Goal: Task Accomplishment & Management: Complete application form

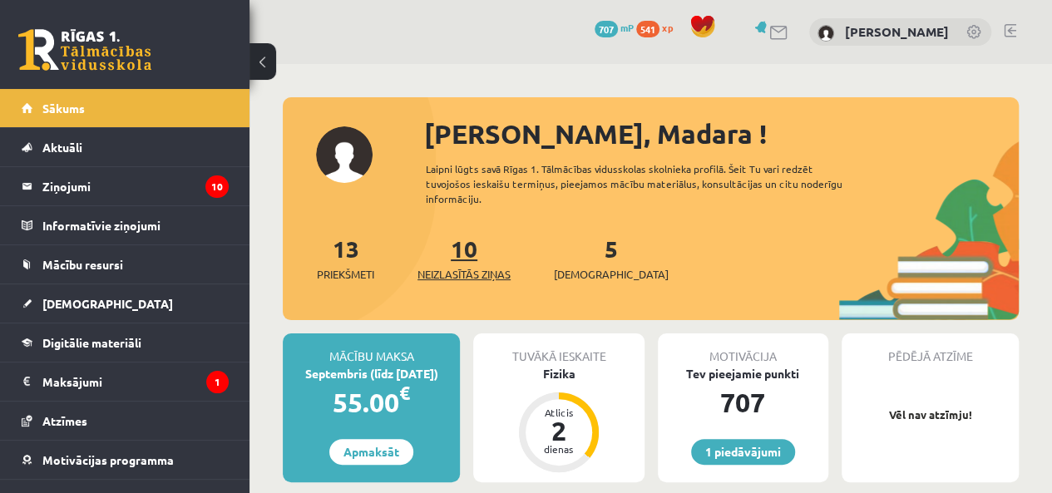
click at [470, 258] on link "10 Neizlasītās ziņas" at bounding box center [463, 258] width 93 height 49
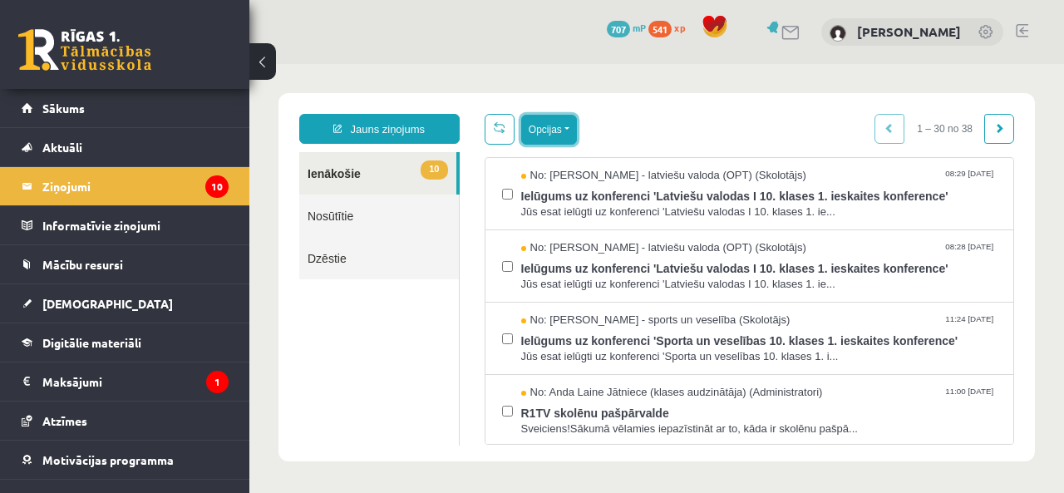
click at [532, 127] on button "Opcijas" at bounding box center [549, 130] width 56 height 30
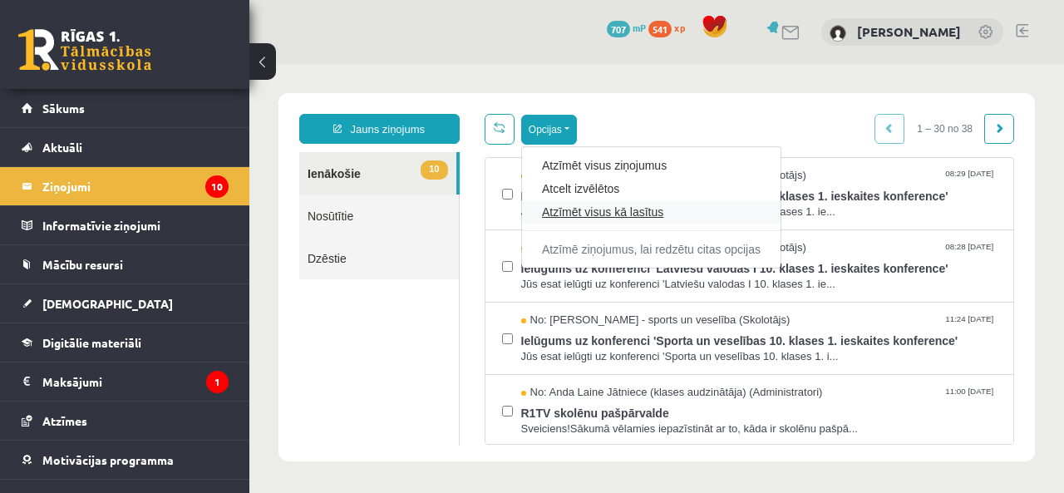
click at [593, 212] on link "Atzīmēt visus kā lasītus" at bounding box center [651, 212] width 219 height 17
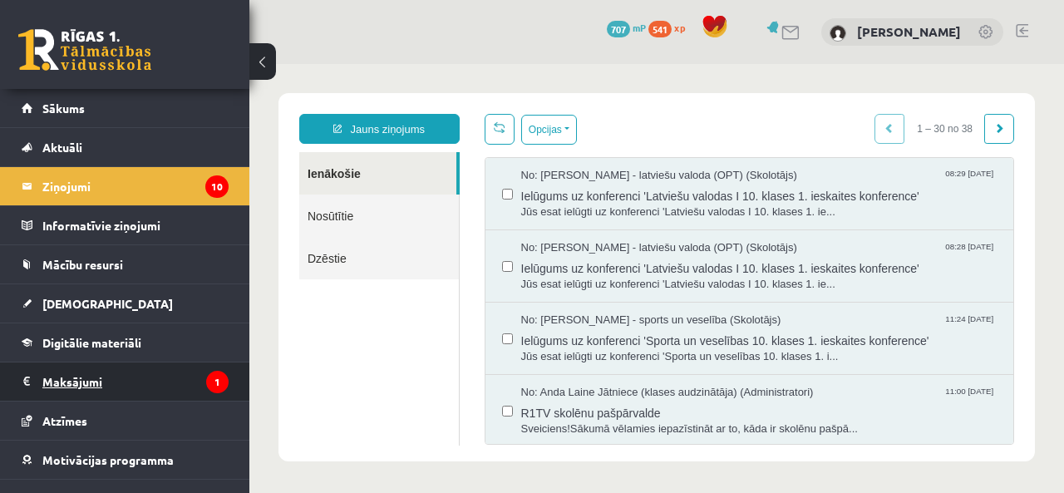
click at [128, 377] on legend "Maksājumi 1" at bounding box center [135, 381] width 186 height 38
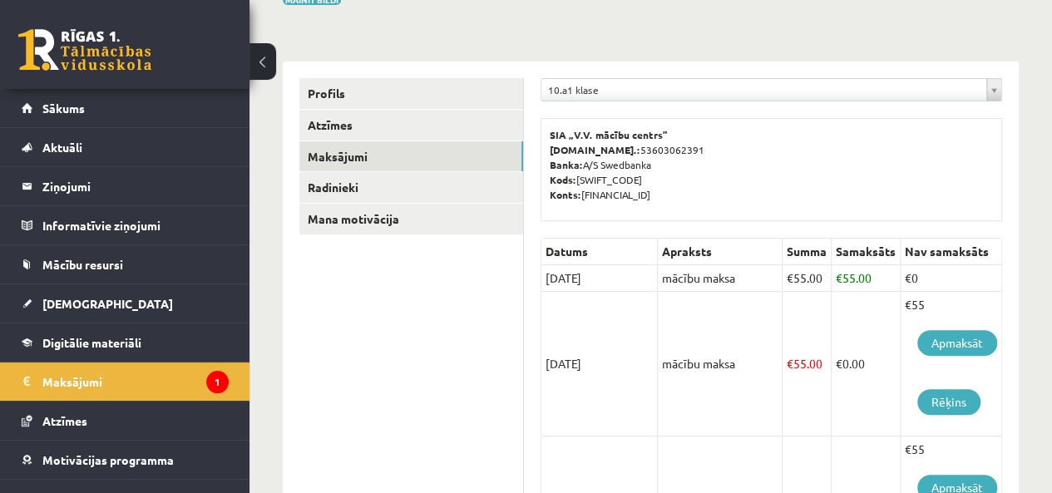
scroll to position [153, 0]
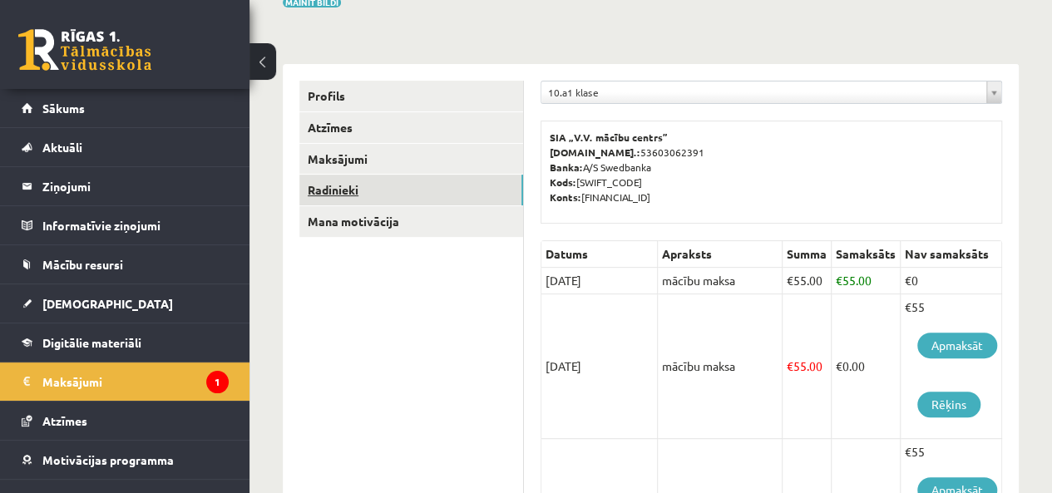
click at [464, 188] on link "Radinieki" at bounding box center [411, 190] width 224 height 31
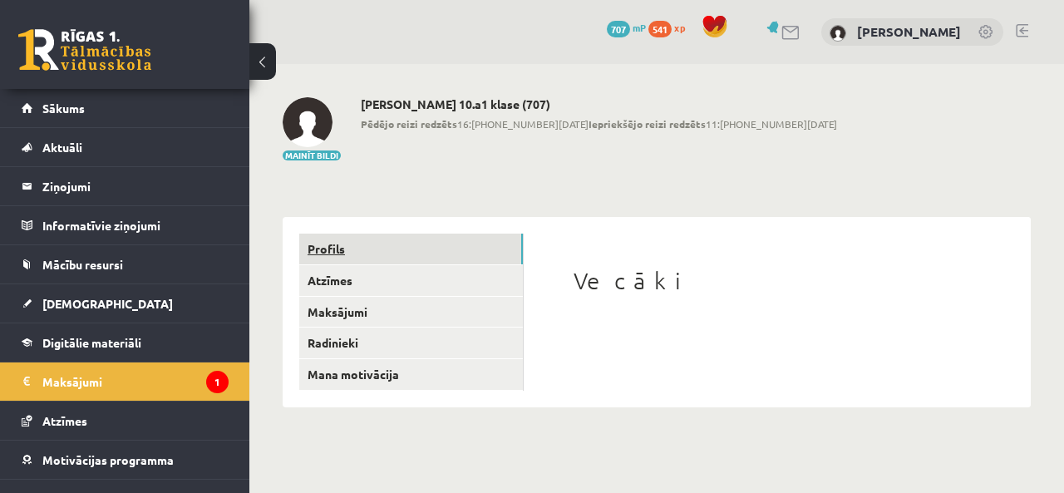
click at [397, 253] on link "Profils" at bounding box center [411, 249] width 224 height 31
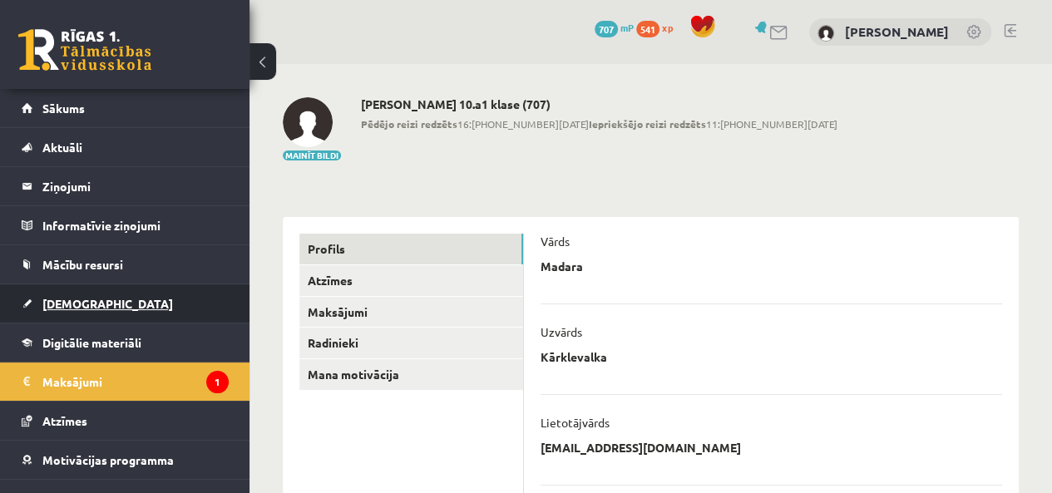
click at [108, 289] on link "[DEMOGRAPHIC_DATA]" at bounding box center [125, 303] width 207 height 38
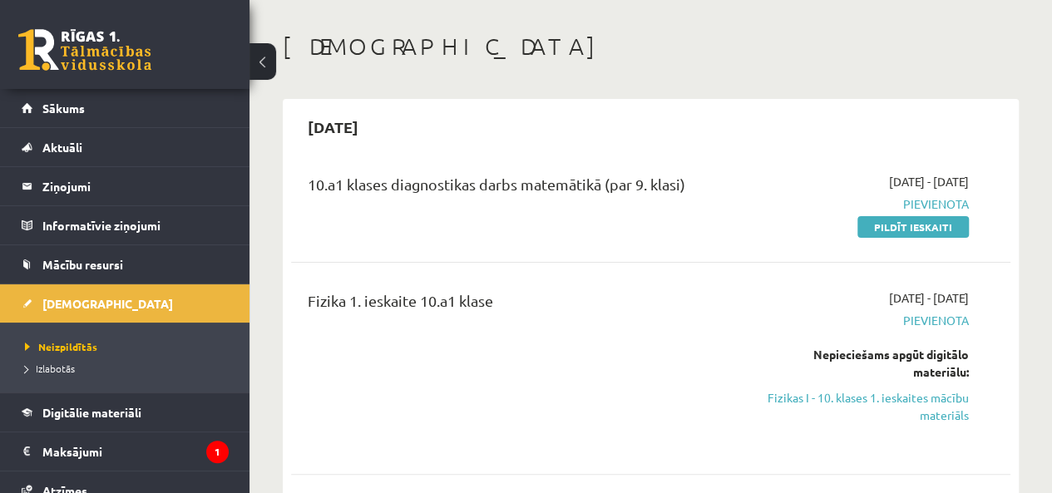
scroll to position [93, 0]
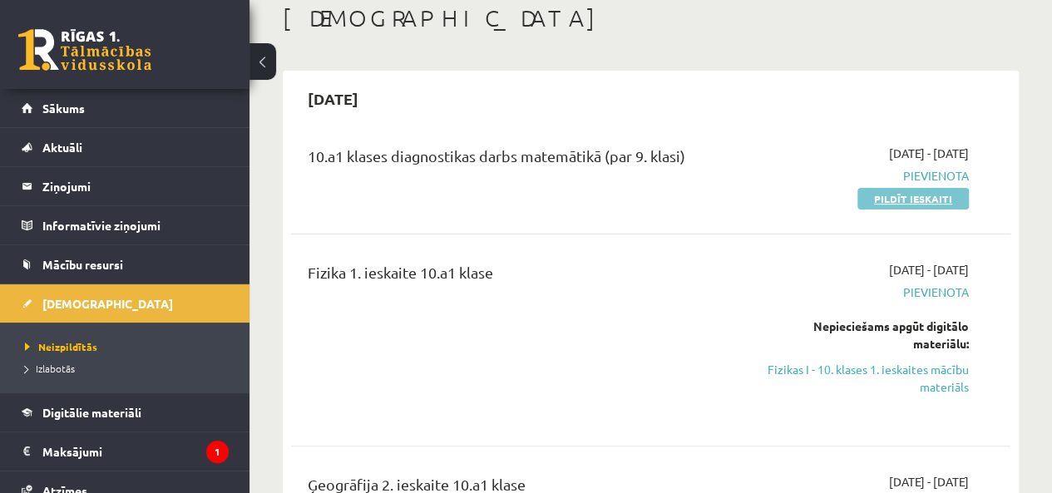
click at [901, 194] on link "Pildīt ieskaiti" at bounding box center [912, 199] width 111 height 22
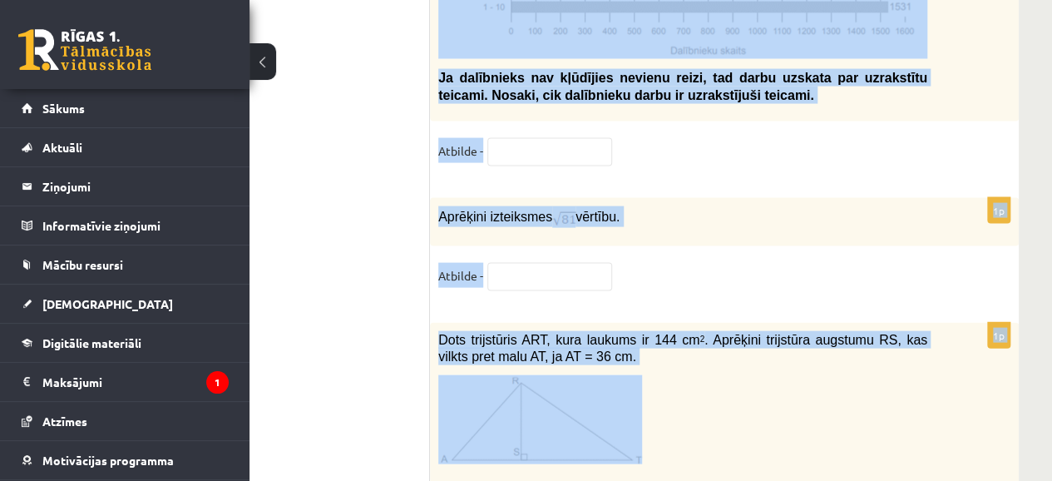
scroll to position [8763, 94]
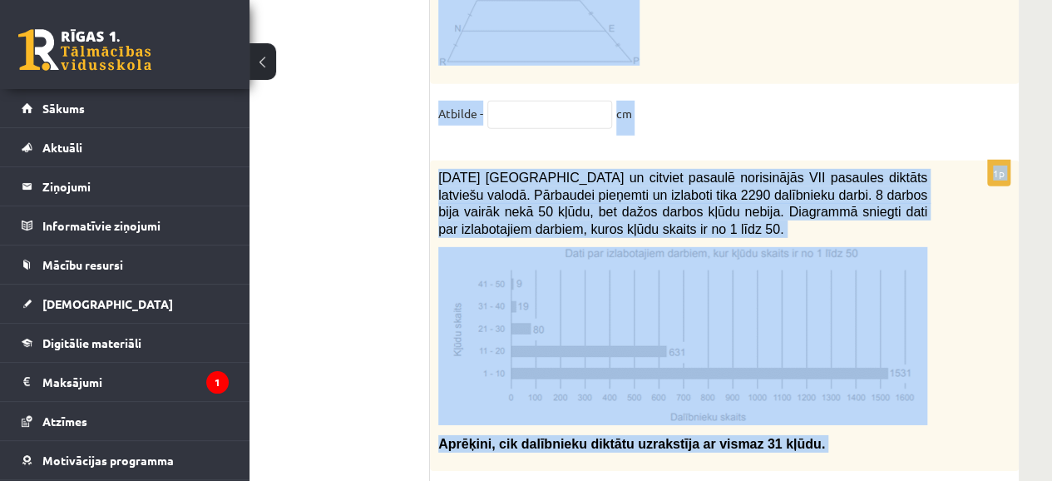
drag, startPoint x: 438, startPoint y: 134, endPoint x: 890, endPoint y: 525, distance: 598.2
copy form "Dots trijstūris PKS, ∢ S = 90°, PK = 7 cm un PS = 6 cm. Aprēķini malas SK garum…"
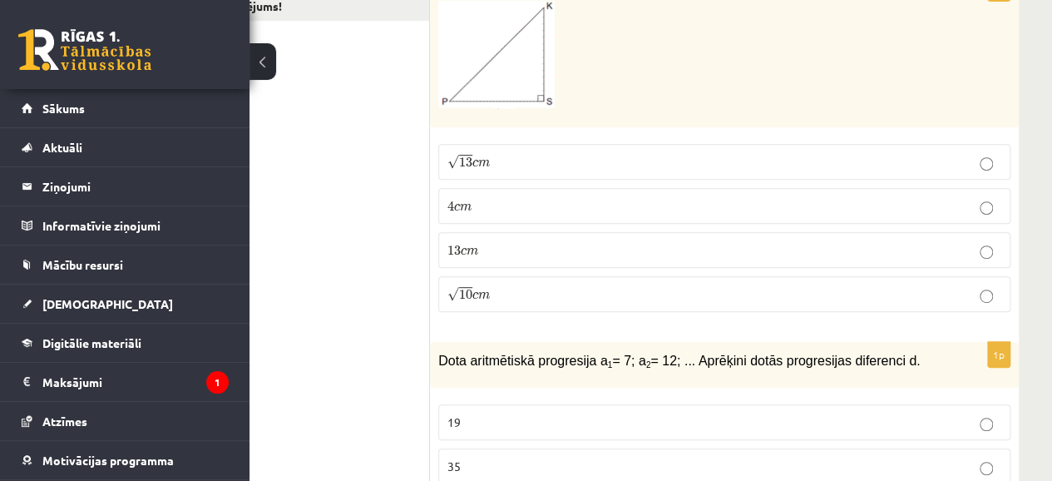
scroll to position [352, 94]
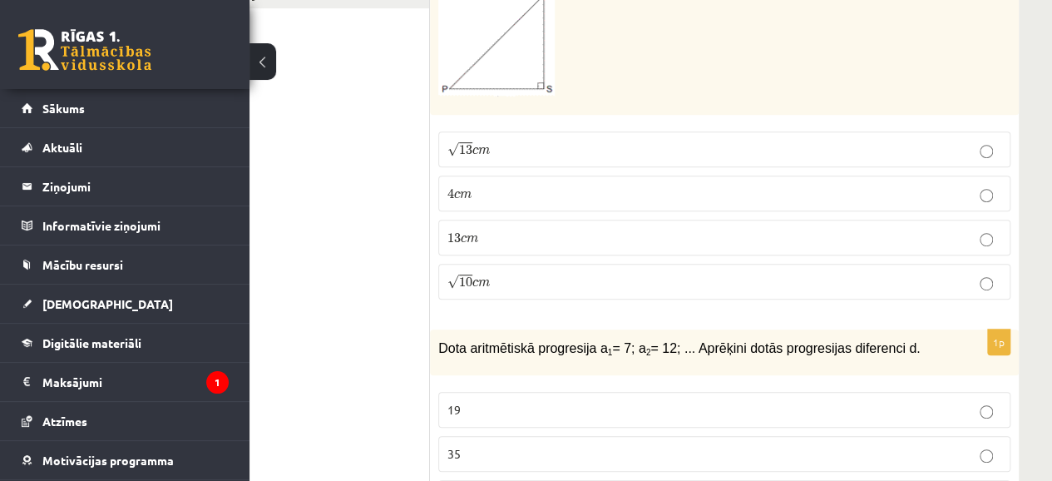
click at [500, 159] on label "√ 13 c m 13 c m" at bounding box center [724, 149] width 572 height 36
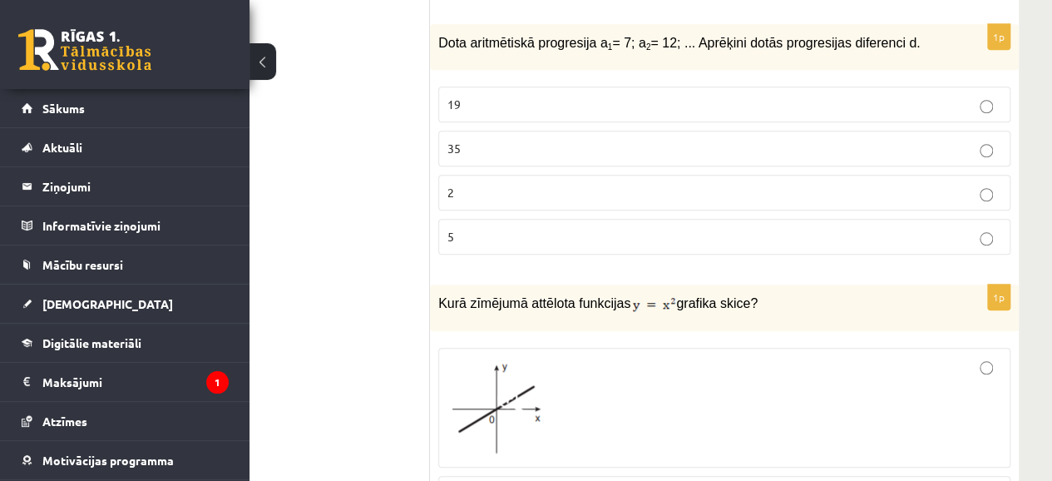
scroll to position [658, 94]
click at [512, 244] on label "5" at bounding box center [724, 236] width 572 height 36
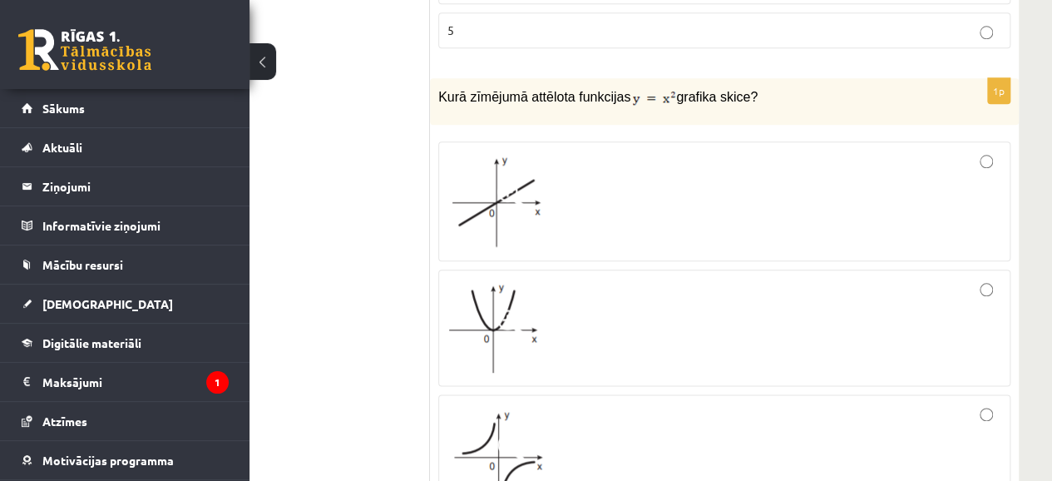
scroll to position [864, 94]
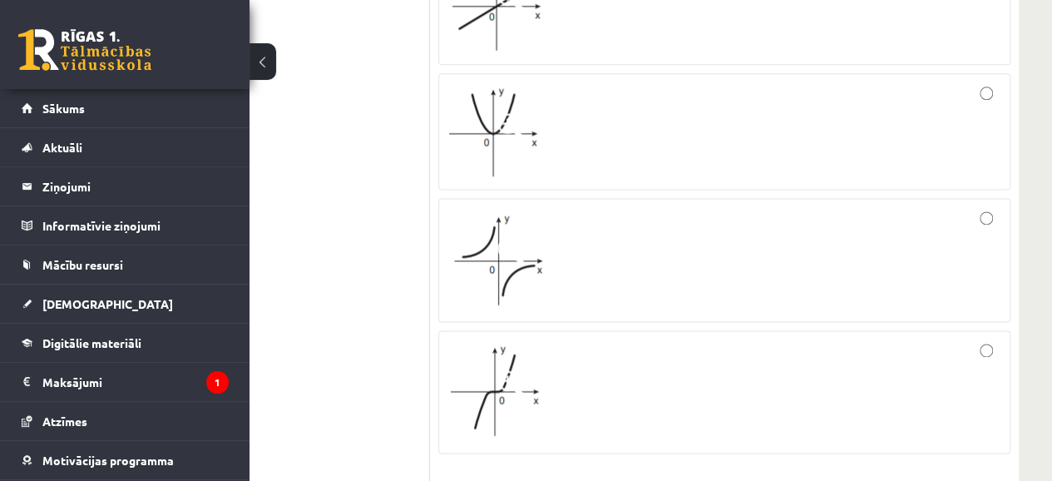
click at [512, 244] on span at bounding box center [510, 251] width 27 height 27
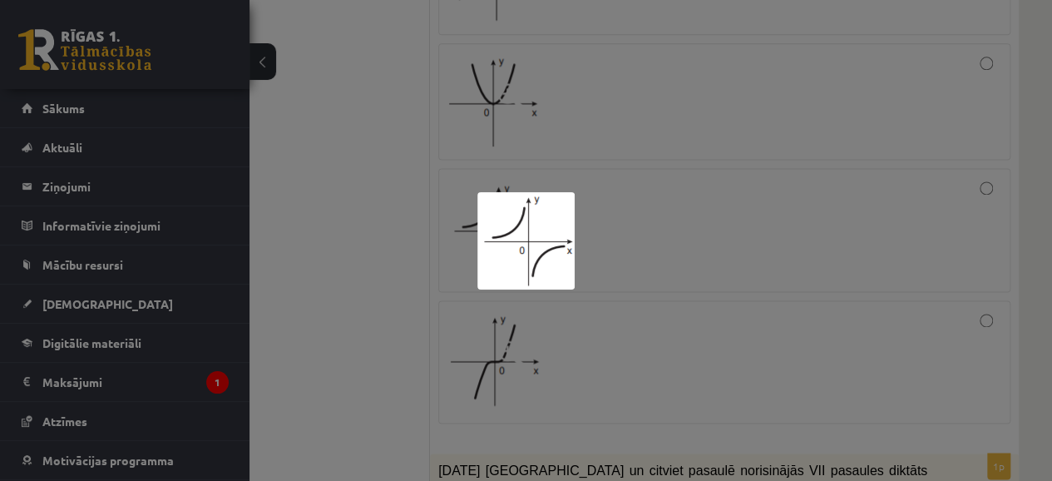
scroll to position [1093, 94]
click at [426, 259] on div at bounding box center [526, 240] width 1052 height 481
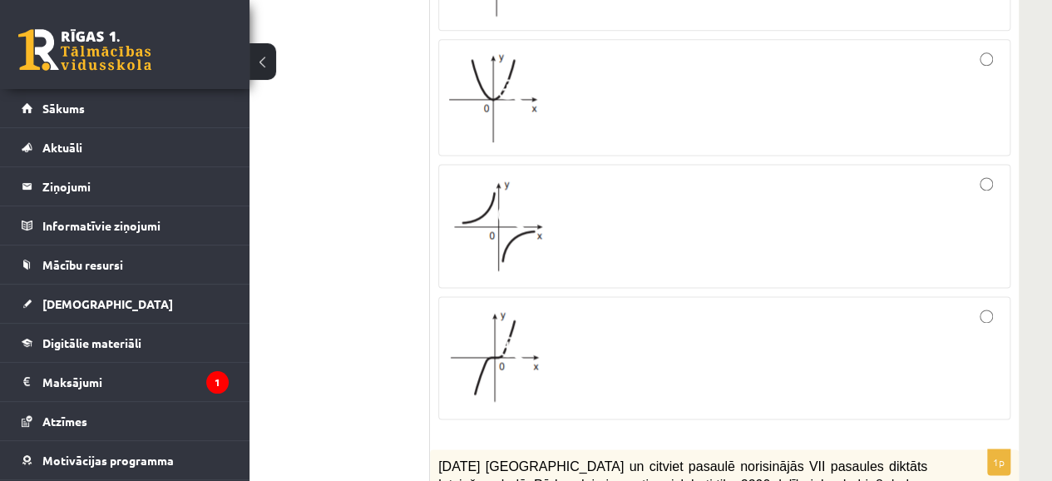
click at [928, 173] on div at bounding box center [724, 226] width 554 height 106
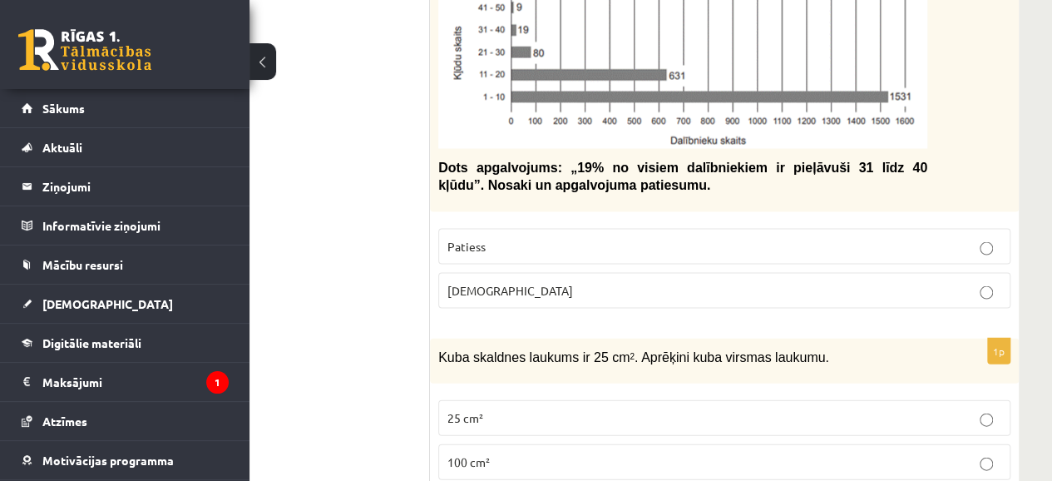
scroll to position [1659, 94]
click at [557, 272] on label "Aplams" at bounding box center [724, 290] width 572 height 36
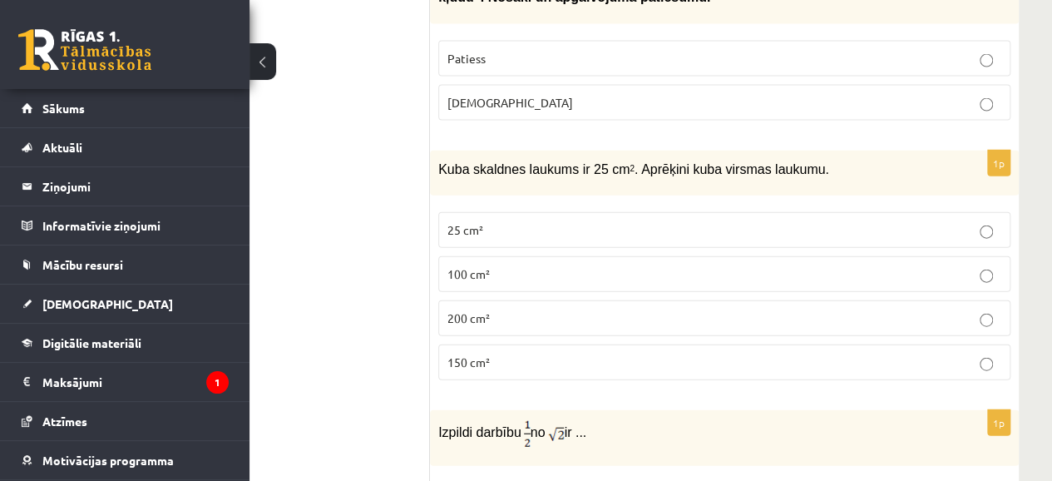
scroll to position [1846, 94]
click at [492, 360] on label "150 cm²" at bounding box center [724, 361] width 572 height 36
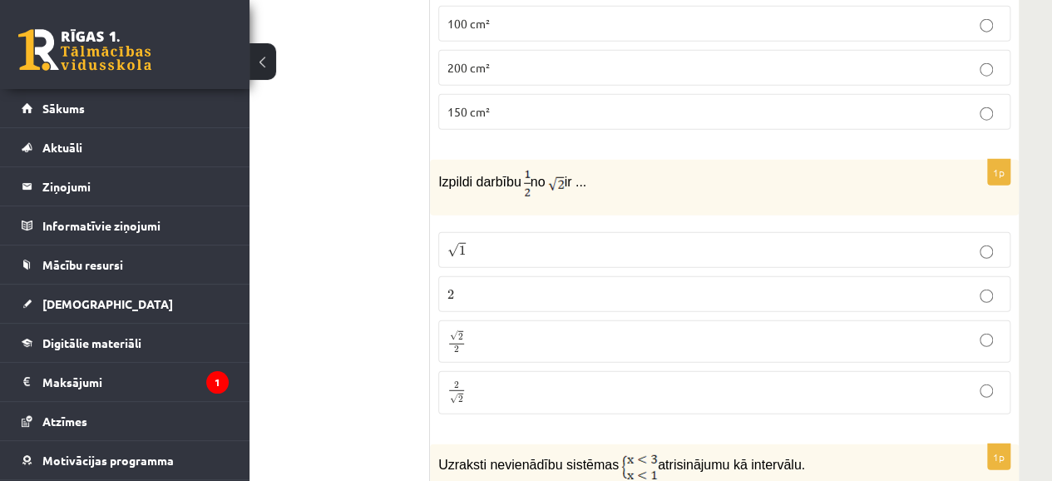
scroll to position [2098, 94]
click at [500, 328] on p "√ 2 2 2 2" at bounding box center [724, 340] width 554 height 24
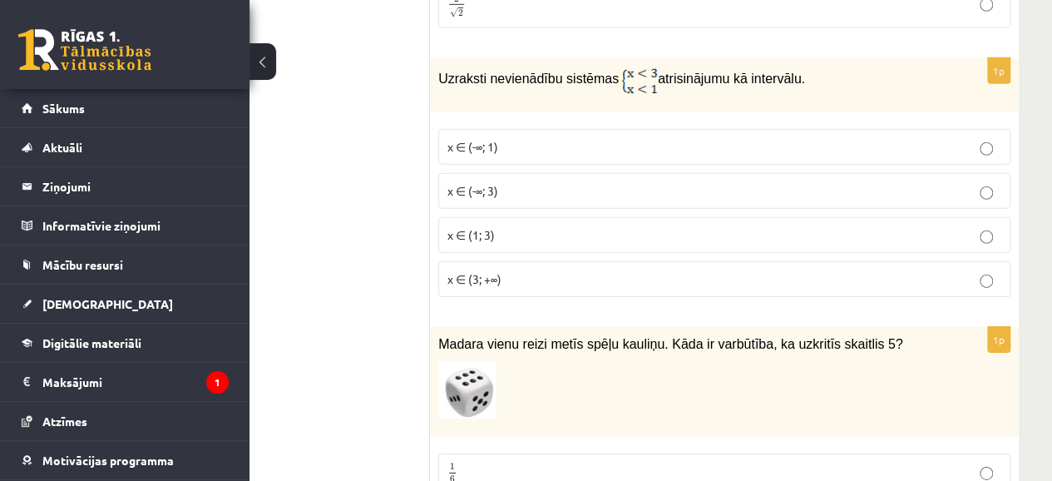
scroll to position [2483, 94]
click at [516, 225] on p "x ∈ (1; 3)" at bounding box center [724, 233] width 554 height 17
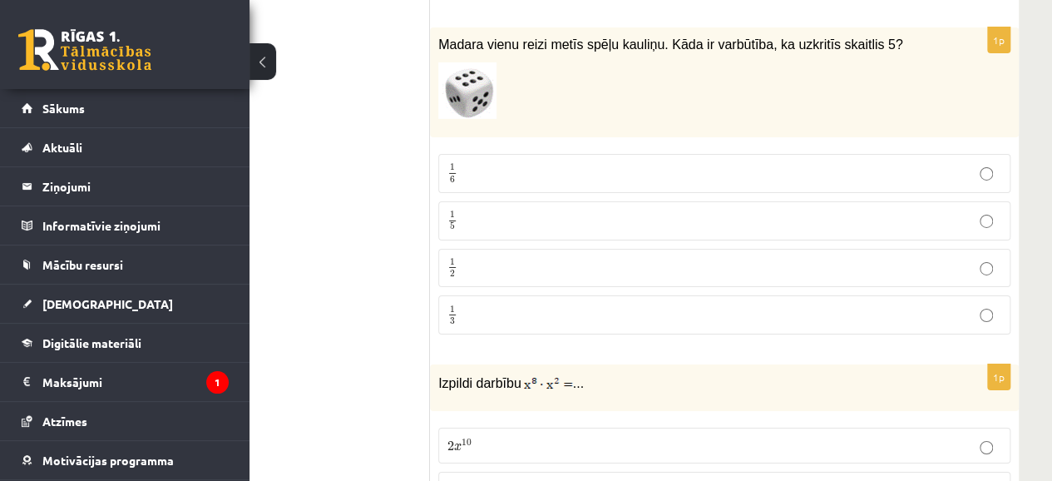
scroll to position [2782, 94]
click at [513, 162] on p "1 6 1 6" at bounding box center [724, 172] width 554 height 21
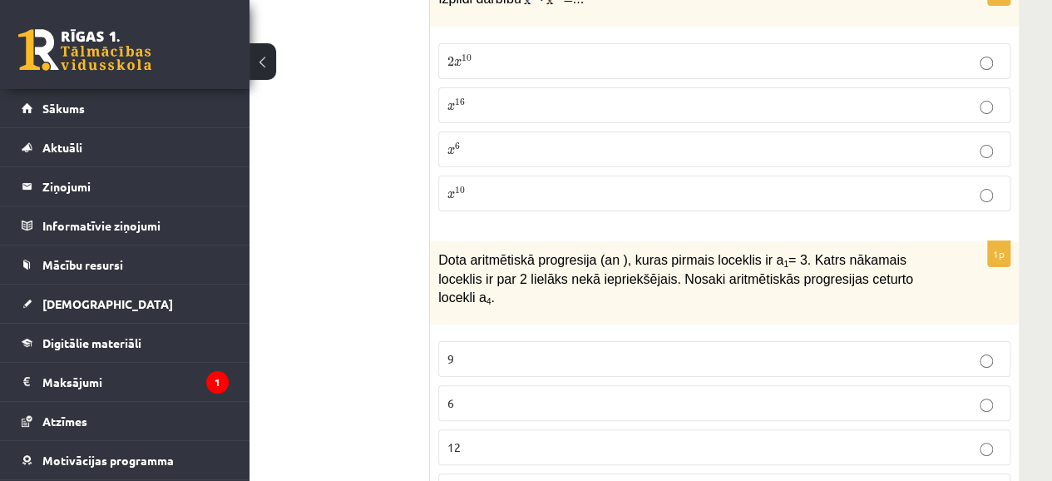
scroll to position [3172, 94]
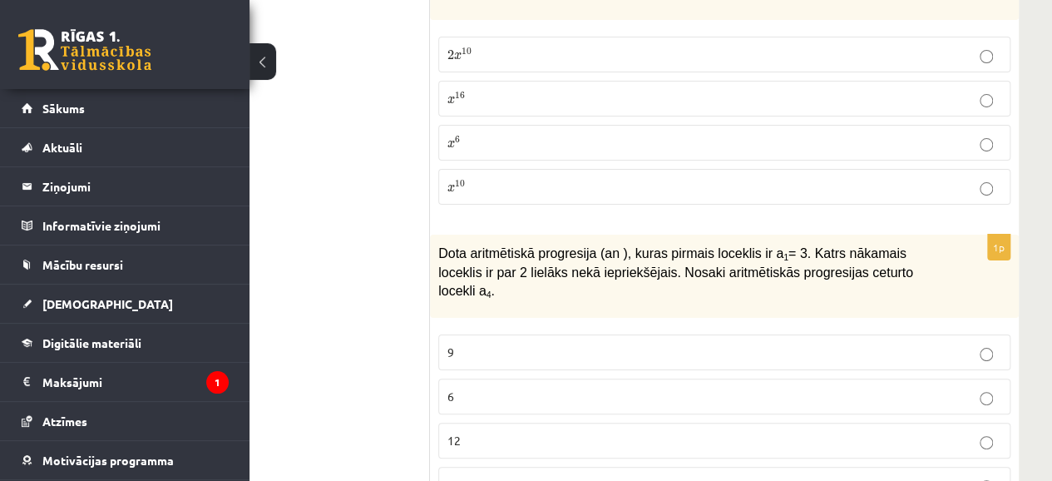
click at [461, 343] on p "9" at bounding box center [724, 351] width 554 height 17
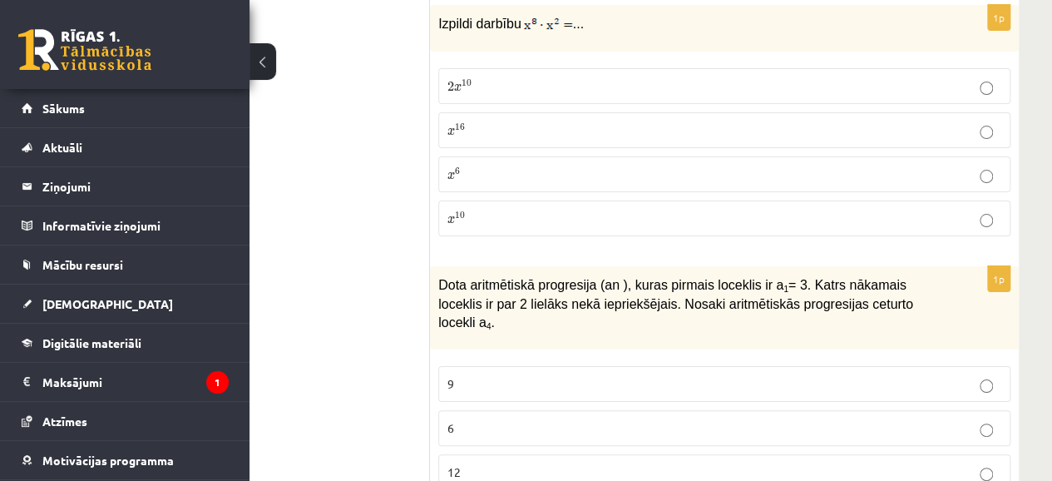
scroll to position [3138, 94]
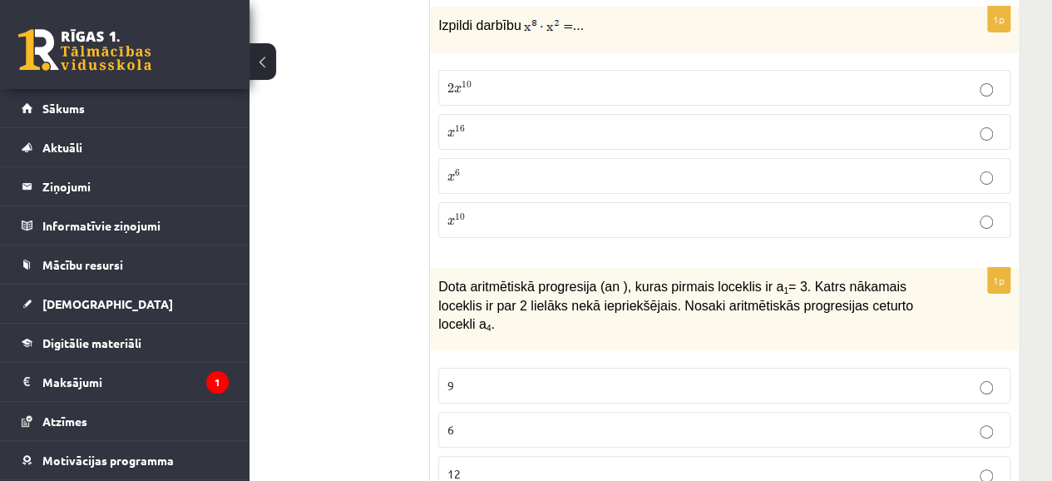
click at [496, 70] on label "2 x 10 2 x 10" at bounding box center [724, 88] width 572 height 36
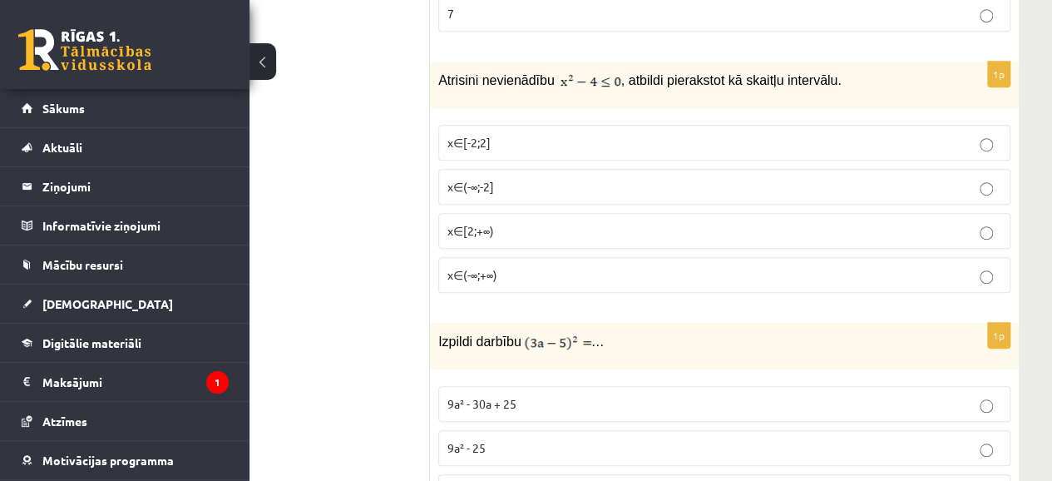
scroll to position [3623, 94]
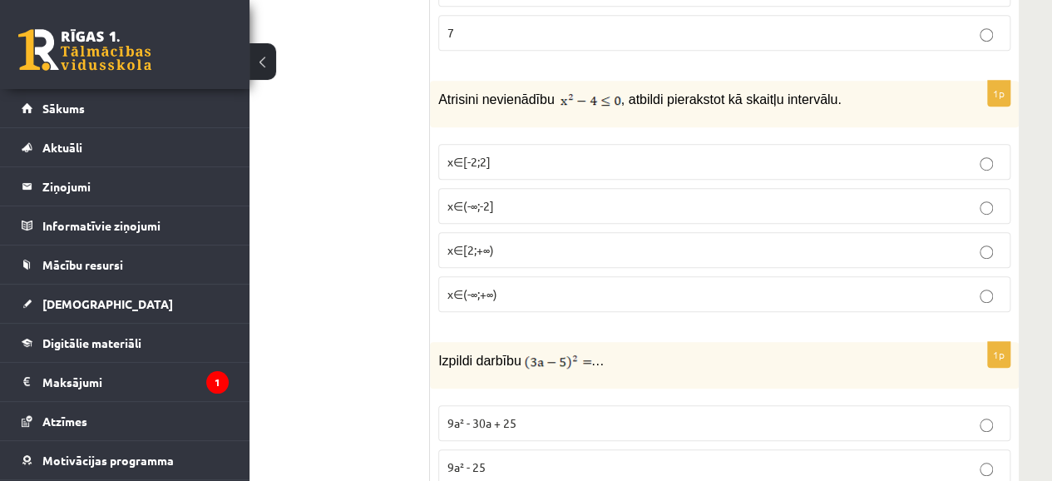
click at [492, 144] on label "x∈[-2;2]" at bounding box center [724, 162] width 572 height 36
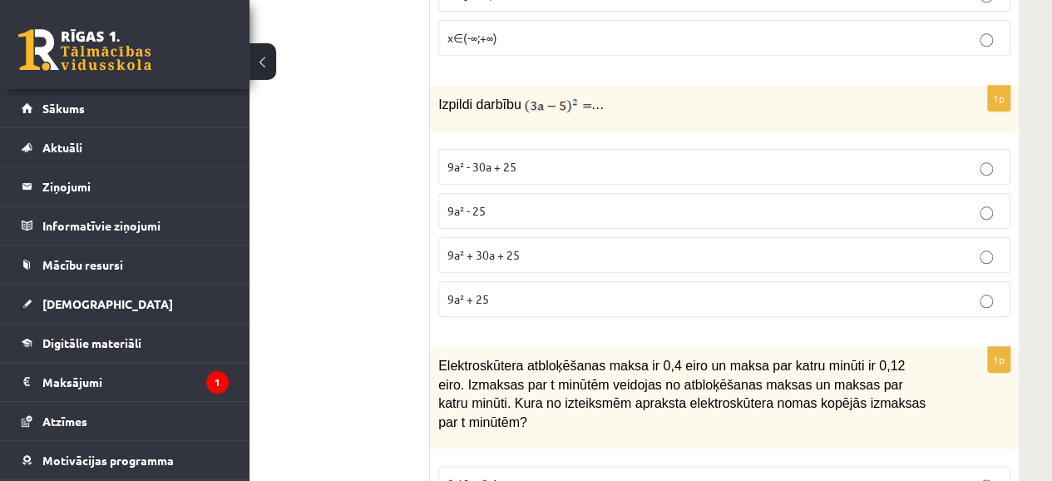
scroll to position [3880, 94]
click at [532, 245] on p "9a² + 30a + 25" at bounding box center [724, 253] width 554 height 17
click at [529, 157] on p "9a² - 30a + 25" at bounding box center [724, 165] width 554 height 17
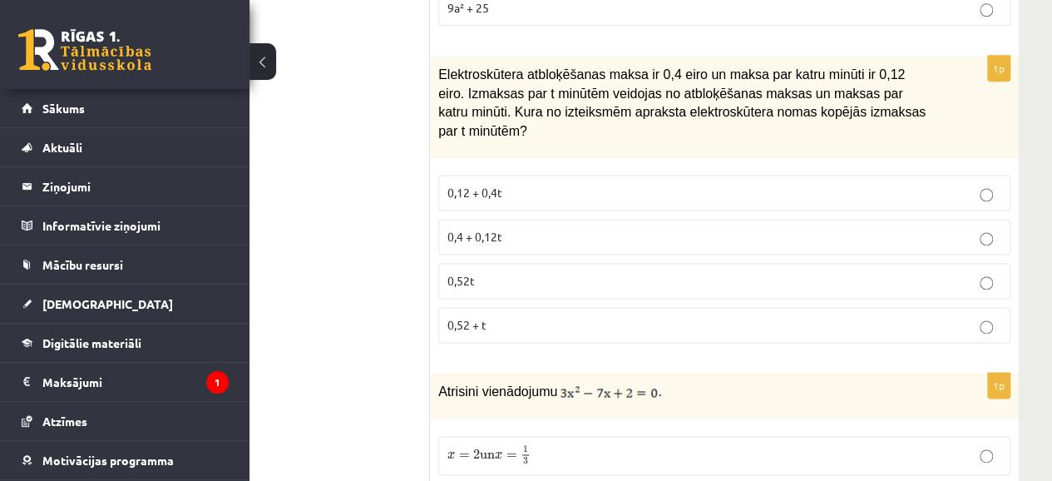
scroll to position [4171, 94]
click at [522, 227] on p "0,4 + 0,12t" at bounding box center [724, 235] width 554 height 17
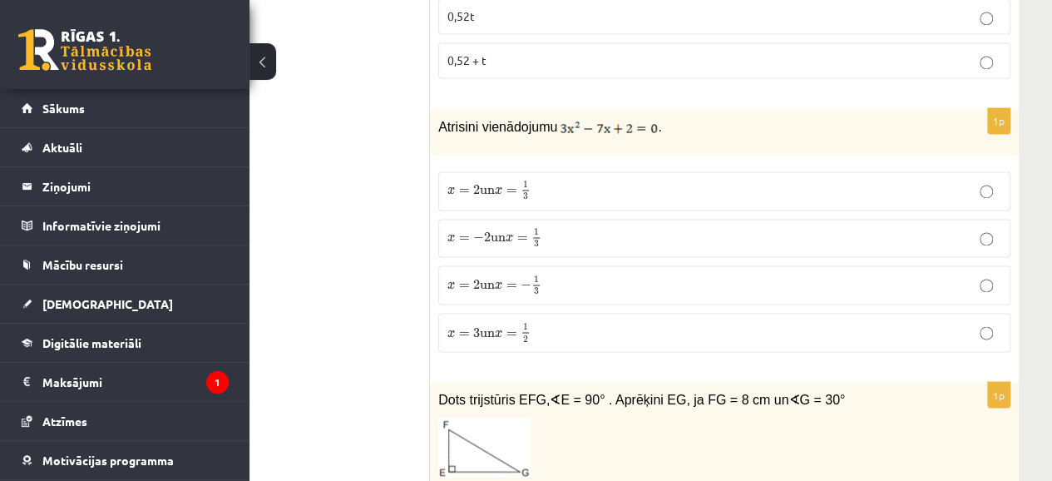
scroll to position [4435, 94]
click at [530, 279] on span "−" at bounding box center [525, 284] width 11 height 10
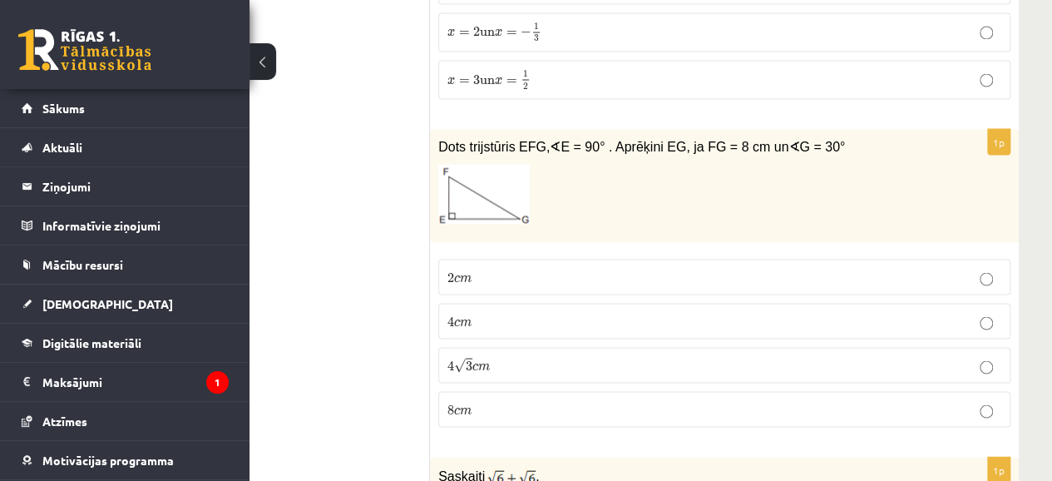
scroll to position [4688, 94]
click at [528, 302] on label "4 c m 4 c m" at bounding box center [724, 320] width 572 height 36
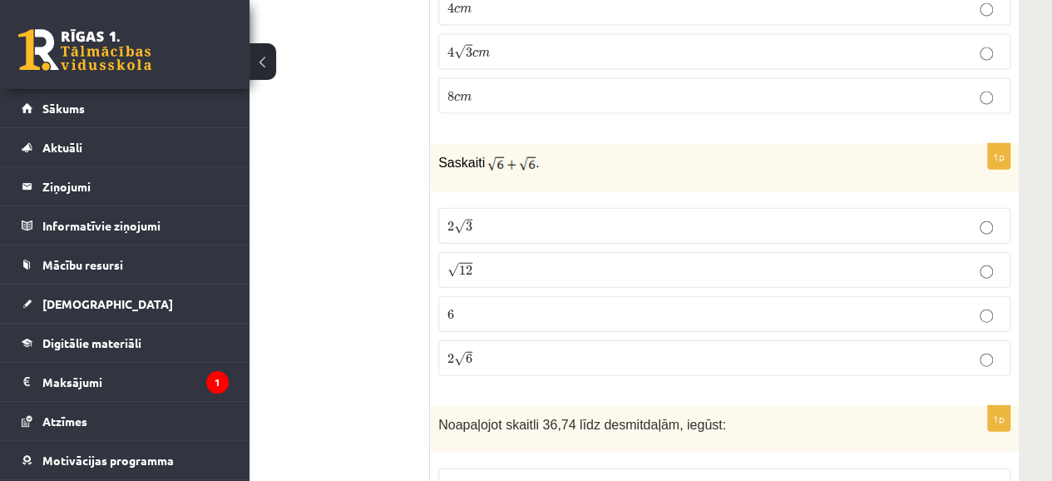
scroll to position [5001, 94]
click at [545, 216] on p "2 √ 3 2 3" at bounding box center [724, 224] width 554 height 17
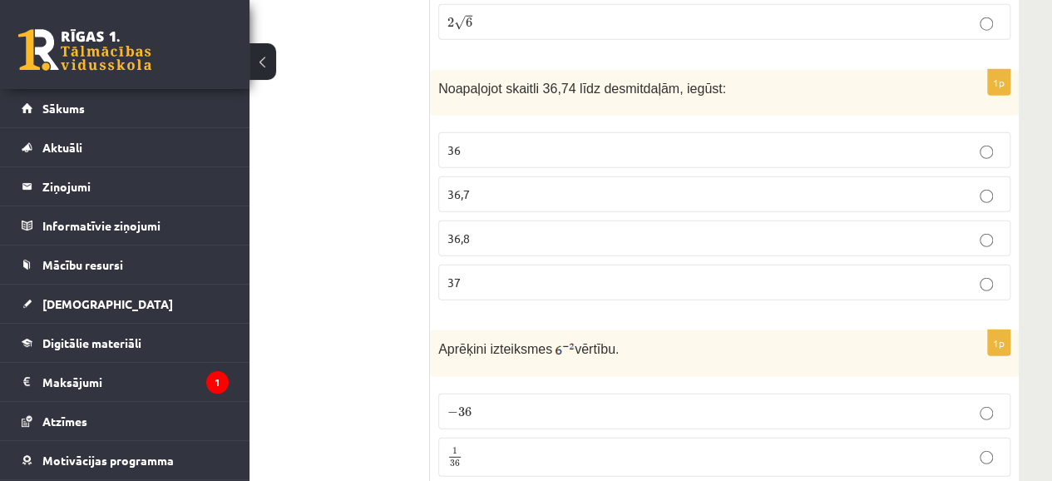
scroll to position [5337, 94]
click at [492, 185] on p "36,7" at bounding box center [724, 193] width 554 height 17
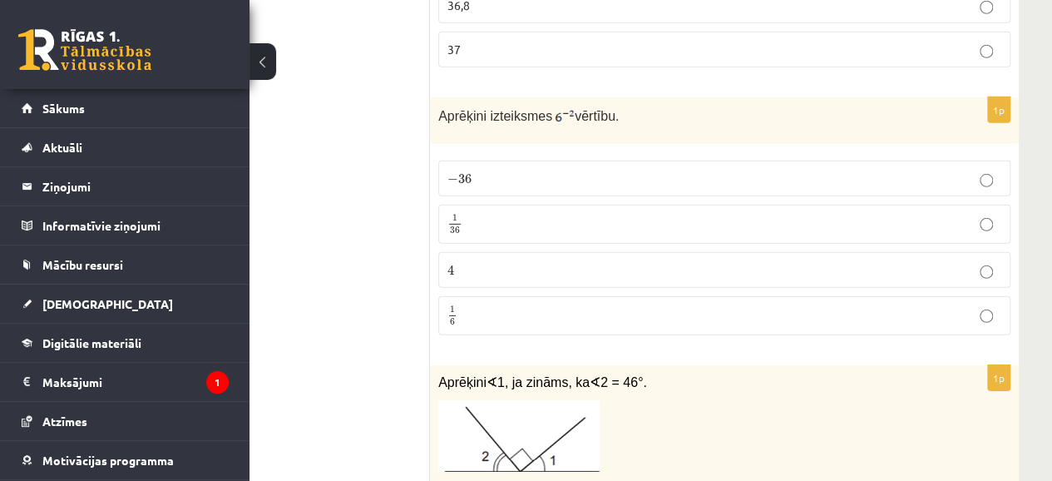
scroll to position [5587, 94]
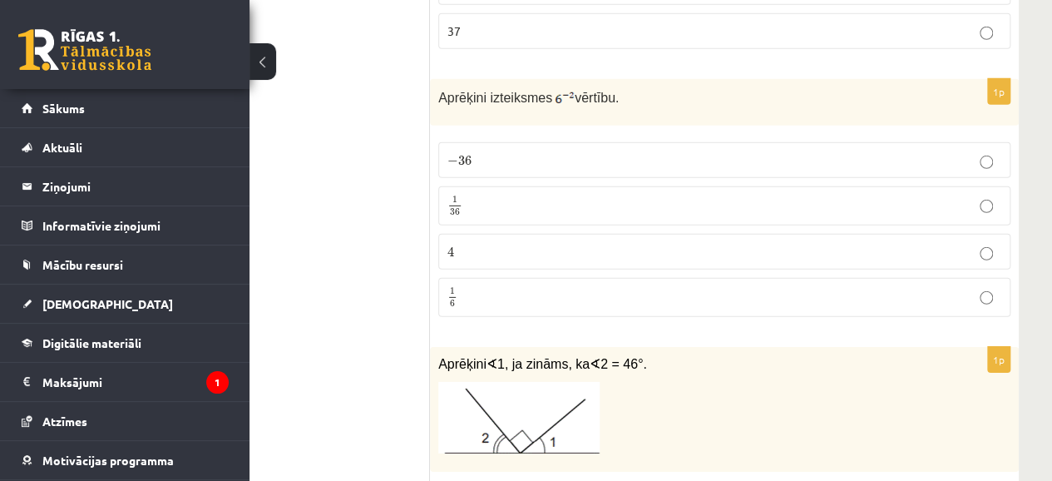
click at [489, 151] on p "− 36 − 36" at bounding box center [724, 159] width 554 height 17
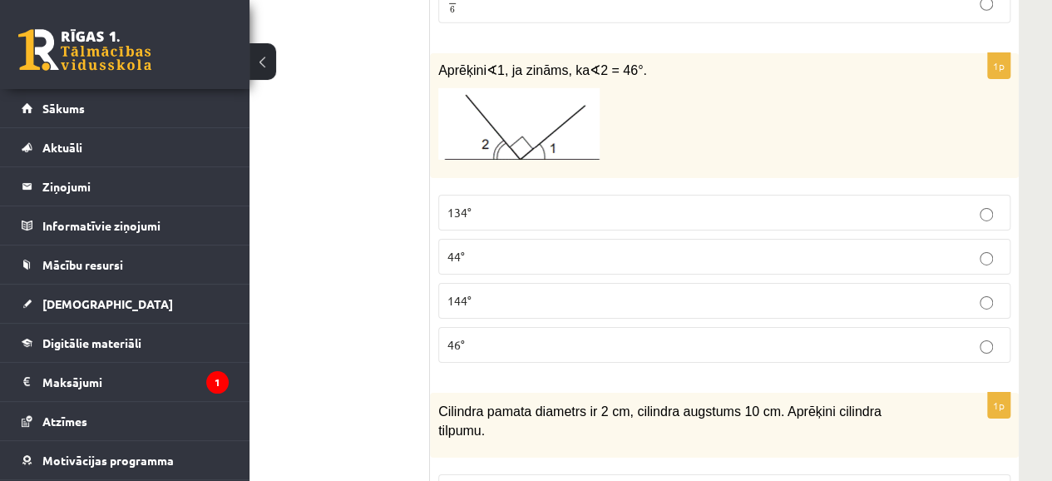
scroll to position [5889, 94]
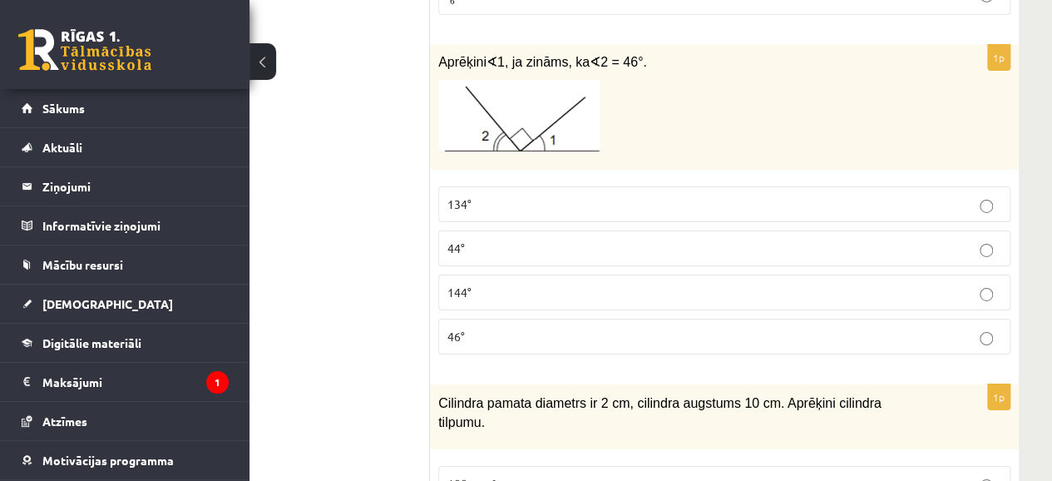
click at [482, 186] on label "134°" at bounding box center [724, 204] width 572 height 36
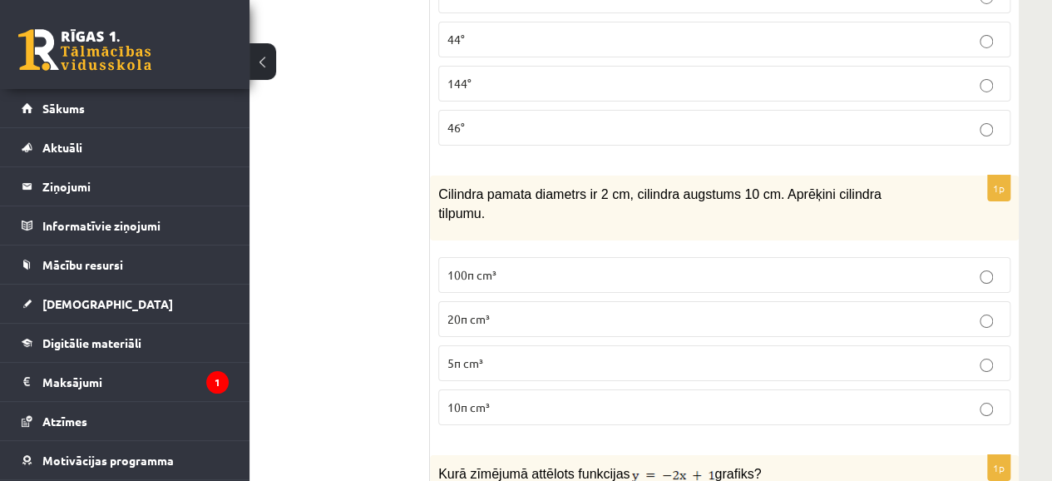
scroll to position [6085, 94]
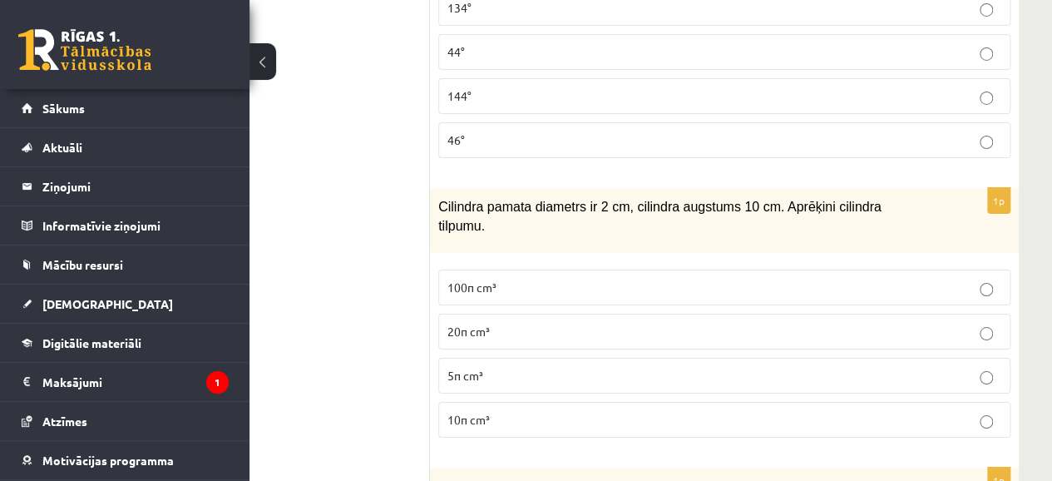
click at [533, 323] on p "20π cm³" at bounding box center [724, 331] width 554 height 17
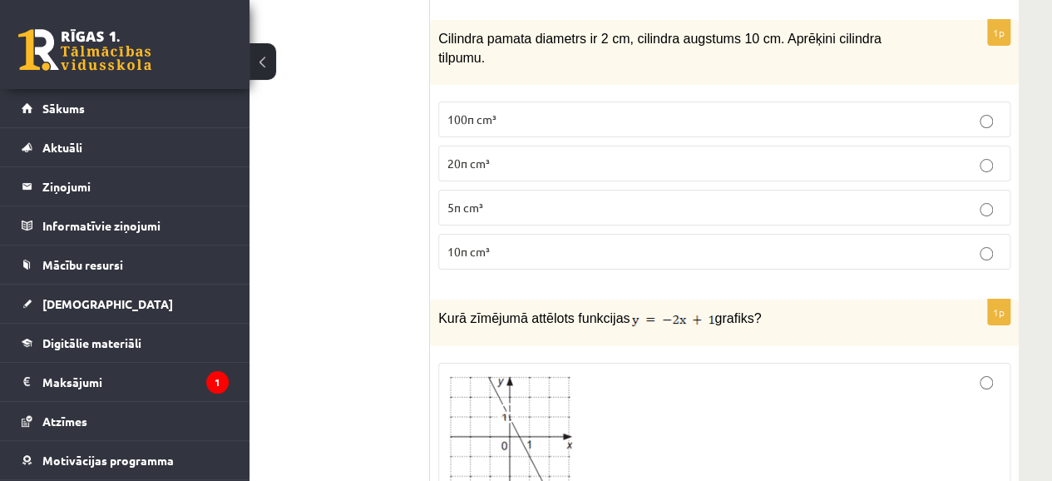
scroll to position [6252, 94]
click at [498, 244] on p "10π cm³" at bounding box center [724, 252] width 554 height 17
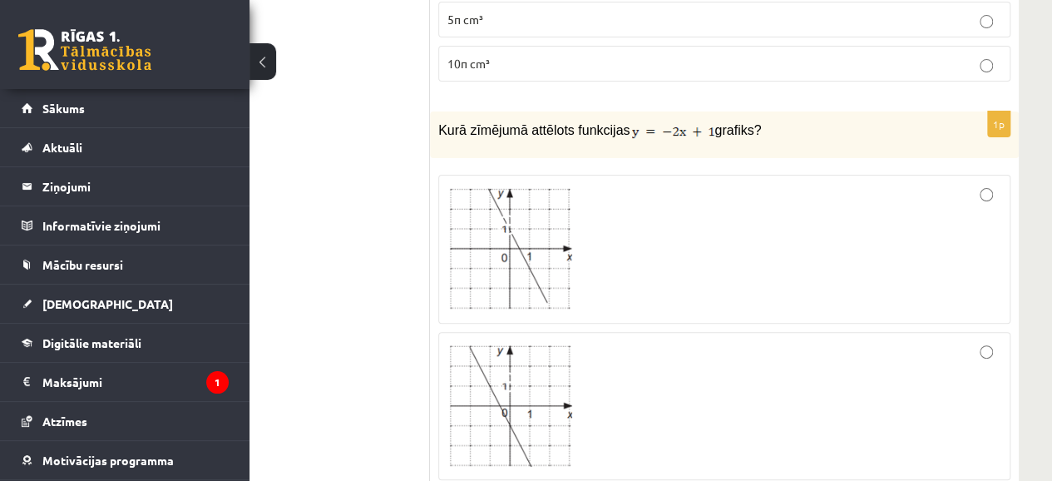
scroll to position [6458, 94]
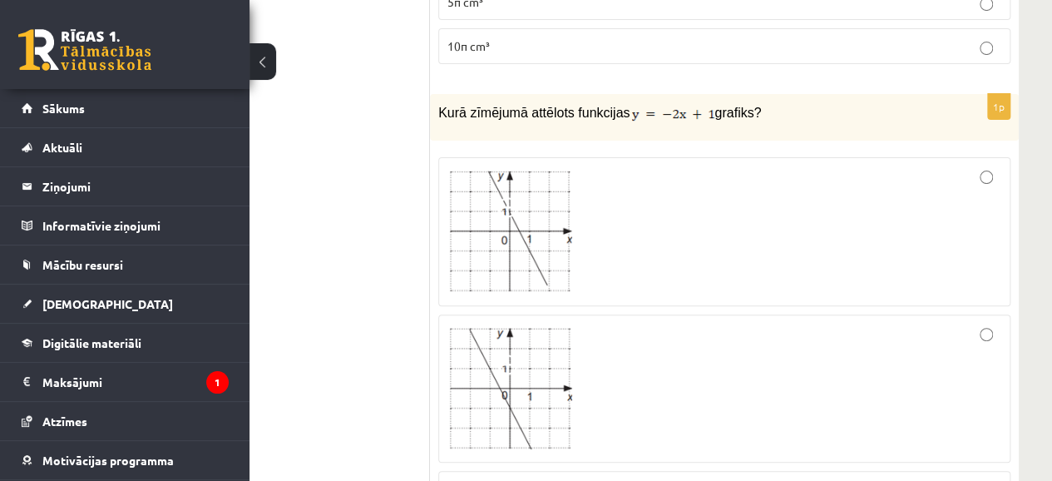
click at [839, 323] on div at bounding box center [724, 388] width 554 height 130
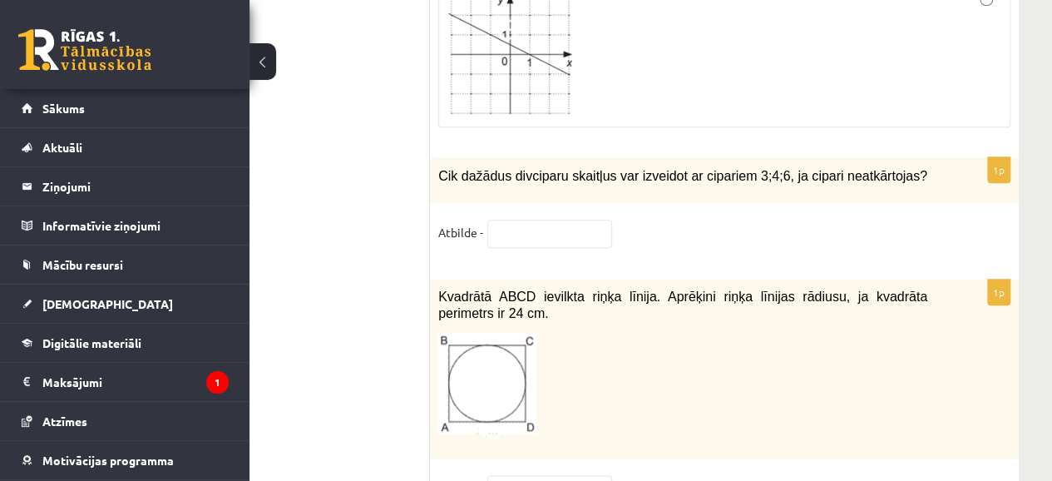
scroll to position [7058, 94]
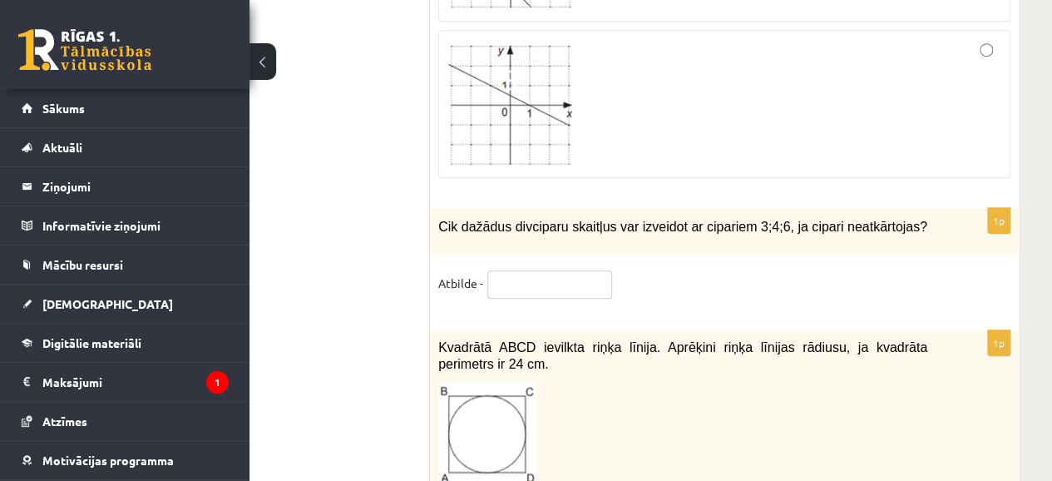
click at [539, 270] on input "text" at bounding box center [549, 284] width 125 height 28
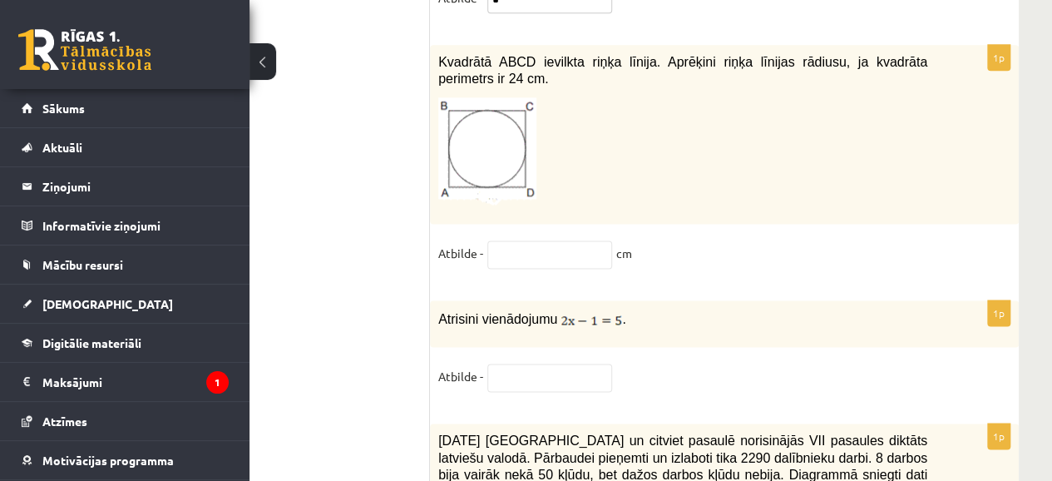
scroll to position [7352, 94]
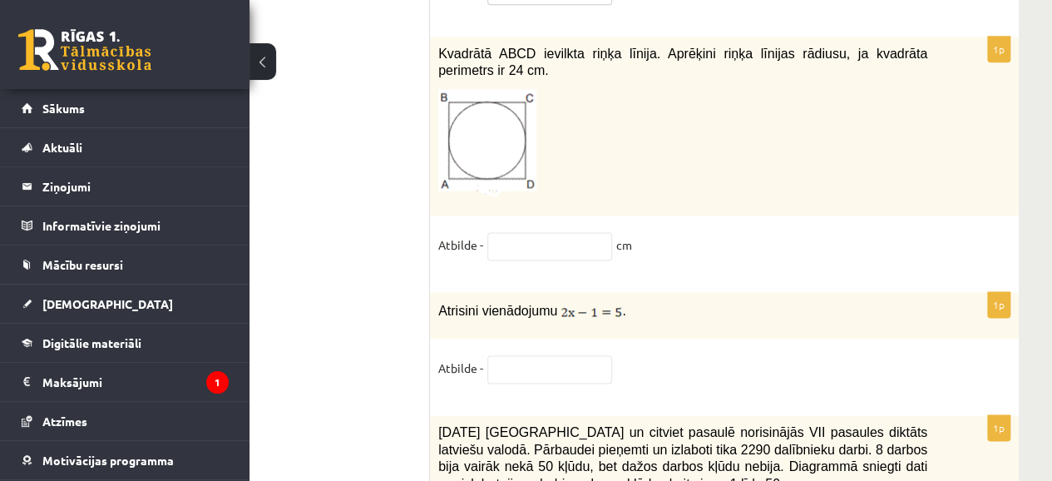
type input "*"
click at [524, 116] on div "1p Kvadrātā ABCD ievilkta riņķa līnija. Aprēķini riņķa līnijas rādiusu, ja kvad…" at bounding box center [724, 156] width 589 height 239
click at [519, 232] on input "text" at bounding box center [549, 246] width 125 height 28
type input "*"
click at [569, 355] on input "text" at bounding box center [549, 369] width 125 height 28
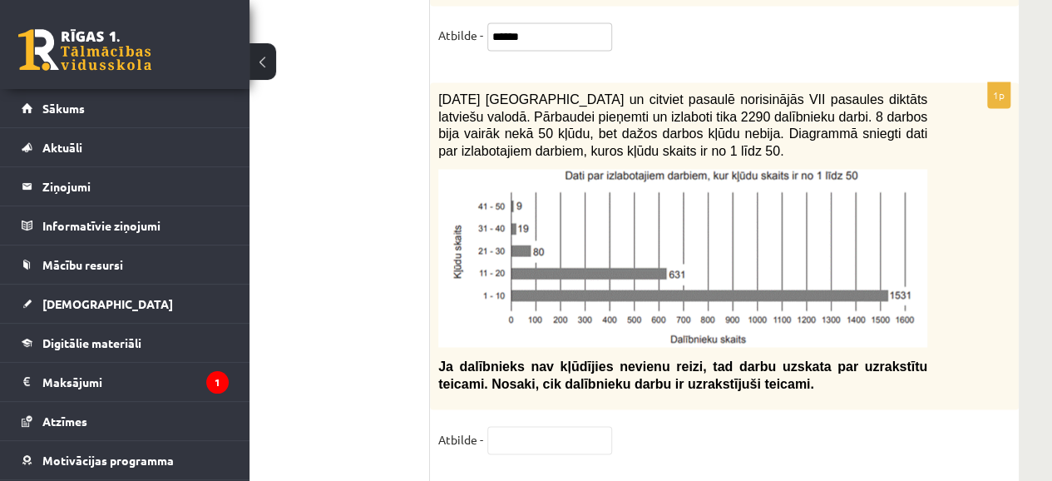
scroll to position [7689, 94]
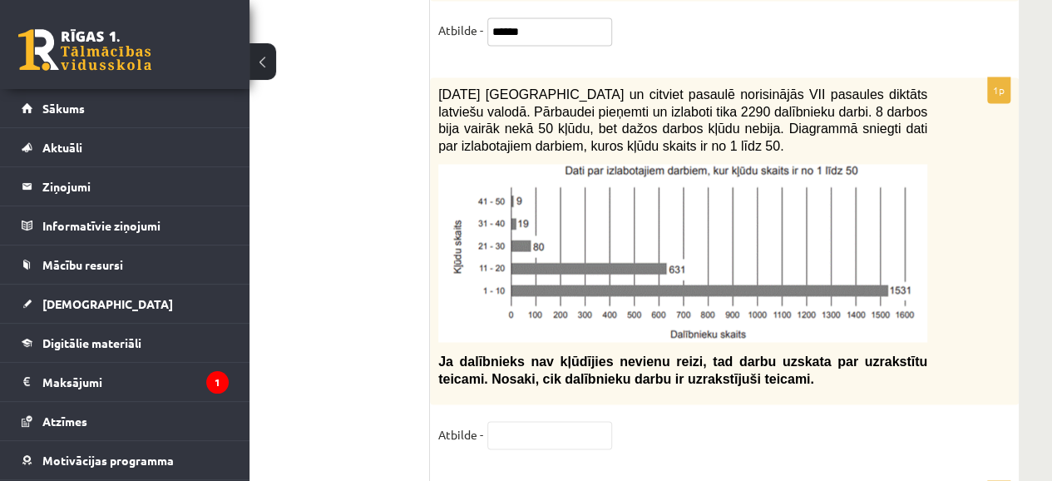
type input "******"
click at [534, 421] on input "text" at bounding box center [549, 435] width 125 height 28
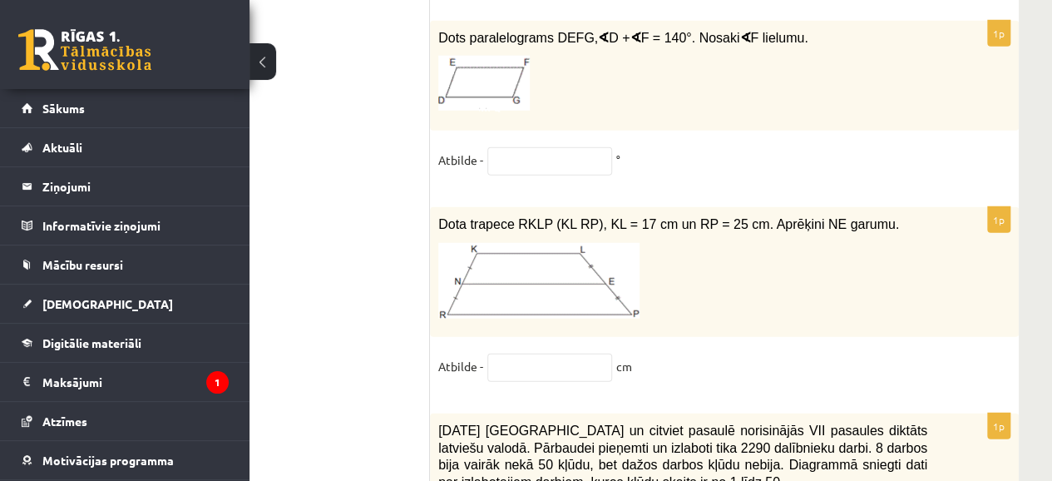
scroll to position [8763, 94]
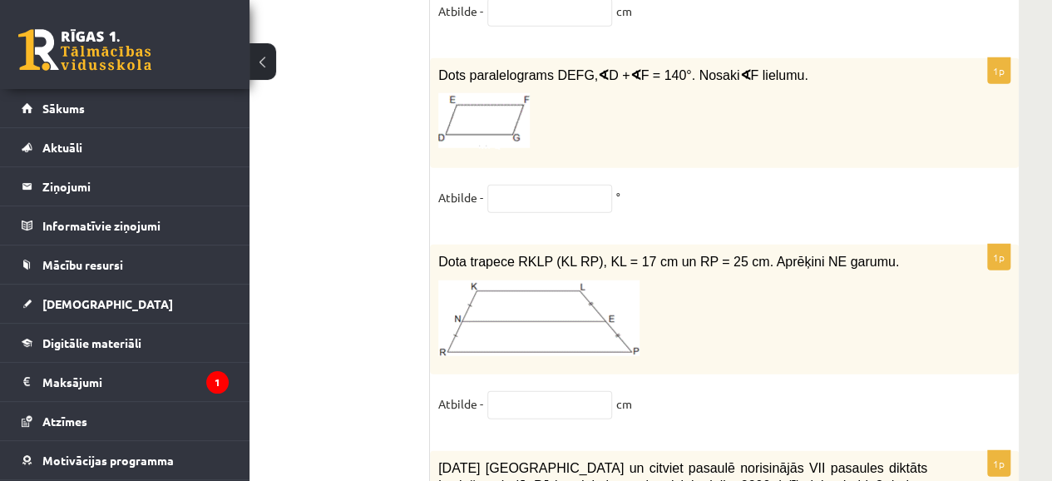
scroll to position [8472, 94]
type input "******"
click at [515, 392] on input "text" at bounding box center [549, 406] width 125 height 28
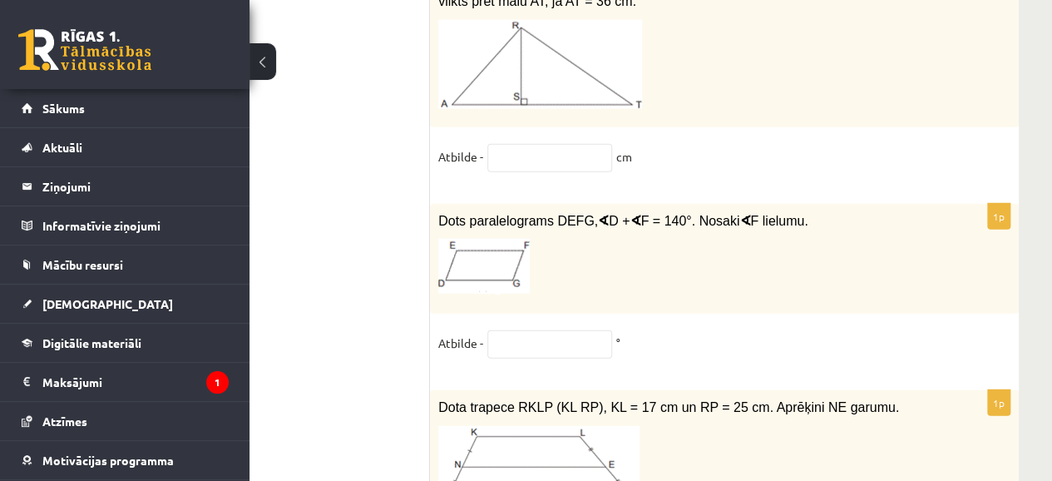
scroll to position [8322, 94]
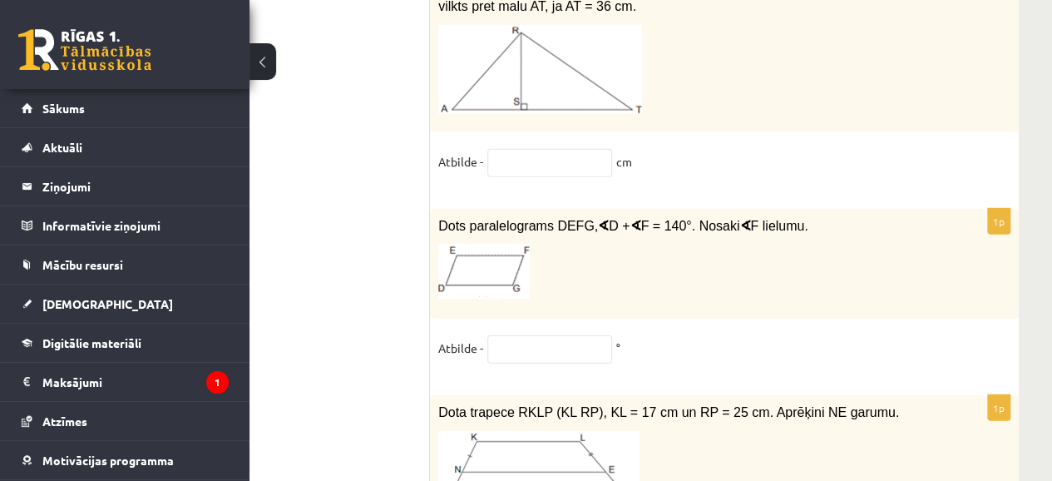
type input "**"
click at [520, 335] on input "text" at bounding box center [549, 349] width 125 height 28
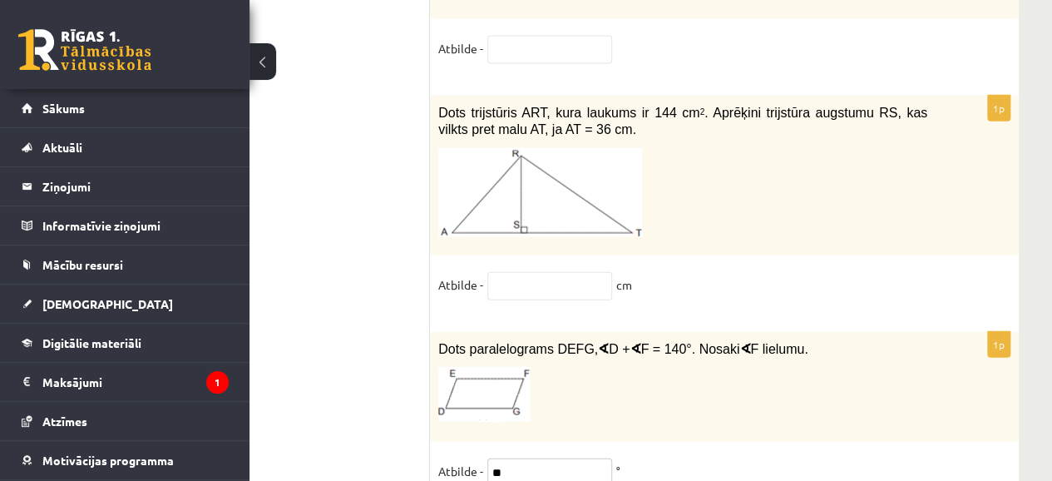
scroll to position [8198, 94]
type input "**"
click at [520, 367] on img at bounding box center [483, 395] width 91 height 57
click at [544, 273] on input "text" at bounding box center [549, 287] width 125 height 28
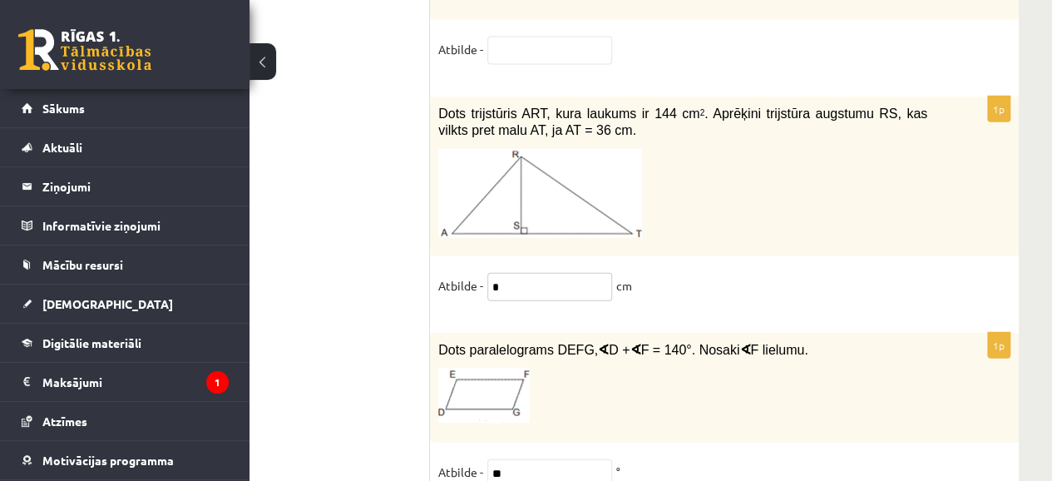
type input "*"
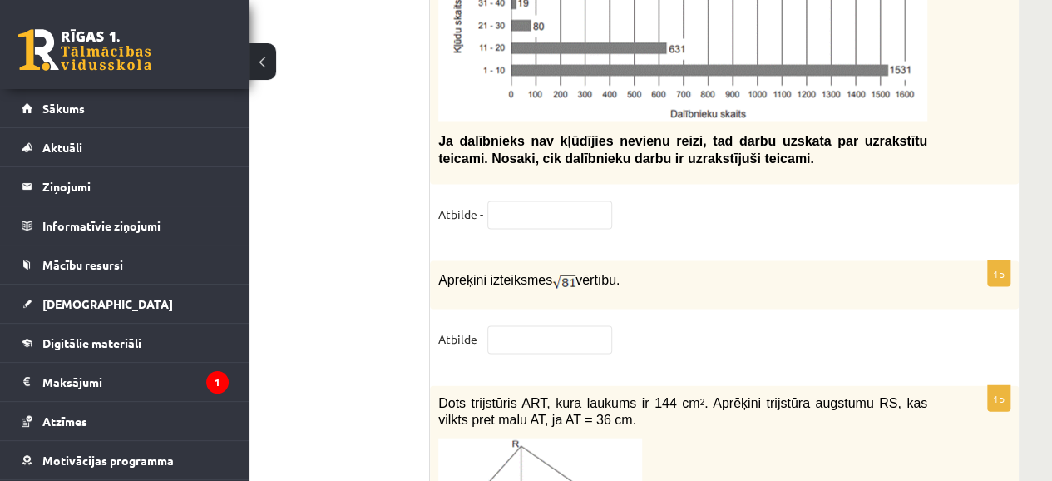
scroll to position [7908, 94]
click at [559, 327] on input "text" at bounding box center [549, 341] width 125 height 28
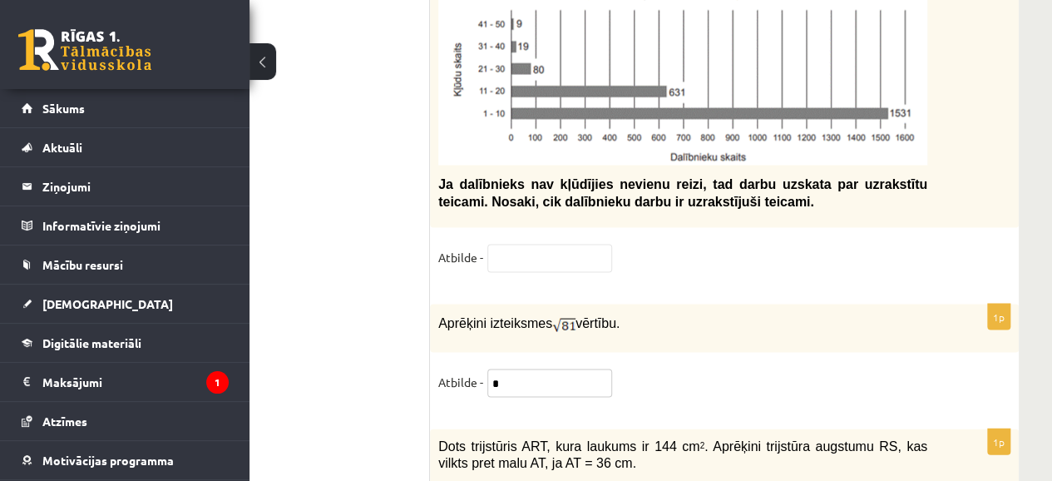
scroll to position [7837, 94]
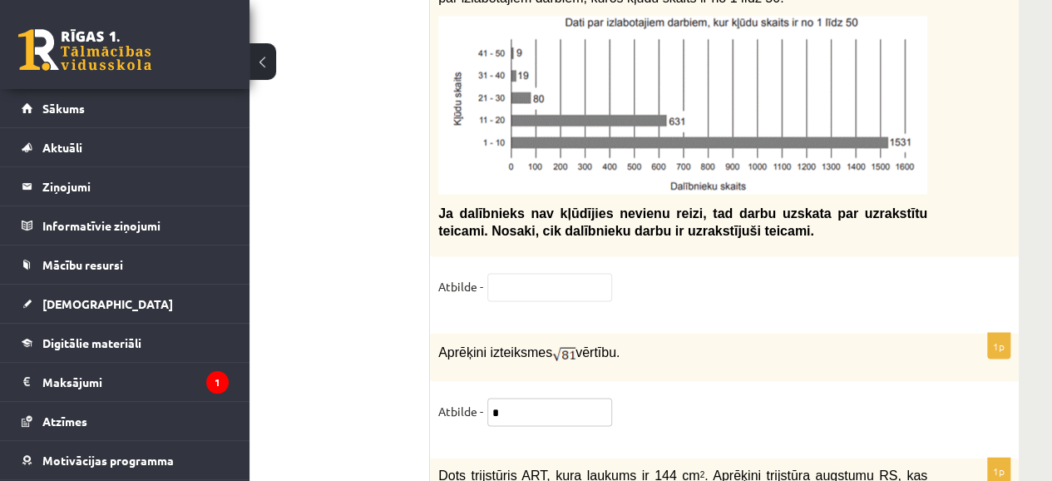
type input "*"
click at [547, 273] on input "text" at bounding box center [549, 287] width 125 height 28
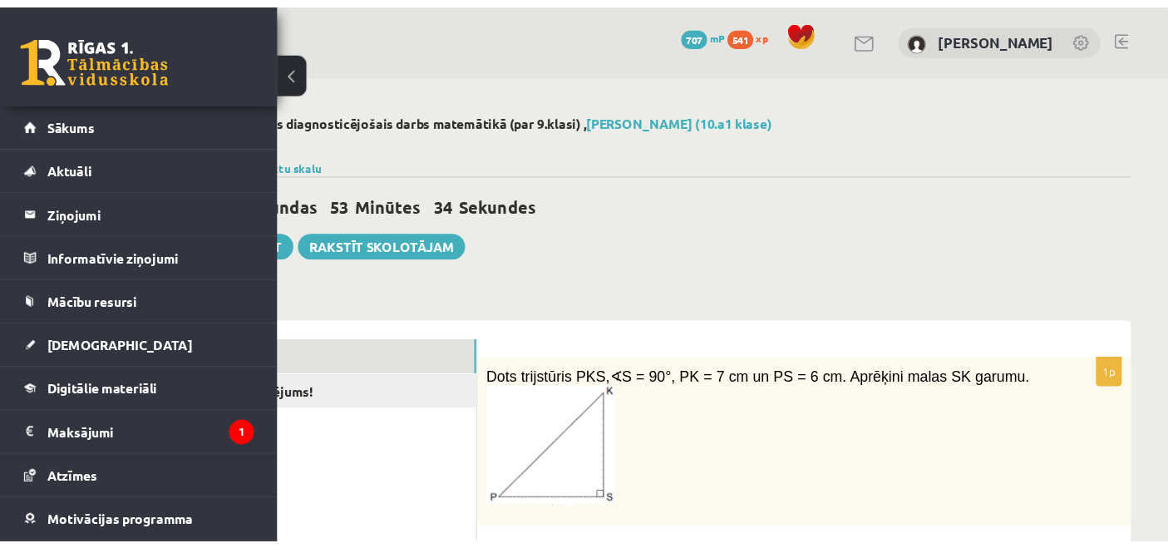
scroll to position [0, 0]
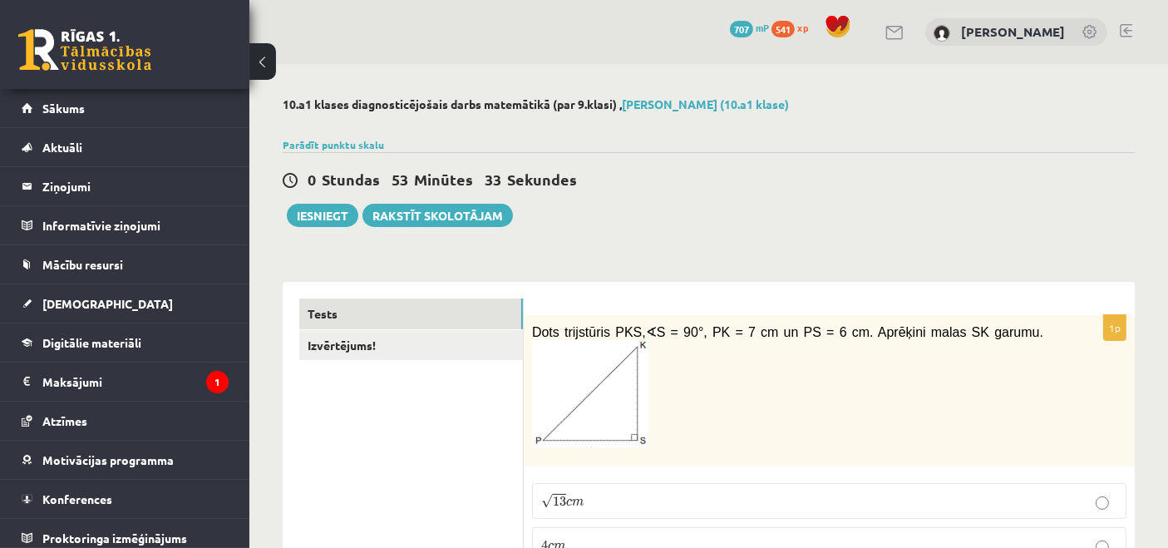
type input "**********"
drag, startPoint x: 1063, startPoint y: 0, endPoint x: 717, endPoint y: 285, distance: 448.3
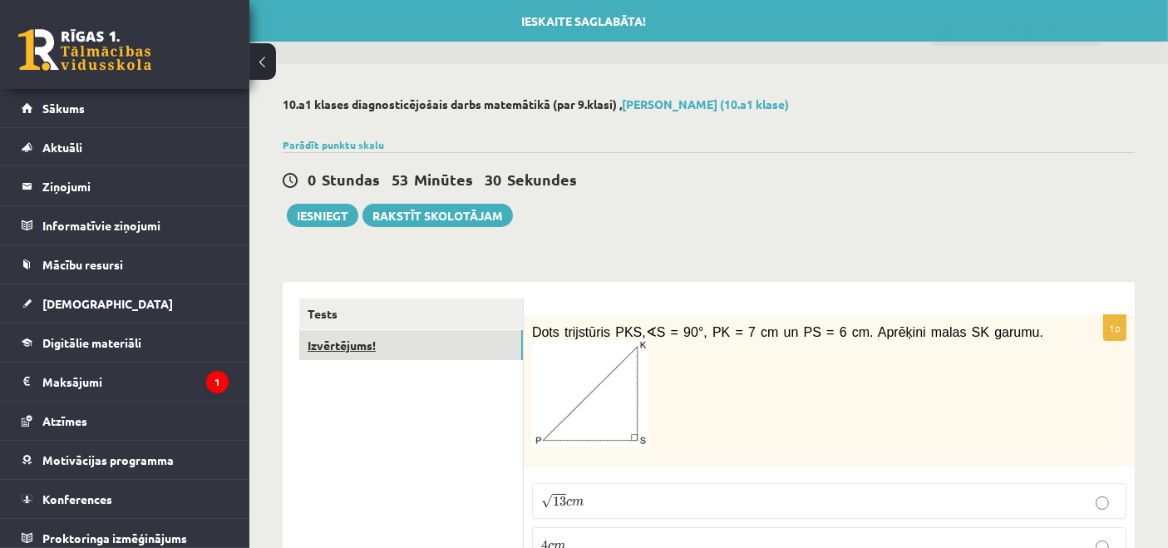
click at [443, 338] on link "Izvērtējums!" at bounding box center [411, 345] width 224 height 31
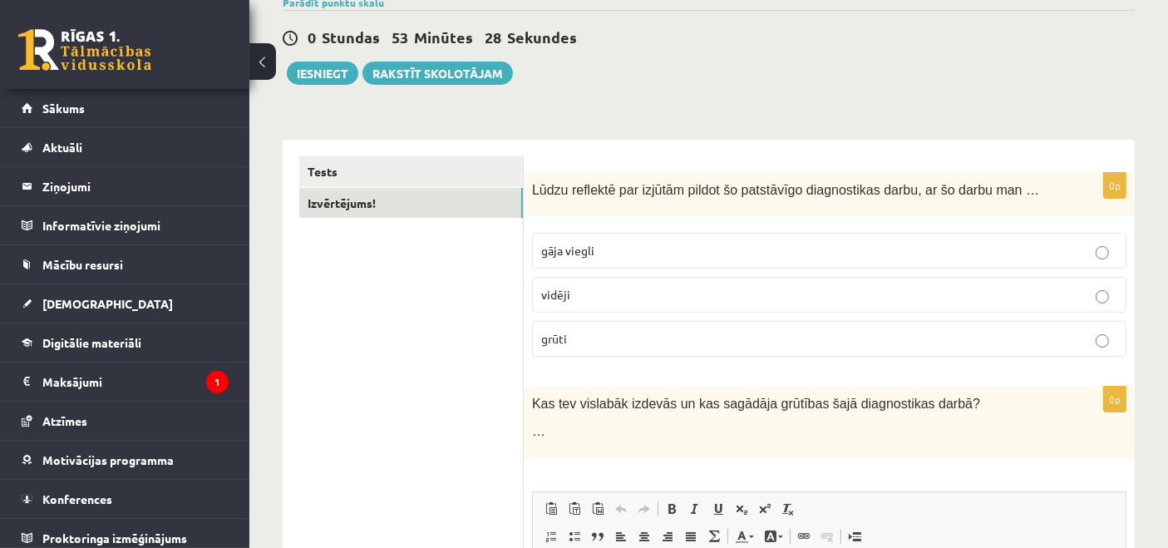
click at [663, 300] on p "vidēji" at bounding box center [829, 294] width 576 height 17
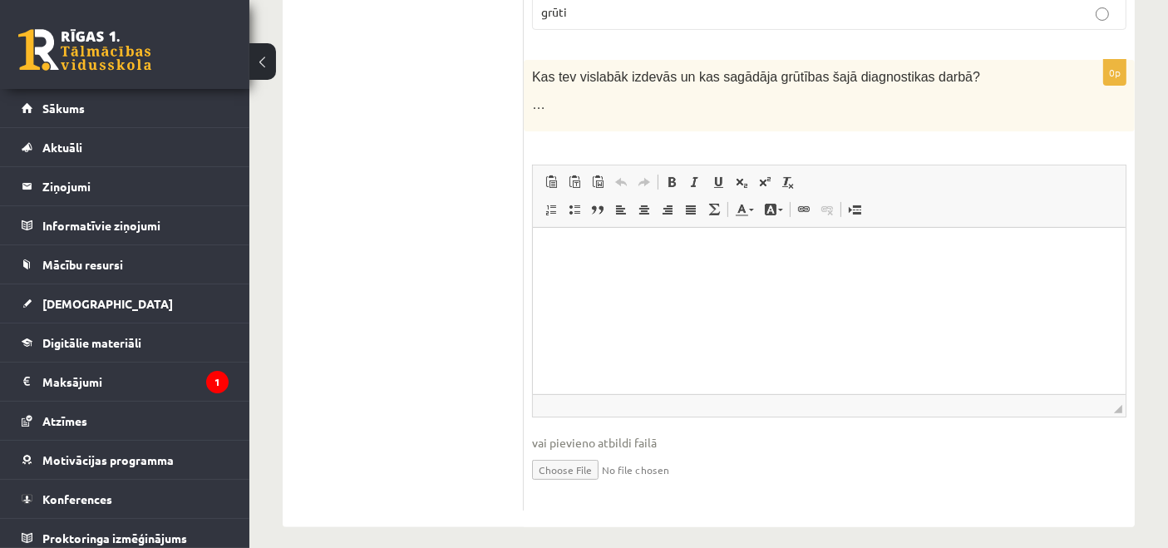
scroll to position [480, 0]
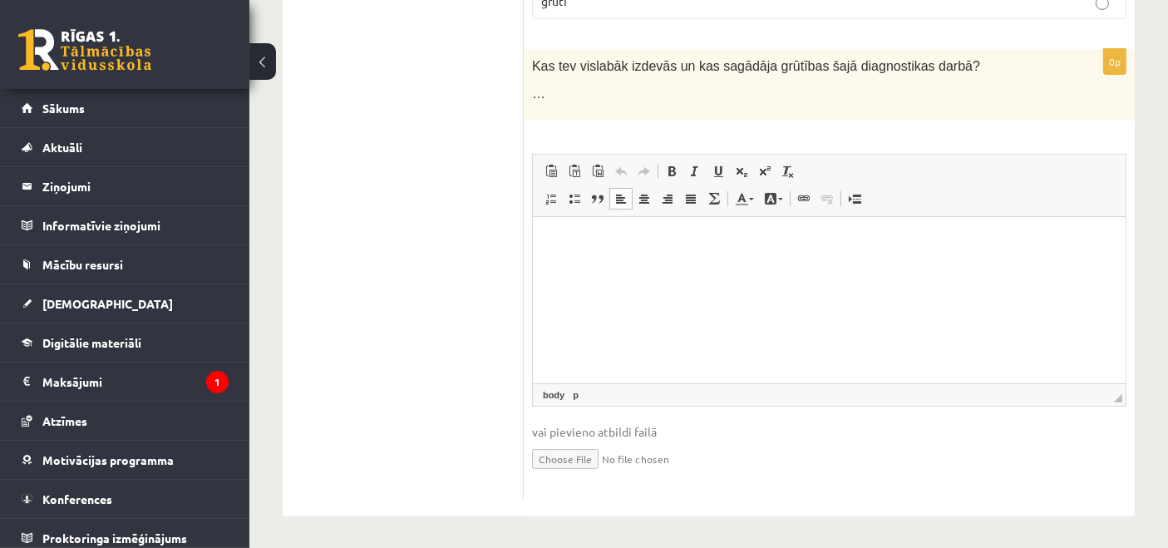
click at [635, 249] on p "Bagātinātā teksta redaktors, wiswyg-editor-user-answer-47434046751080" at bounding box center [829, 241] width 560 height 17
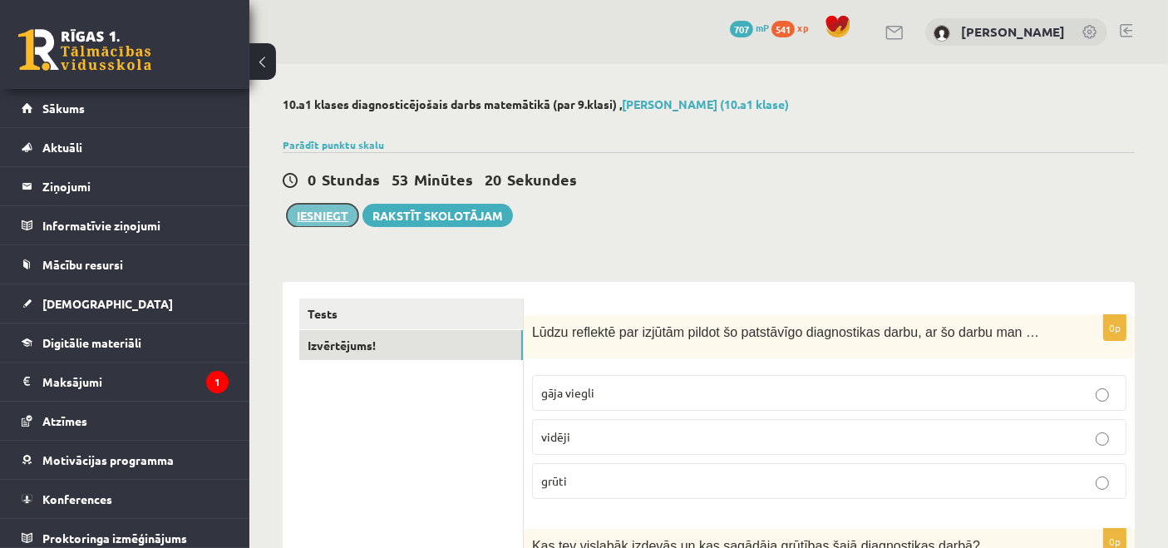
click at [318, 217] on button "Iesniegt" at bounding box center [322, 215] width 71 height 23
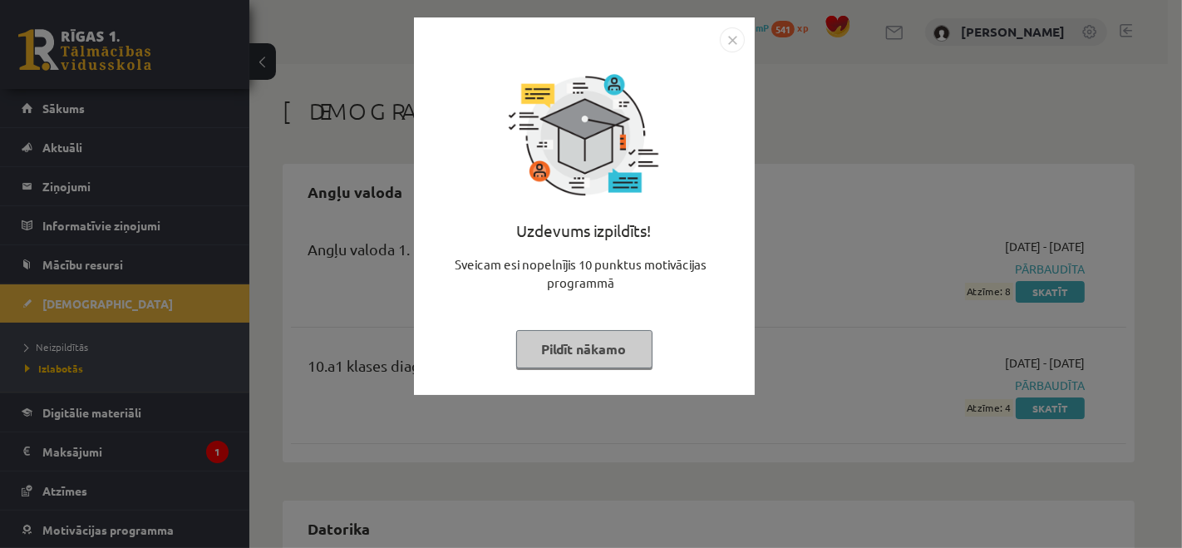
click at [593, 350] on button "Pildīt nākamo" at bounding box center [584, 349] width 136 height 38
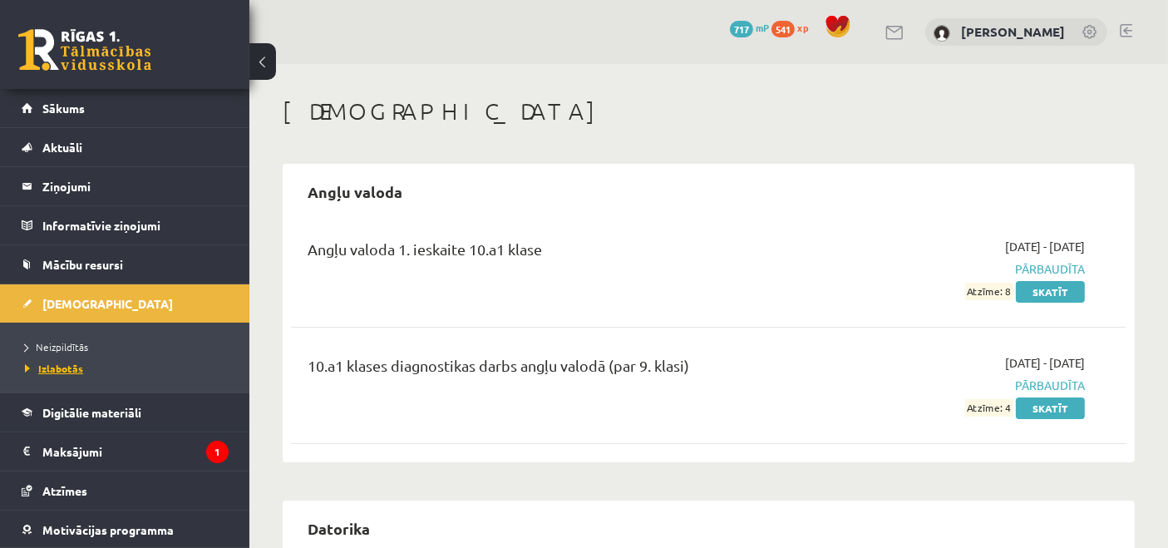
click at [64, 367] on span "Izlabotās" at bounding box center [54, 368] width 58 height 13
click at [72, 341] on span "Neizpildītās" at bounding box center [56, 346] width 63 height 13
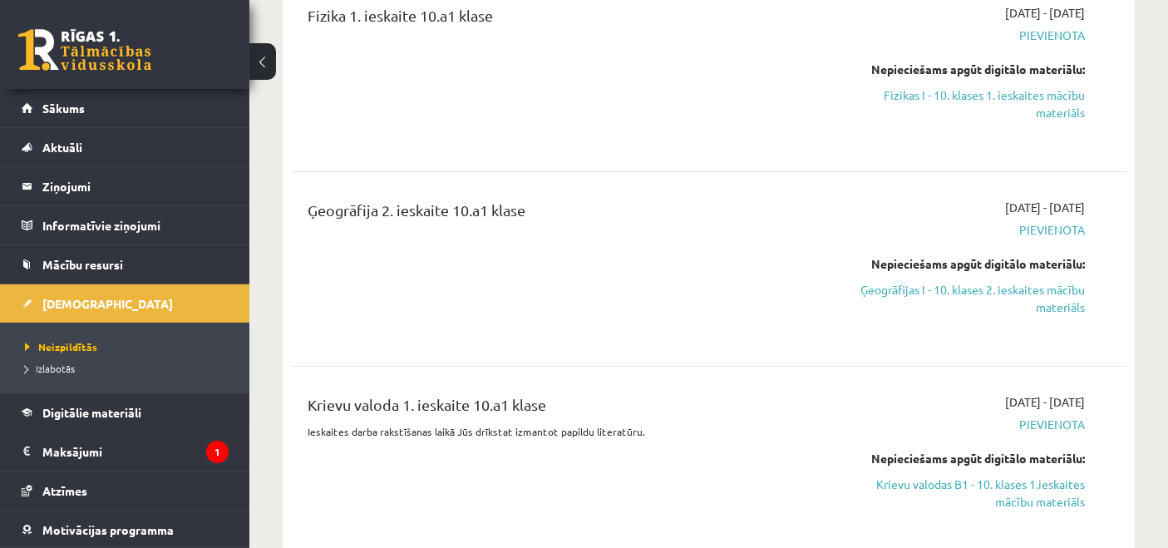
scroll to position [242, 0]
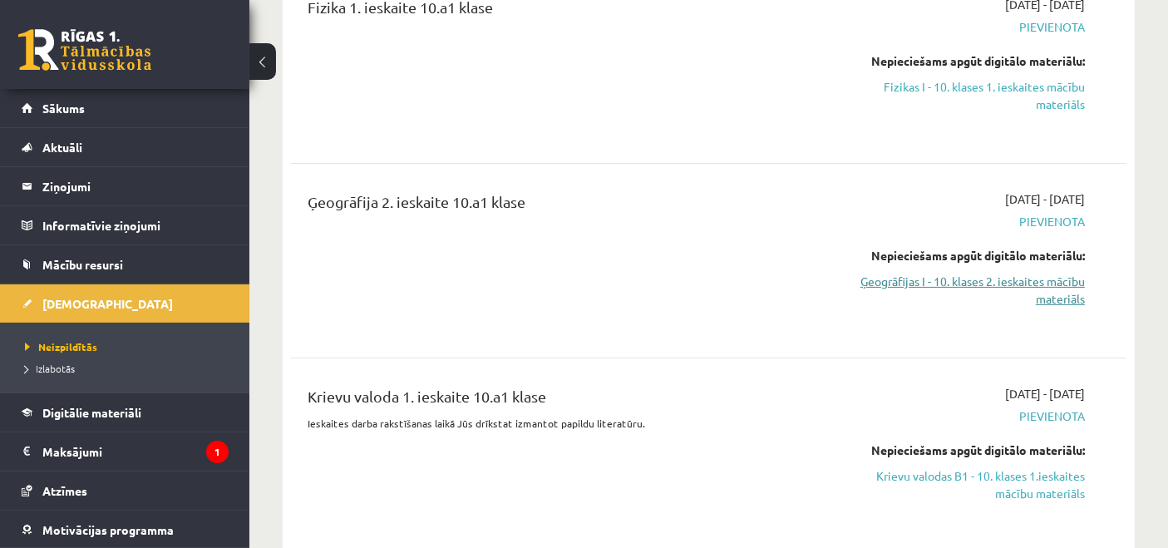
click at [998, 279] on link "Ģeogrāfijas I - 10. klases 2. ieskaites mācību materiāls" at bounding box center [963, 290] width 243 height 35
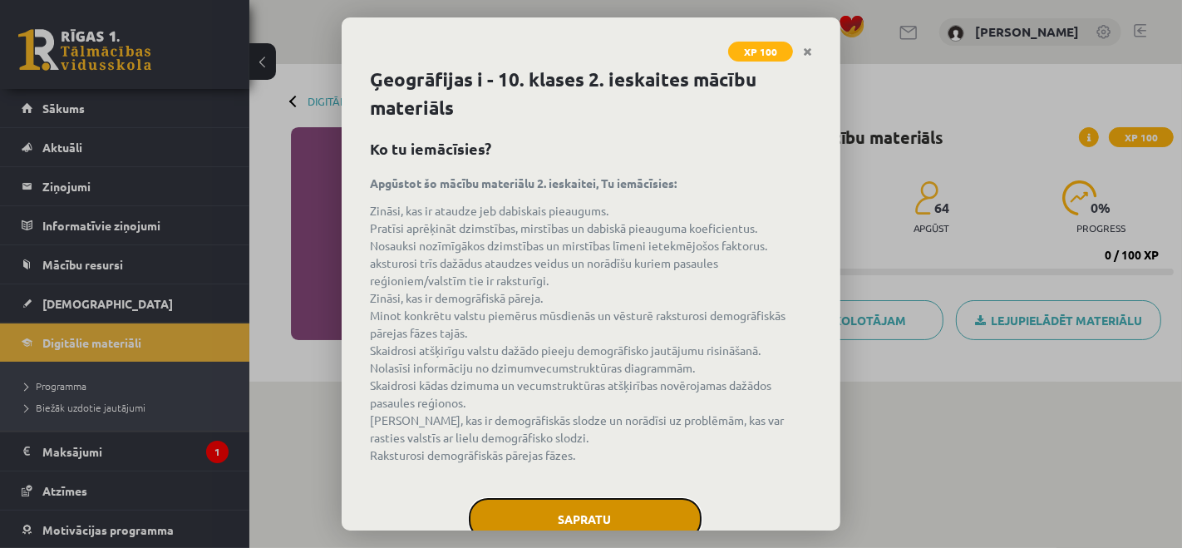
click at [575, 511] on button "Sapratu" at bounding box center [585, 519] width 233 height 42
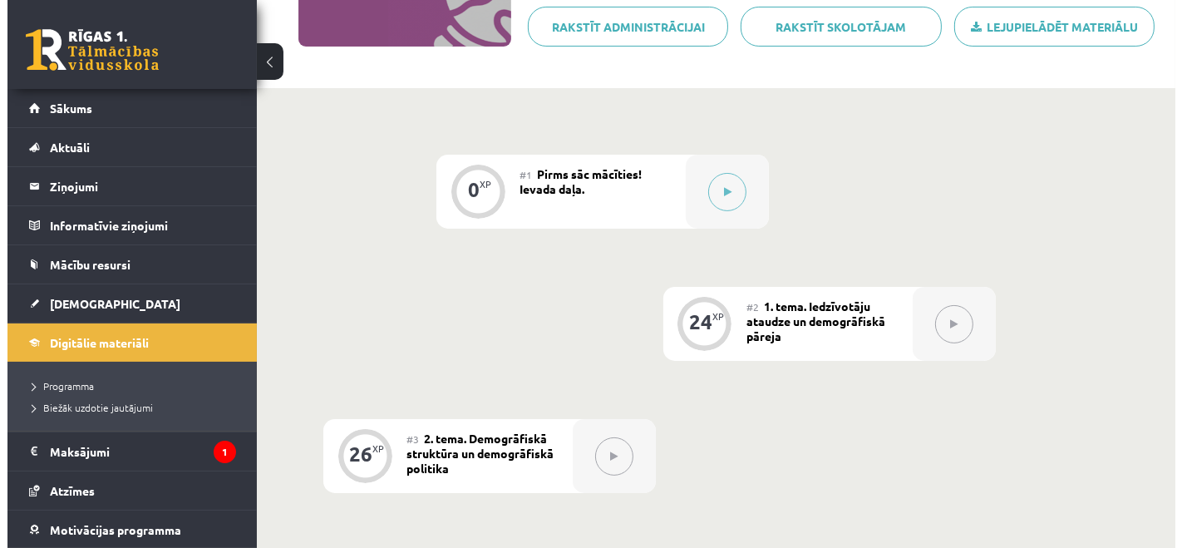
scroll to position [292, 0]
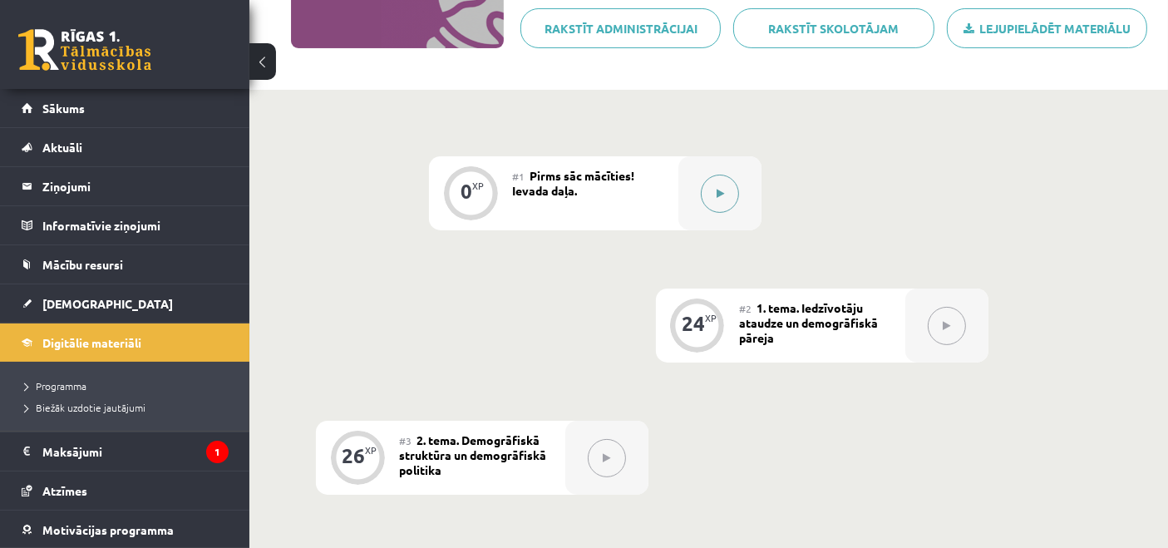
click at [719, 191] on icon at bounding box center [720, 194] width 7 height 10
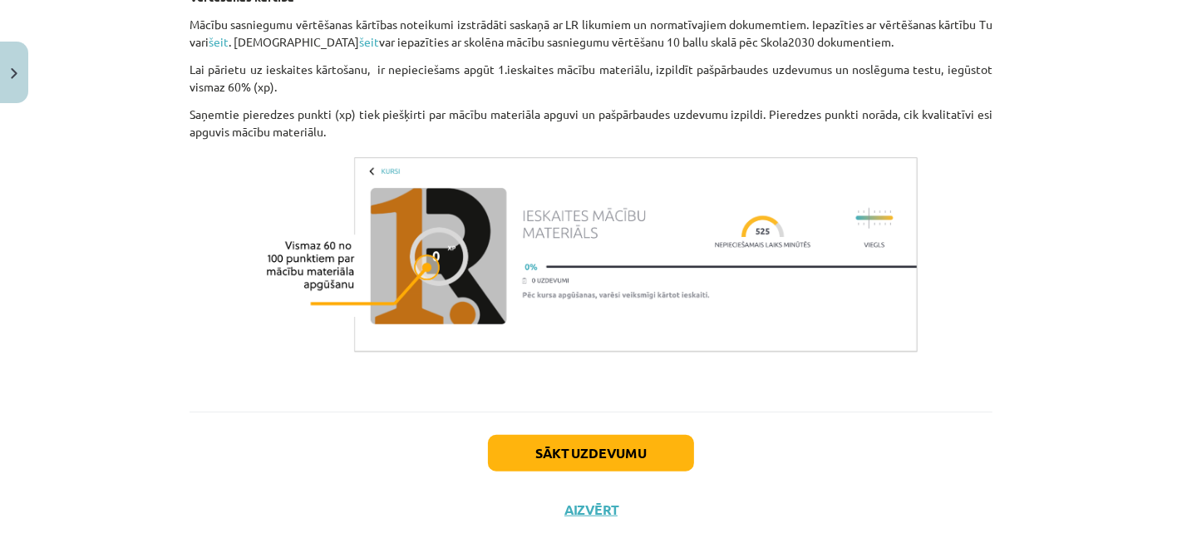
scroll to position [1090, 0]
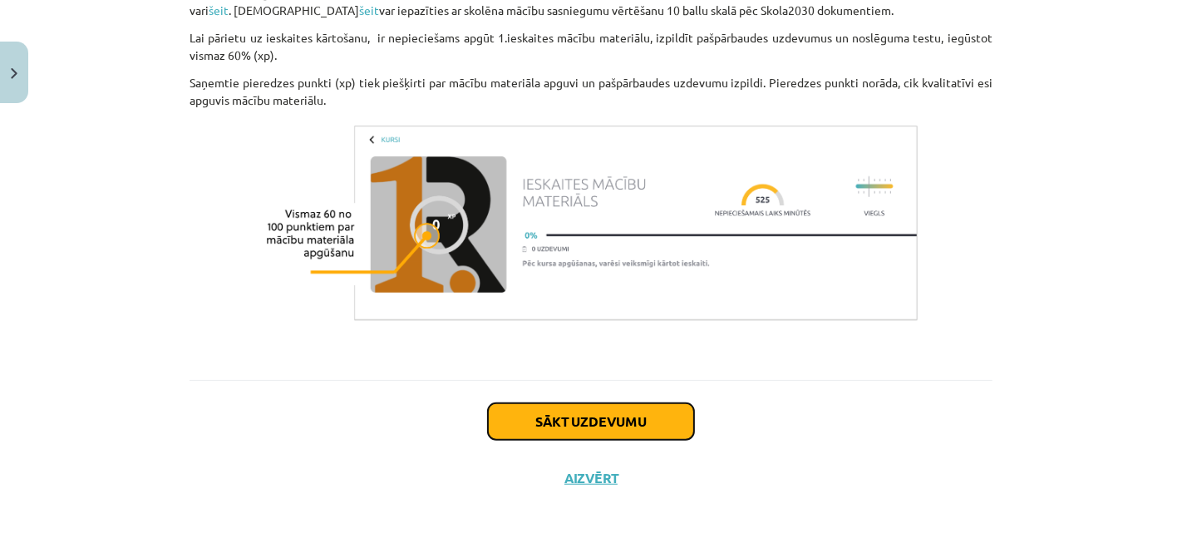
click at [589, 410] on button "Sākt uzdevumu" at bounding box center [591, 421] width 206 height 37
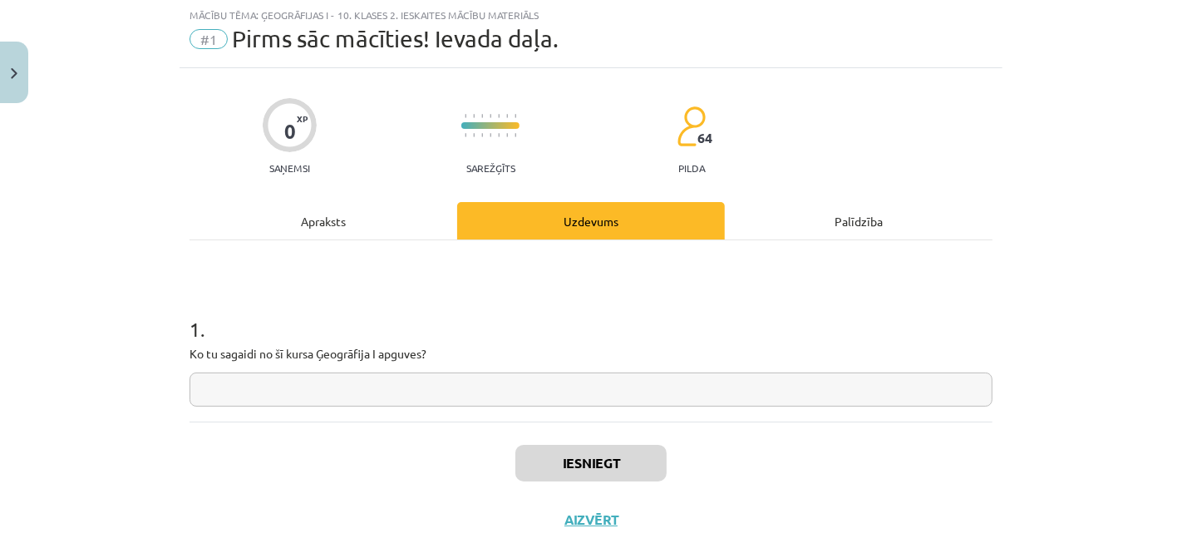
scroll to position [41, 0]
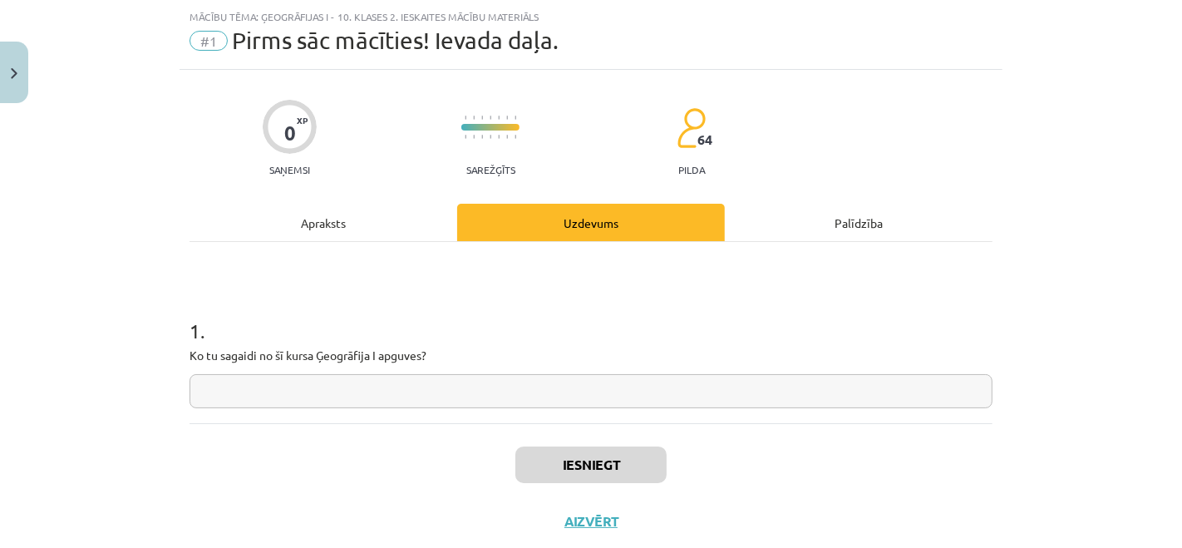
click at [508, 398] on input "text" at bounding box center [591, 391] width 803 height 34
type input "******"
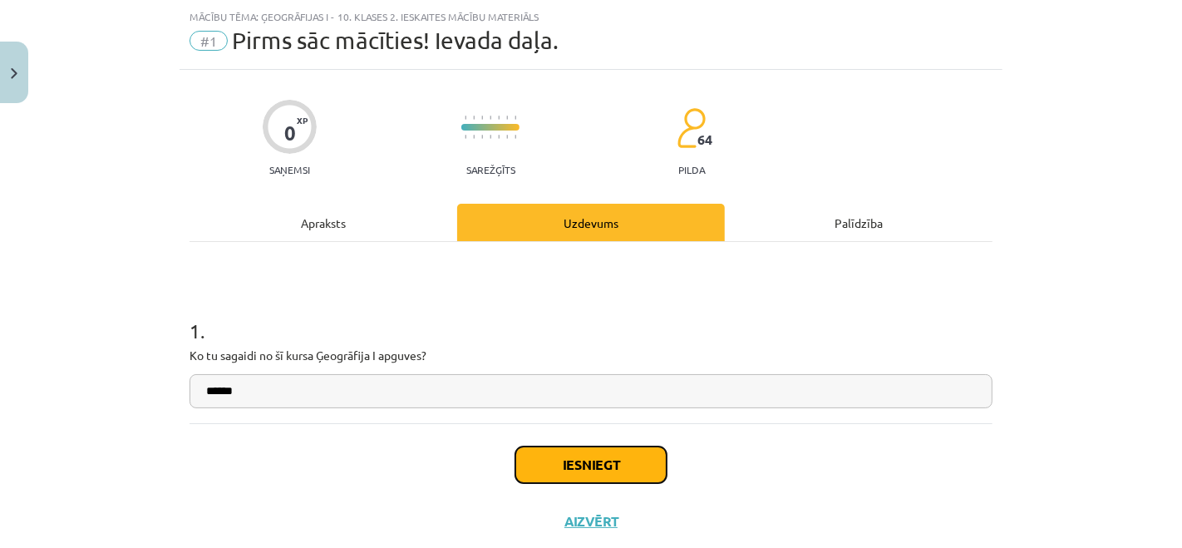
click at [614, 461] on button "Iesniegt" at bounding box center [590, 464] width 151 height 37
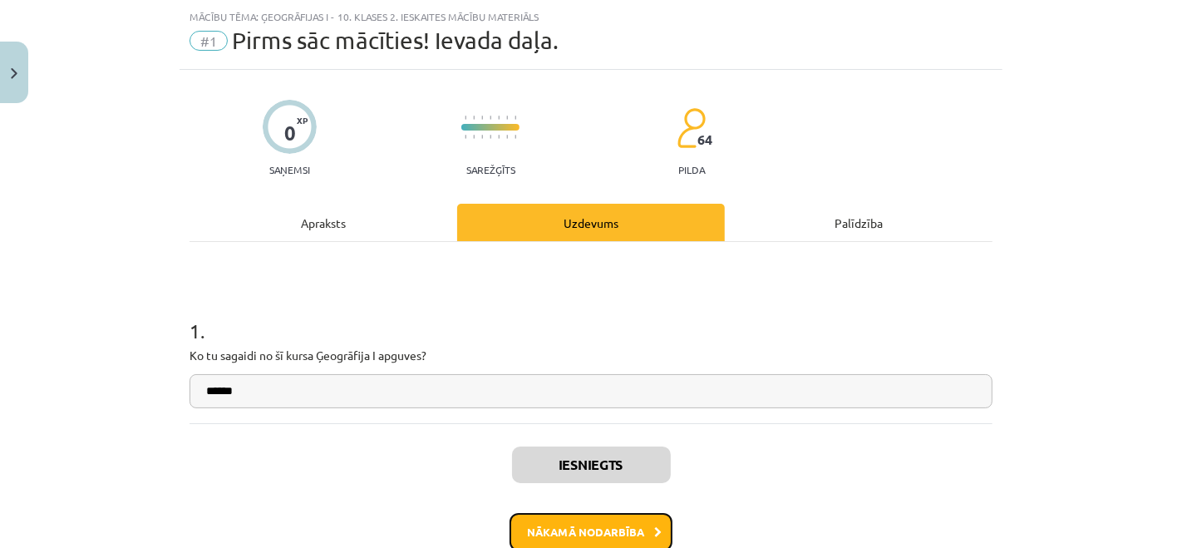
click at [600, 520] on button "Nākamā nodarbība" at bounding box center [591, 532] width 163 height 38
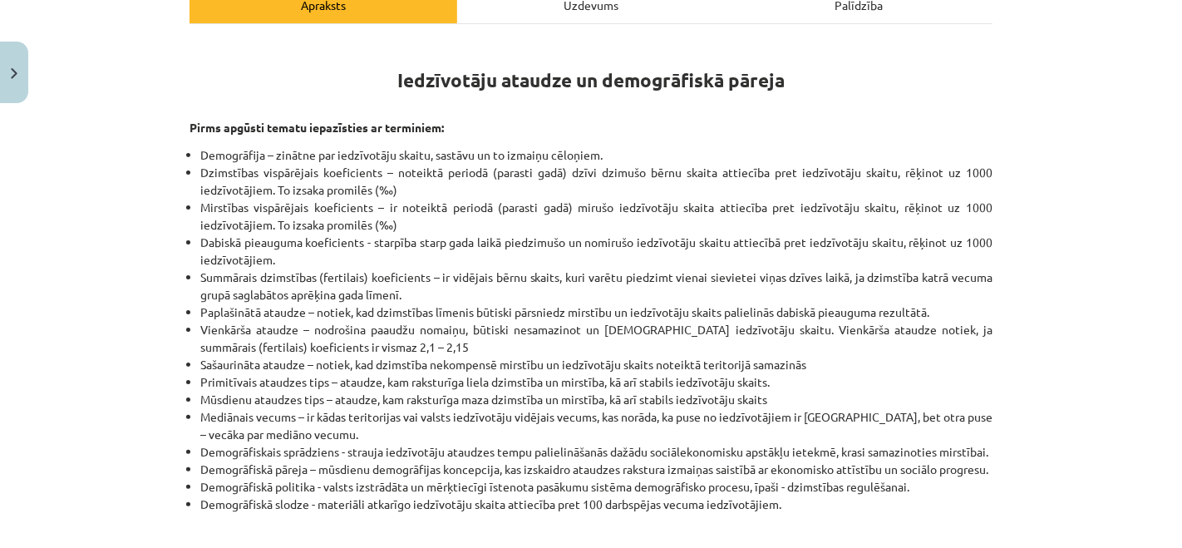
scroll to position [517, 0]
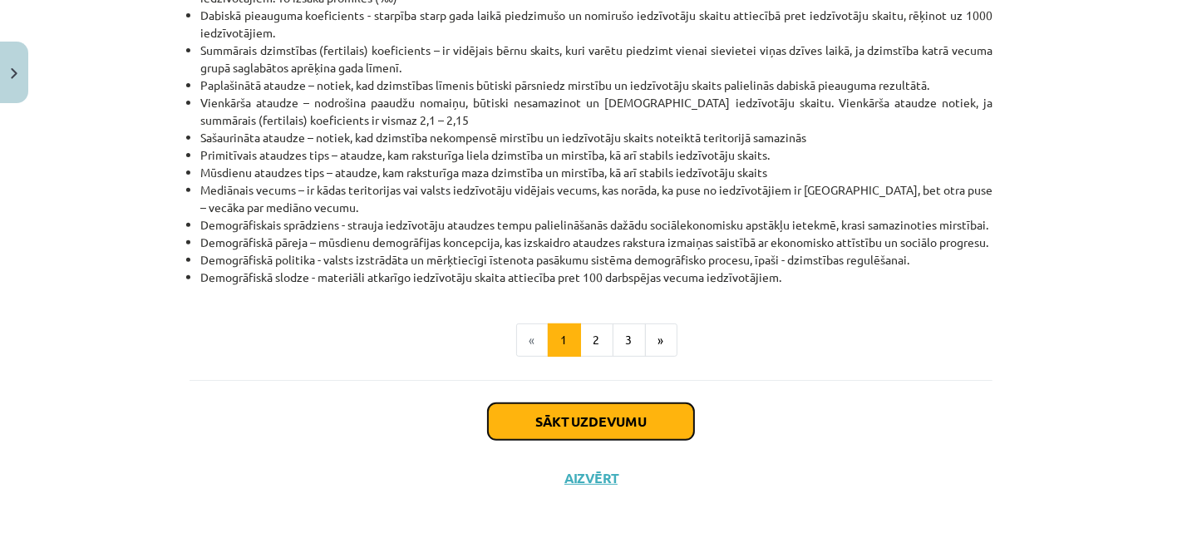
click at [605, 410] on button "Sākt uzdevumu" at bounding box center [591, 421] width 206 height 37
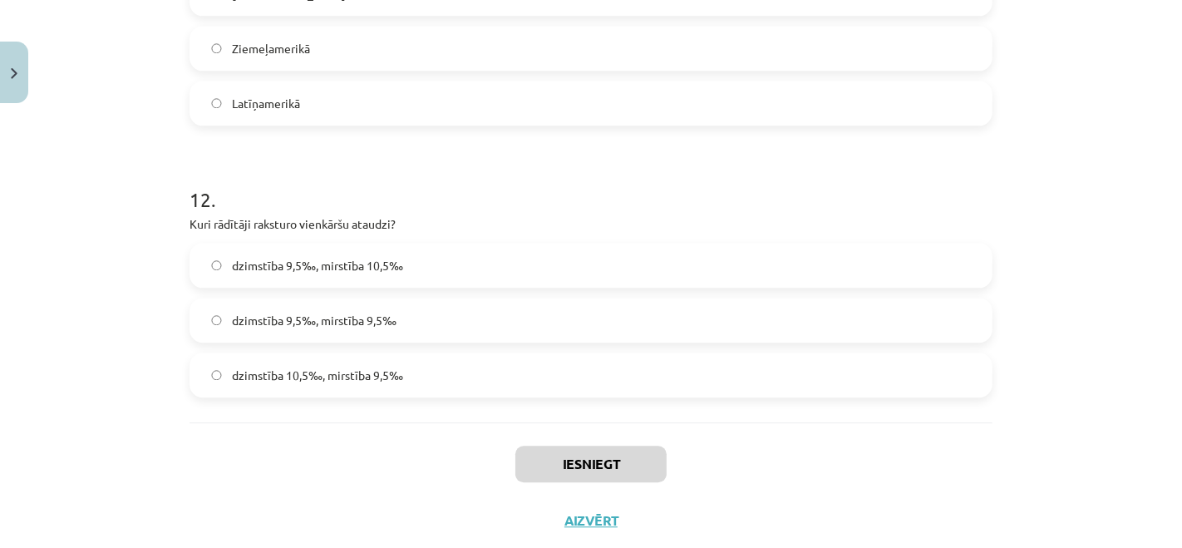
scroll to position [3368, 0]
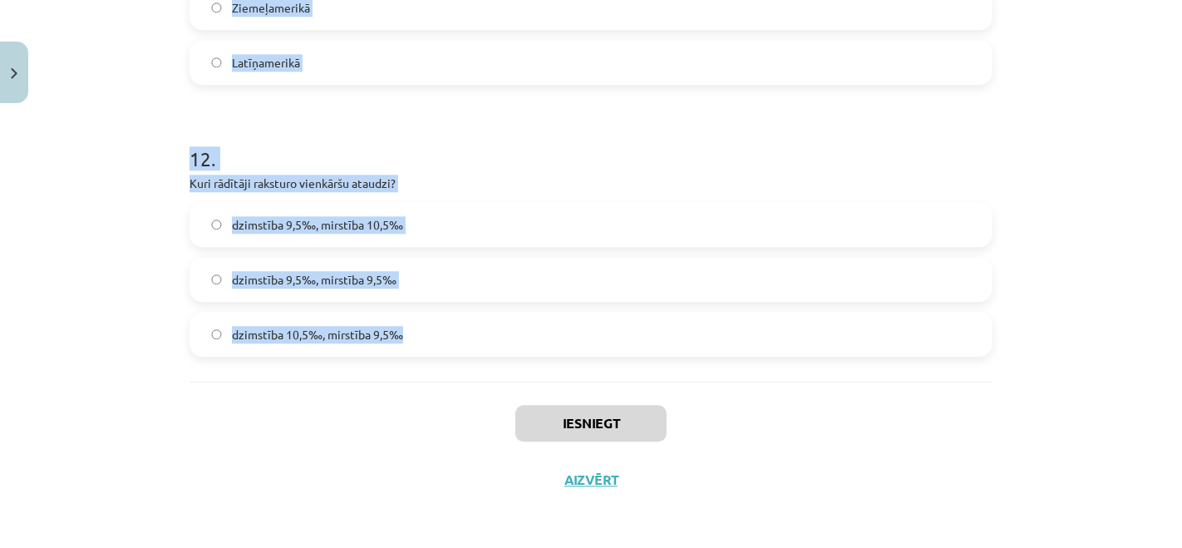
drag, startPoint x: 210, startPoint y: 186, endPoint x: 632, endPoint y: 357, distance: 455.7
copy form "1 . Lai notiktu vienkārša iedzīvotāju ataudze un paaudžu nomaiņa, summārajam dz…"
click at [109, 328] on div "Mācību tēma: Ģeogrāfijas i - 10. klases 2. ieskaites mācību materiāls #2 1. tem…" at bounding box center [591, 274] width 1182 height 548
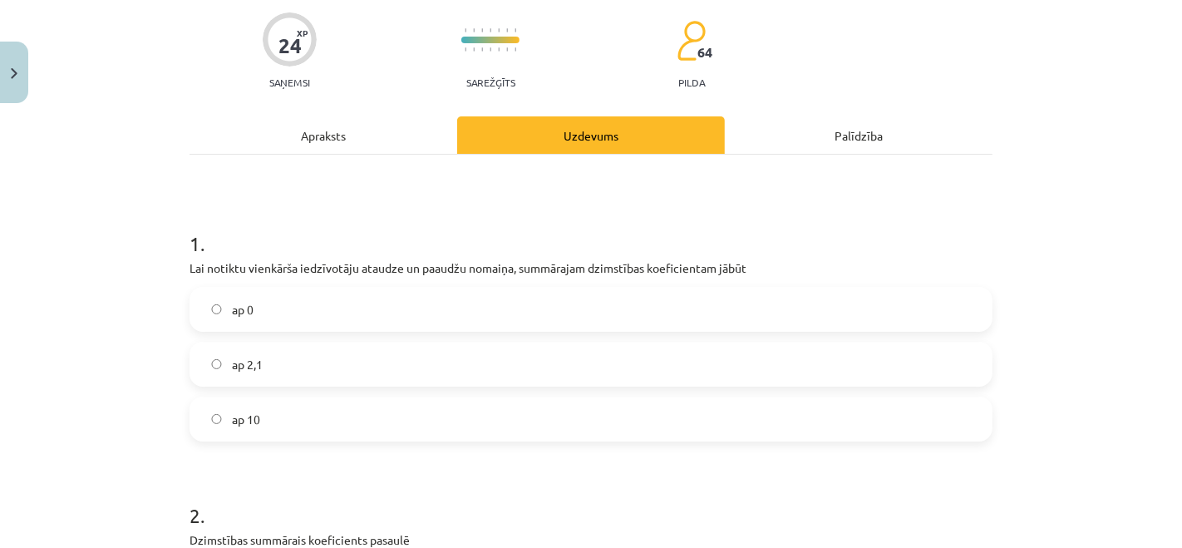
scroll to position [131, 0]
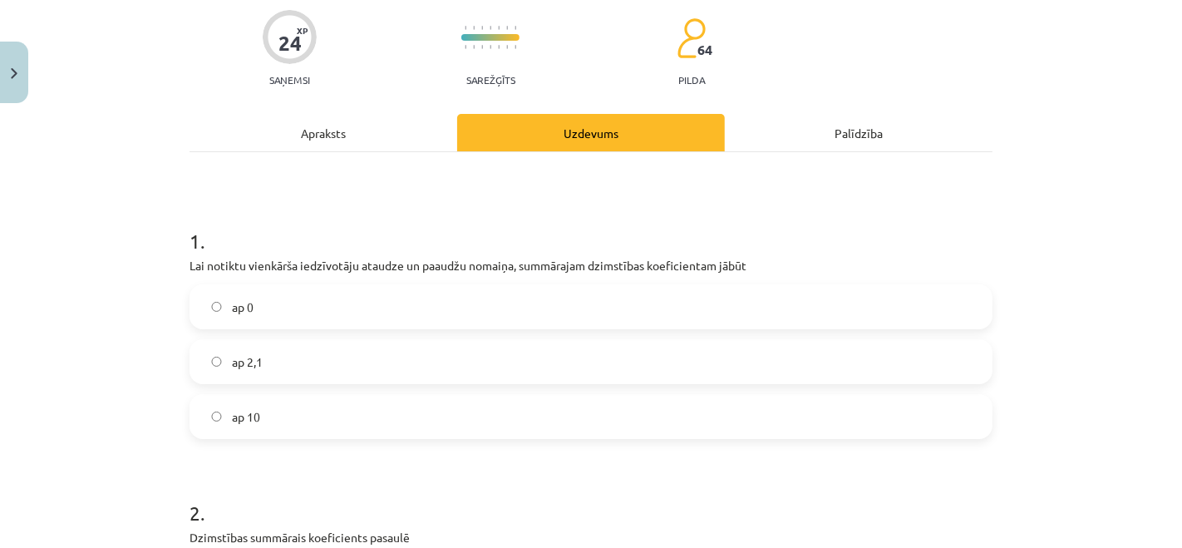
click at [268, 339] on div "ap 2,1" at bounding box center [591, 361] width 803 height 45
click at [279, 353] on label "ap 2,1" at bounding box center [591, 362] width 800 height 42
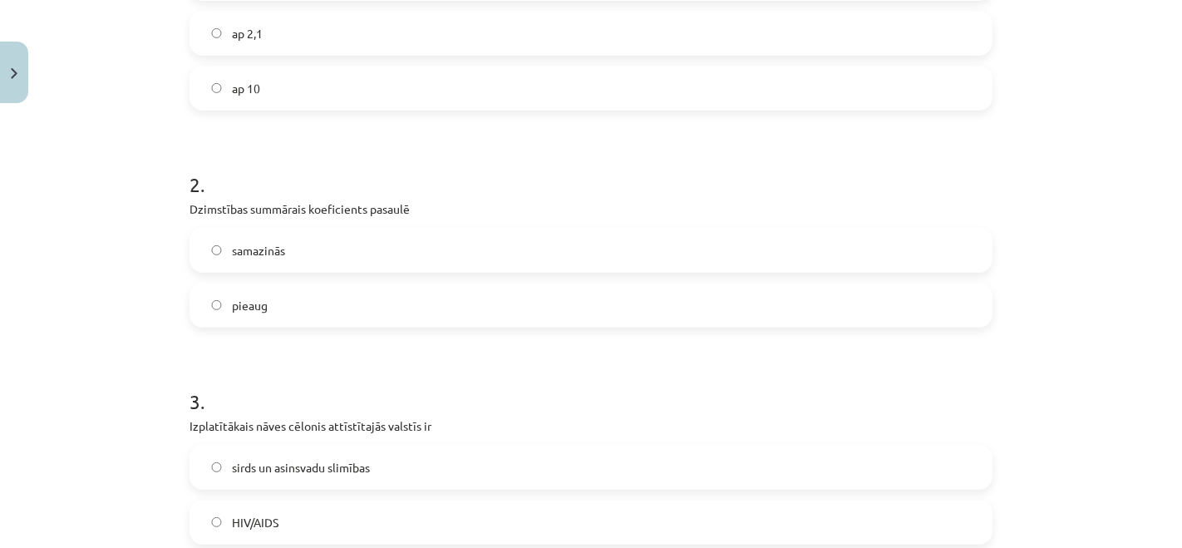
scroll to position [477, 0]
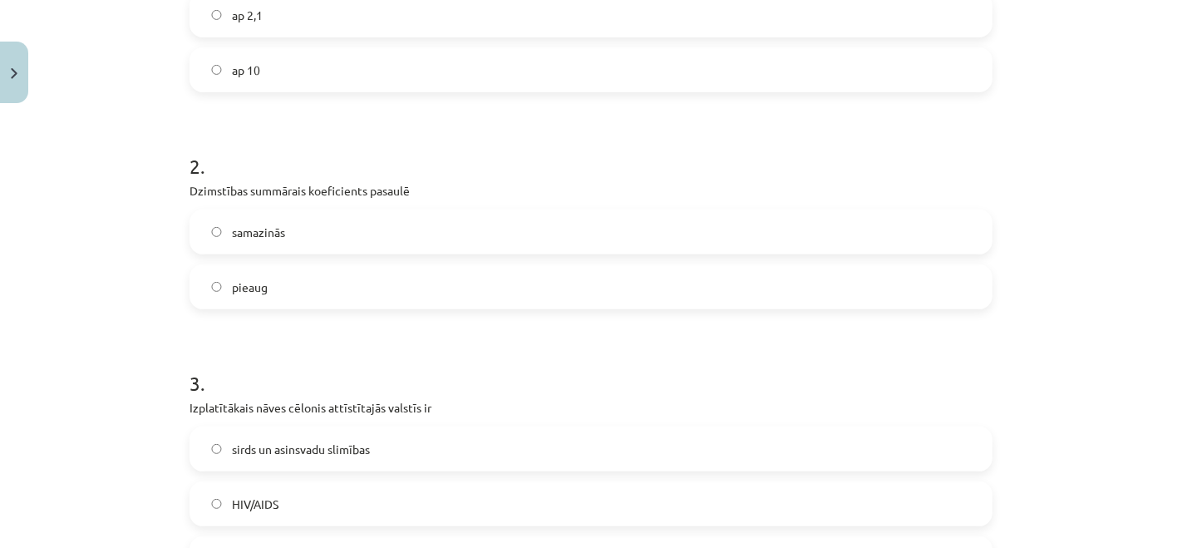
click at [308, 234] on label "samazinās" at bounding box center [591, 232] width 800 height 42
click at [328, 461] on label "sirds un asinsvadu slimības" at bounding box center [591, 449] width 800 height 42
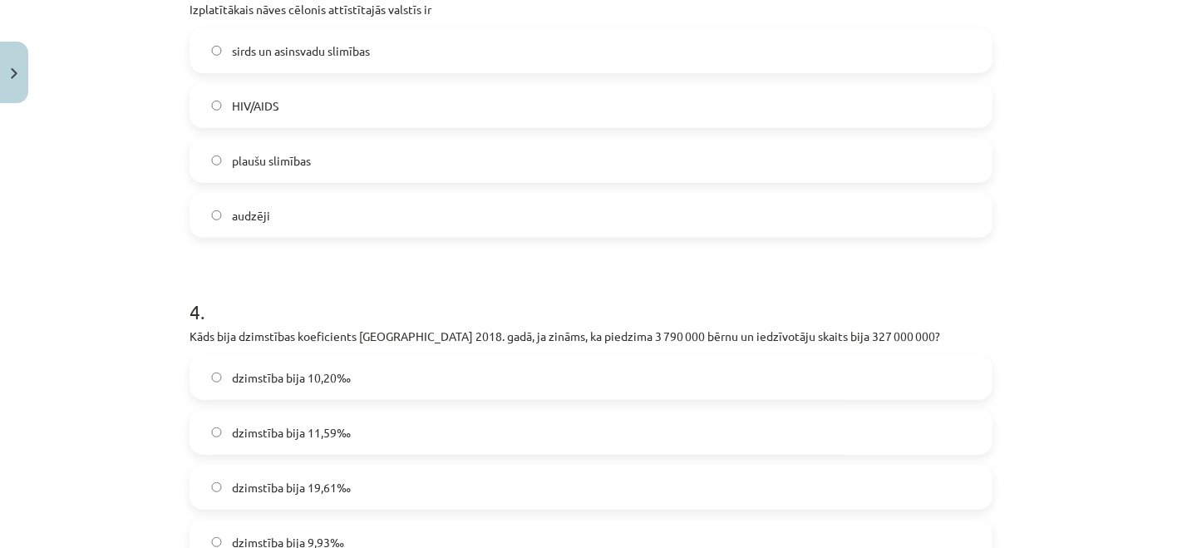
scroll to position [879, 0]
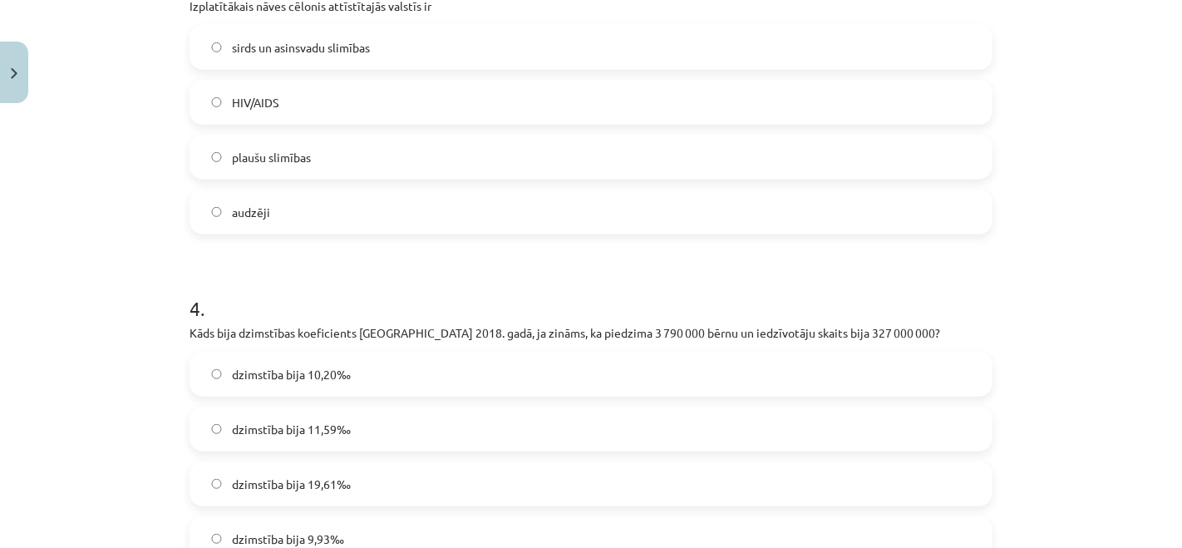
click at [313, 428] on span "dzimstība bija 11,59‰" at bounding box center [291, 429] width 119 height 17
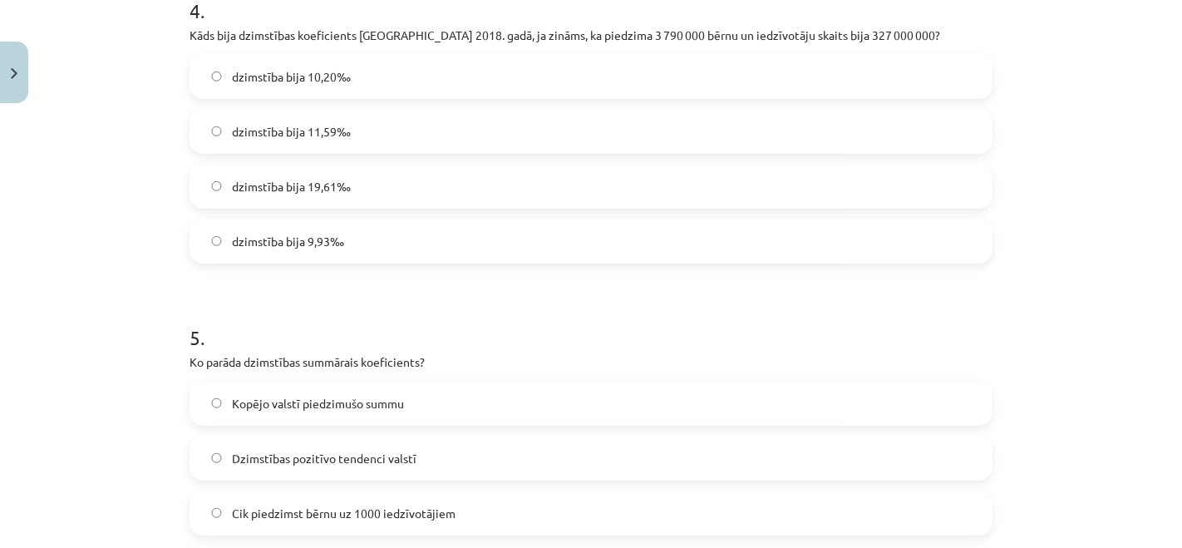
scroll to position [1176, 0]
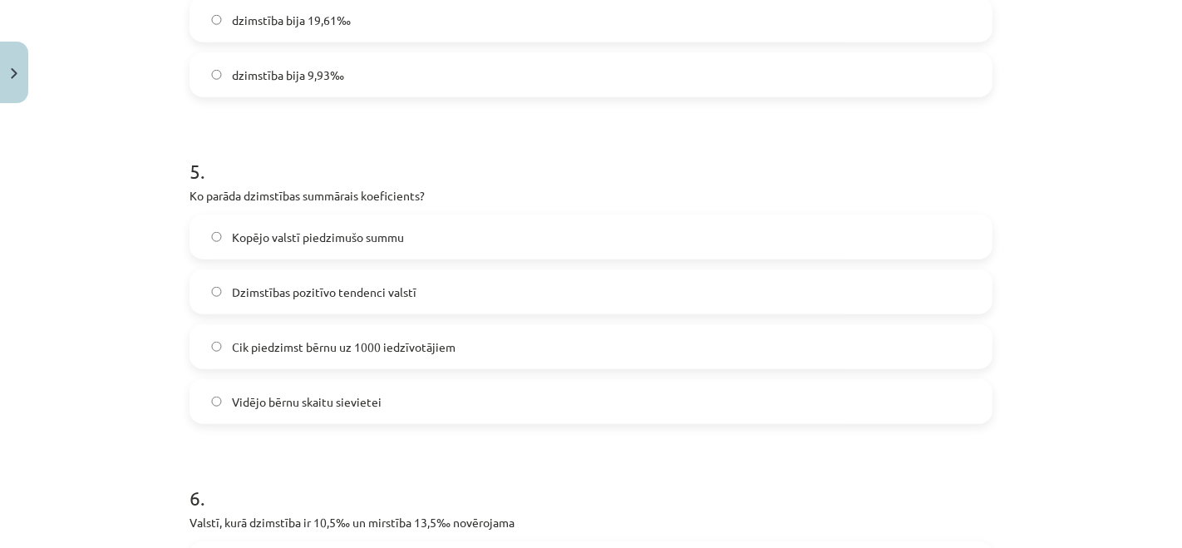
click at [382, 330] on label "Cik piedzimst bērnu uz 1000 iedzīvotājiem" at bounding box center [591, 347] width 800 height 42
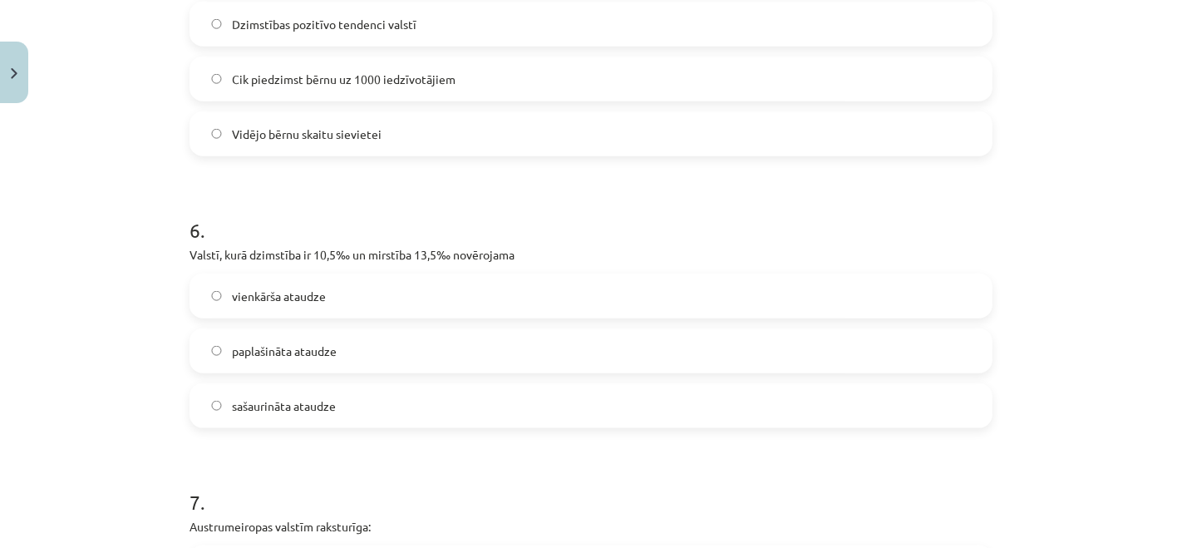
scroll to position [1614, 0]
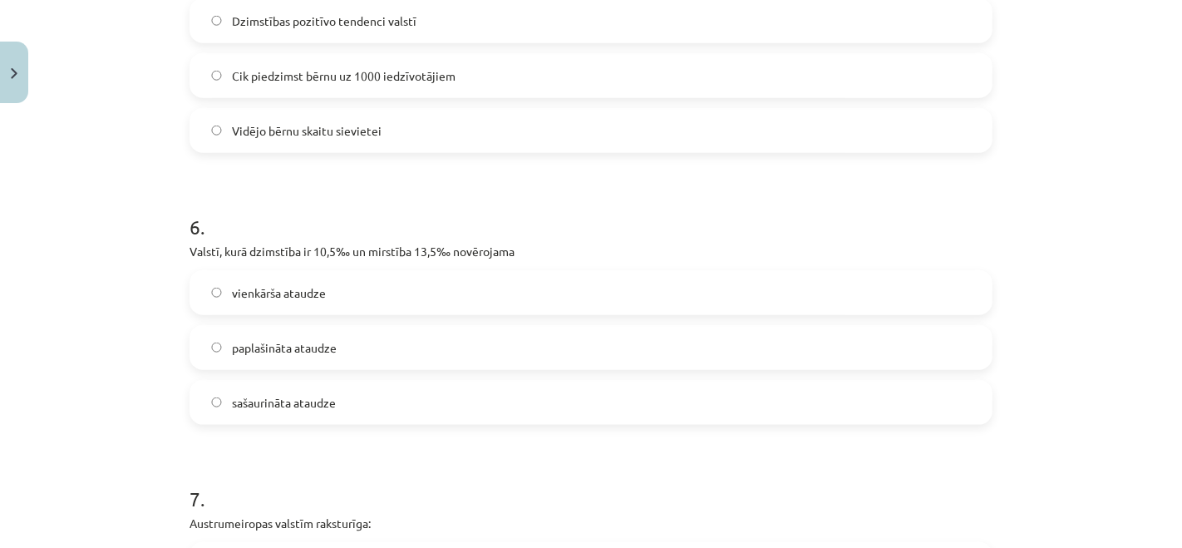
click at [358, 343] on label "paplašināta ataudze" at bounding box center [591, 348] width 800 height 42
click at [370, 392] on label "sašaurināta ataudze" at bounding box center [591, 403] width 800 height 42
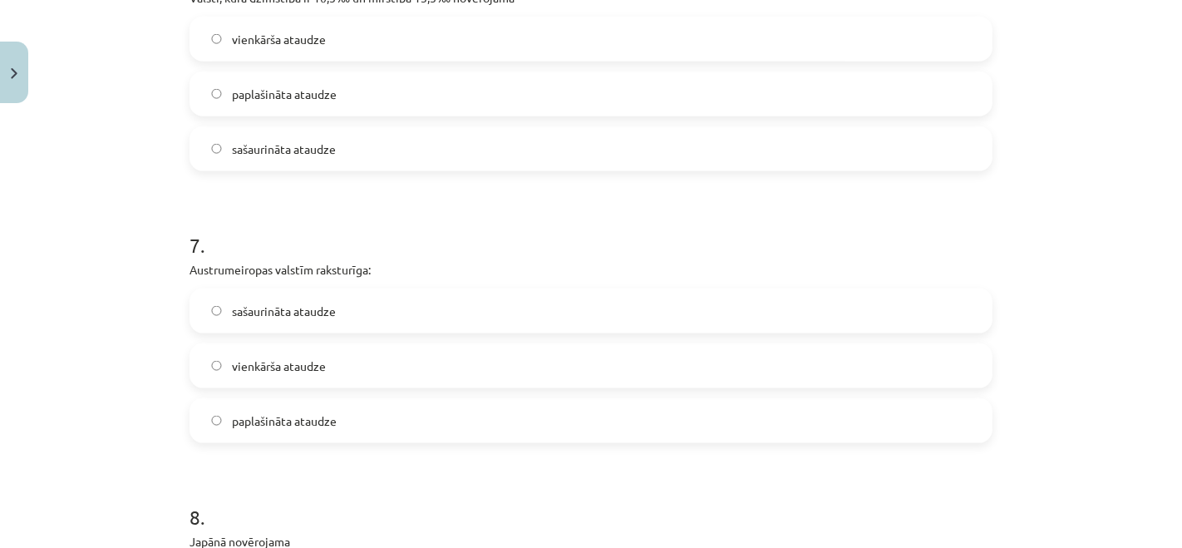
scroll to position [1869, 0]
click at [377, 307] on label "sašaurināta ataudze" at bounding box center [591, 309] width 800 height 42
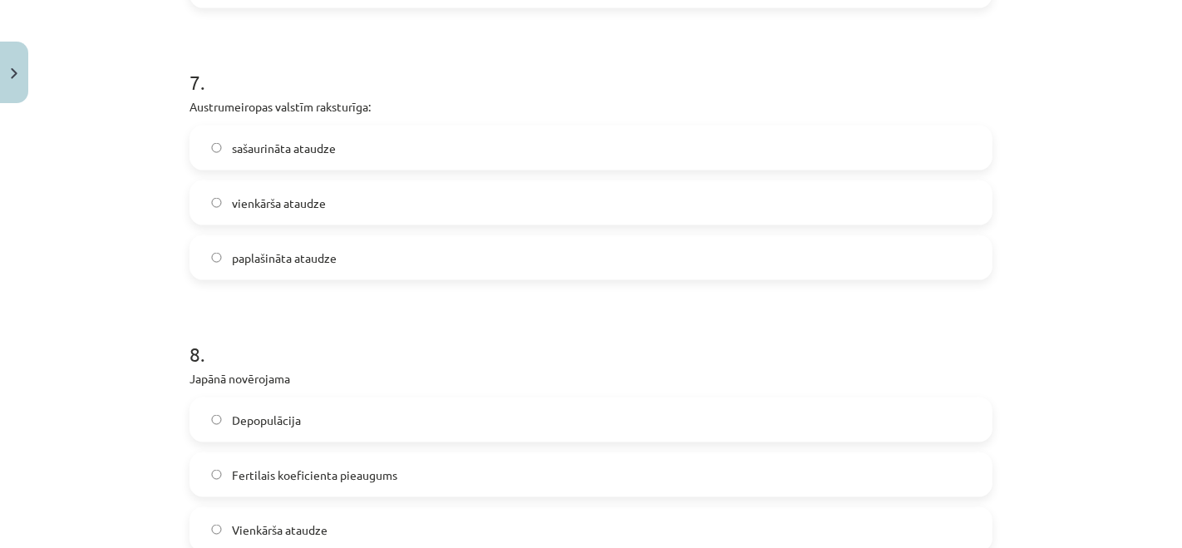
scroll to position [2043, 0]
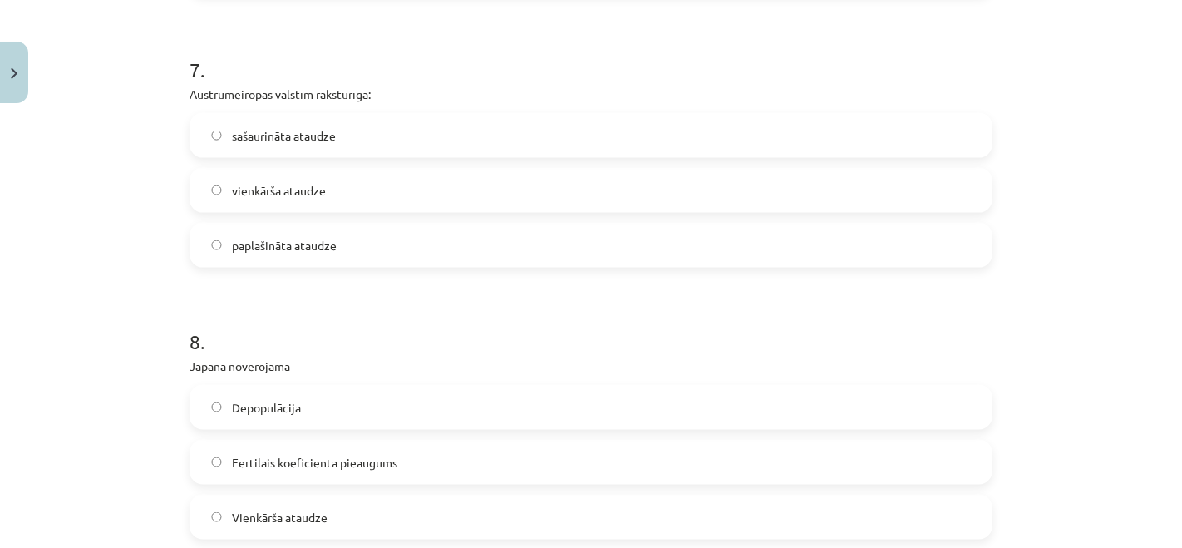
click at [407, 397] on label "Depopulācija" at bounding box center [591, 408] width 800 height 42
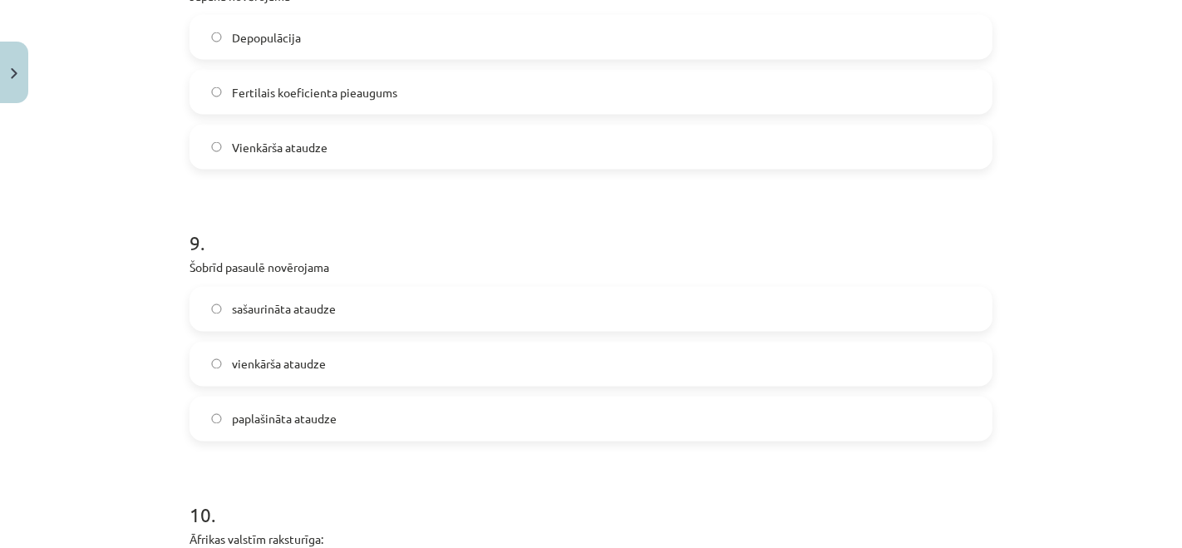
scroll to position [2413, 0]
click at [325, 414] on span "paplašināta ataudze" at bounding box center [284, 418] width 105 height 17
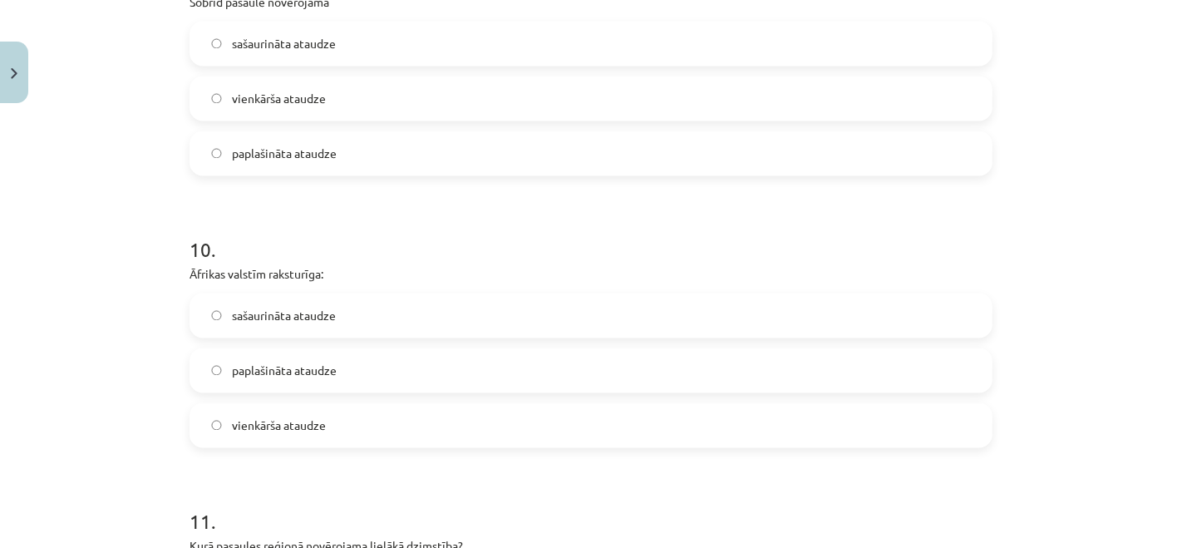
scroll to position [2698, 0]
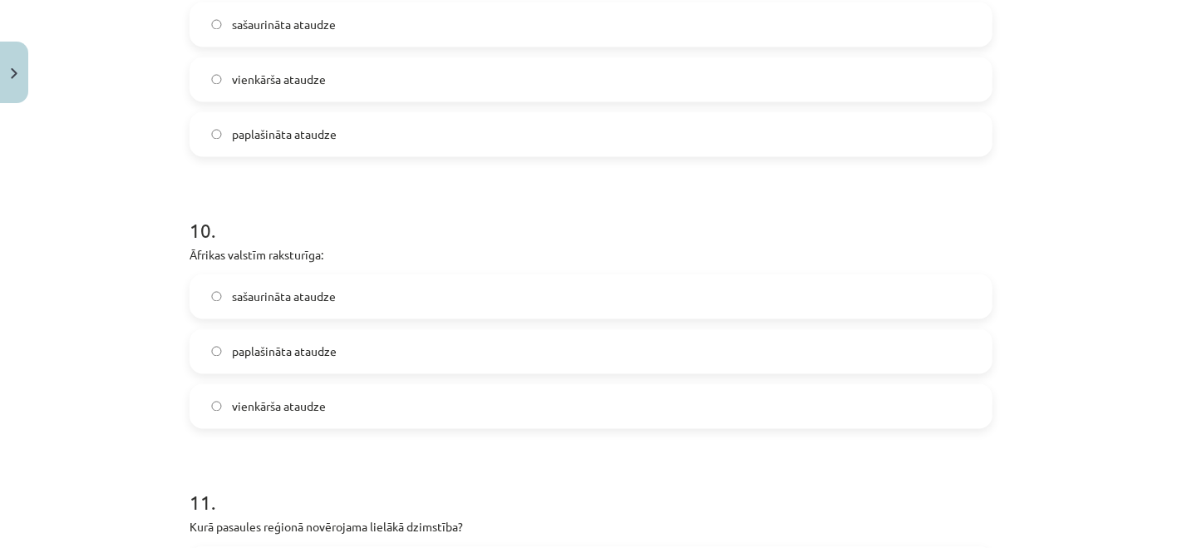
click at [329, 351] on span "paplašināta ataudze" at bounding box center [284, 351] width 105 height 17
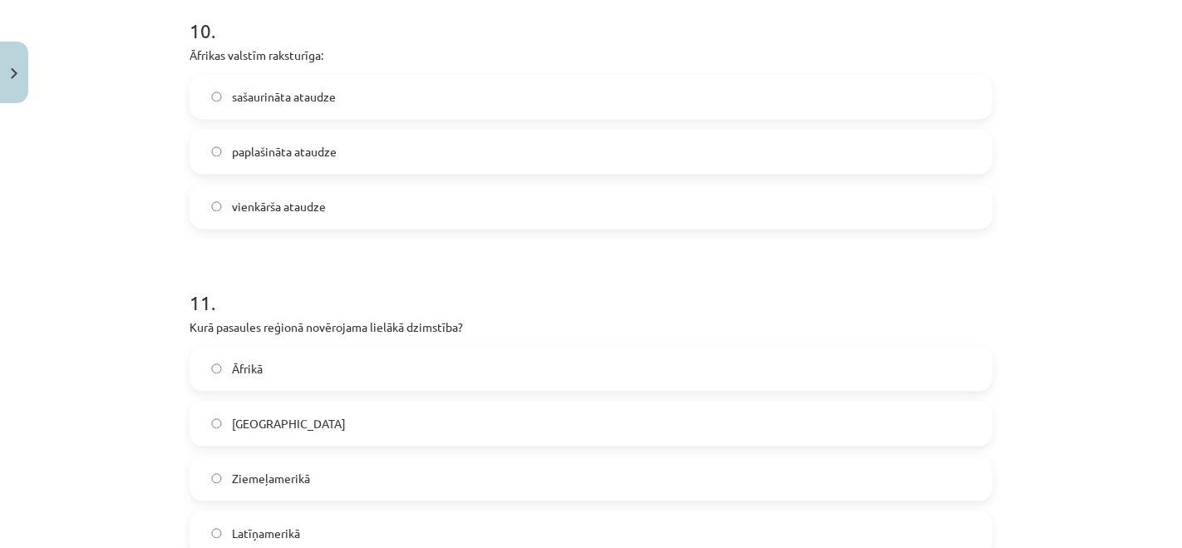
click at [328, 348] on label "Āfrikā" at bounding box center [591, 369] width 800 height 42
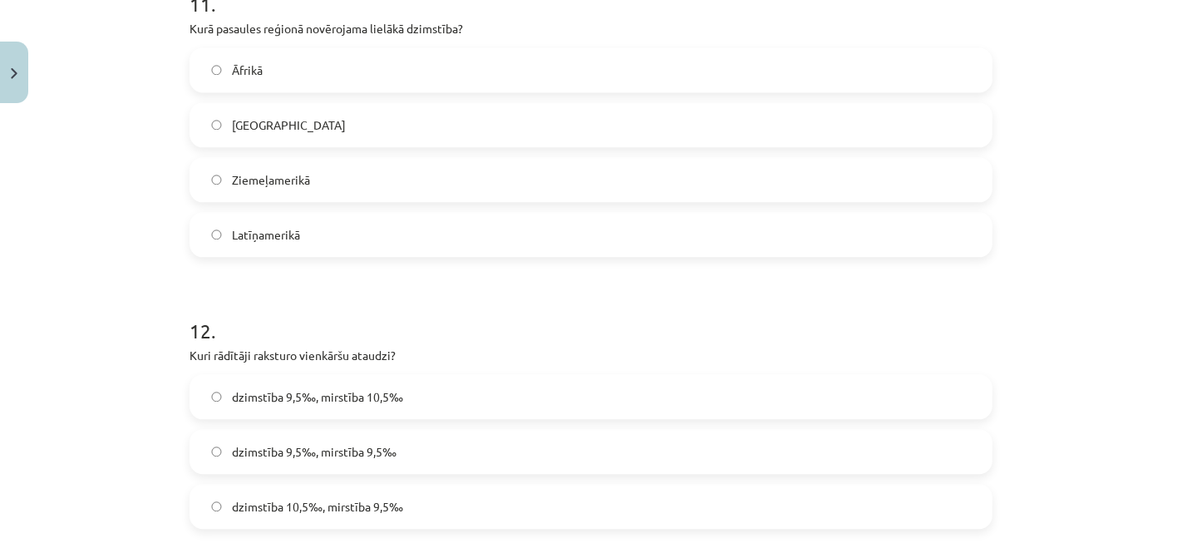
scroll to position [3197, 0]
click at [357, 453] on span "dzimstība 9,5‰, mirstība 9,5‰" at bounding box center [314, 450] width 165 height 17
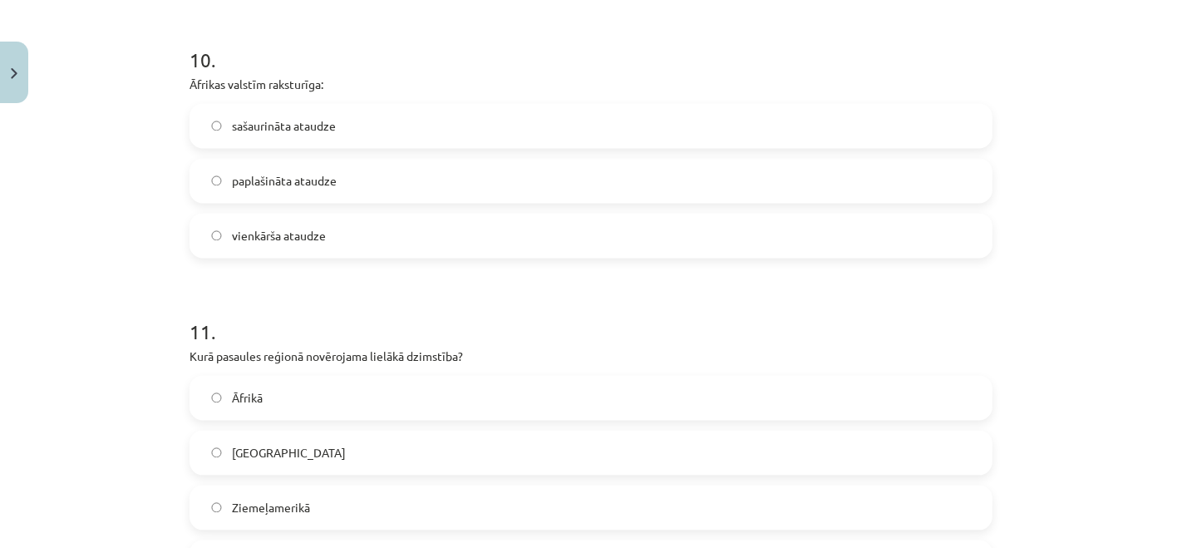
scroll to position [3368, 0]
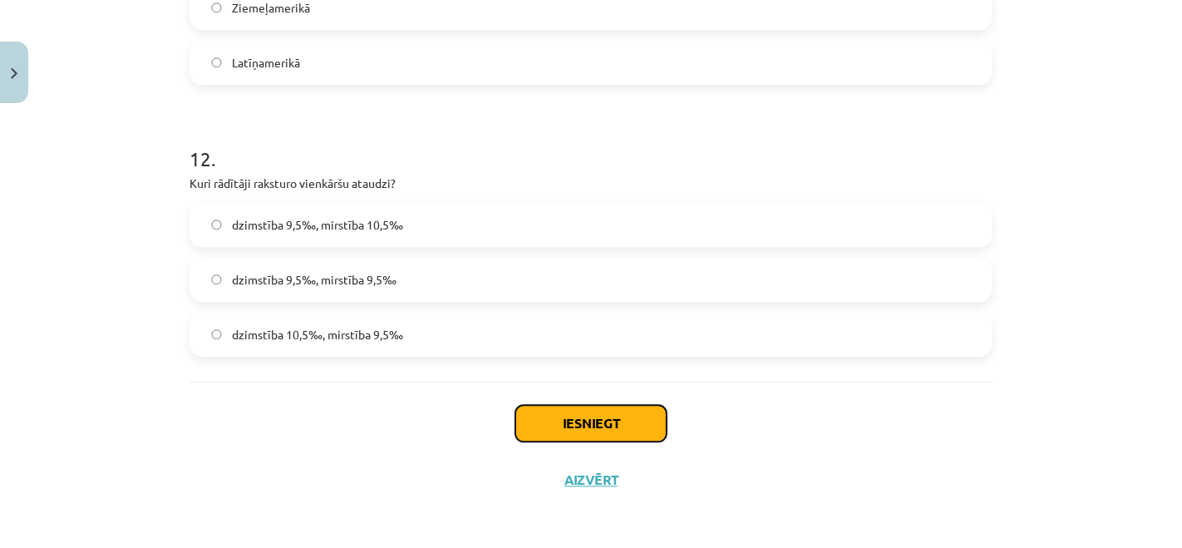
click at [600, 426] on button "Iesniegt" at bounding box center [590, 423] width 151 height 37
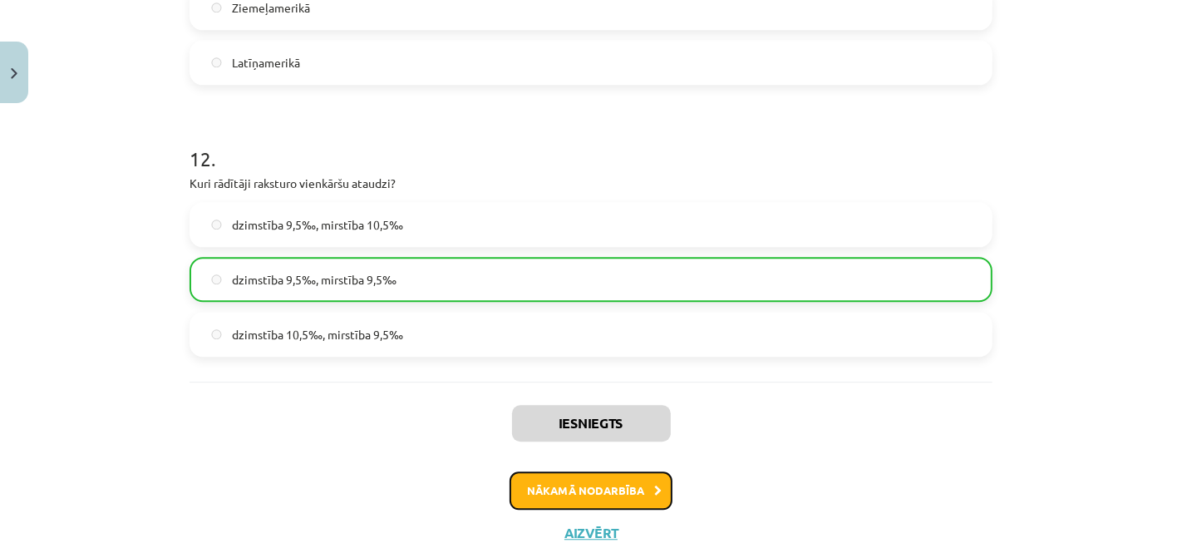
click at [599, 486] on button "Nākamā nodarbība" at bounding box center [591, 490] width 163 height 38
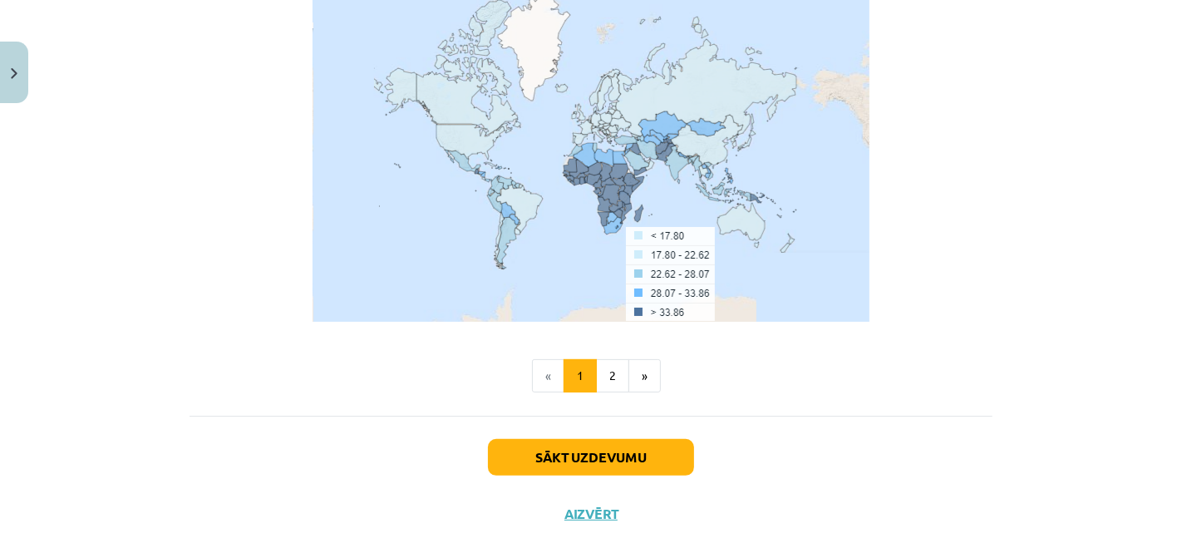
scroll to position [5579, 0]
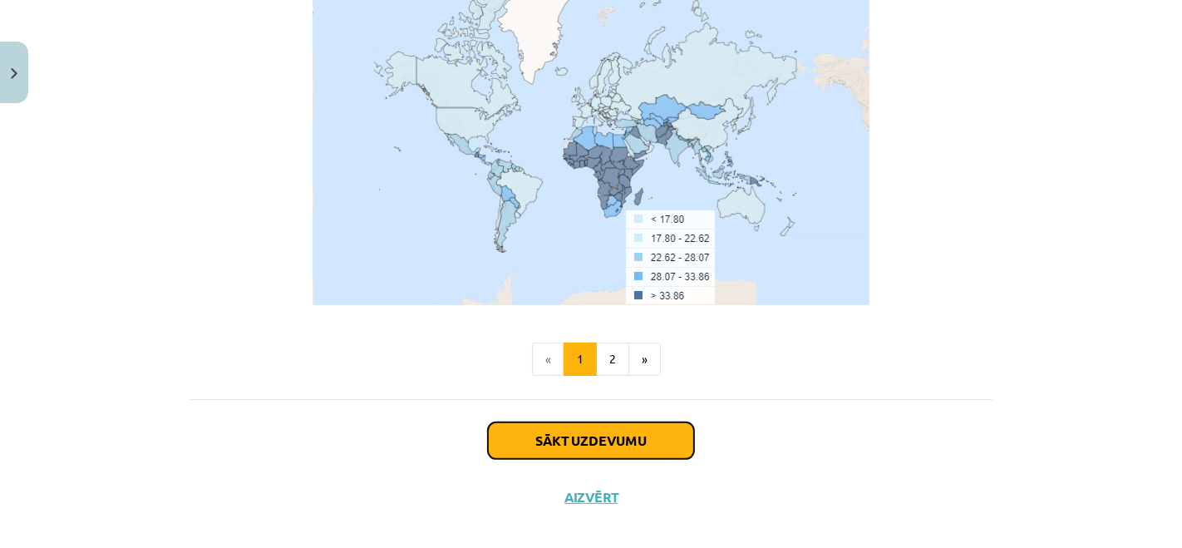
click at [634, 422] on button "Sākt uzdevumu" at bounding box center [591, 440] width 206 height 37
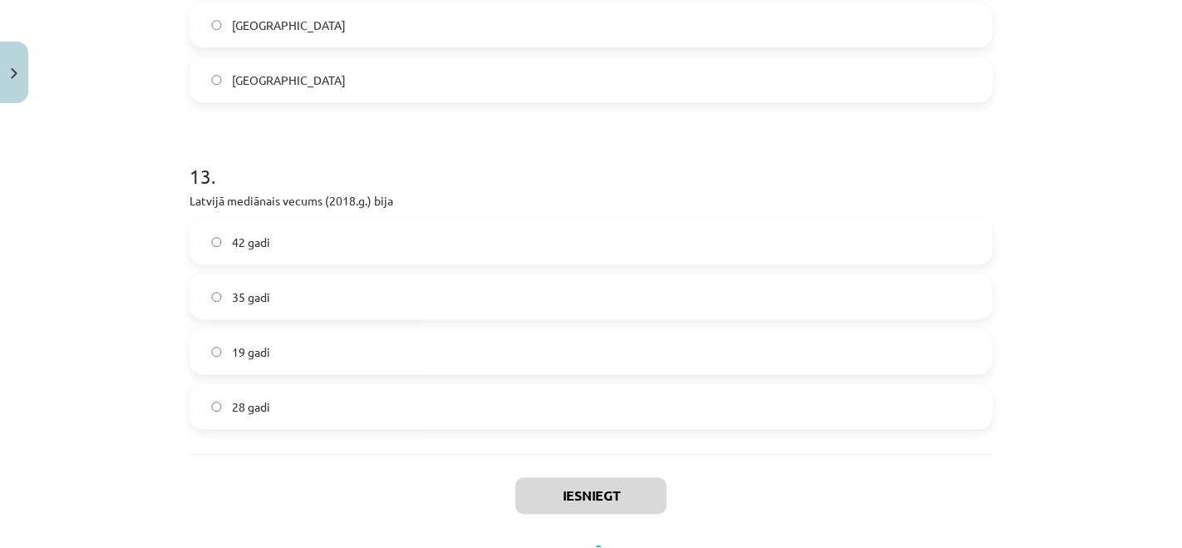
scroll to position [3774, 0]
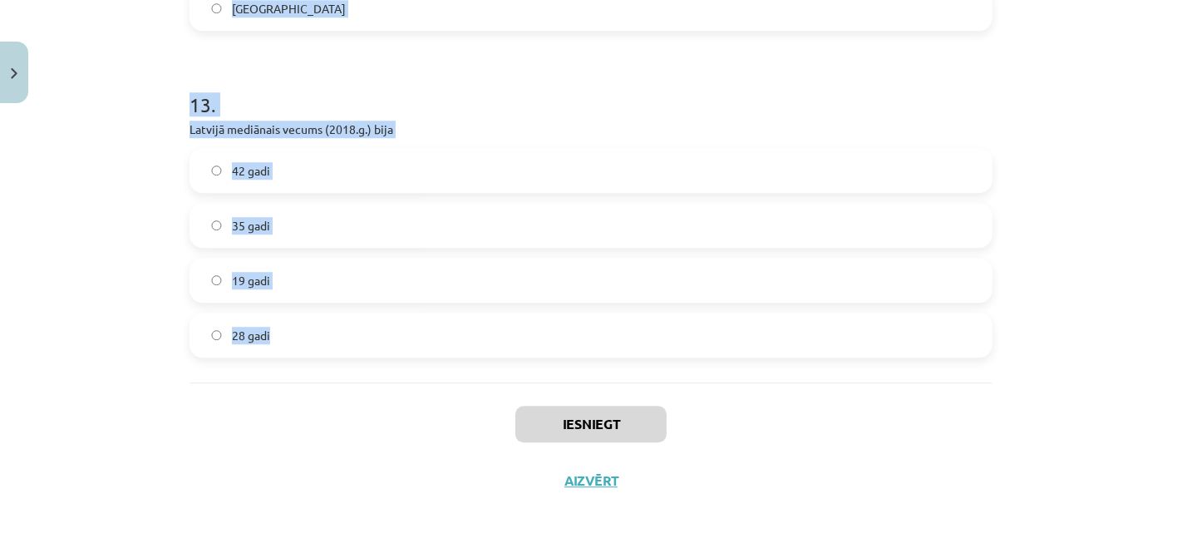
drag, startPoint x: 167, startPoint y: 315, endPoint x: 577, endPoint y: 367, distance: 413.1
click at [577, 367] on div "Mācību tēma: Ģeogrāfijas i - 10. klases 2. ieskaites mācību materiāls #3 2. tem…" at bounding box center [591, 274] width 1182 height 548
copy form "1 . Tuvāko 10-20 gadu laikā valstīs ar lielu mediāno vecumu būs novērojams darb…"
click at [78, 239] on div "Mācību tēma: Ģeogrāfijas i - 10. klases 2. ieskaites mācību materiāls #3 2. tem…" at bounding box center [591, 274] width 1182 height 548
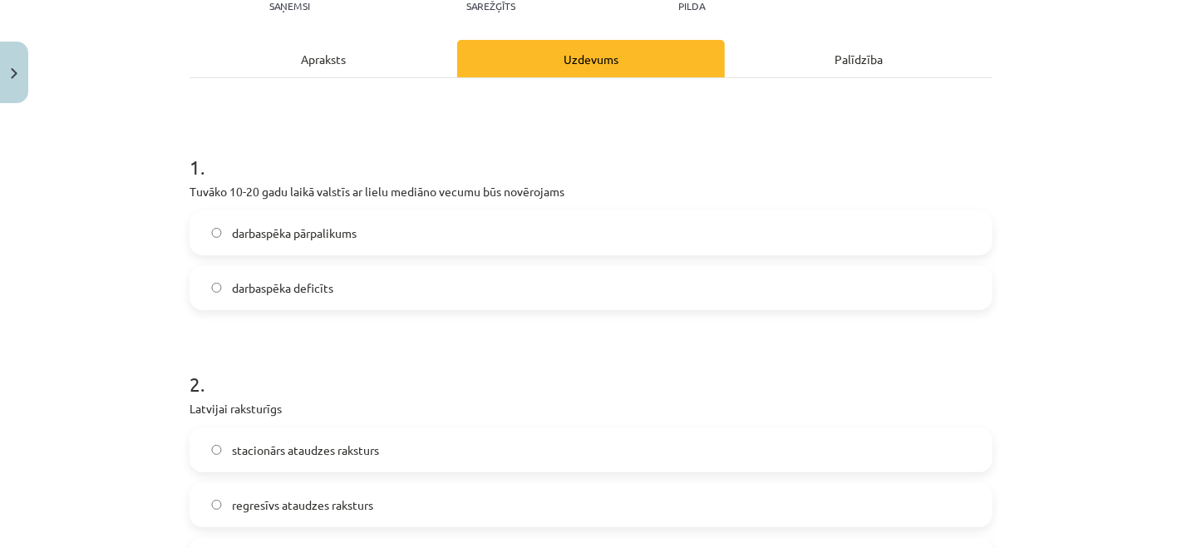
scroll to position [206, 0]
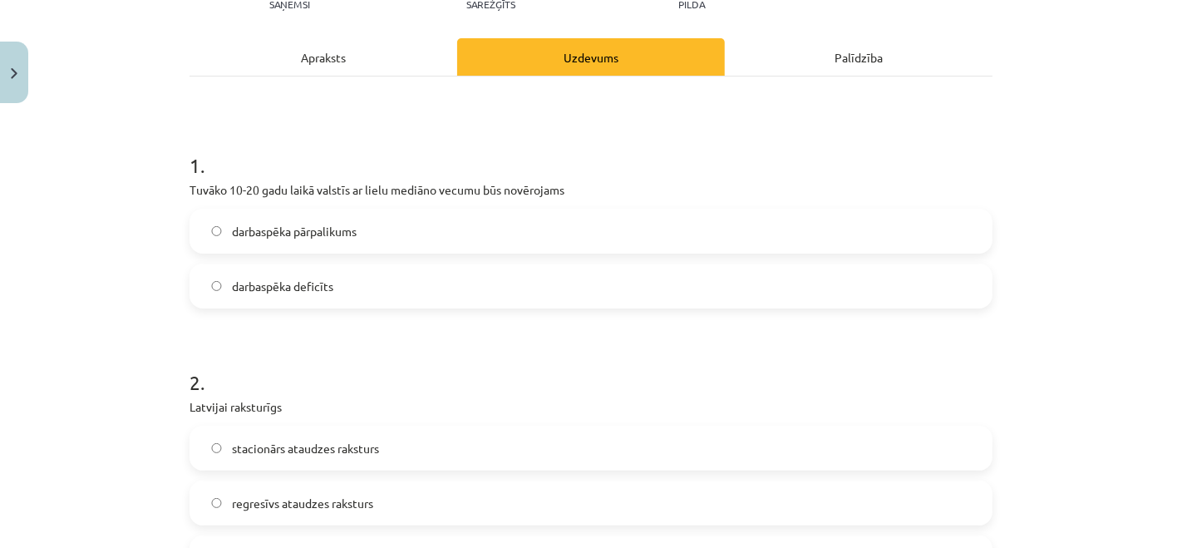
click at [256, 265] on label "darbaspēka deficīts" at bounding box center [591, 286] width 800 height 42
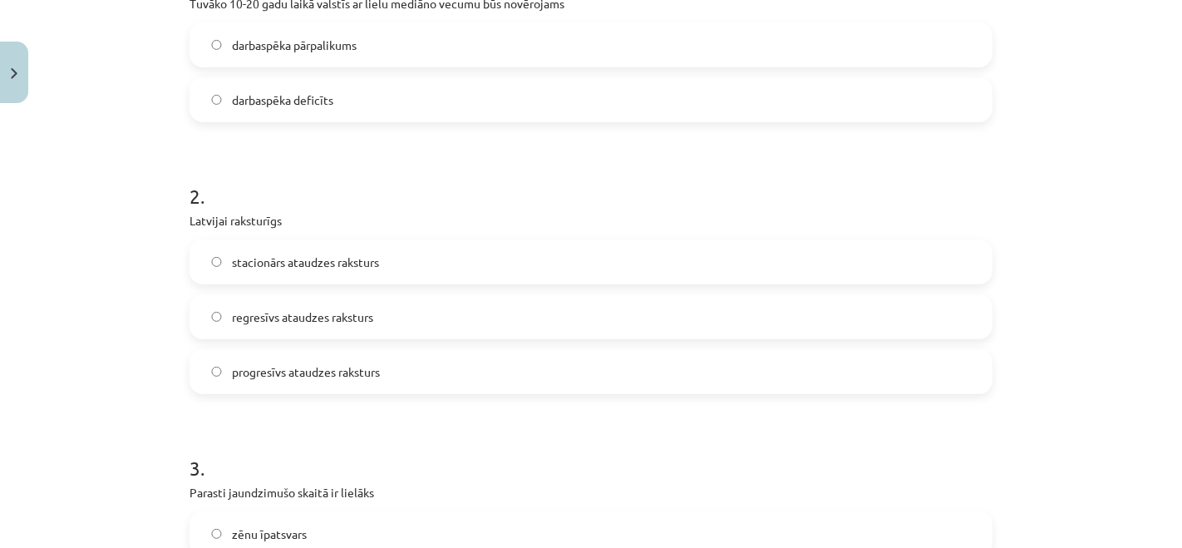
scroll to position [393, 0]
click at [314, 308] on span "regresīvs ataudzes raksturs" at bounding box center [302, 316] width 141 height 17
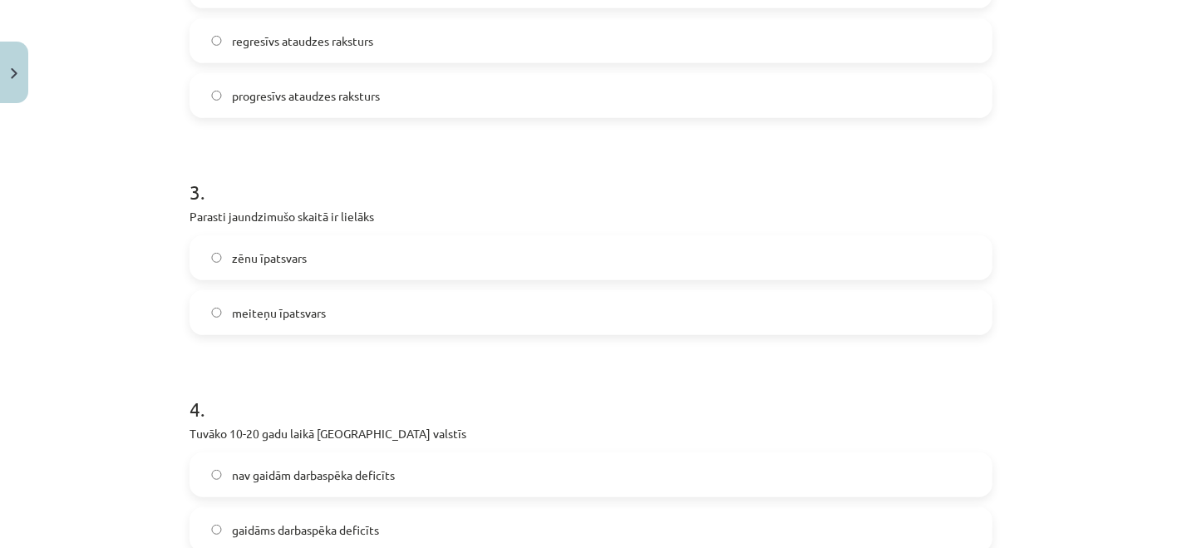
scroll to position [698, 0]
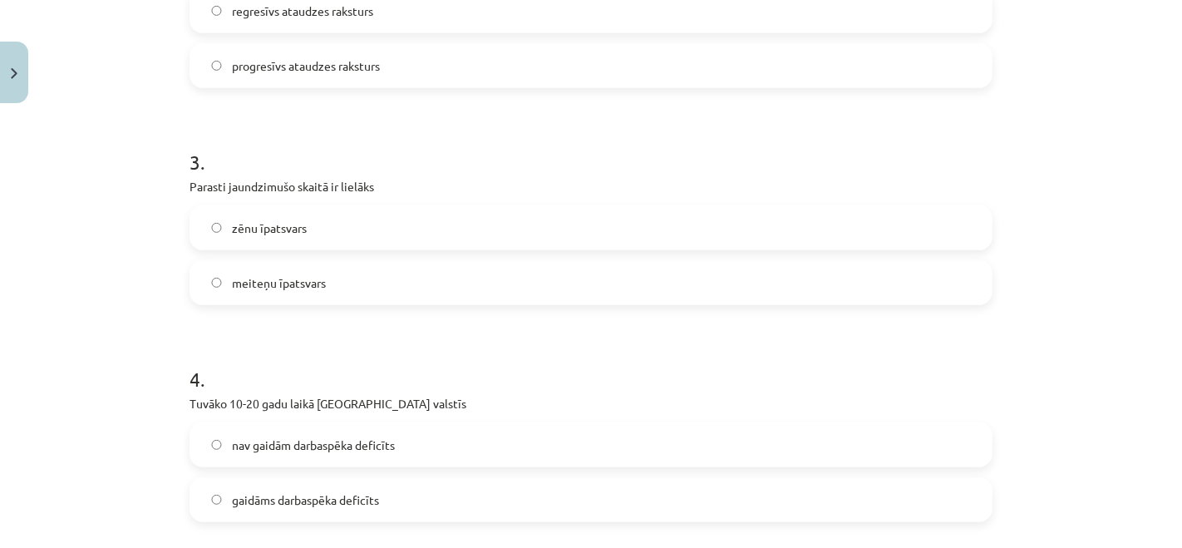
click at [331, 234] on label "zēnu īpatsvars" at bounding box center [591, 228] width 800 height 42
click at [361, 433] on label "nav gaidām darbaspēka deficīts" at bounding box center [591, 445] width 800 height 42
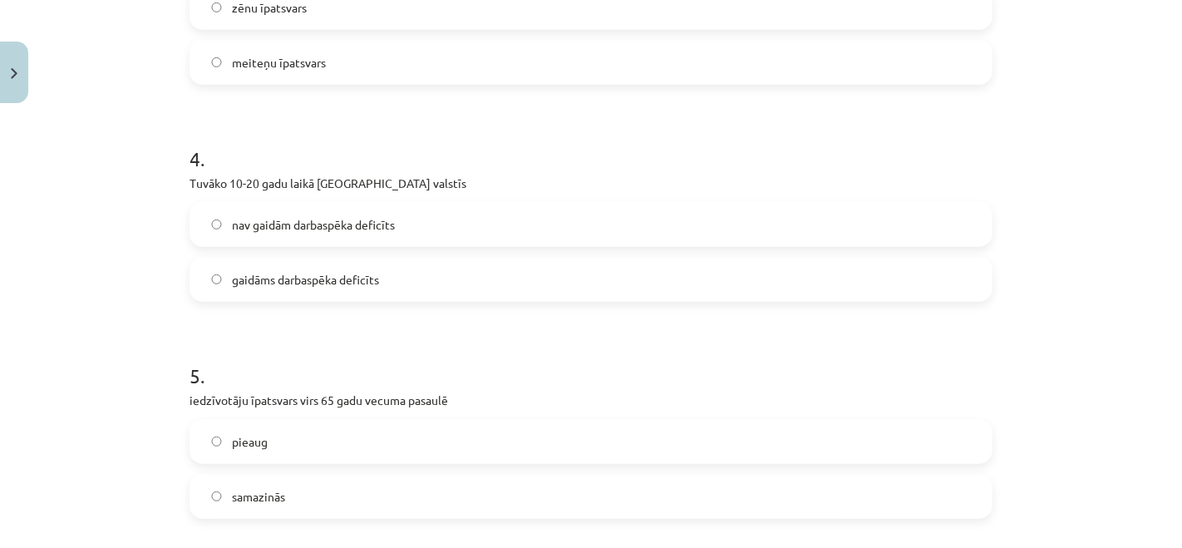
scroll to position [953, 0]
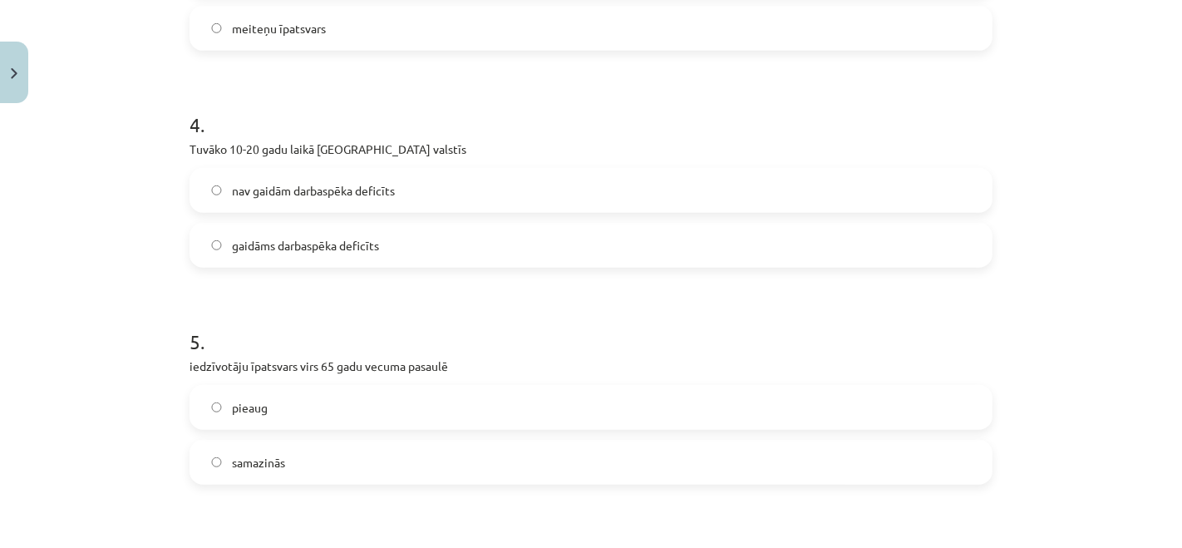
click at [353, 414] on label "pieaug" at bounding box center [591, 408] width 800 height 42
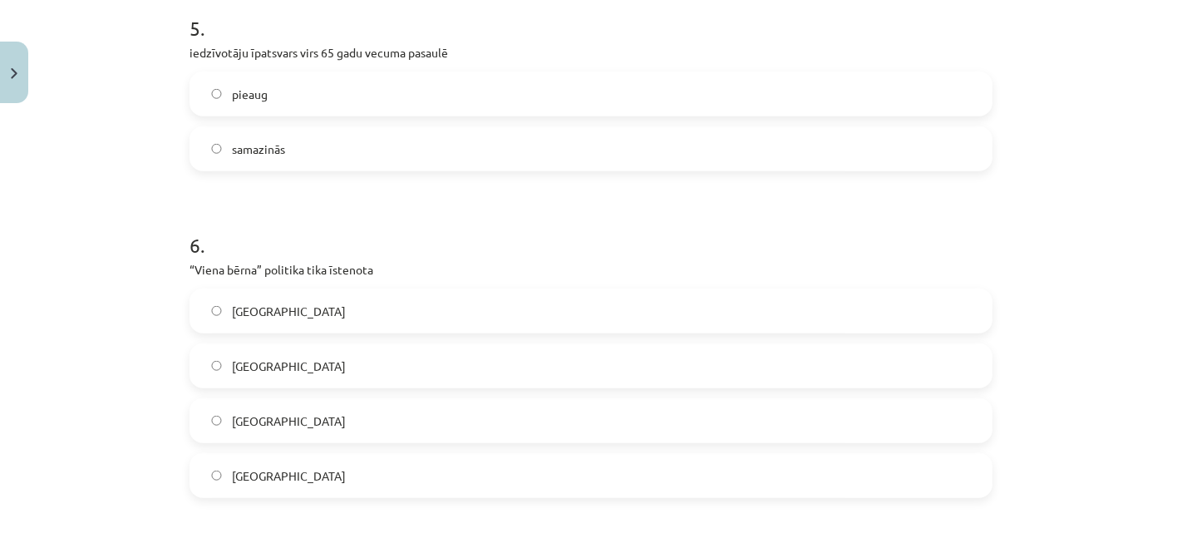
scroll to position [1267, 0]
click at [330, 362] on label "Ķīnā" at bounding box center [591, 365] width 800 height 42
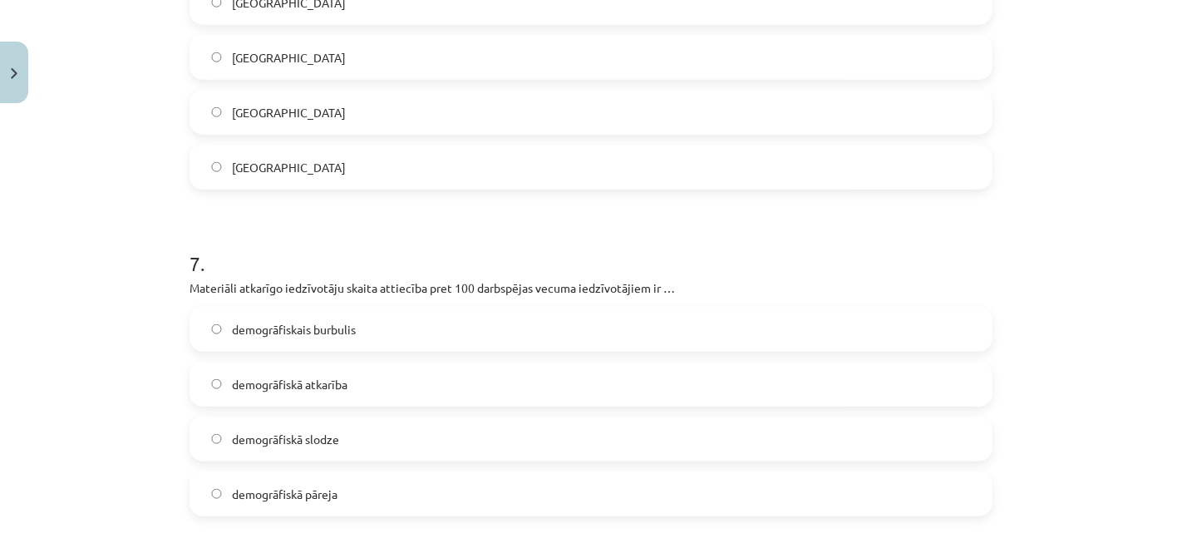
scroll to position [1577, 0]
click at [313, 436] on span "demogrāfiskā slodze" at bounding box center [285, 436] width 107 height 17
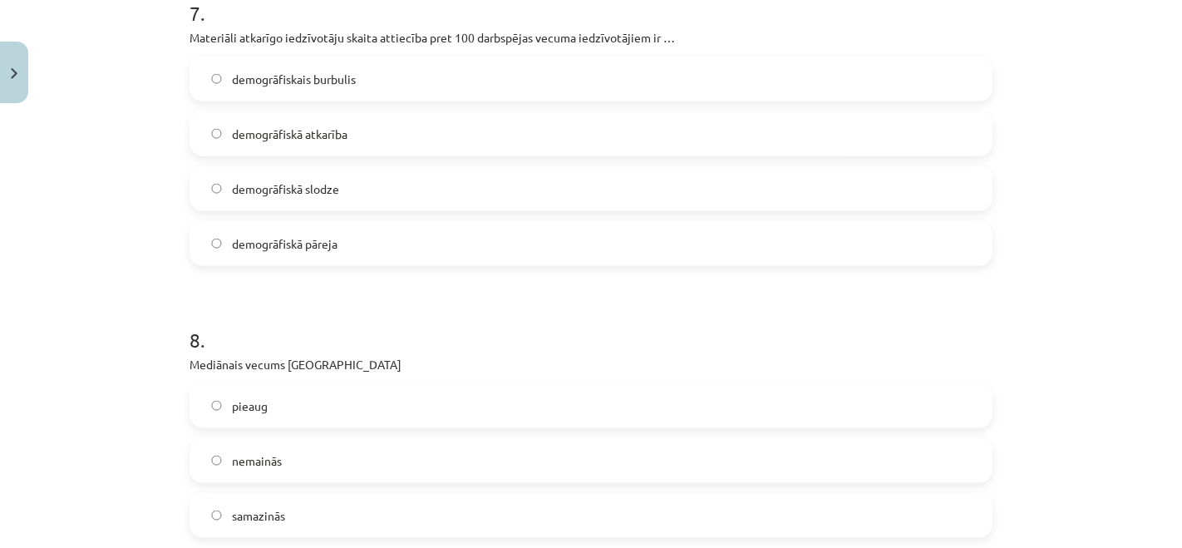
click at [322, 399] on label "pieaug" at bounding box center [591, 406] width 800 height 42
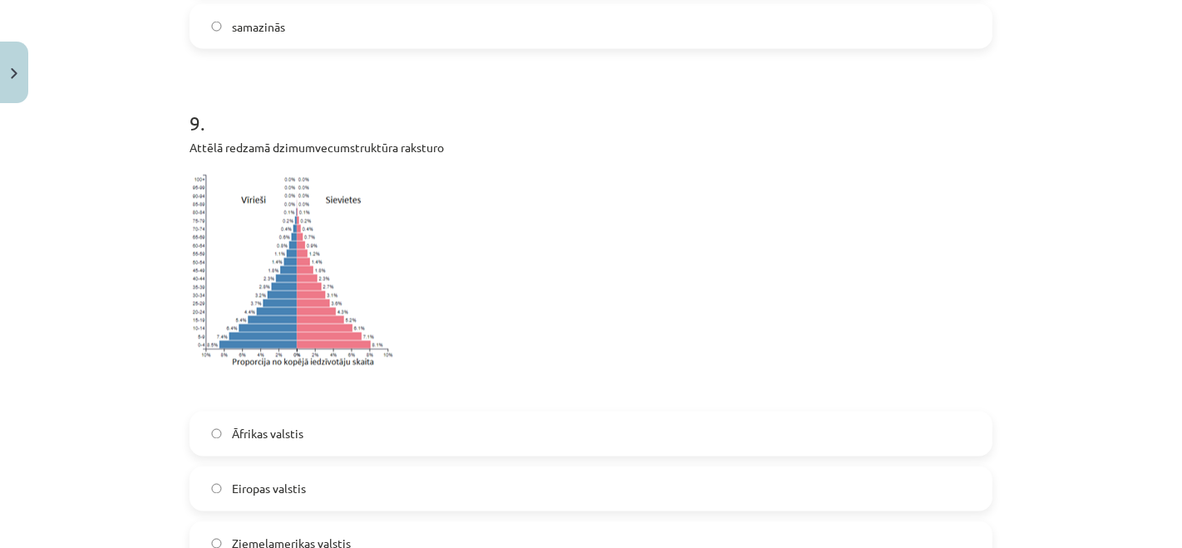
scroll to position [2322, 0]
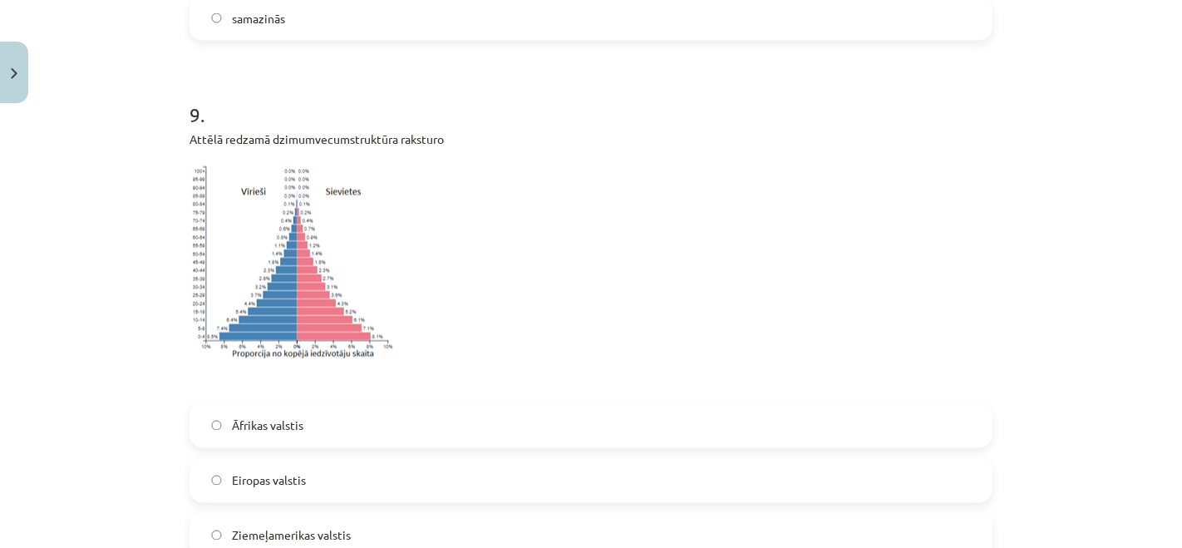
click at [310, 322] on img at bounding box center [292, 262] width 205 height 208
click at [310, 326] on img at bounding box center [292, 262] width 205 height 208
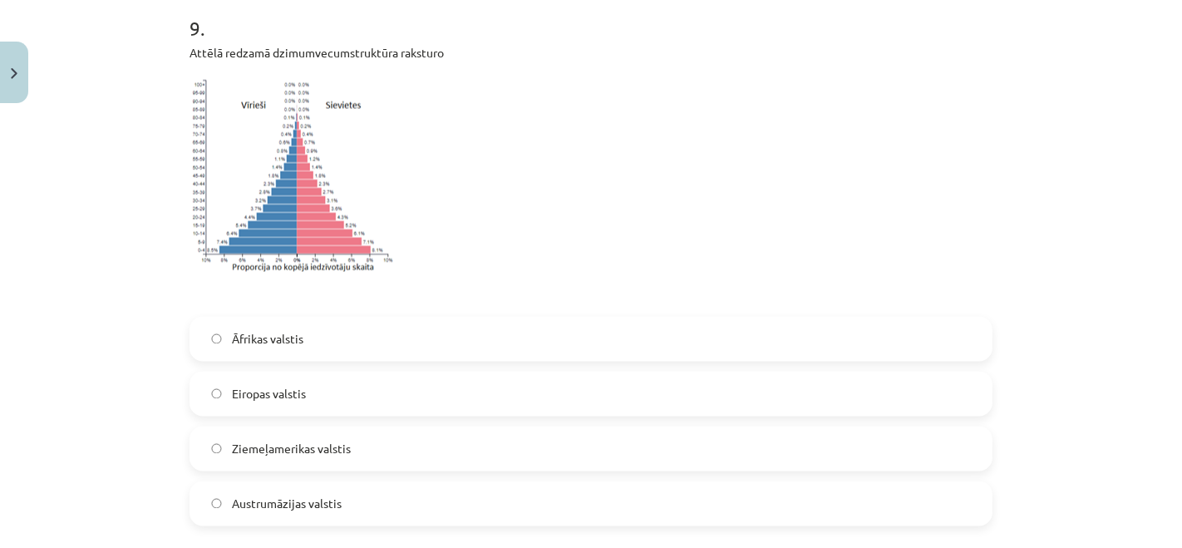
click at [305, 399] on label "Eiropas valstis" at bounding box center [591, 394] width 800 height 42
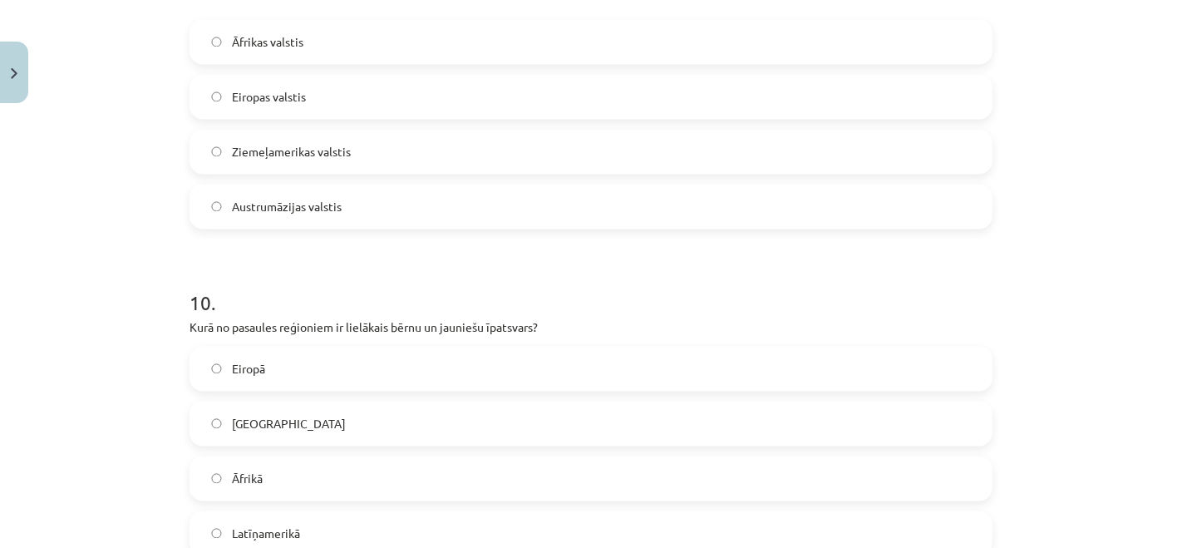
scroll to position [2708, 0]
click at [295, 476] on label "Āfrikā" at bounding box center [591, 477] width 800 height 42
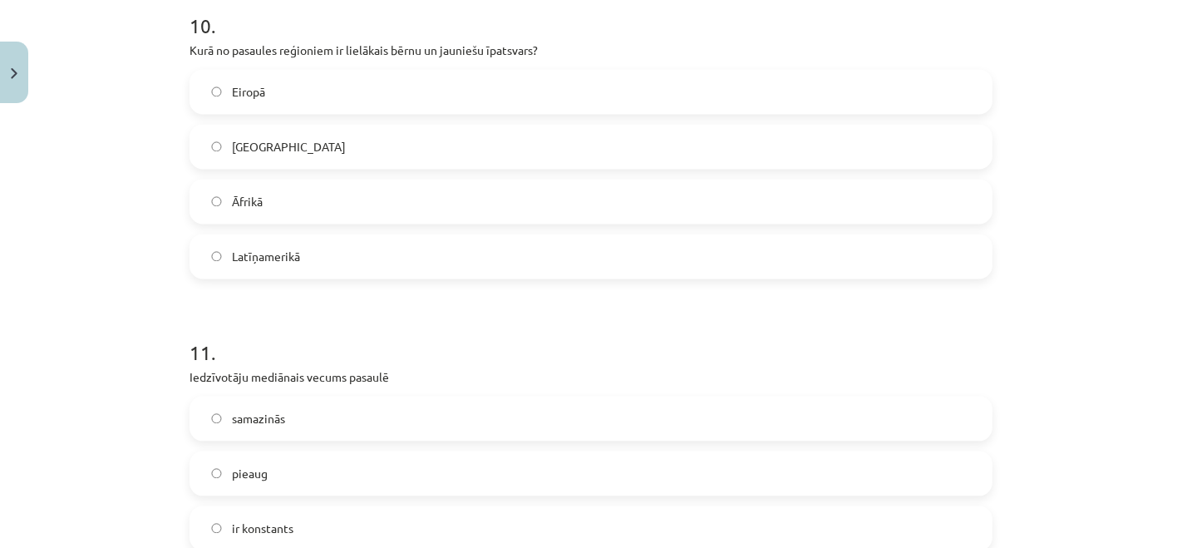
scroll to position [2985, 0]
click at [295, 475] on label "pieaug" at bounding box center [591, 472] width 800 height 42
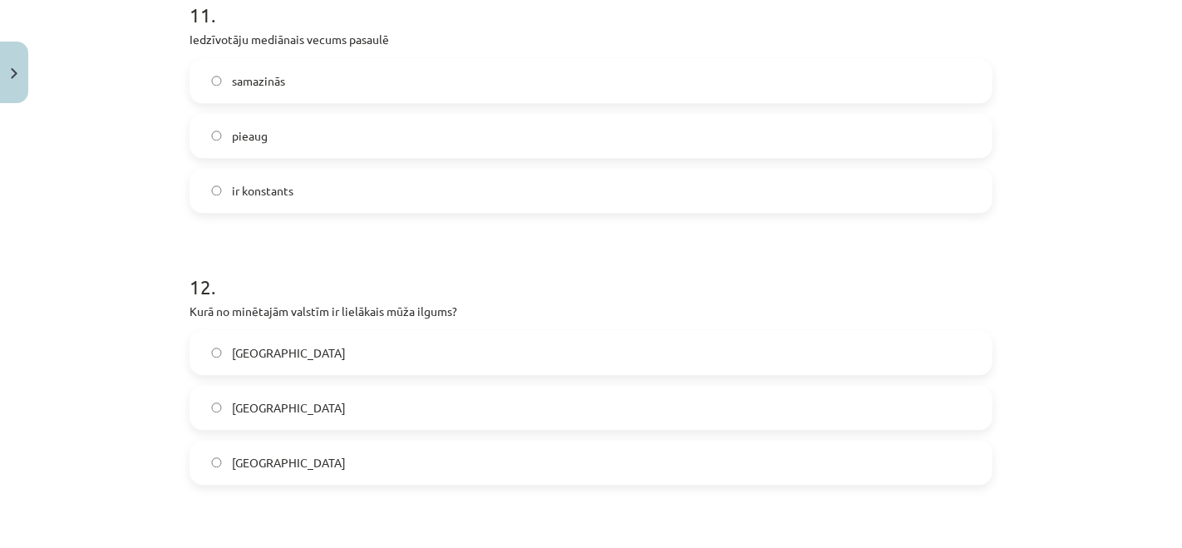
click at [299, 405] on label "Japānā" at bounding box center [591, 408] width 800 height 42
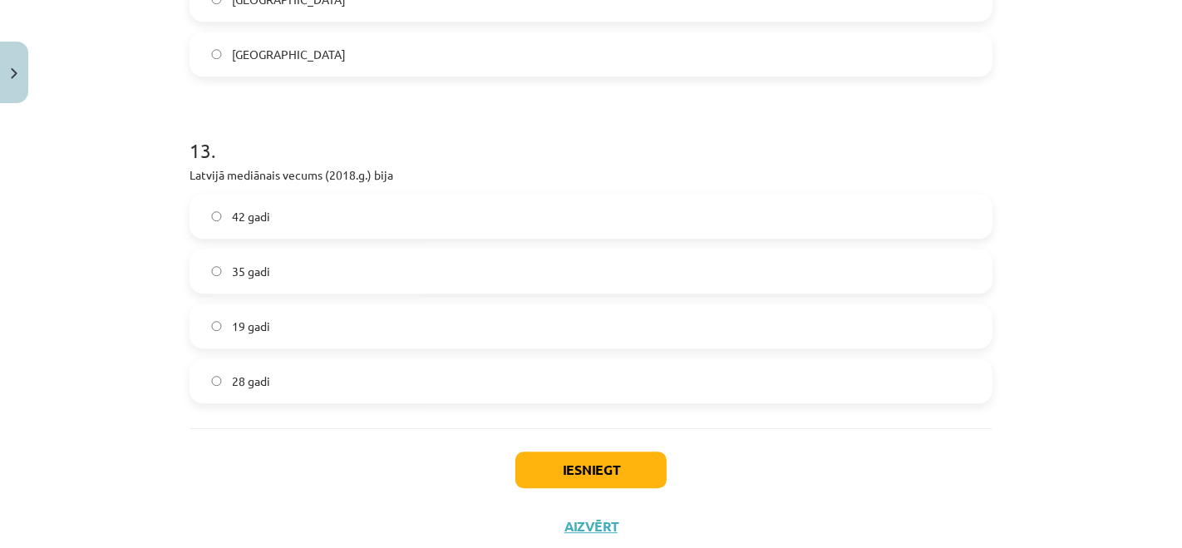
scroll to position [3736, 0]
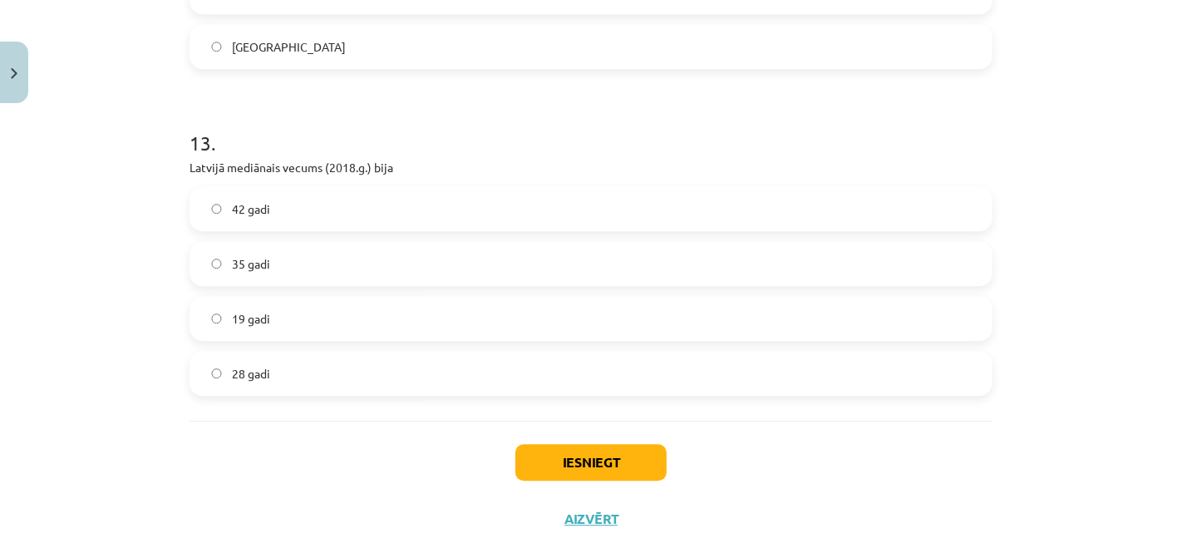
click at [333, 205] on label "42 gadi" at bounding box center [591, 209] width 800 height 42
click at [568, 459] on button "Iesniegt" at bounding box center [590, 462] width 151 height 37
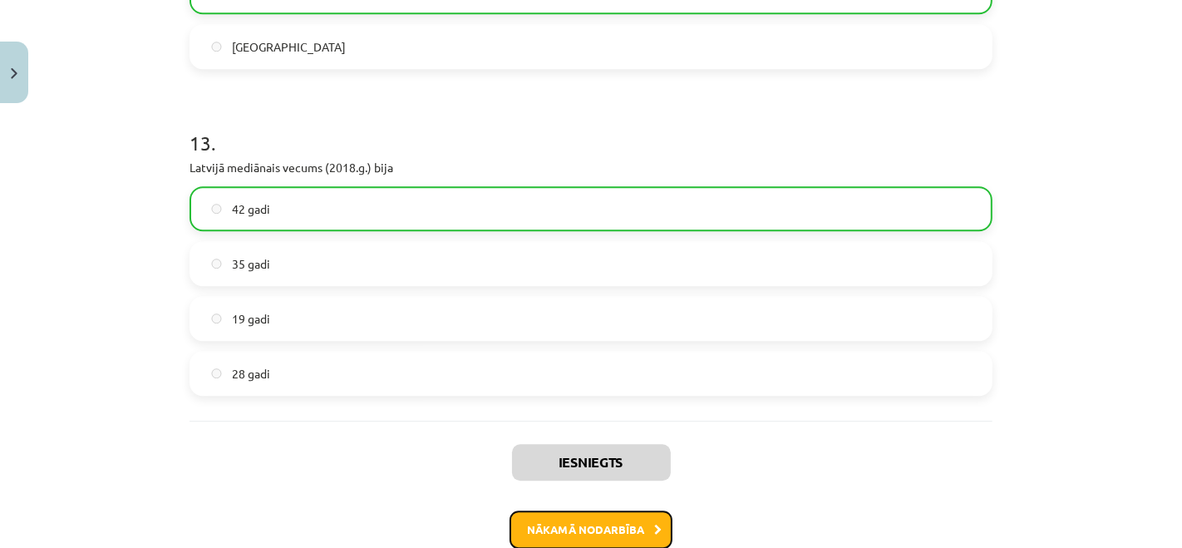
click at [599, 537] on button "Nākamā nodarbība" at bounding box center [591, 529] width 163 height 38
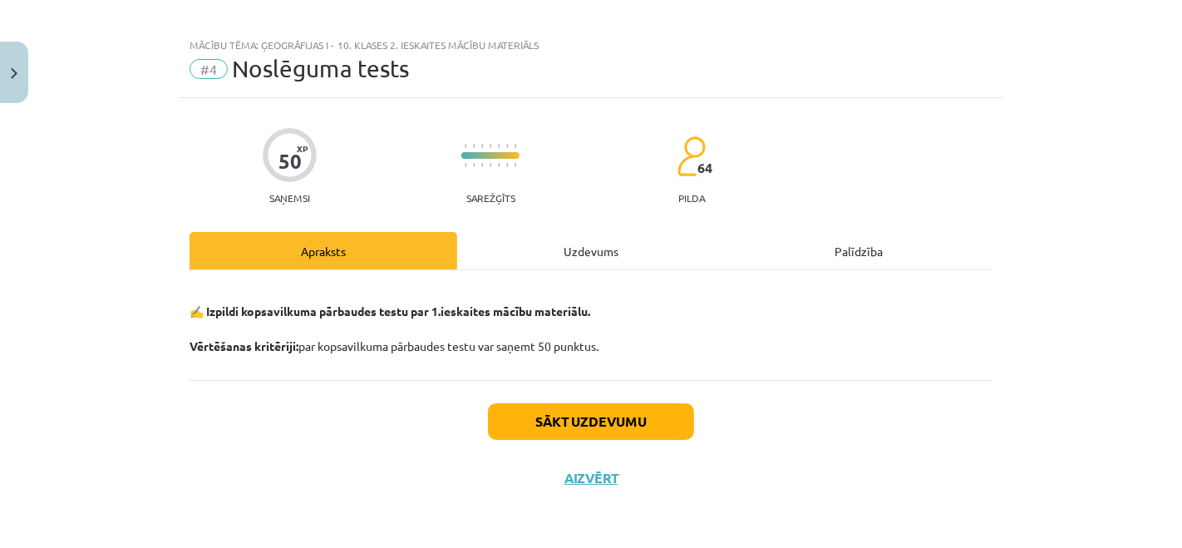
scroll to position [12, 0]
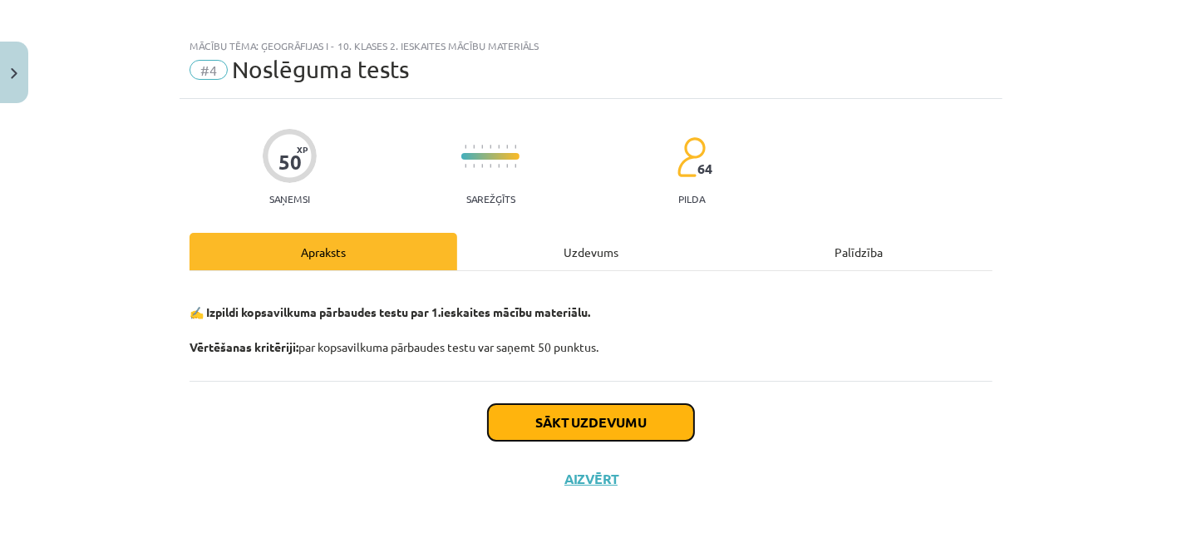
click at [609, 427] on button "Sākt uzdevumu" at bounding box center [591, 422] width 206 height 37
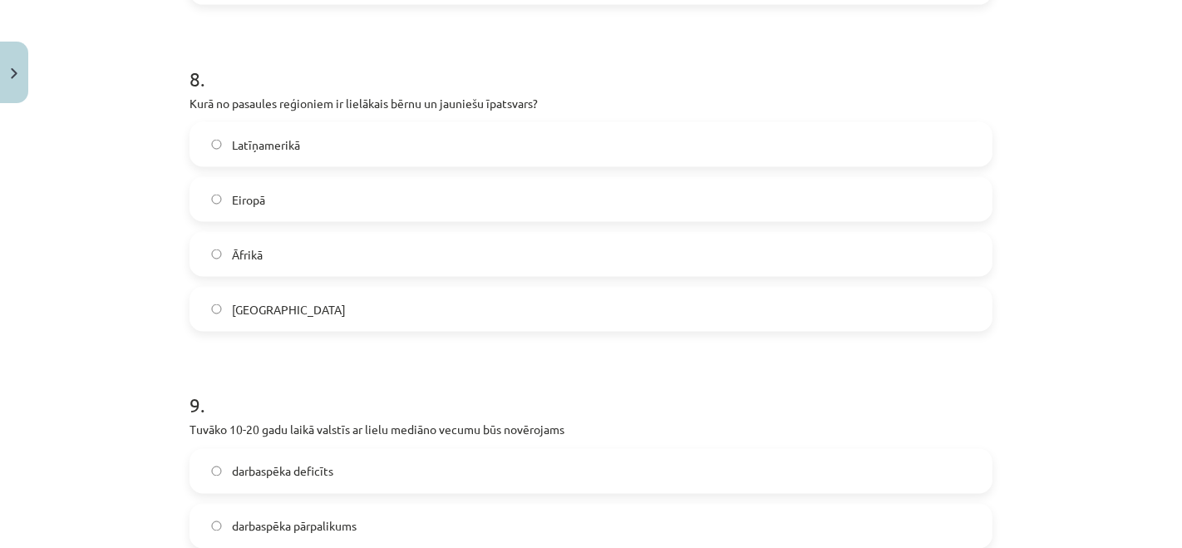
scroll to position [2824, 0]
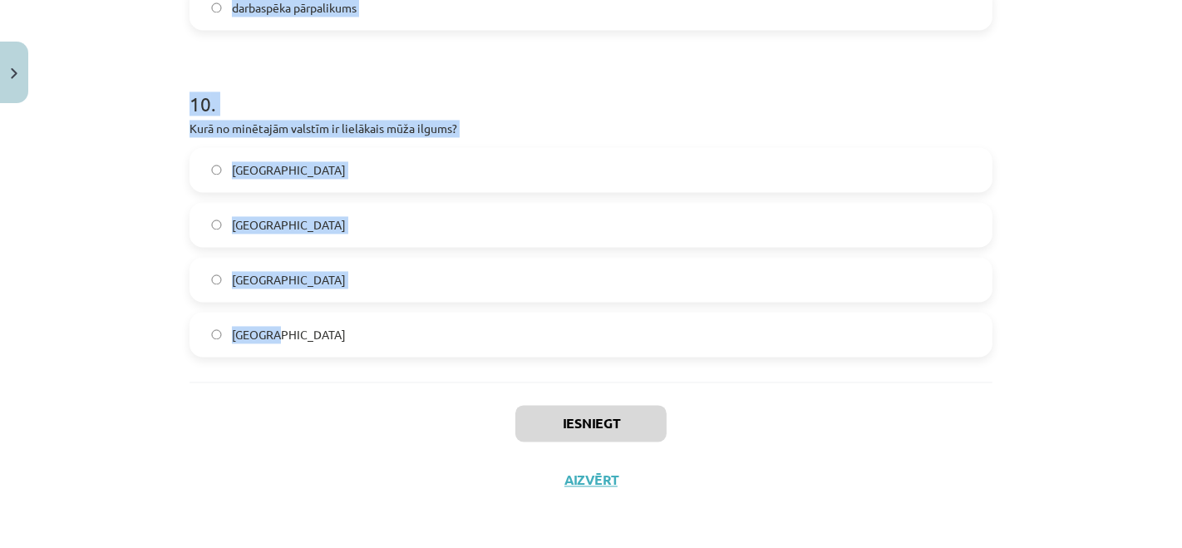
drag, startPoint x: 191, startPoint y: 105, endPoint x: 488, endPoint y: 356, distance: 388.8
copy form ". Kurā no demogrāfiskās pārejas fāzēm novērojams lielākais iedzīvotāju skaita p…"
click at [111, 255] on div "Mācību tēma: Ģeogrāfijas i - 10. klases 2. ieskaites mācību materiāls #4 Noslēg…" at bounding box center [591, 274] width 1182 height 548
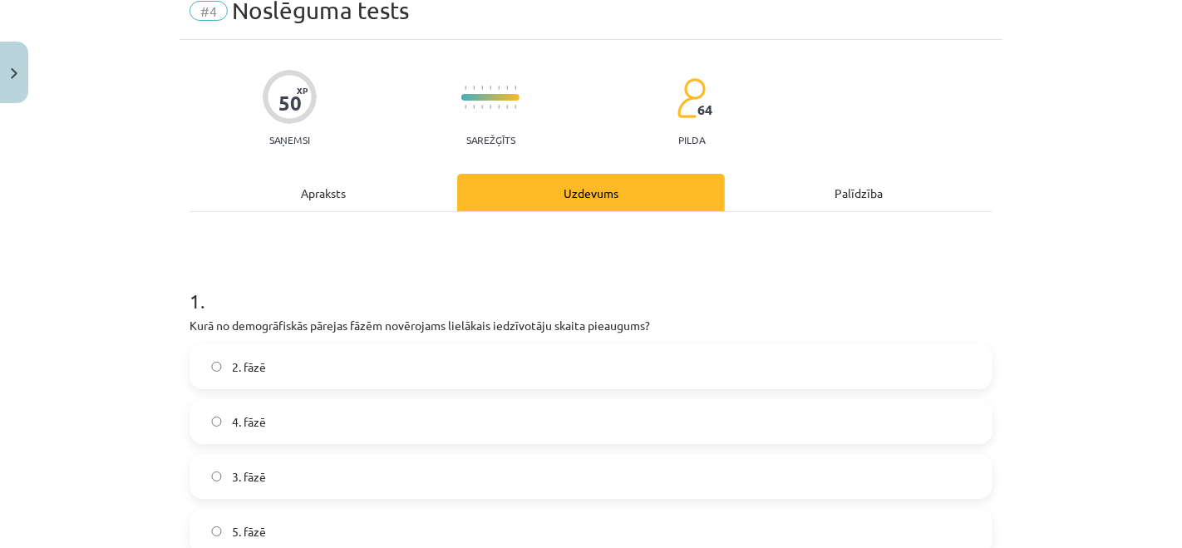
scroll to position [0, 0]
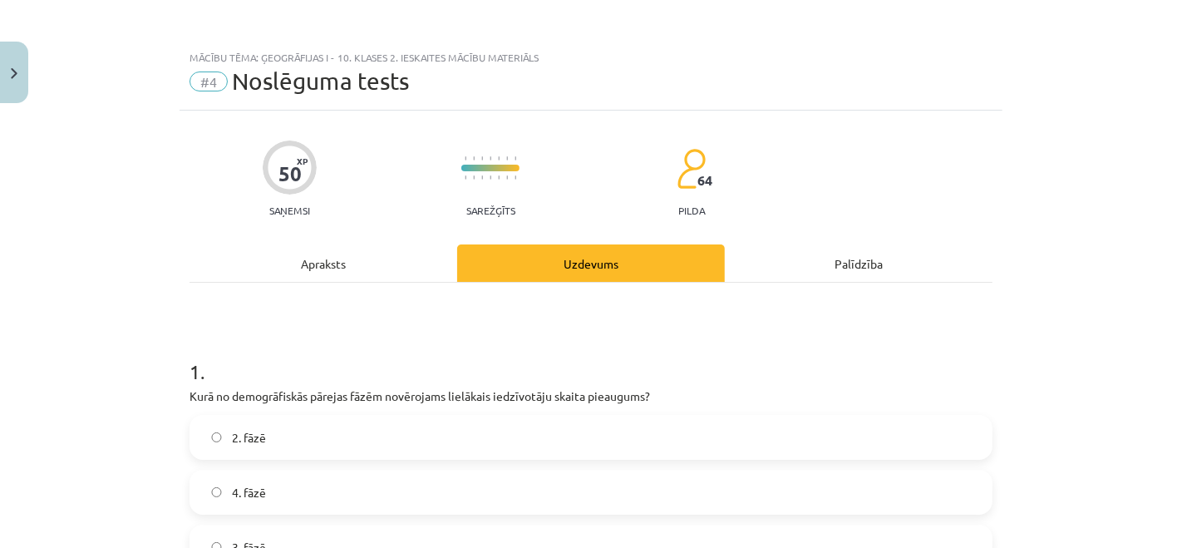
click at [293, 432] on label "2. fāzē" at bounding box center [591, 438] width 800 height 42
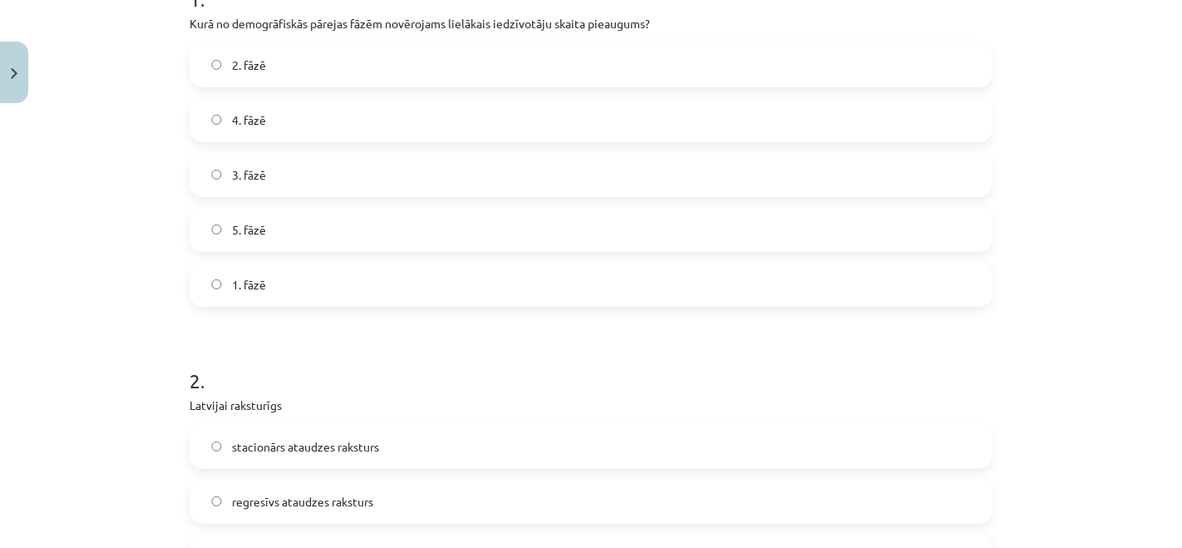
scroll to position [380, 0]
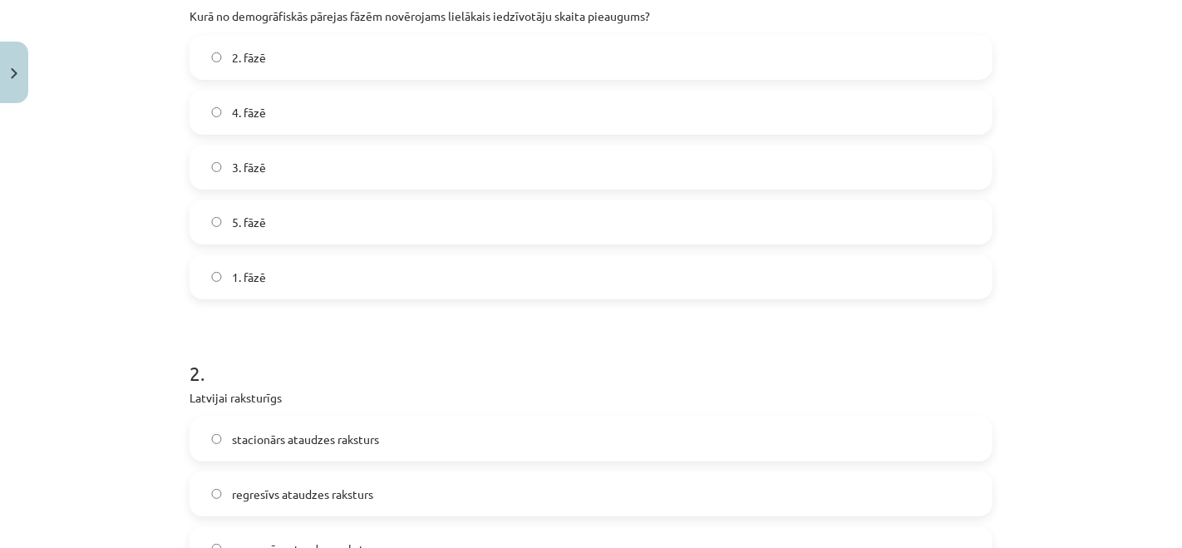
click at [323, 488] on span "regresīvs ataudzes raksturs" at bounding box center [302, 494] width 141 height 17
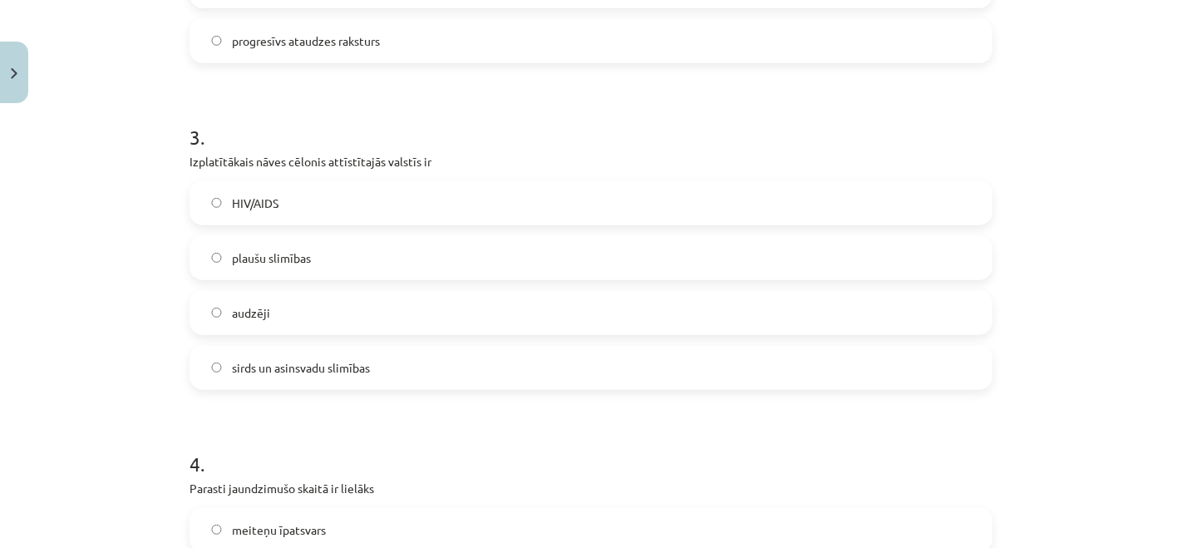
scroll to position [900, 0]
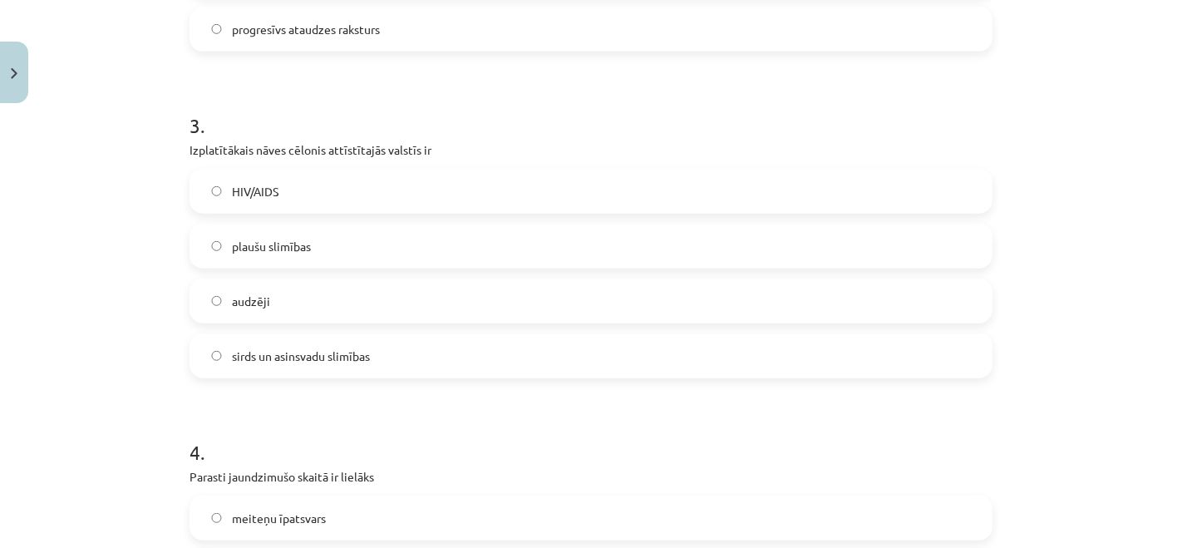
click at [331, 282] on label "audzēji" at bounding box center [591, 301] width 800 height 42
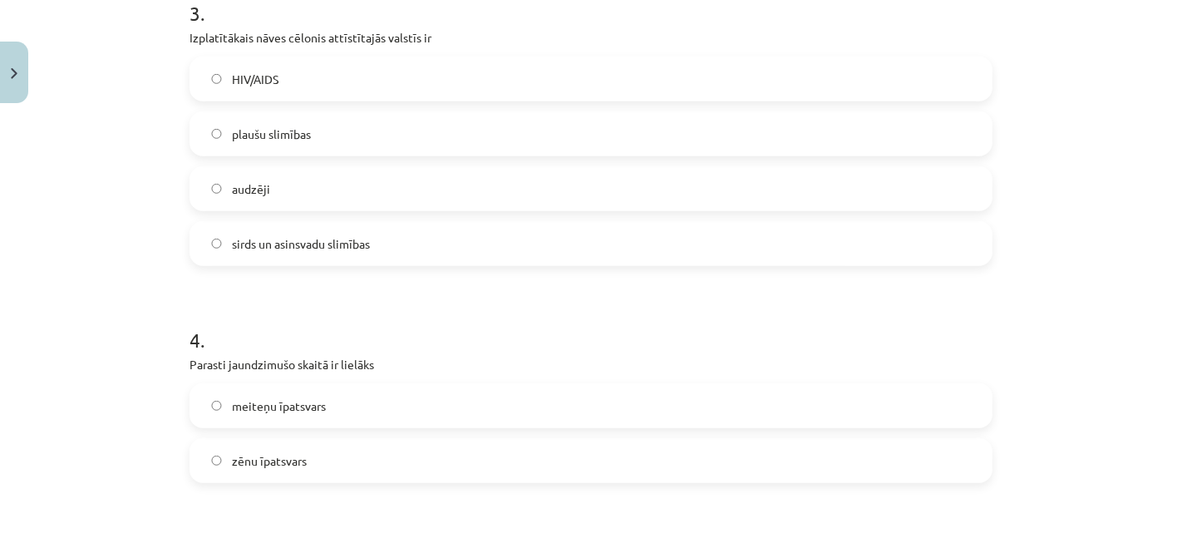
click at [299, 242] on span "sirds un asinsvadu slimības" at bounding box center [301, 243] width 138 height 17
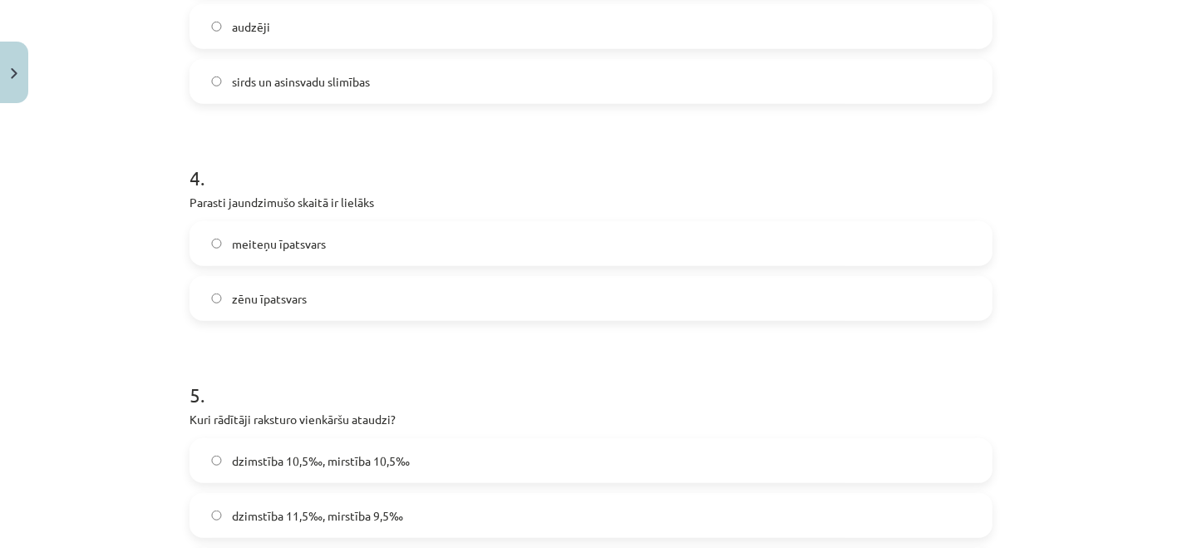
scroll to position [1181, 0]
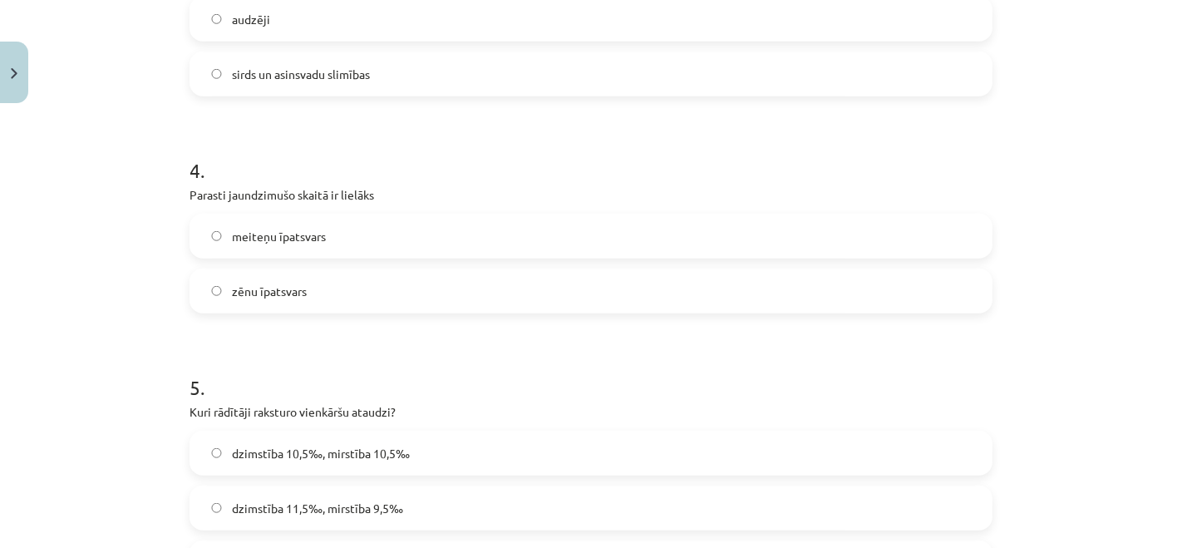
click at [319, 300] on label "zēnu īpatsvars" at bounding box center [591, 291] width 800 height 42
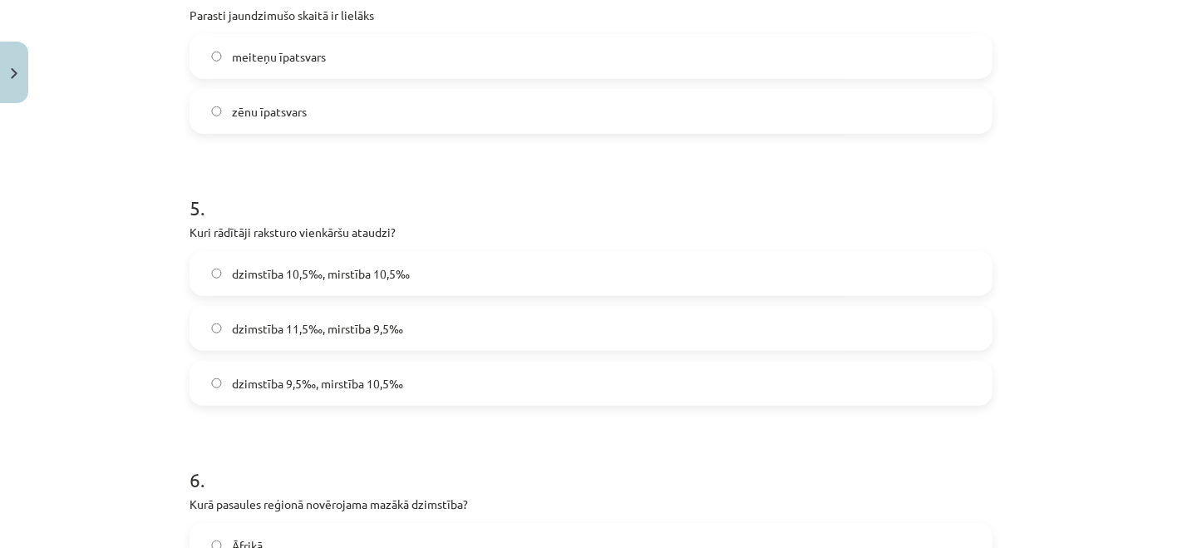
scroll to position [1392, 0]
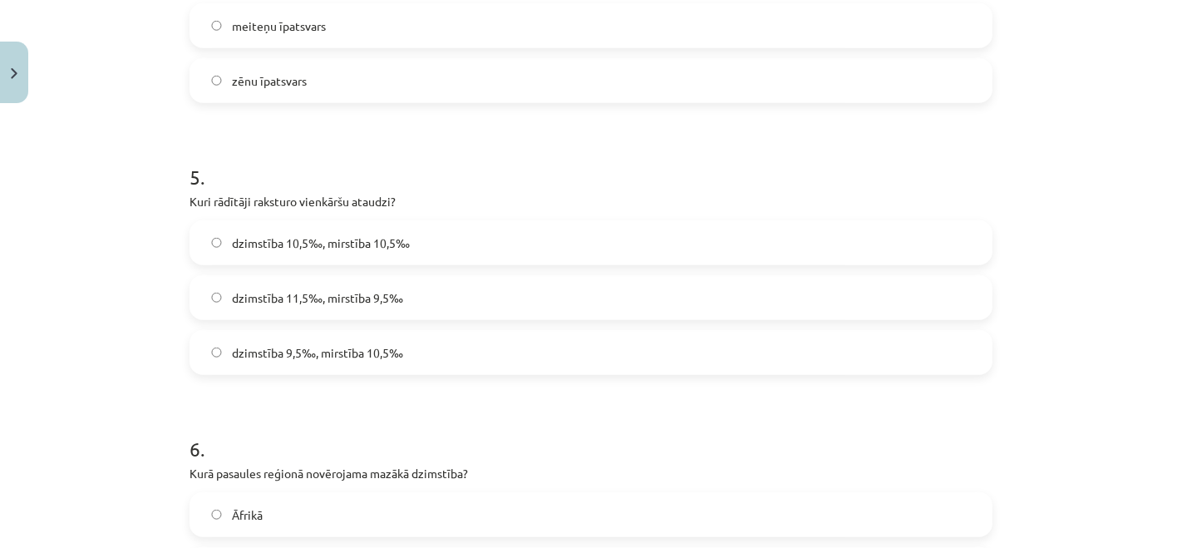
click at [332, 258] on label "dzimstība 10,5‰, mirstība 10,5‰" at bounding box center [591, 243] width 800 height 42
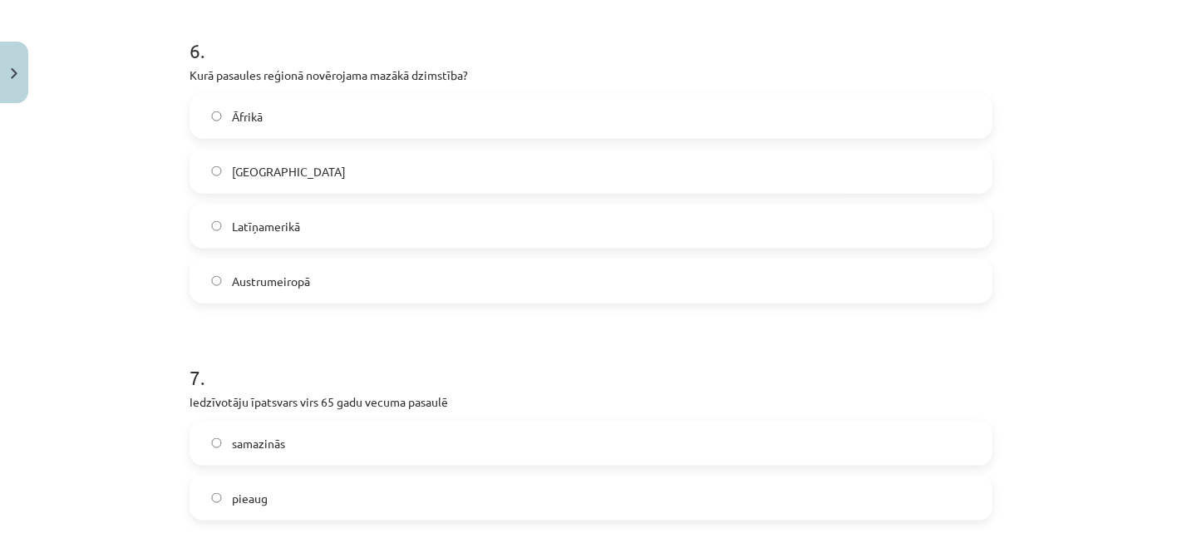
click at [322, 281] on label "Austrumeiropā" at bounding box center [591, 281] width 800 height 42
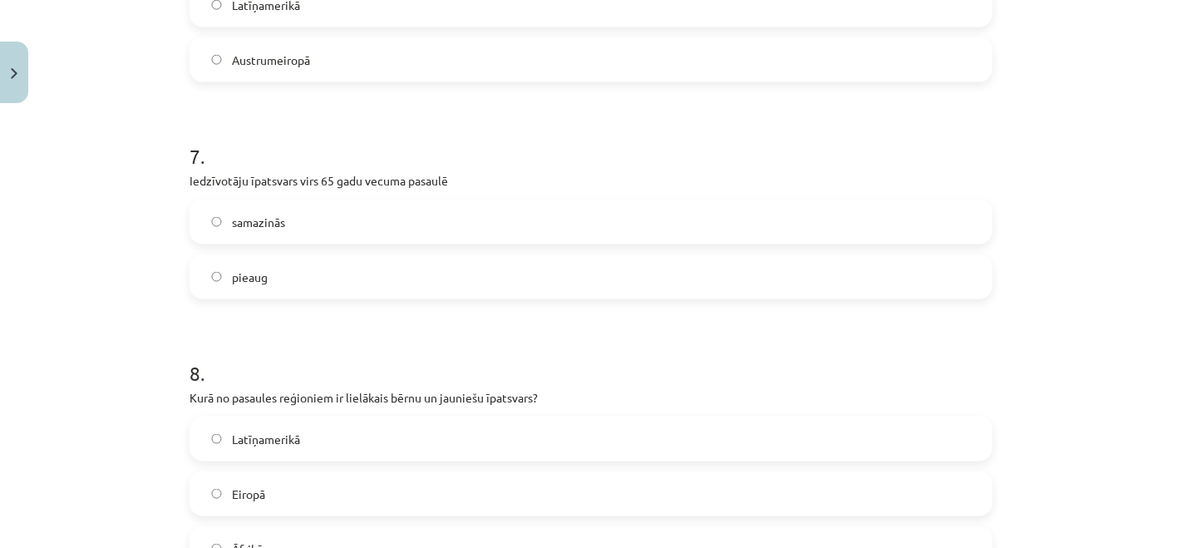
scroll to position [2012, 0]
click at [333, 211] on label "samazinās" at bounding box center [591, 221] width 800 height 42
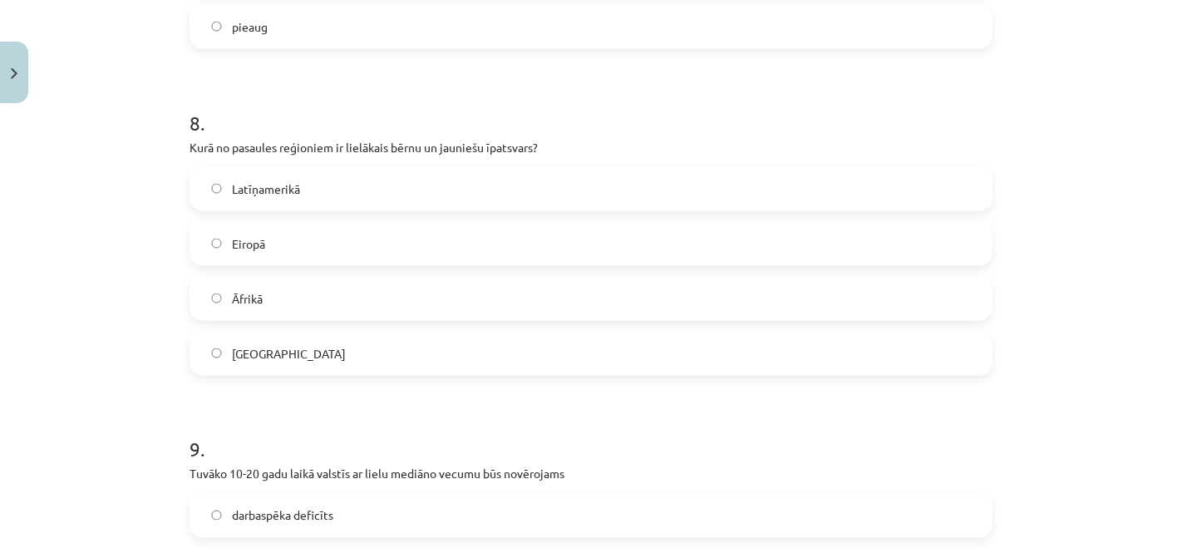
click at [304, 292] on label "Āfrikā" at bounding box center [591, 299] width 800 height 42
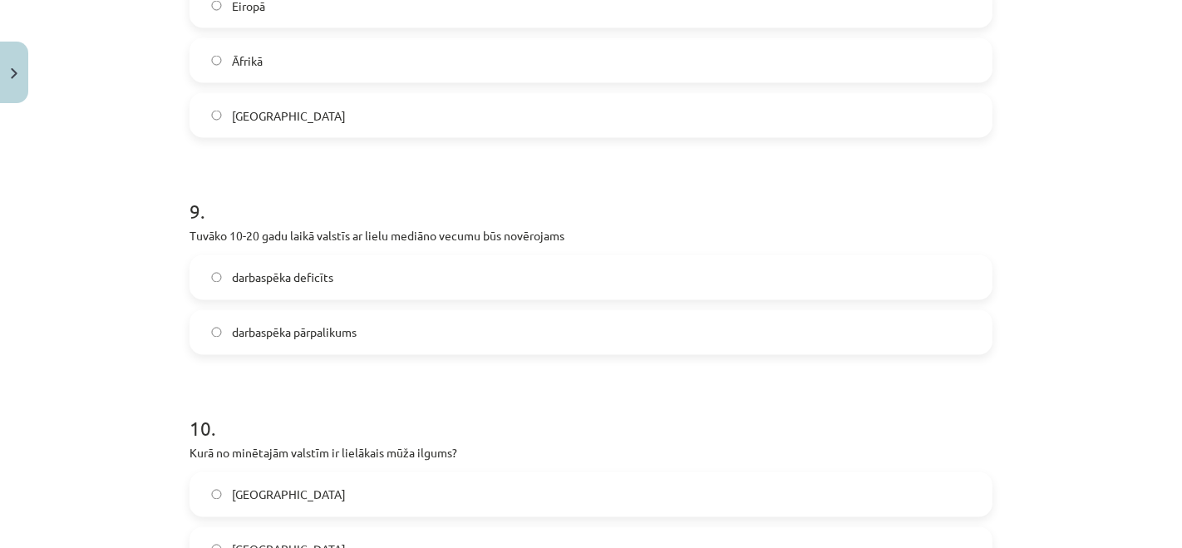
click at [305, 275] on span "darbaspēka deficīts" at bounding box center [282, 277] width 101 height 17
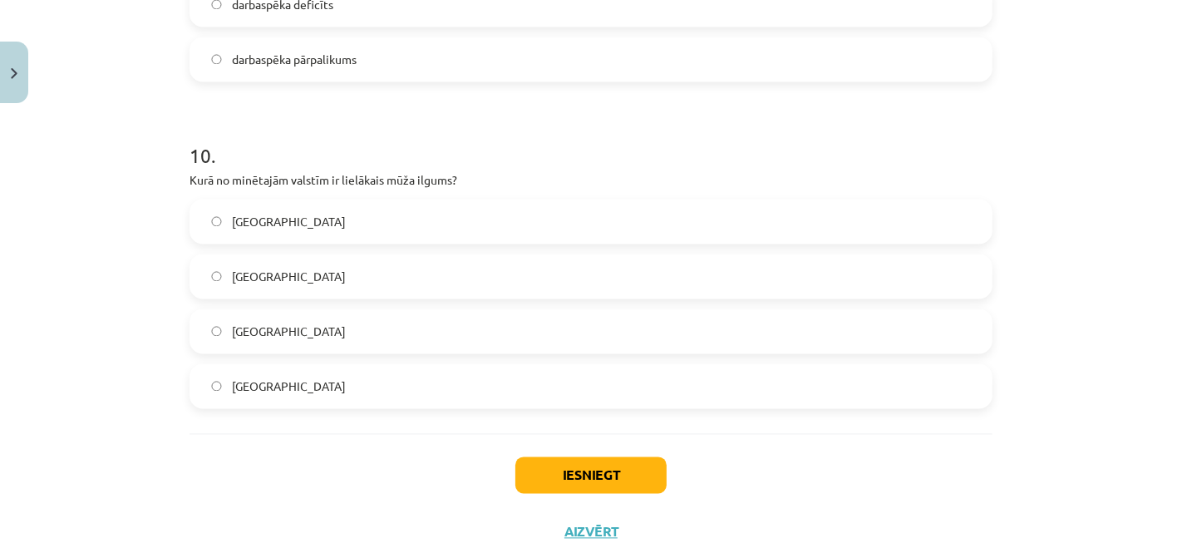
scroll to position [2778, 0]
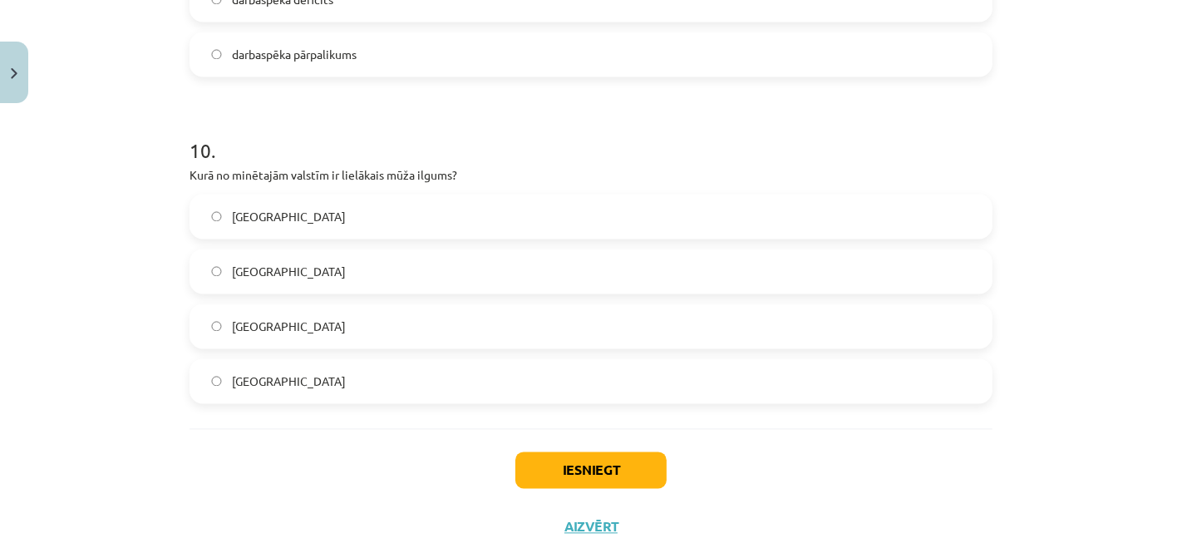
click at [305, 258] on label "Japānā" at bounding box center [591, 271] width 800 height 42
click at [580, 474] on button "Iesniegt" at bounding box center [590, 469] width 151 height 37
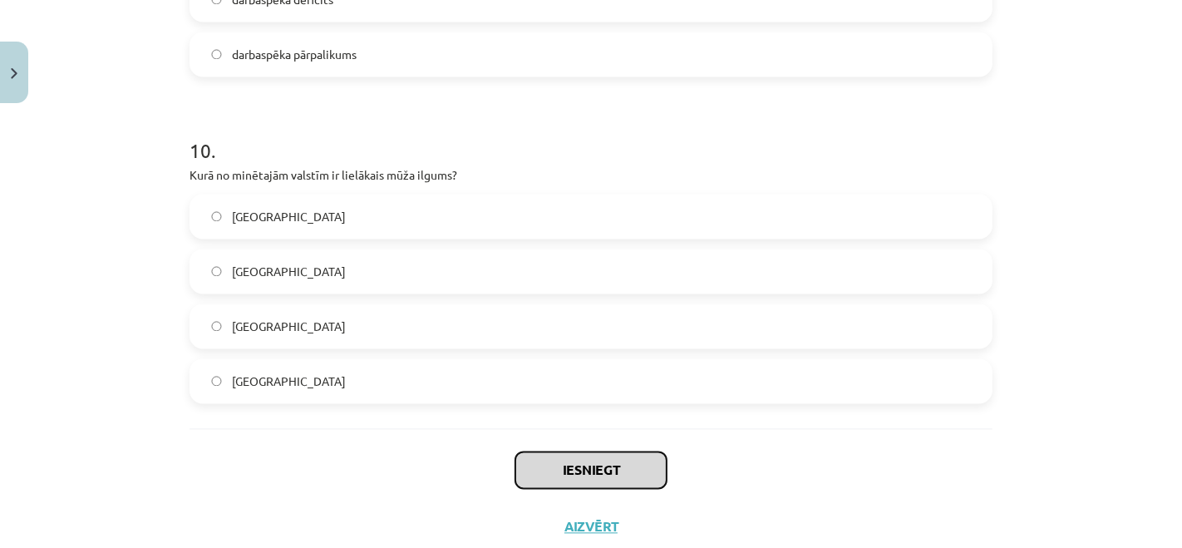
scroll to position [2824, 0]
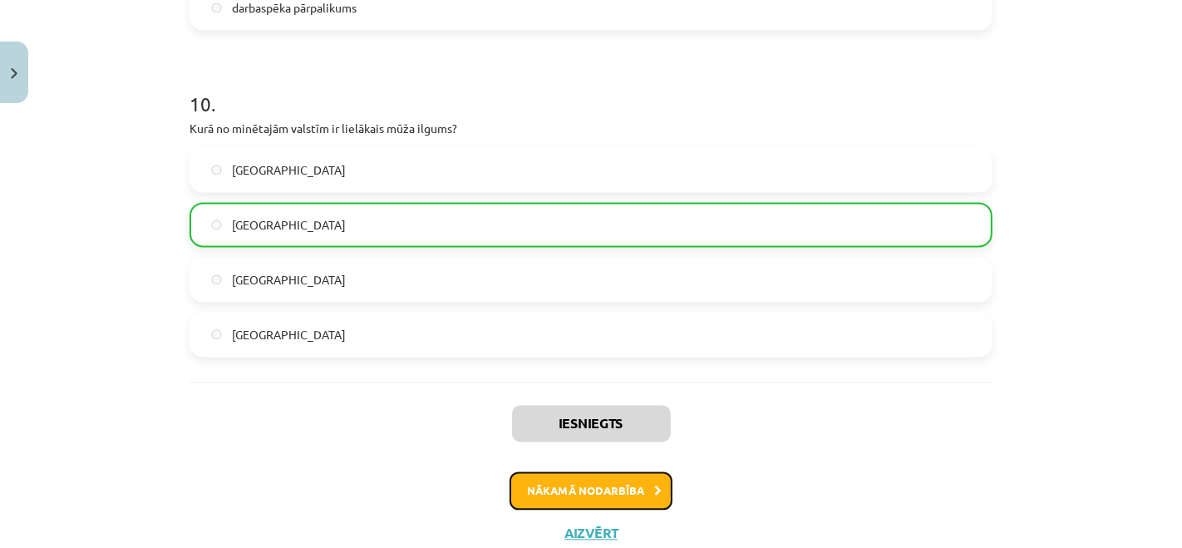
click at [600, 495] on button "Nākamā nodarbība" at bounding box center [591, 490] width 163 height 38
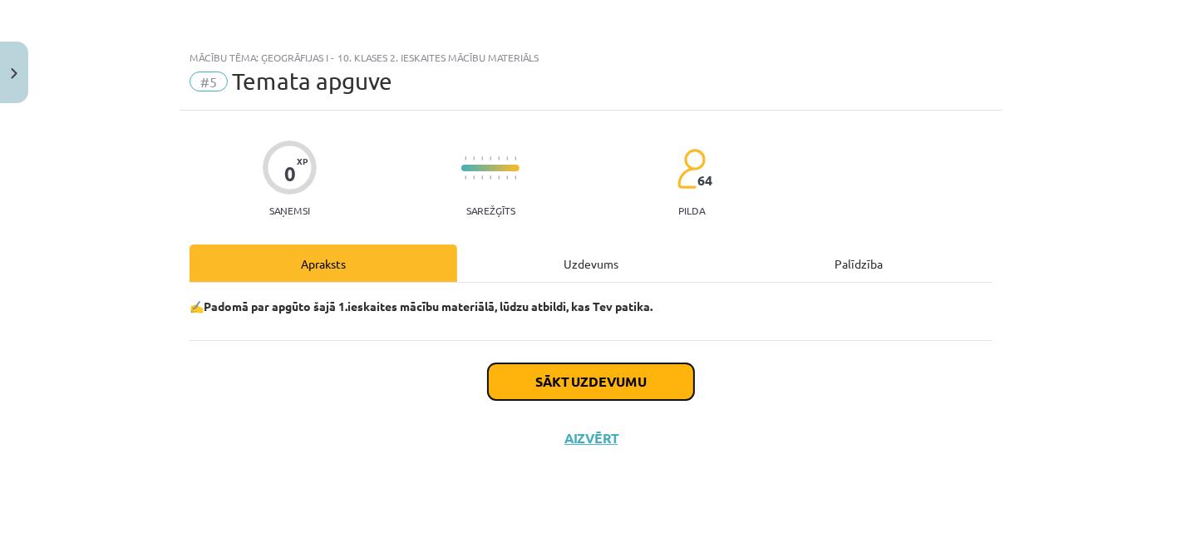
click at [604, 378] on button "Sākt uzdevumu" at bounding box center [591, 381] width 206 height 37
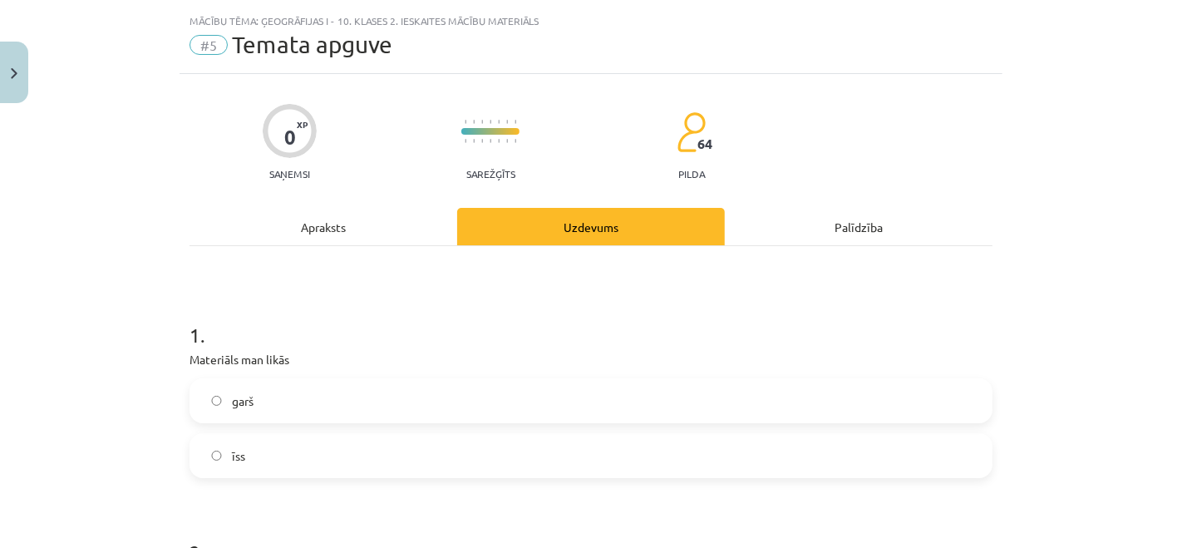
scroll to position [42, 0]
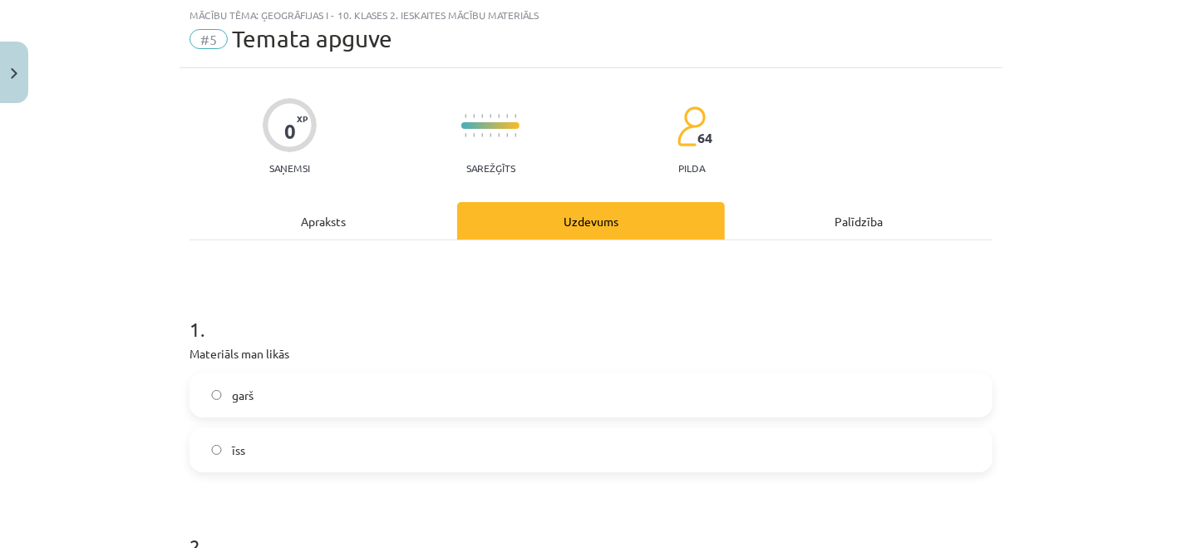
click at [369, 409] on label "garš" at bounding box center [591, 395] width 800 height 42
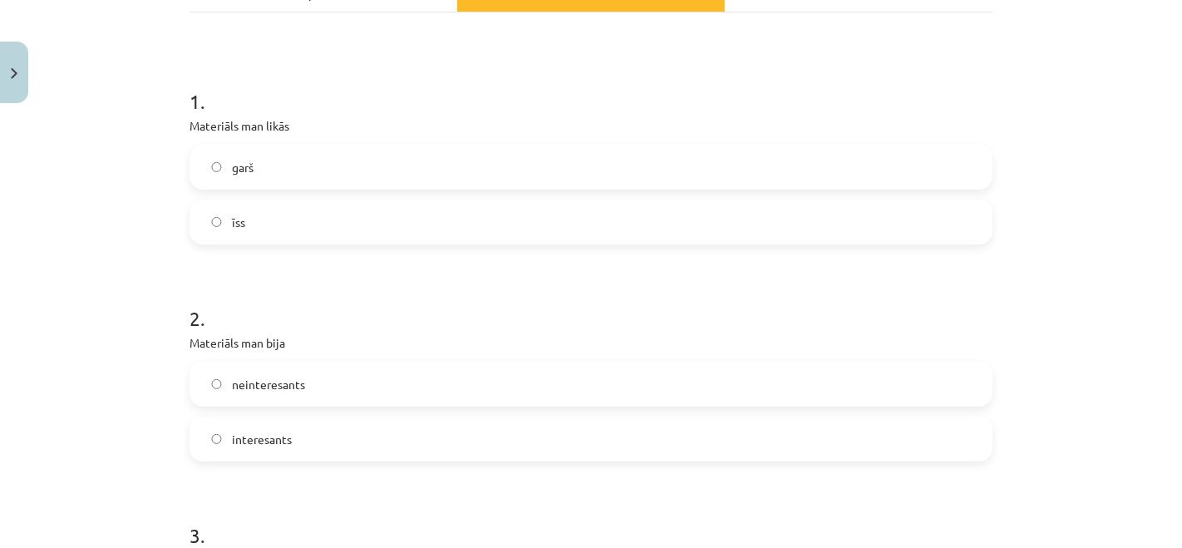
scroll to position [280, 0]
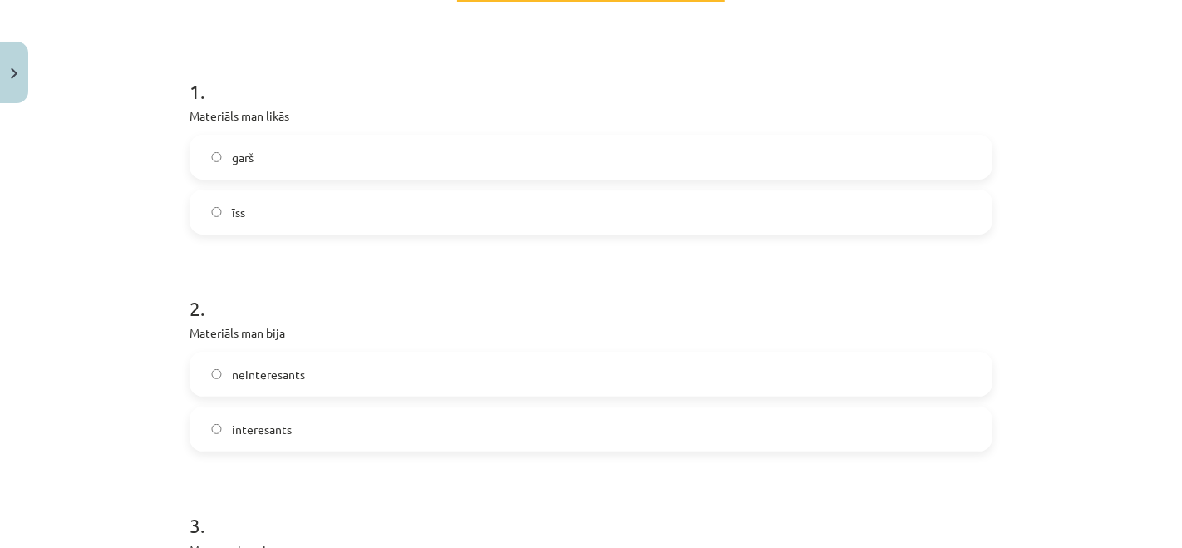
click at [284, 421] on label "interesants" at bounding box center [591, 429] width 800 height 42
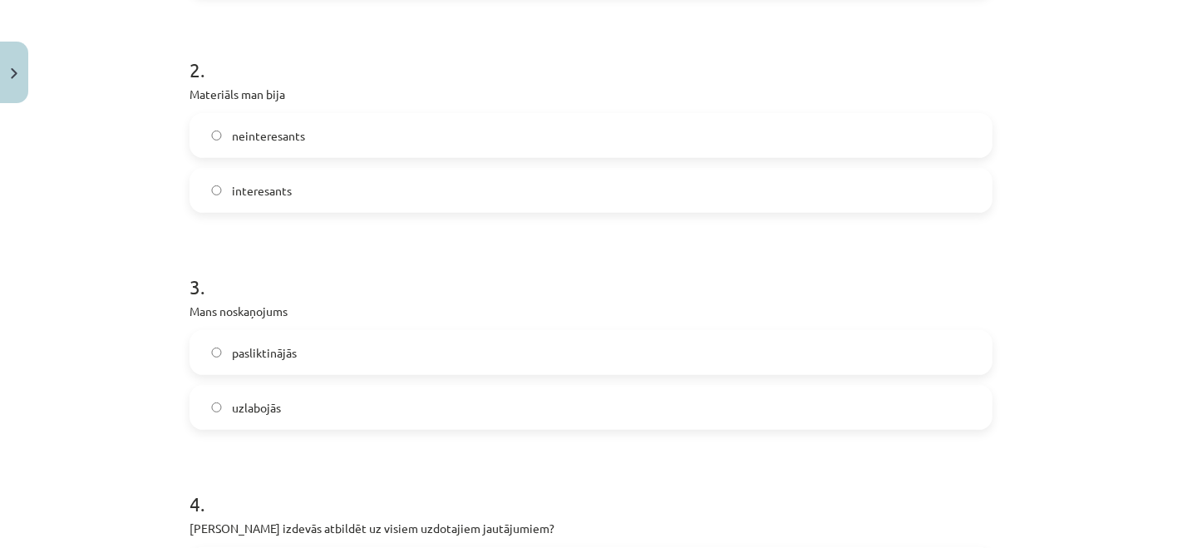
scroll to position [524, 0]
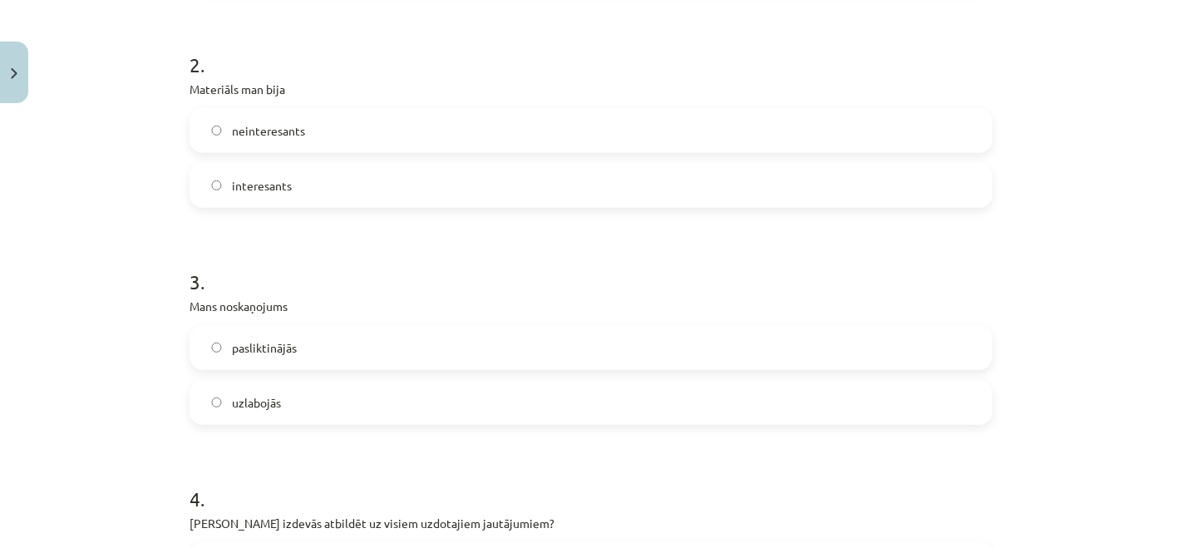
click at [318, 401] on label "uzlabojās" at bounding box center [591, 403] width 800 height 42
click at [321, 353] on label "pasliktinājās" at bounding box center [591, 348] width 800 height 42
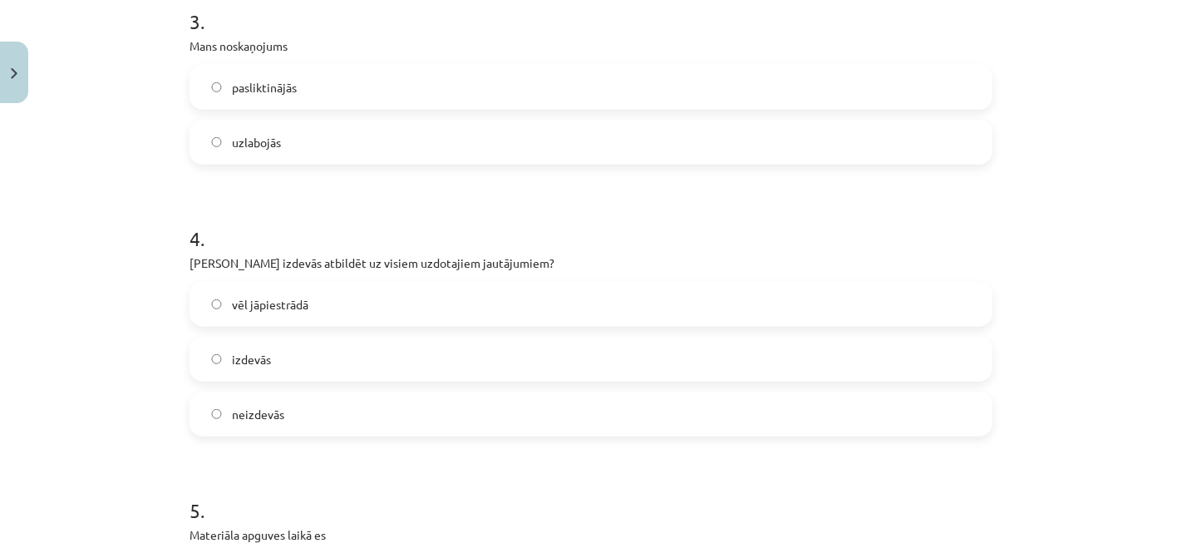
scroll to position [785, 0]
click at [333, 298] on label "vēl jāpiestrādā" at bounding box center [591, 304] width 800 height 42
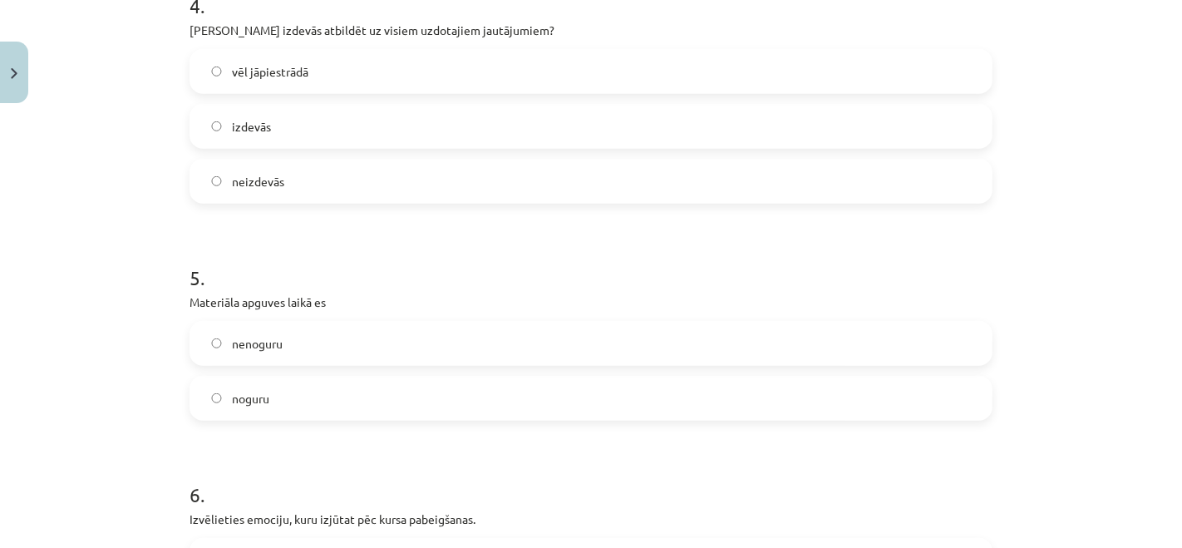
scroll to position [1018, 0]
click at [328, 338] on label "nenoguru" at bounding box center [591, 343] width 800 height 42
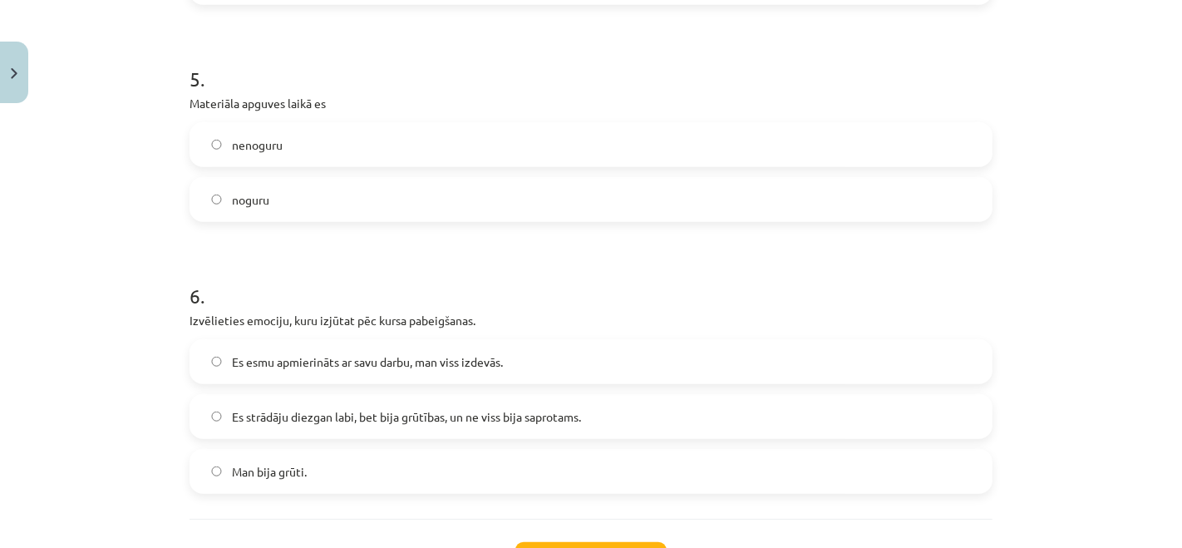
scroll to position [1353, 0]
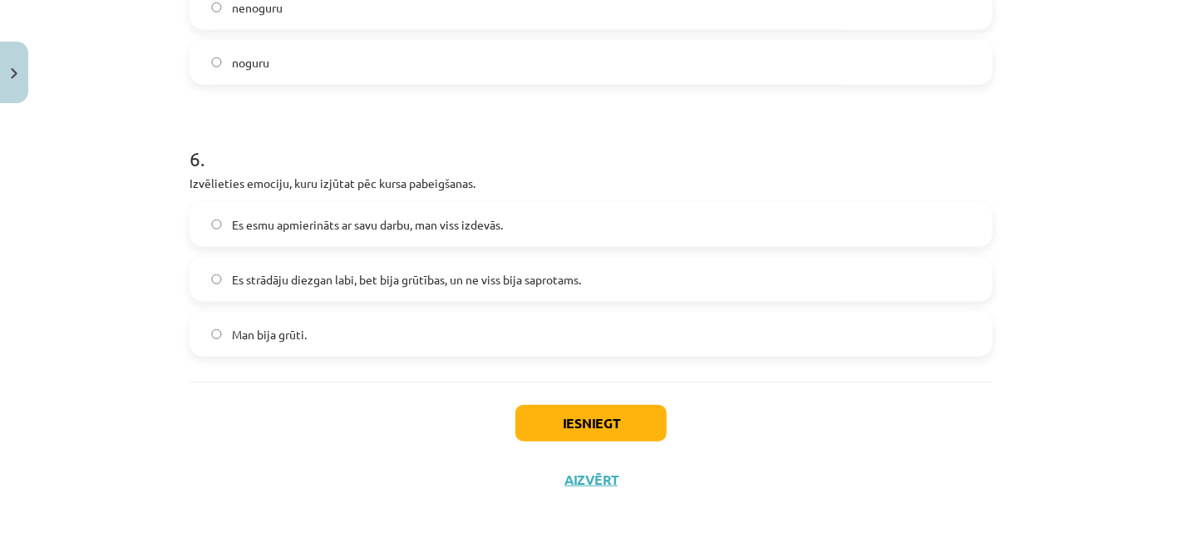
click at [456, 281] on span "Es strādāju diezgan labi, bet bija grūtības, un ne viss bija saprotams." at bounding box center [406, 279] width 349 height 17
click at [579, 429] on button "Iesniegt" at bounding box center [590, 423] width 151 height 37
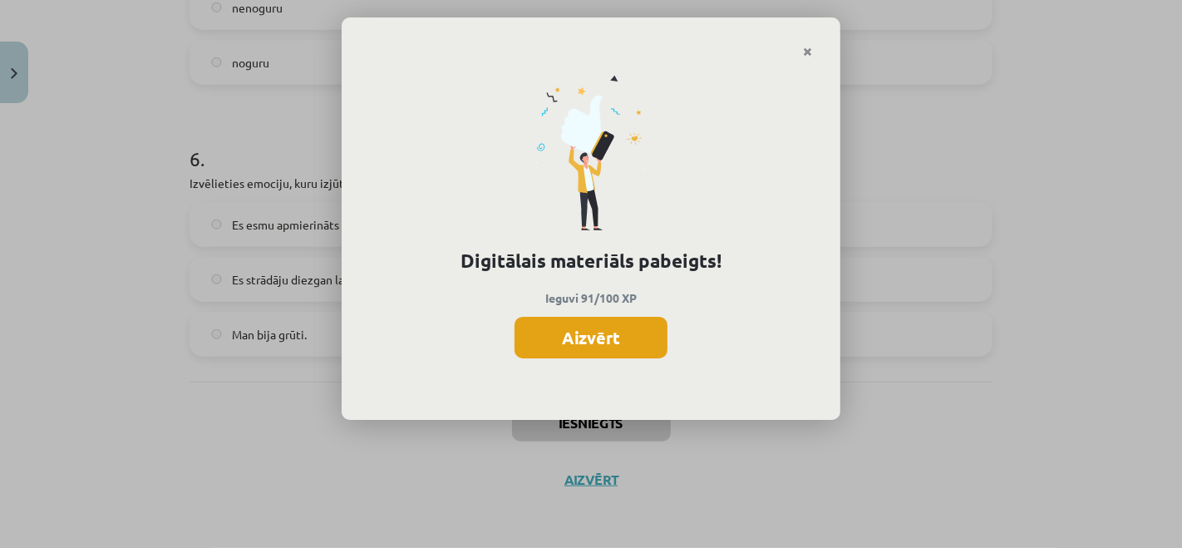
click at [584, 331] on button "Aizvērt" at bounding box center [591, 338] width 153 height 42
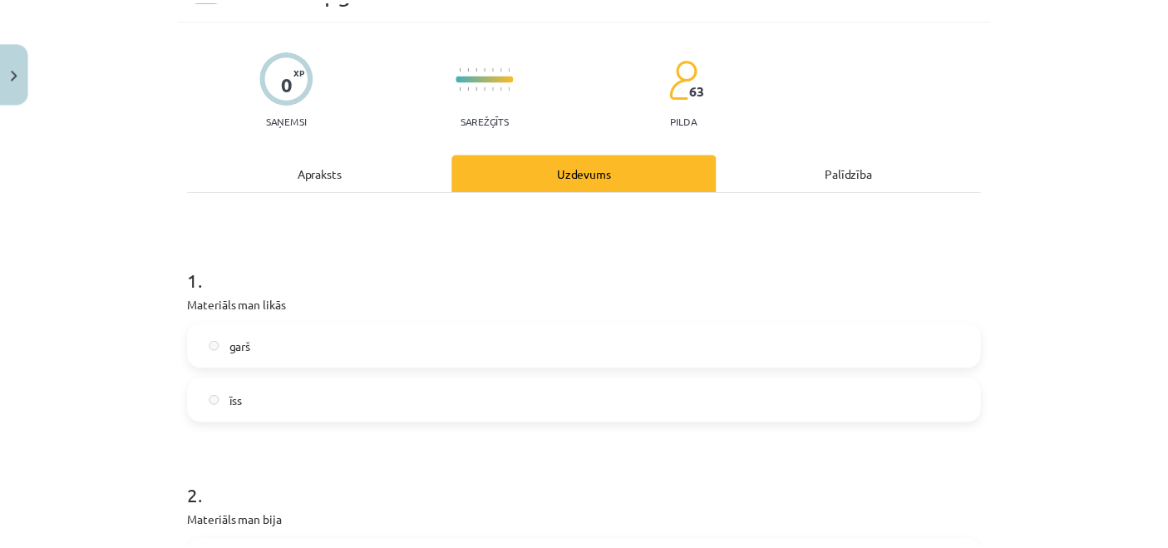
scroll to position [0, 0]
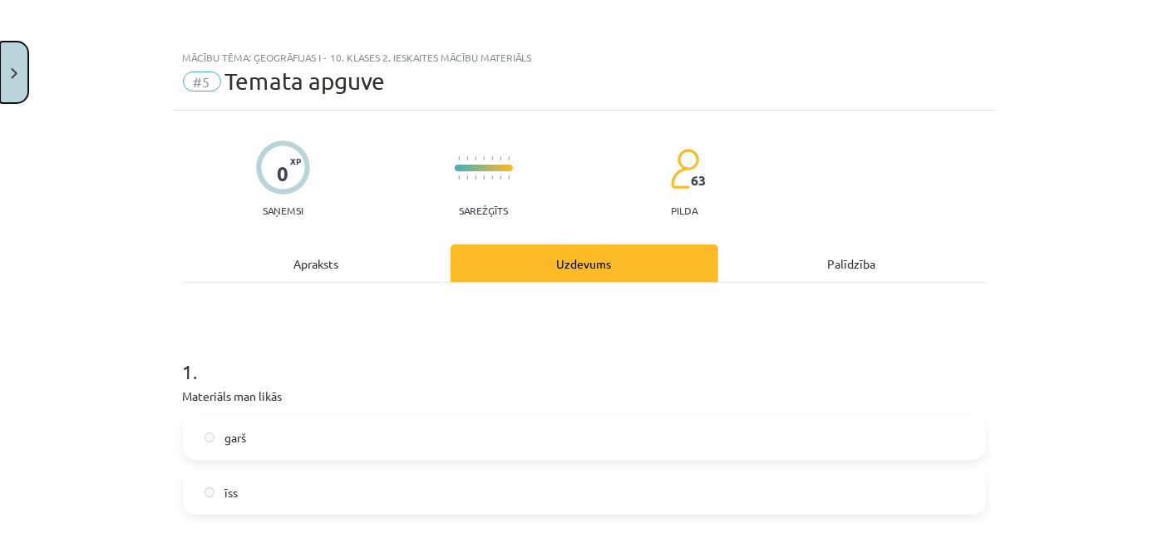
click at [11, 77] on img "Close" at bounding box center [14, 73] width 7 height 11
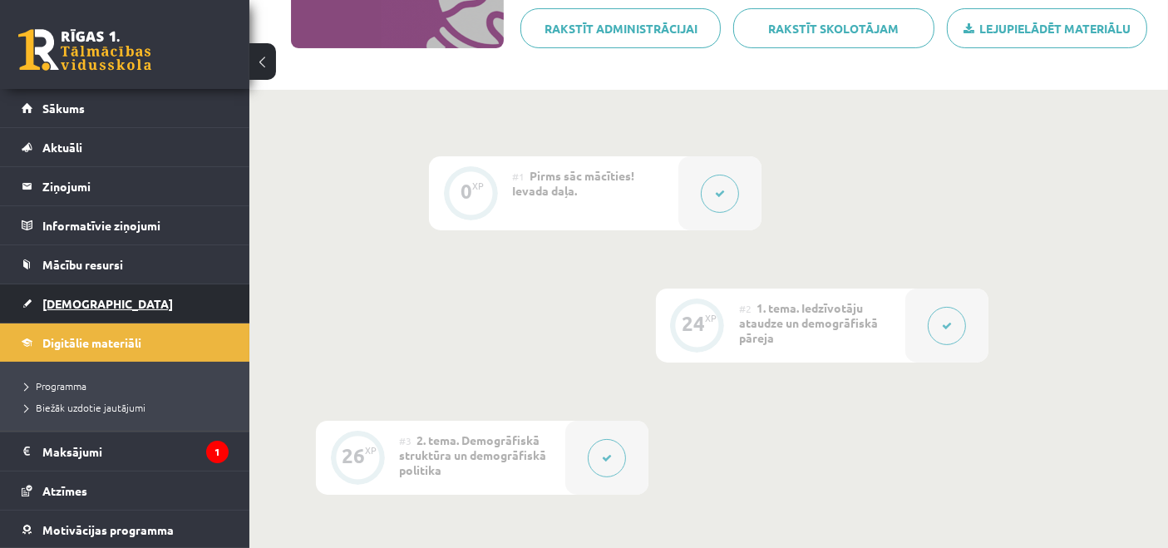
click at [101, 303] on link "[DEMOGRAPHIC_DATA]" at bounding box center [125, 303] width 207 height 38
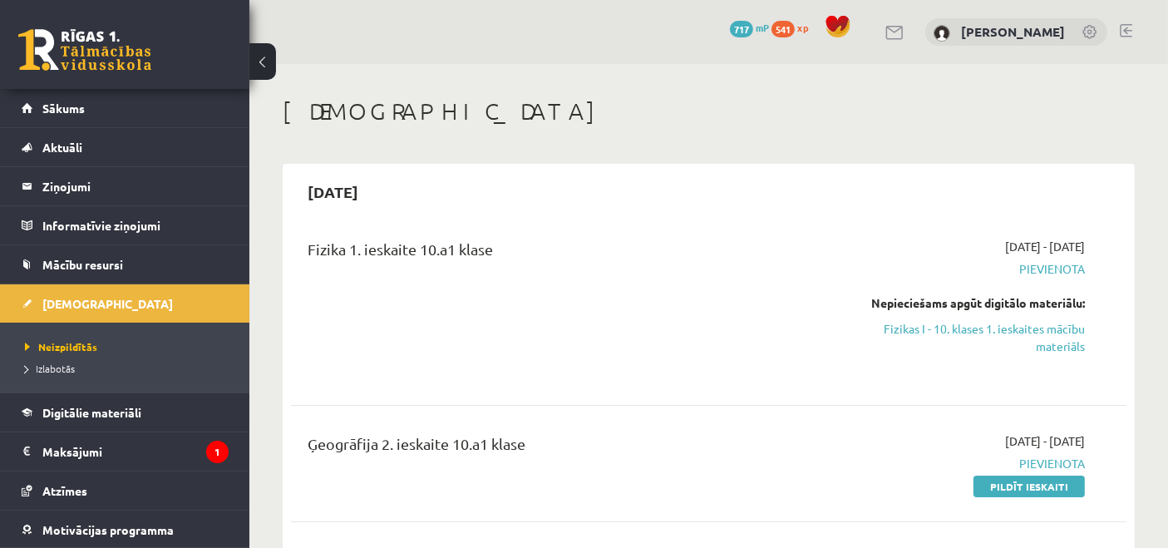
click at [259, 56] on button at bounding box center [262, 61] width 27 height 37
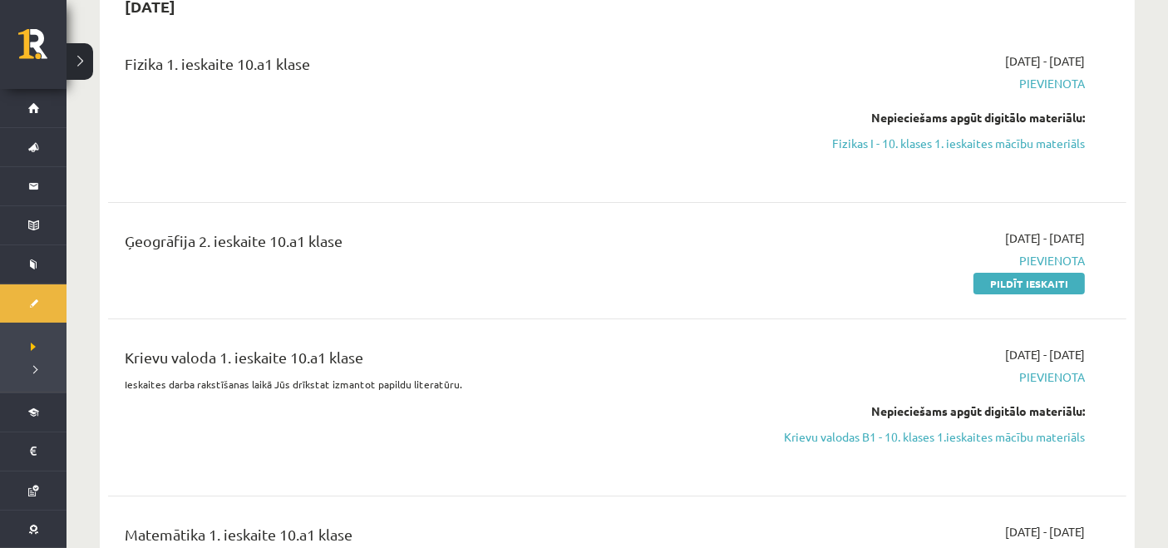
scroll to position [190, 0]
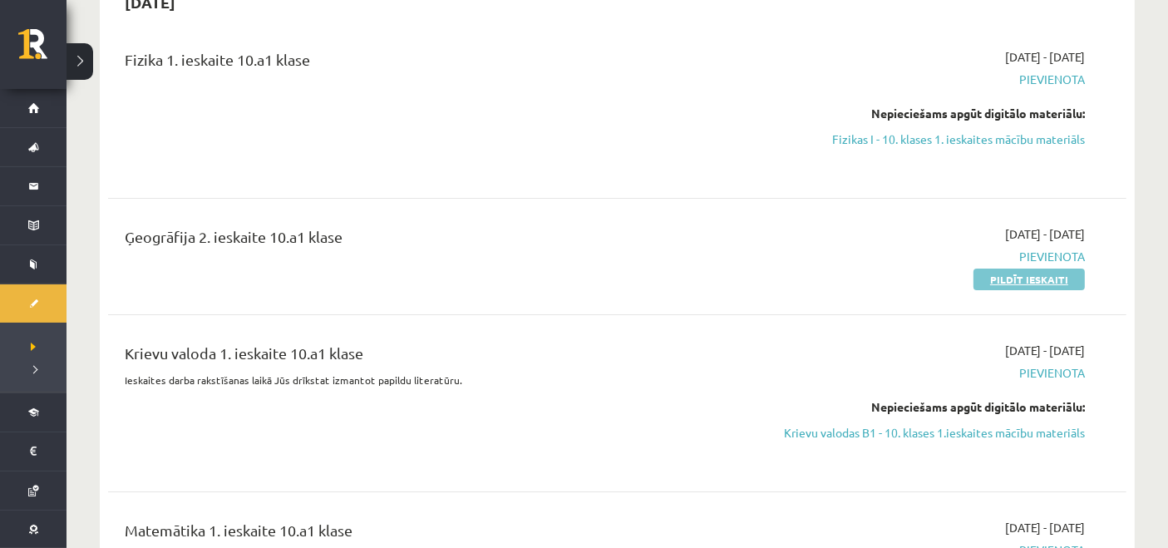
click at [1025, 284] on link "Pildīt ieskaiti" at bounding box center [1029, 280] width 111 height 22
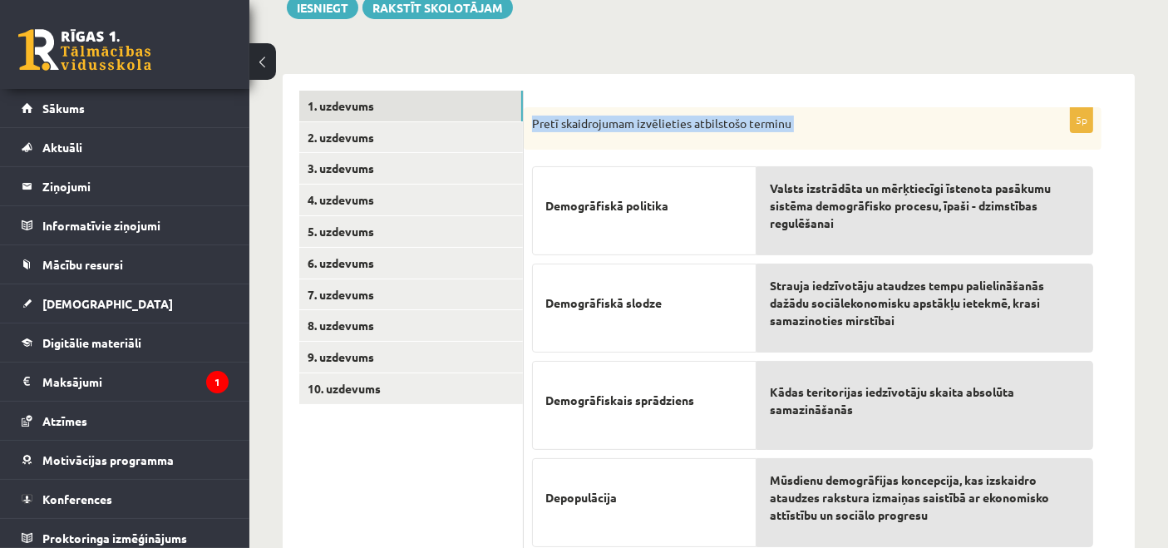
scroll to position [360, 0]
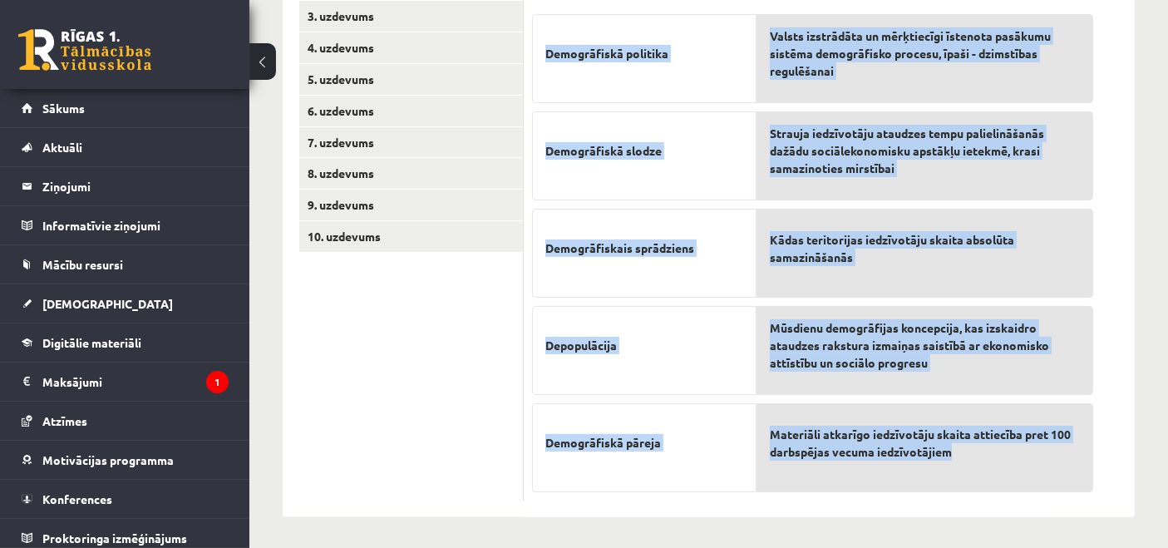
drag, startPoint x: 531, startPoint y: 120, endPoint x: 1026, endPoint y: 480, distance: 611.8
click at [1026, 480] on div "5p Pretī skaidrojumam izvēlieties atbilstošo terminu Demogrāfiskā politika Demo…" at bounding box center [813, 228] width 578 height 546
copy div "Pretī skaidrojumam izvēlieties atbilstošo terminu Demogrāfiskā politika Demogrā…"
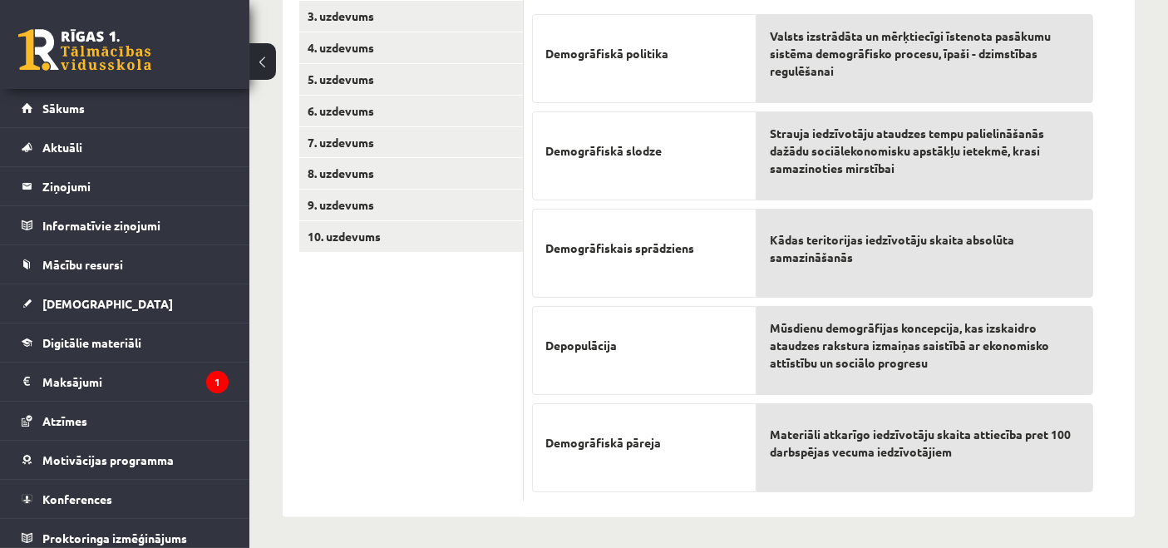
click at [353, 381] on ul "1. uzdevums 2. uzdevums 3. uzdevums 4. uzdevums 5. uzdevums 6. uzdevums 7. uzde…" at bounding box center [411, 219] width 224 height 563
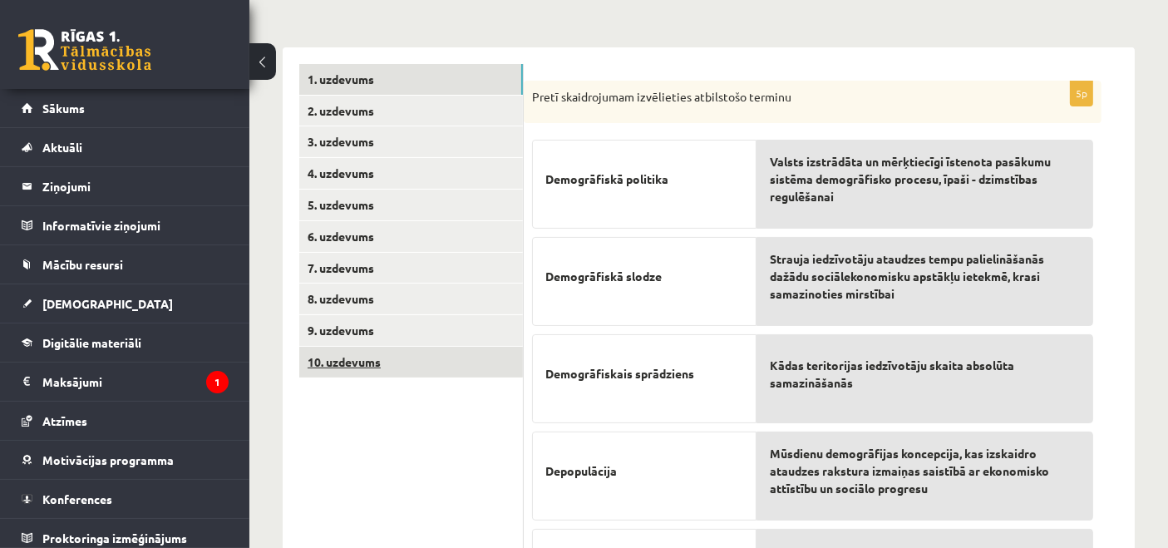
scroll to position [243, 0]
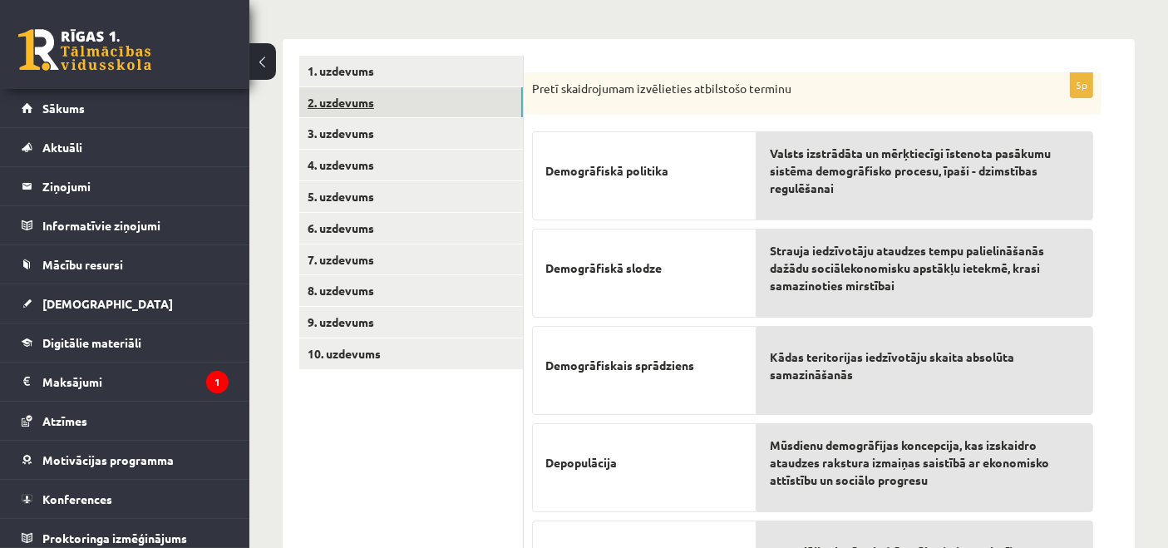
click at [339, 96] on link "2. uzdevums" at bounding box center [411, 102] width 224 height 31
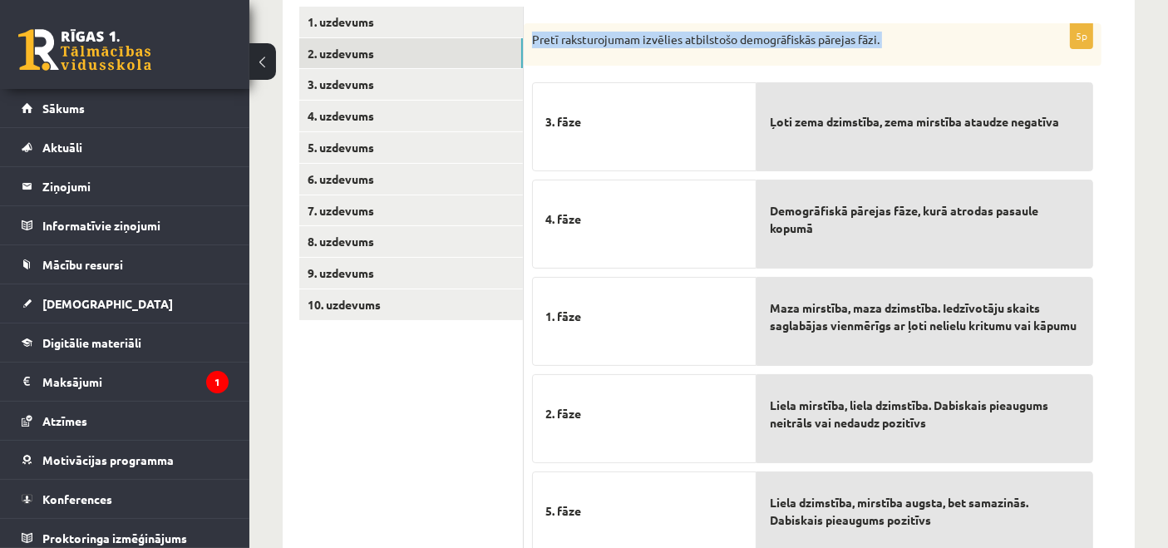
scroll to position [360, 0]
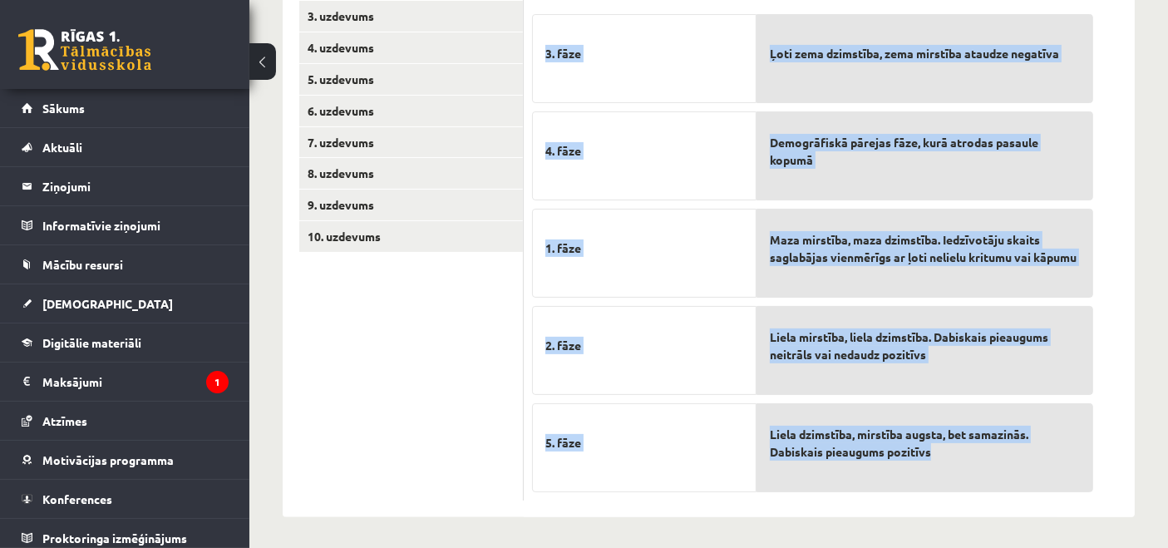
drag, startPoint x: 524, startPoint y: 81, endPoint x: 1016, endPoint y: 483, distance: 635.2
click at [1016, 483] on div "5p Pretī raksturojumam izvēlies atbilstošo demogrāfiskās pārejas fāzi. 3. fāze …" at bounding box center [813, 228] width 578 height 546
copy div "Pretī raksturojumam izvēlies atbilstošo demogrāfiskās pārejas fāzi. 3. fāze 4. …"
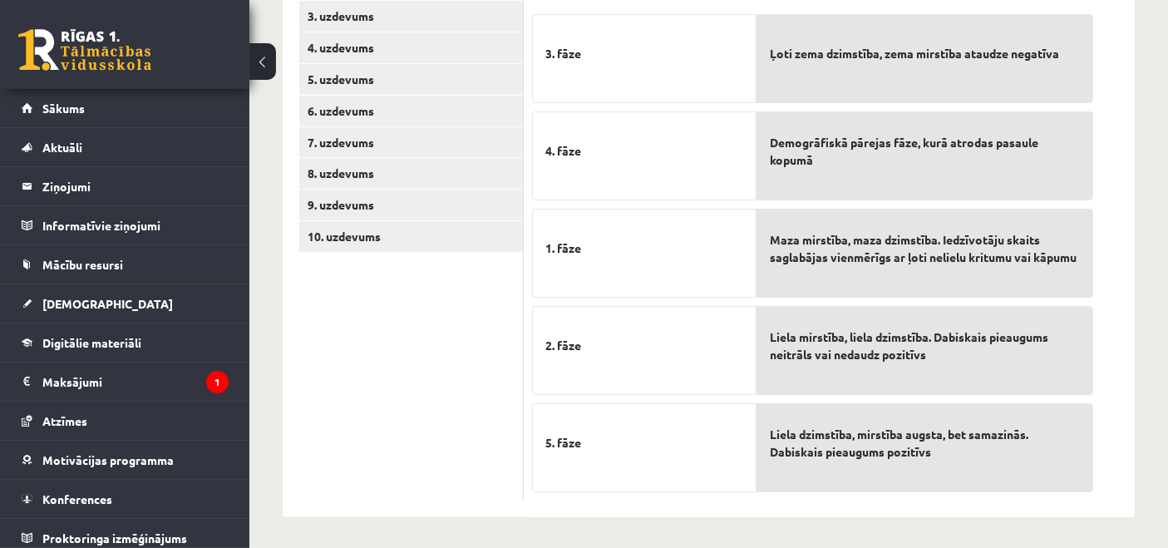
click at [366, 362] on ul "1. uzdevums 2. uzdevums 3. uzdevums 4. uzdevums 5. uzdevums 6. uzdevums 7. uzde…" at bounding box center [411, 219] width 224 height 563
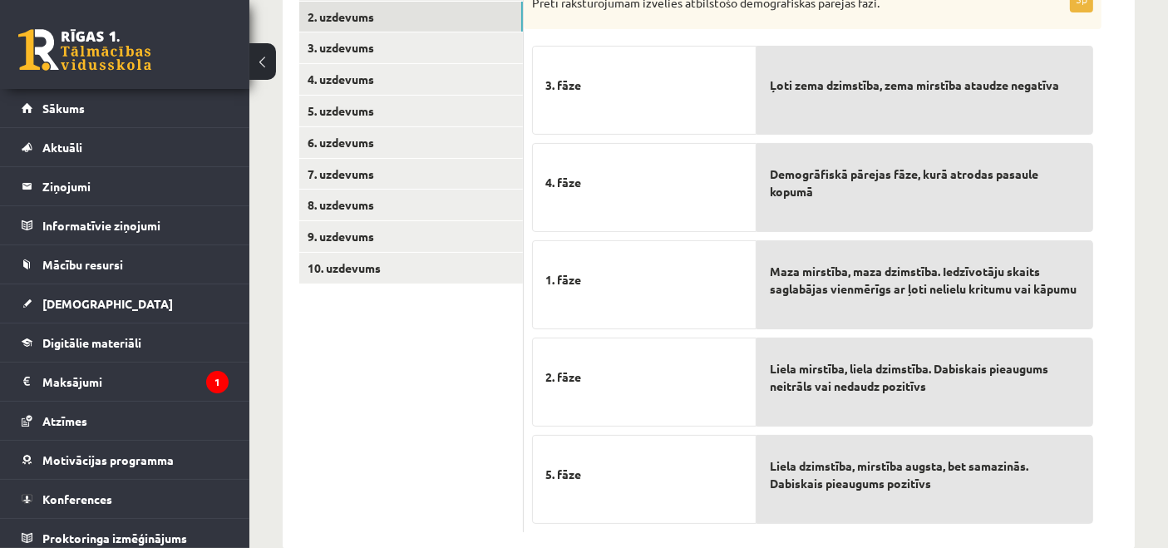
scroll to position [338, 0]
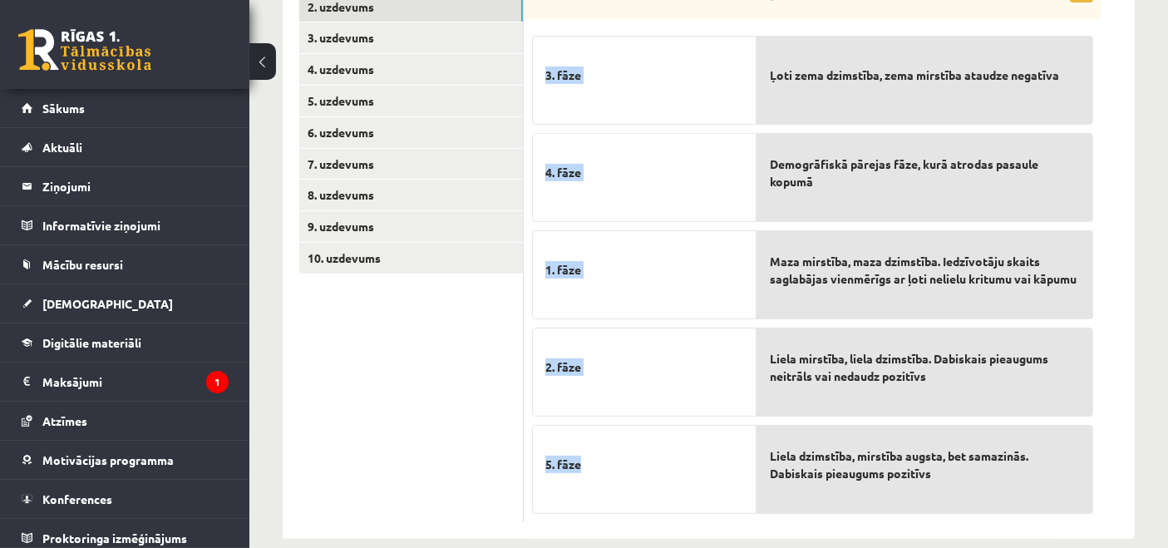
drag, startPoint x: 599, startPoint y: 462, endPoint x: 501, endPoint y: 504, distance: 106.5
click at [514, 510] on div "**********" at bounding box center [709, 241] width 852 height 596
click at [430, 457] on ul "1. uzdevums 2. uzdevums 3. uzdevums 4. uzdevums 5. uzdevums 6. uzdevums 7. uzde…" at bounding box center [411, 241] width 224 height 563
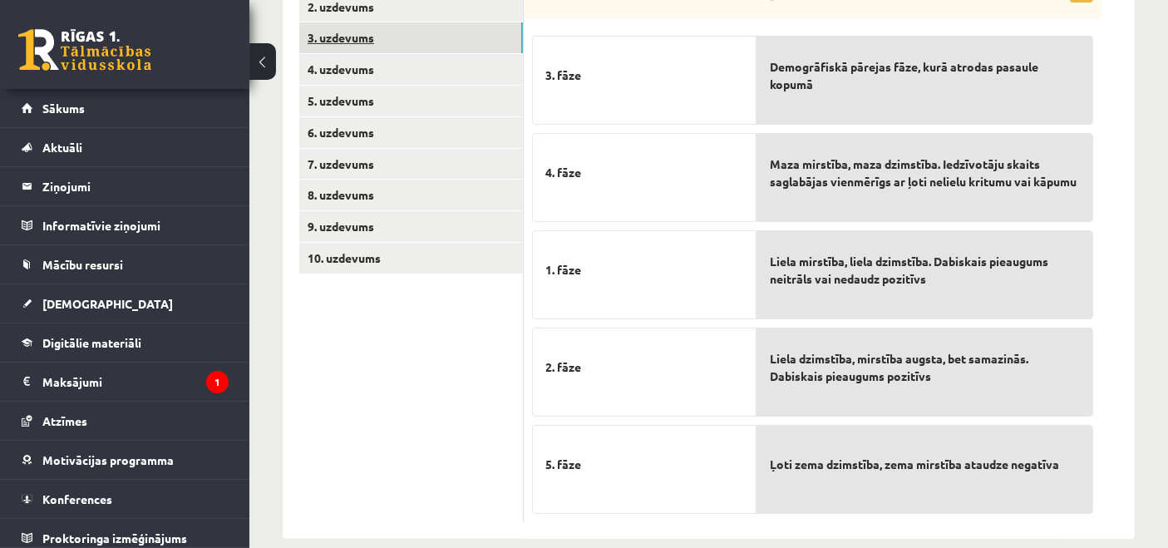
click at [406, 27] on link "3. uzdevums" at bounding box center [411, 37] width 224 height 31
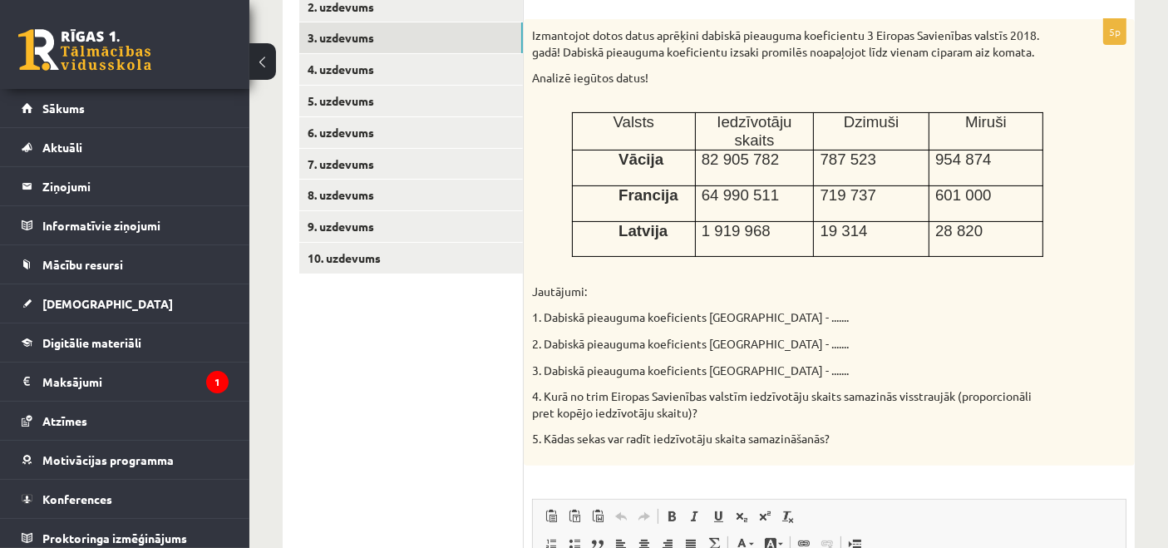
scroll to position [0, 0]
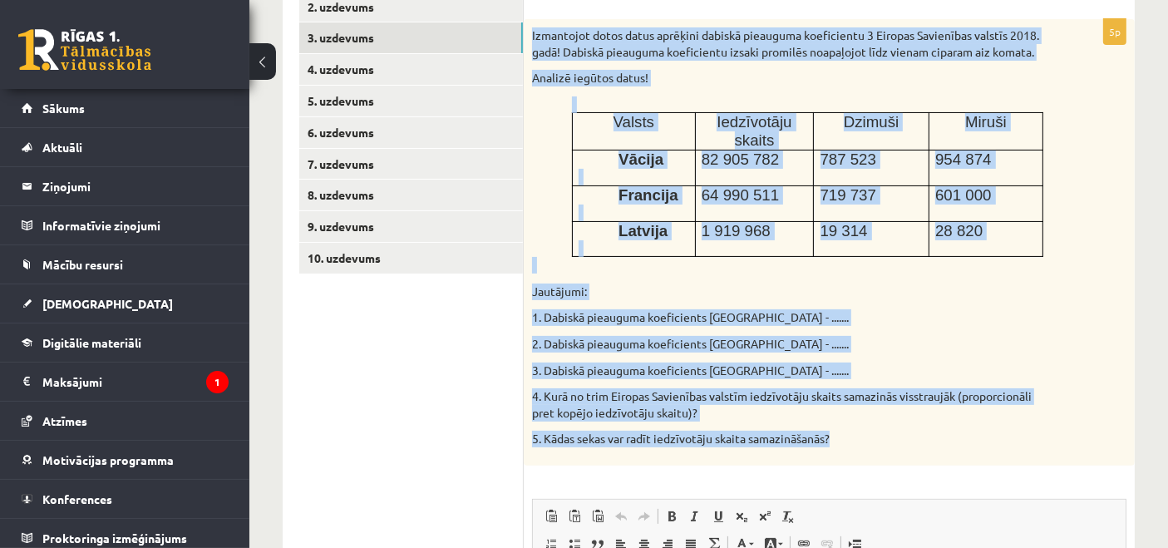
drag, startPoint x: 533, startPoint y: 26, endPoint x: 1059, endPoint y: 467, distance: 686.9
click at [1059, 466] on div "Izmantojot dotos datus aprēķini dabiskā pieauguma koeficientu 3 Eiropas Savienī…" at bounding box center [829, 242] width 611 height 446
copy div "Izmantojot dotos datus aprēķini dabiskā pieauguma koeficientu 3 Eiropas Savienī…"
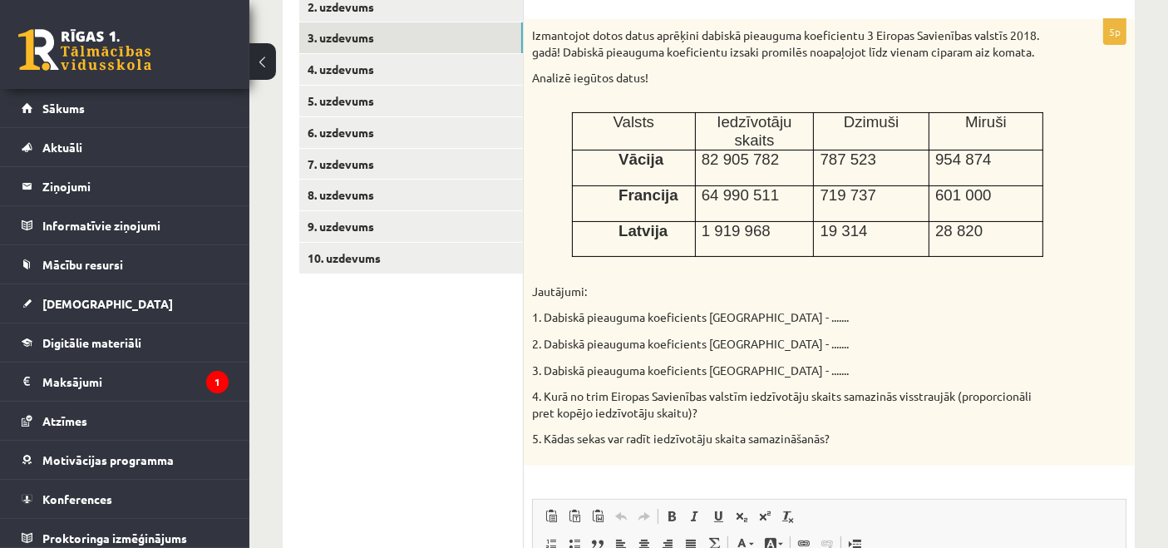
click at [349, 356] on ul "1. uzdevums 2. uzdevums 3. uzdevums 4. uzdevums 5. uzdevums 6. uzdevums 7. uzde…" at bounding box center [411, 402] width 224 height 885
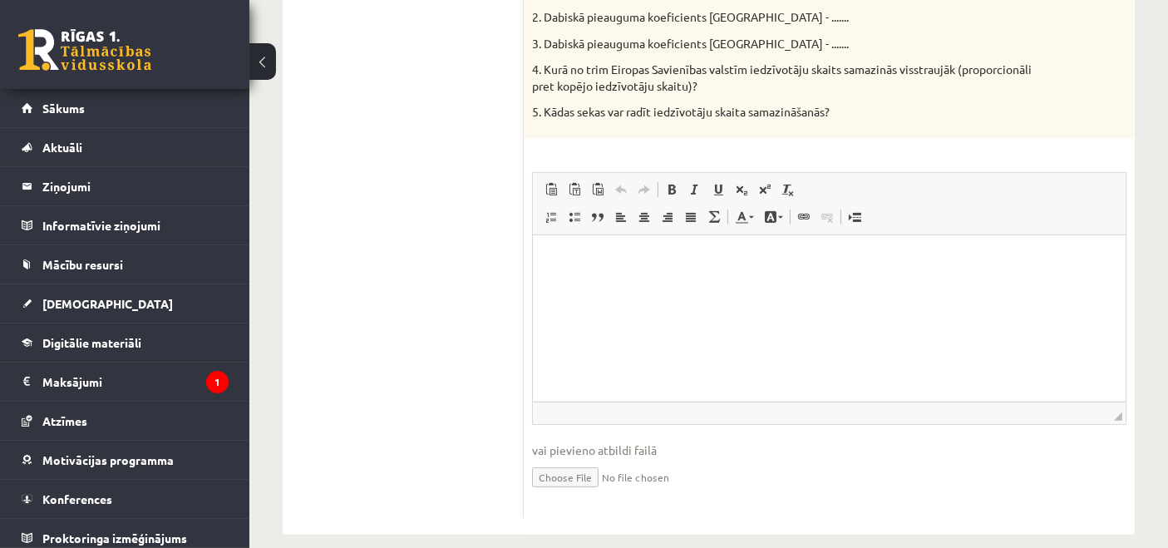
scroll to position [667, 0]
click at [619, 243] on html at bounding box center [828, 258] width 593 height 51
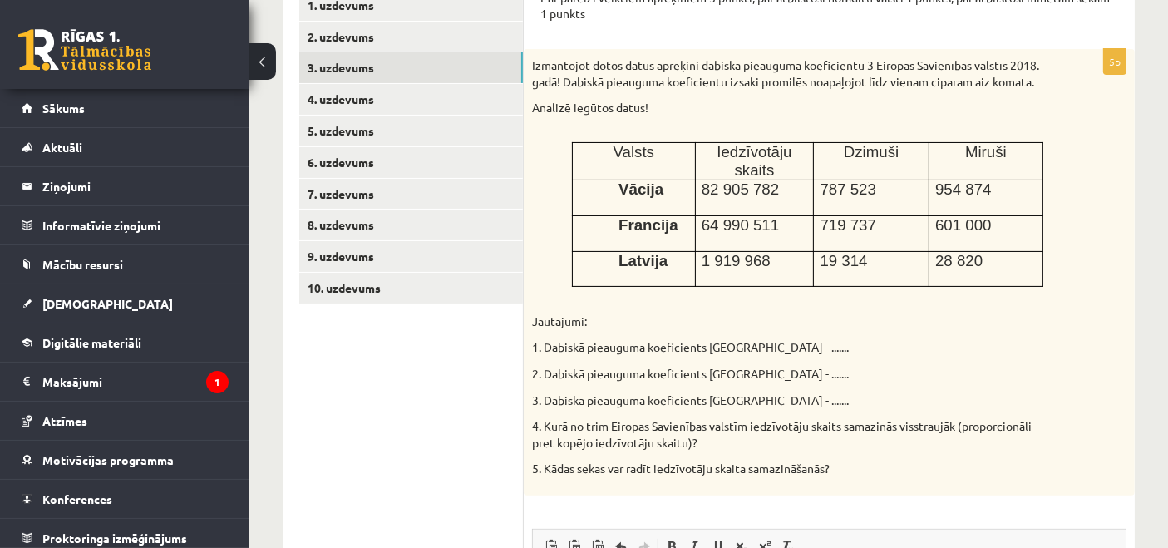
scroll to position [305, 0]
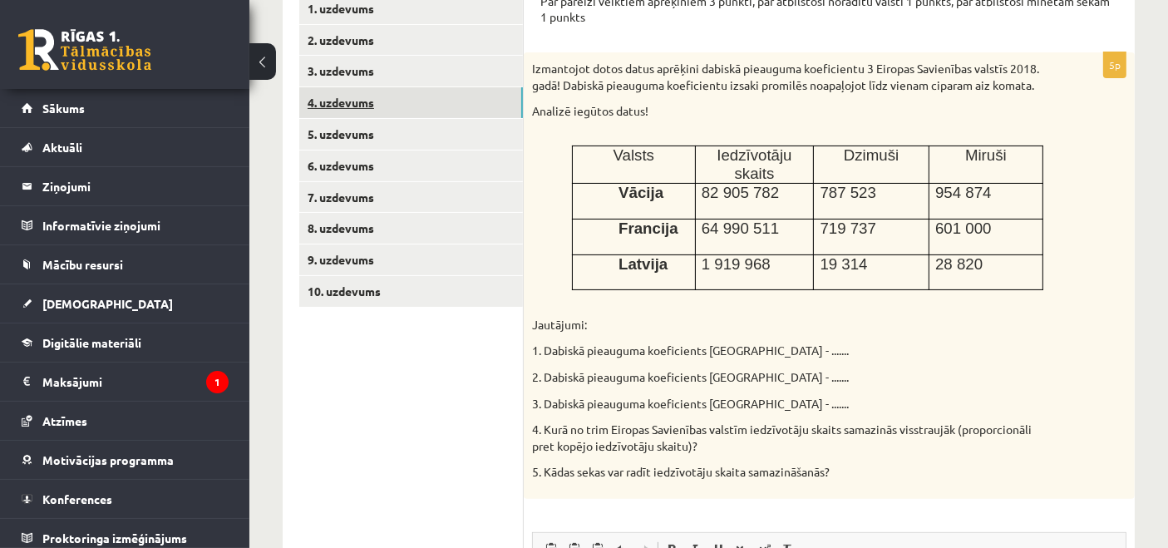
click at [353, 97] on link "4. uzdevums" at bounding box center [411, 102] width 224 height 31
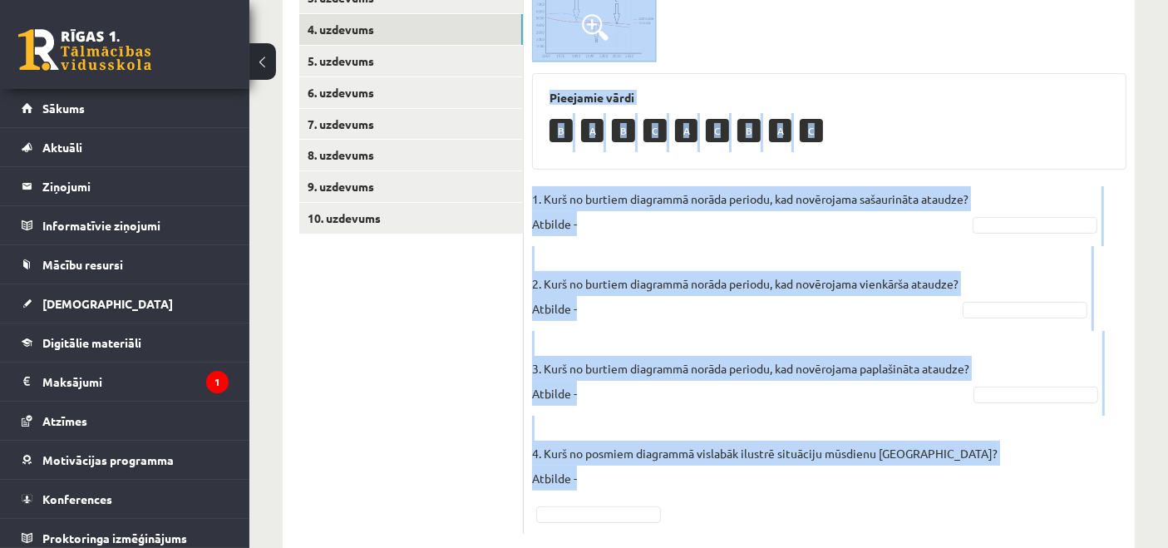
scroll to position [388, 0]
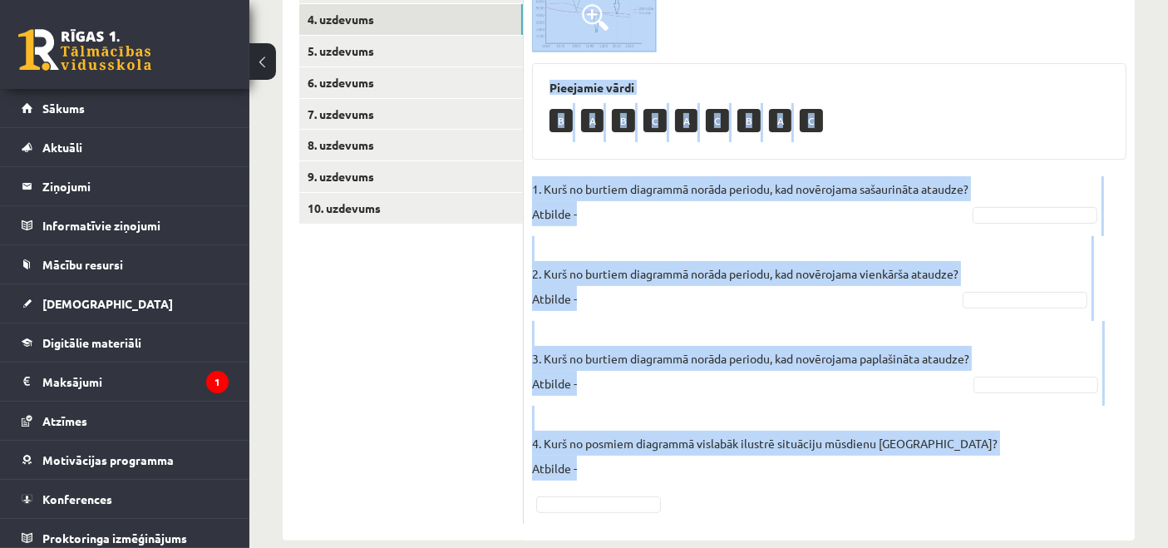
drag, startPoint x: 527, startPoint y: 25, endPoint x: 869, endPoint y: 500, distance: 584.9
click at [869, 500] on div "4p Izpēti dzimstības un mirstības diagrammu! Pieejamie vārdi B A B C A C B A C …" at bounding box center [829, 217] width 611 height 647
copy div "Izpēti dzimstības un mirstības diagrammu! Pieejamie vārdi B A B C A C B A C 1. …"
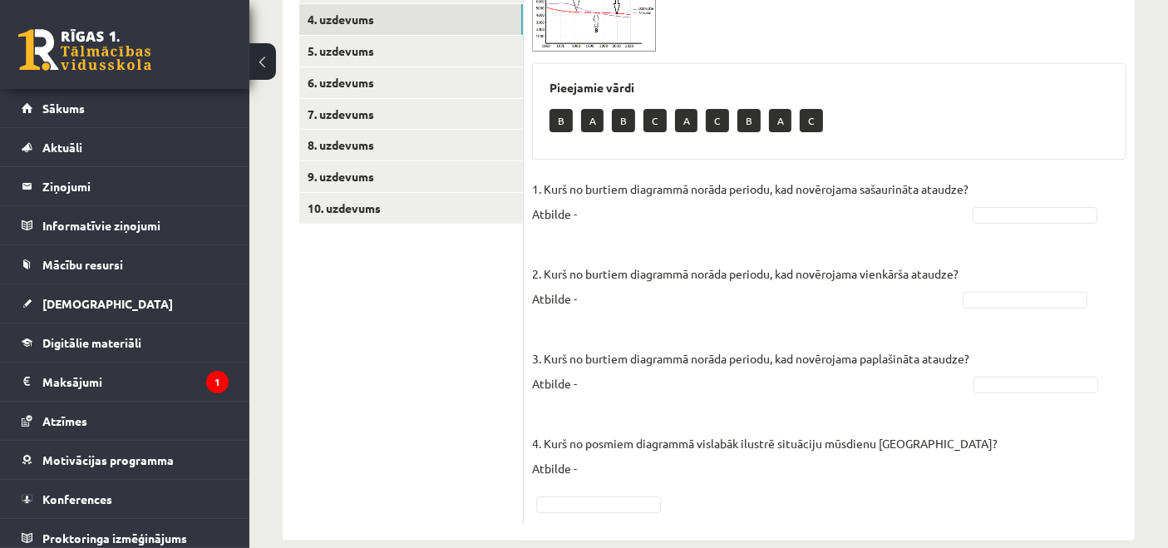
click at [869, 500] on div "4p Izpēti dzimstības un mirstības diagrammu! Pieejamie vārdi B A B C A C B A C …" at bounding box center [829, 217] width 611 height 647
click at [590, 210] on p "1. Kurš no burtiem diagrammā norāda periodu, kad novērojama sašaurināta ataudze…" at bounding box center [750, 201] width 436 height 50
click at [811, 115] on p "C" at bounding box center [811, 120] width 23 height 23
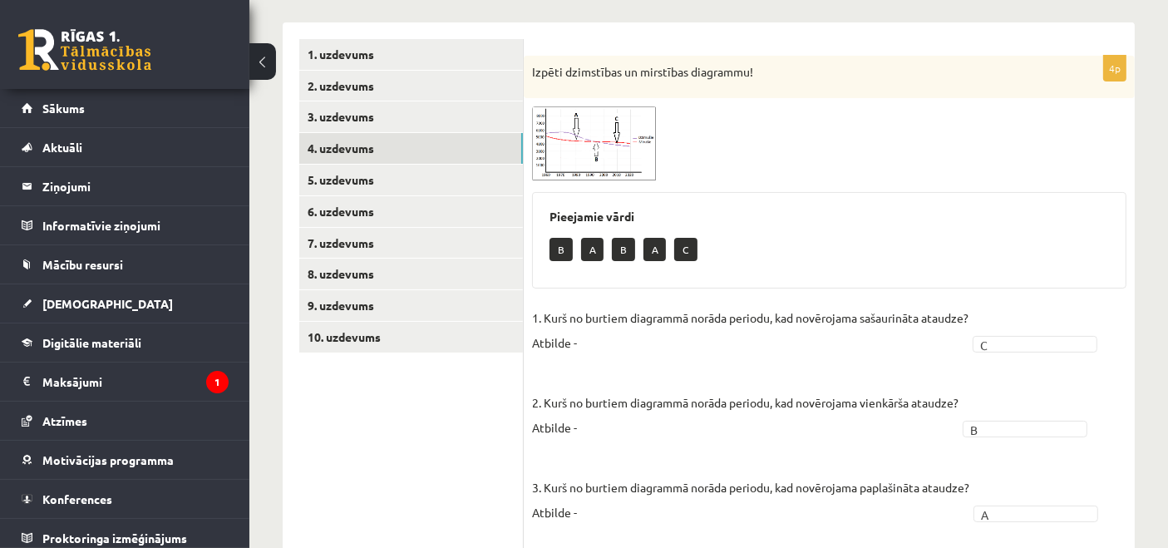
scroll to position [261, 0]
click at [653, 165] on img at bounding box center [594, 142] width 125 height 74
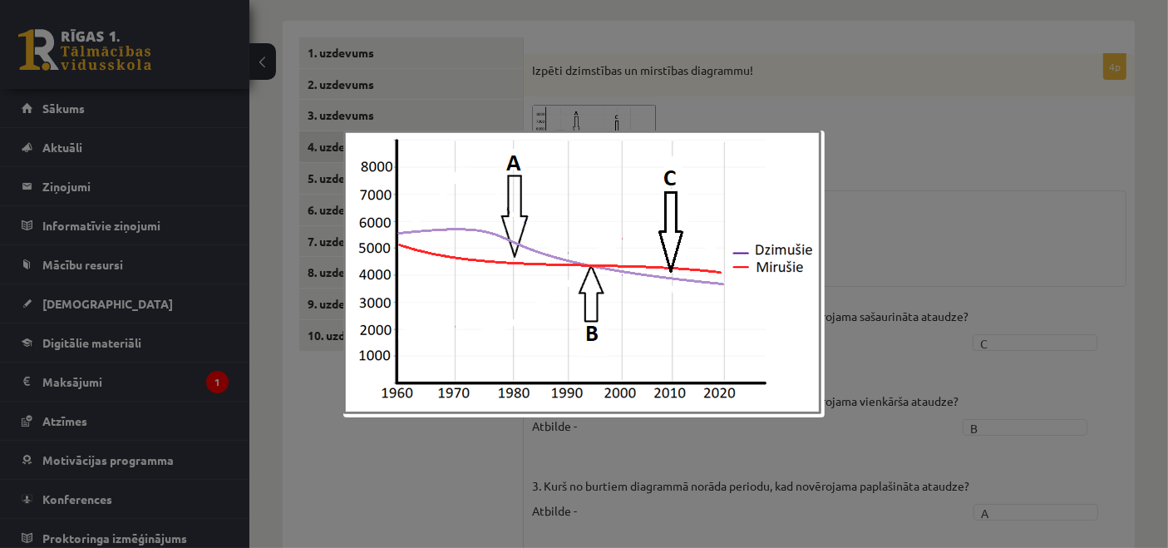
click at [945, 203] on div at bounding box center [584, 274] width 1168 height 548
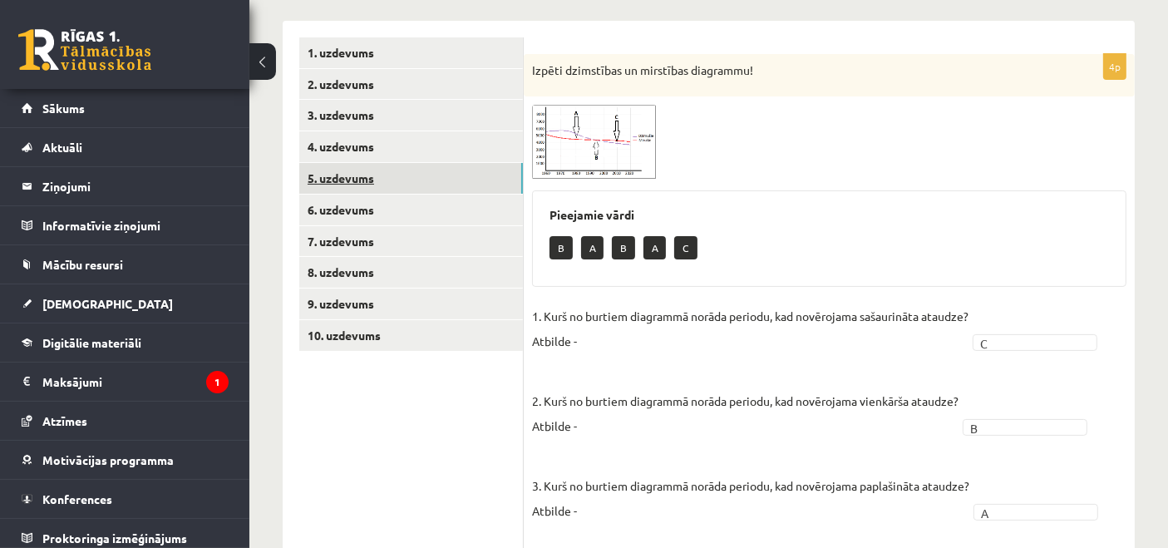
click at [434, 179] on link "5. uzdevums" at bounding box center [411, 178] width 224 height 31
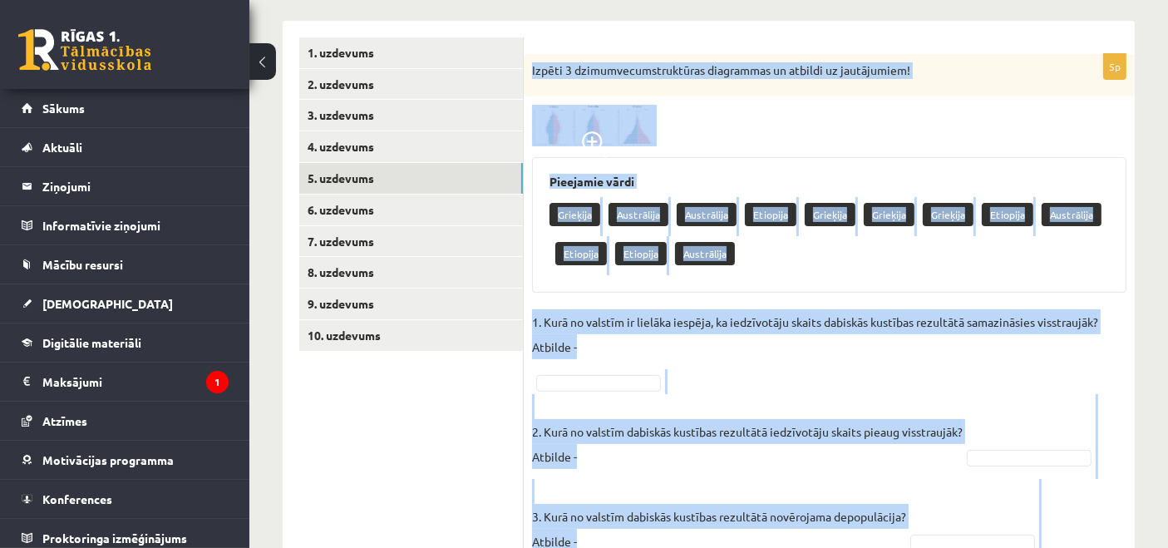
scroll to position [504, 0]
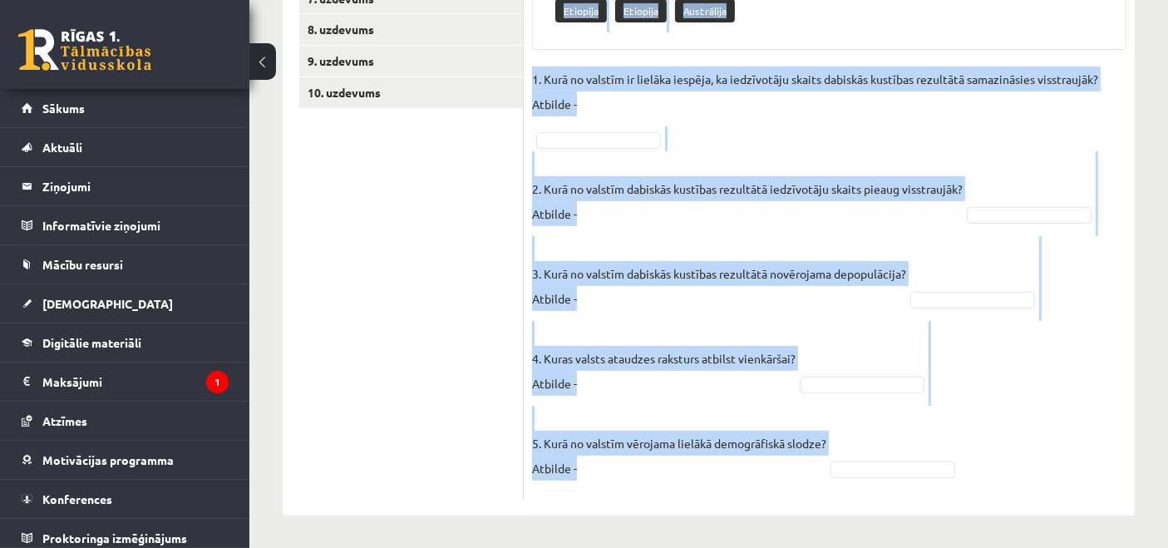
drag, startPoint x: 532, startPoint y: 70, endPoint x: 913, endPoint y: 486, distance: 563.7
click at [913, 486] on div "5p Izpēti 3 dzimumvecumstruktūras diagrammas un atbildi uz jautājumiem! Pieejam…" at bounding box center [829, 155] width 611 height 688
copy div "Izpēti 3 dzimumvecumstruktūras diagrammas un atbildi uz jautājumiem! Pieejamie …"
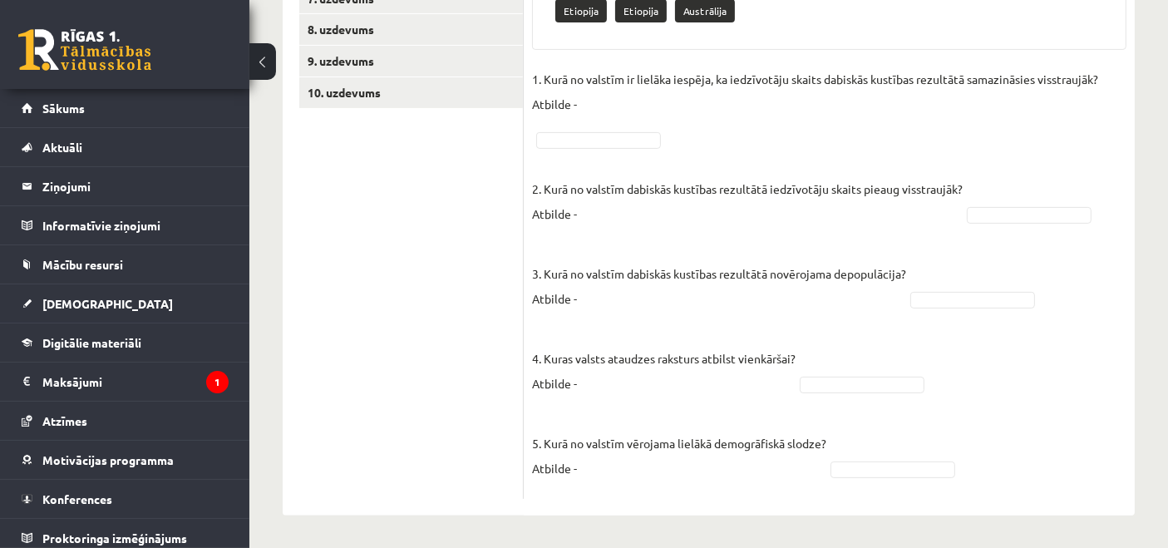
click at [463, 312] on ul "1. uzdevums 2. uzdevums 3. uzdevums 4. uzdevums 5. uzdevums 6. uzdevums 7. uzde…" at bounding box center [411, 147] width 224 height 704
click at [619, 129] on fieldset "1. Kurā no valstīm ir lielāka iespēja, ka iedzīvotāju skaits dabiskās kustības …" at bounding box center [829, 279] width 594 height 424
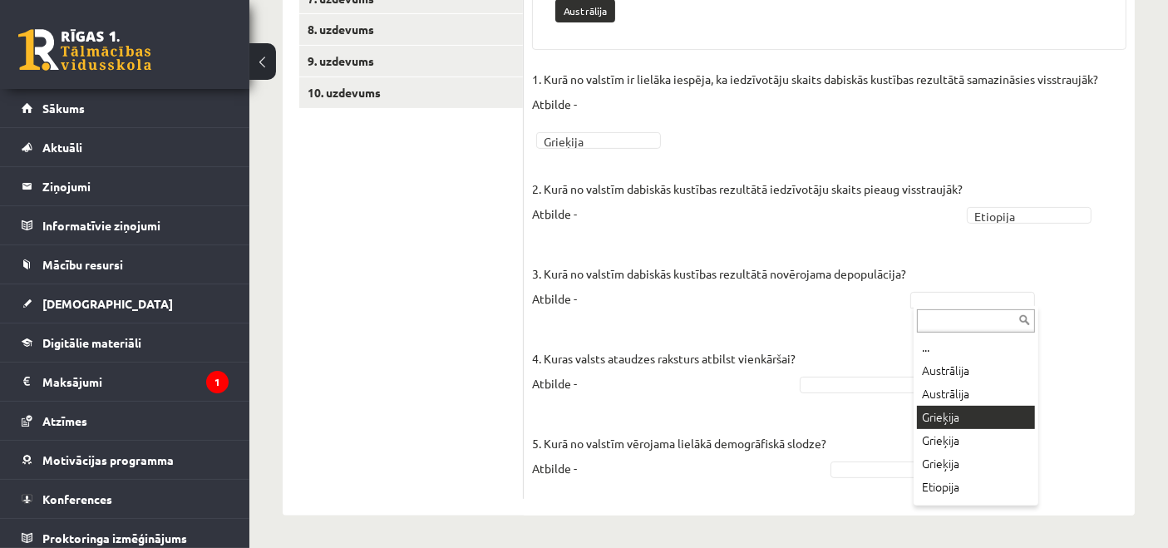
scroll to position [465, 0]
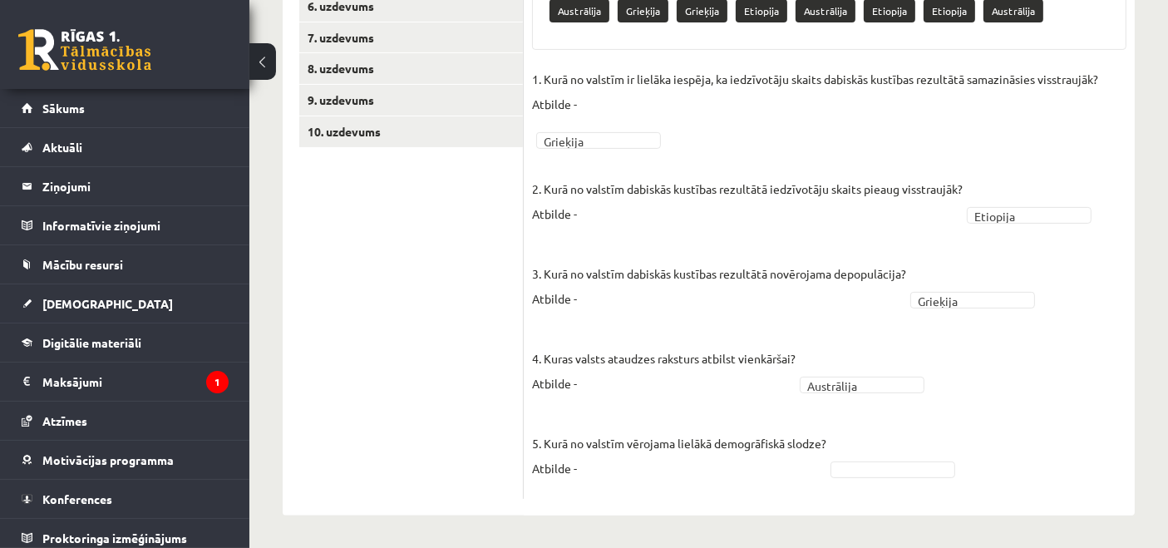
click at [869, 457] on fieldset "**********" at bounding box center [829, 279] width 594 height 424
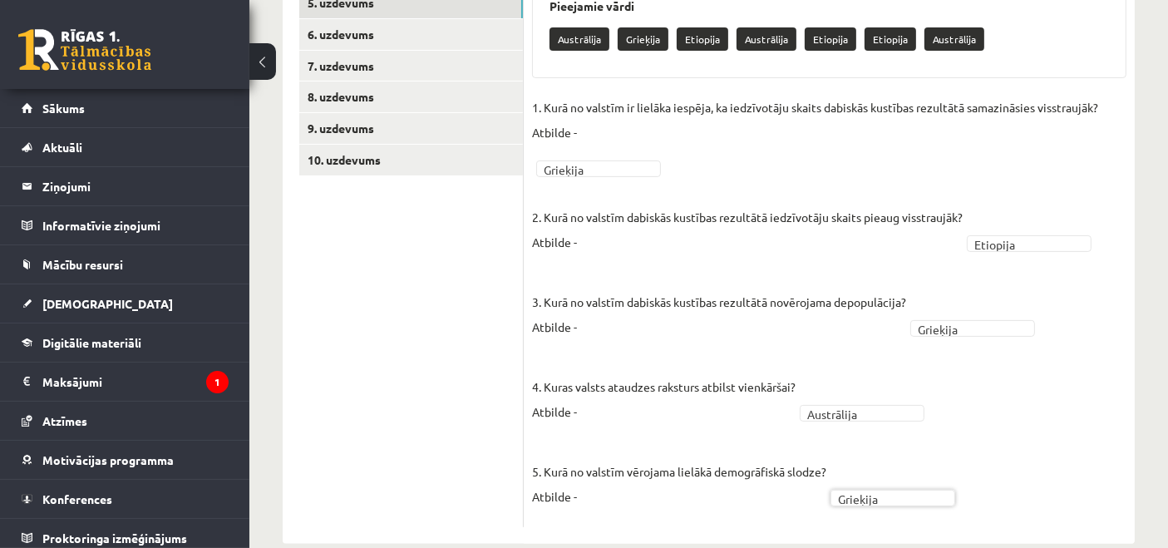
scroll to position [435, 0]
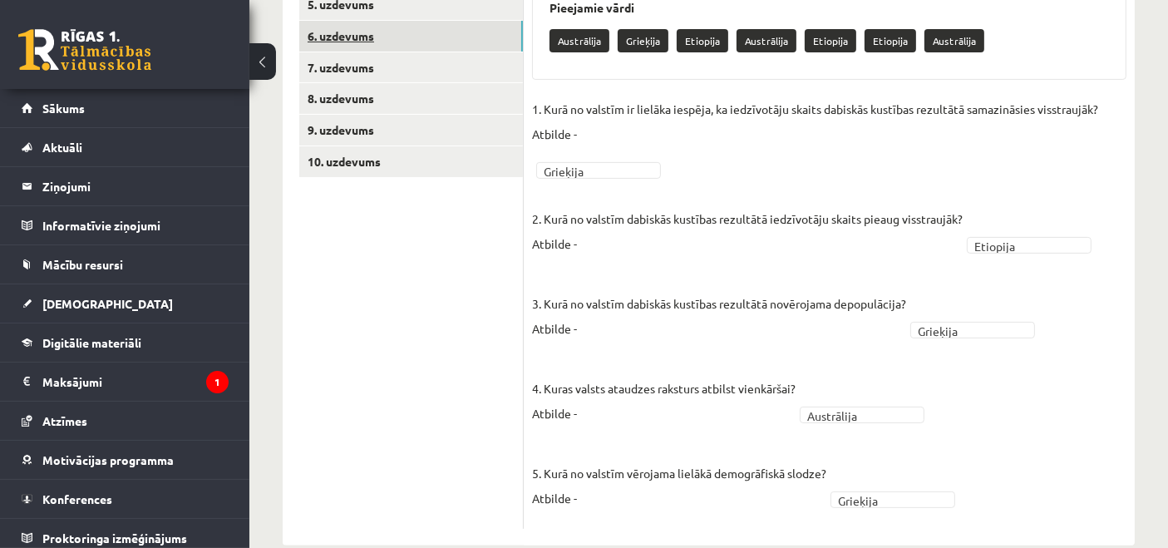
click at [338, 21] on link "6. uzdevums" at bounding box center [411, 36] width 224 height 31
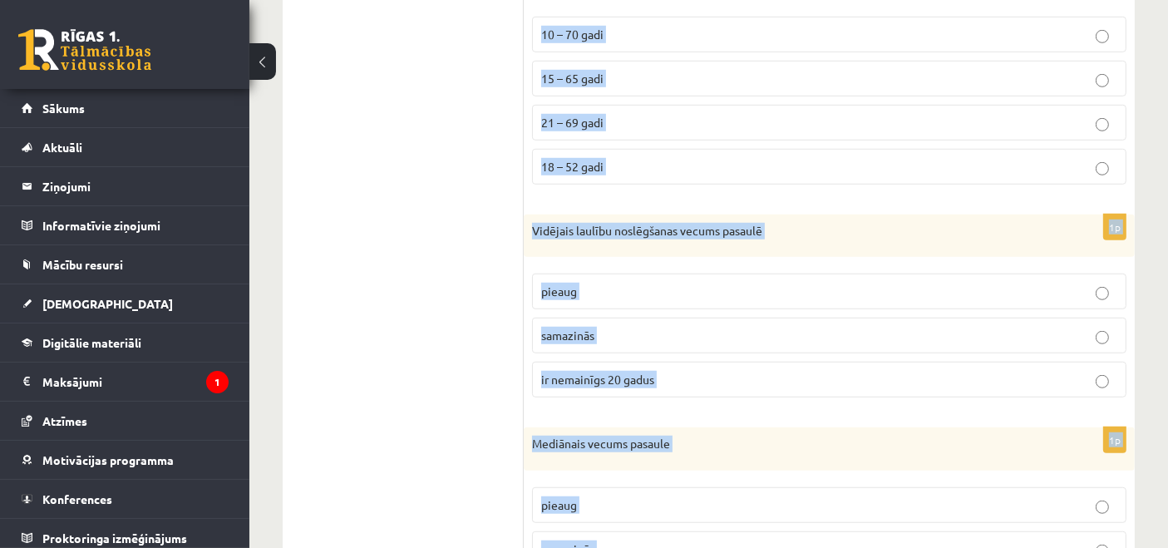
scroll to position [1583, 0]
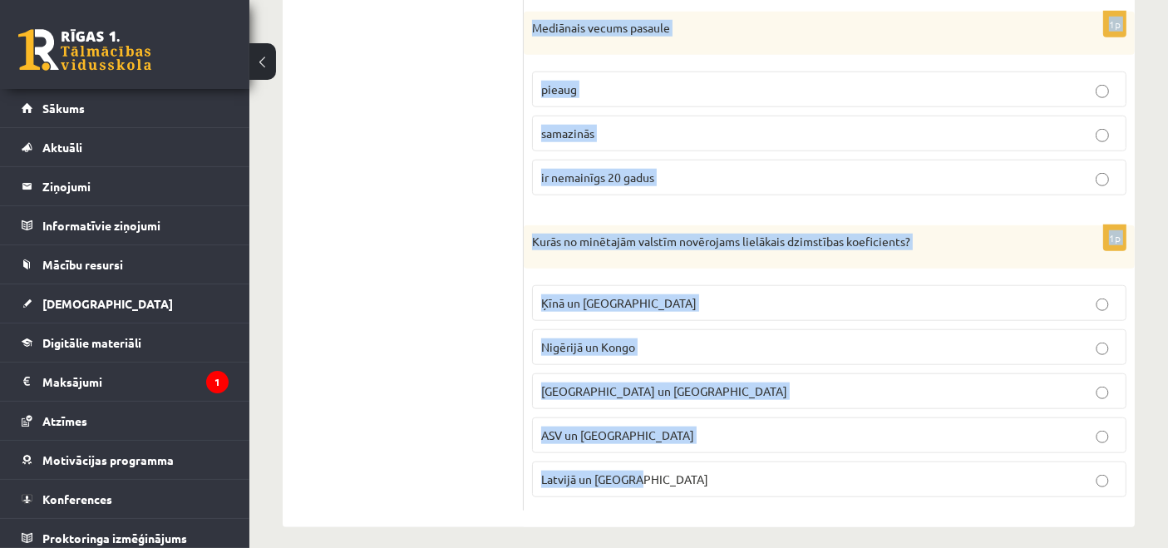
drag, startPoint x: 530, startPoint y: 325, endPoint x: 825, endPoint y: 498, distance: 341.4
copy form "Āfrikas valstīs demogrāfisko slodzi pamatā veido pirmsdarbspējas vecuma iedzīvo…"
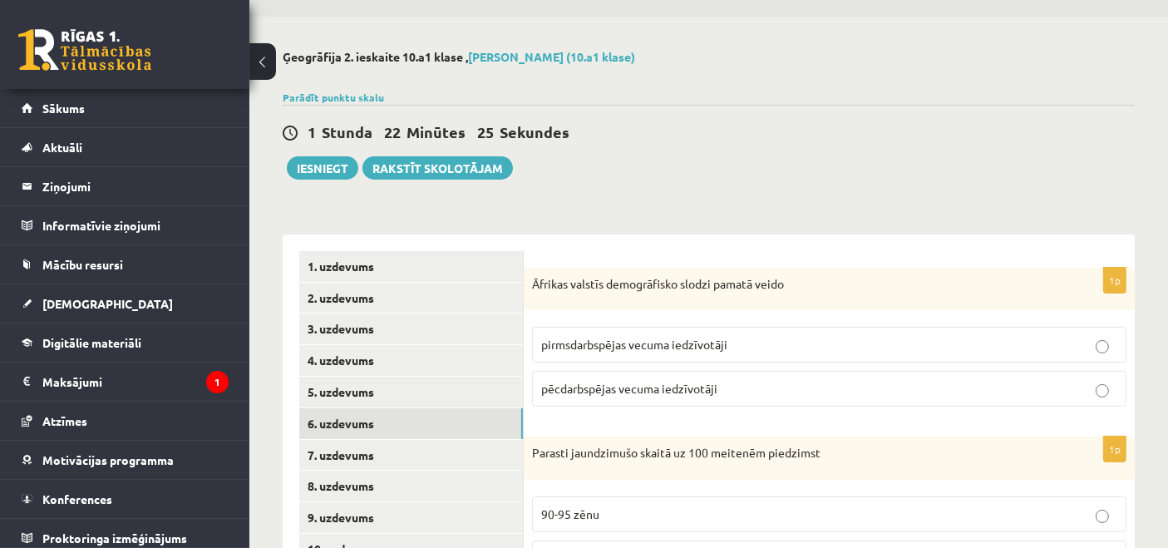
scroll to position [5, 0]
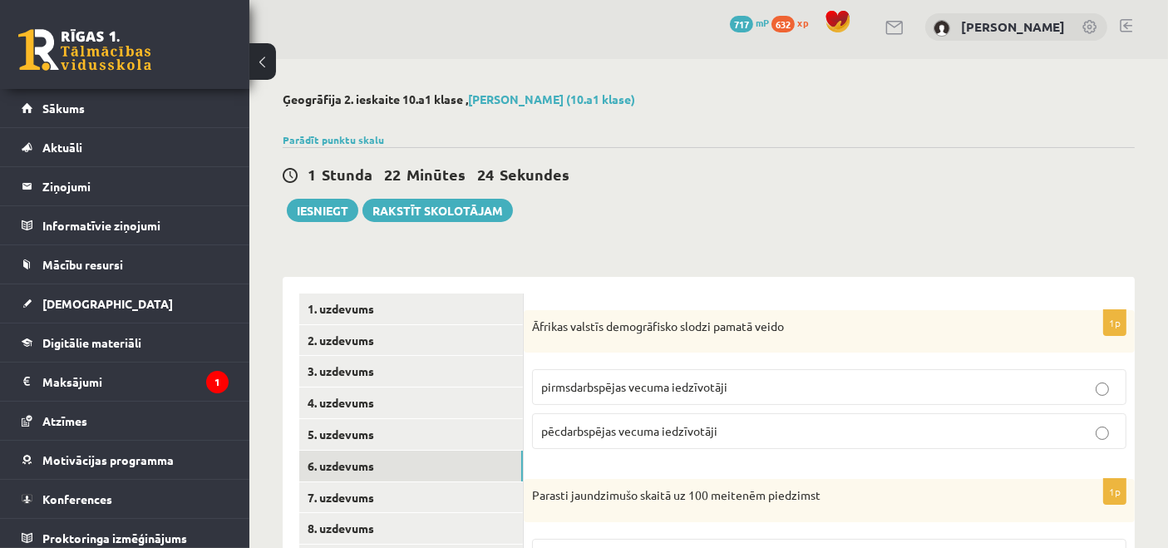
click at [710, 392] on span "pirmsdarbspējas vecuma iedzīvotāji" at bounding box center [634, 386] width 186 height 15
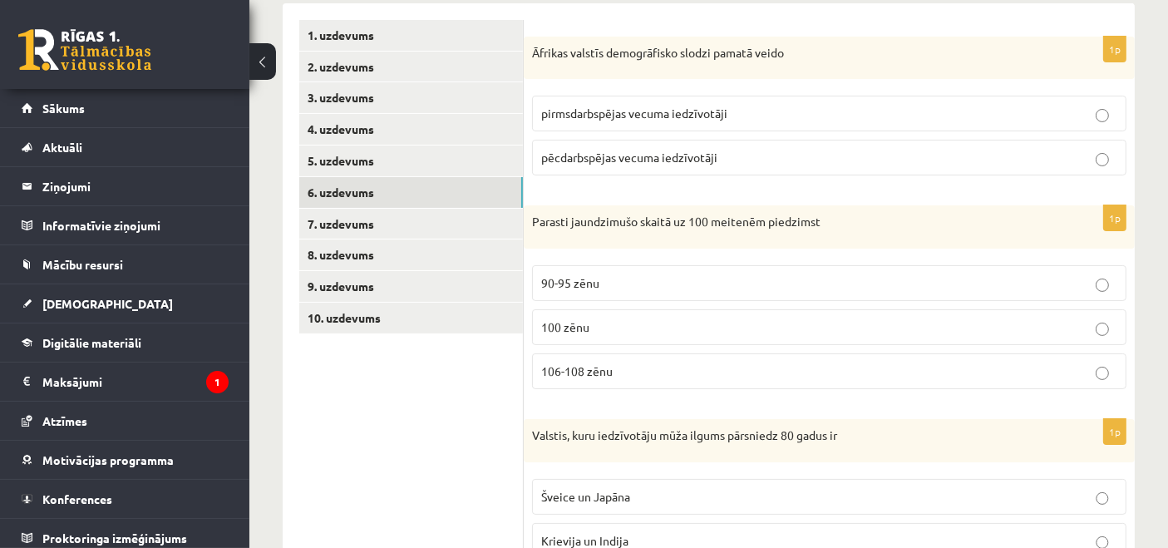
click at [703, 362] on p "106-108 zēnu" at bounding box center [829, 370] width 576 height 17
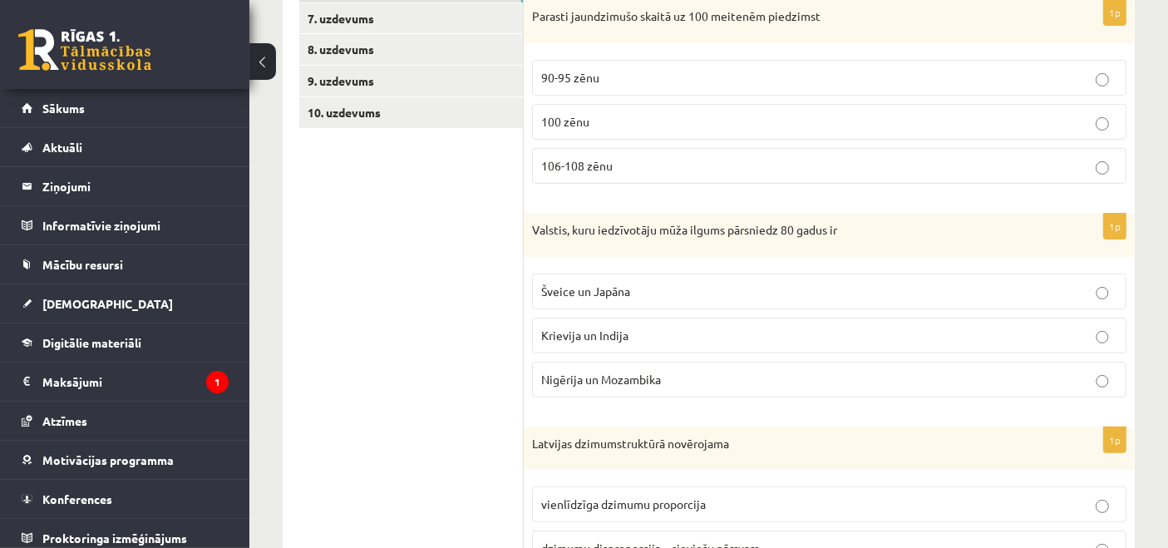
click at [704, 288] on p "Šveice un Japāna" at bounding box center [829, 291] width 576 height 17
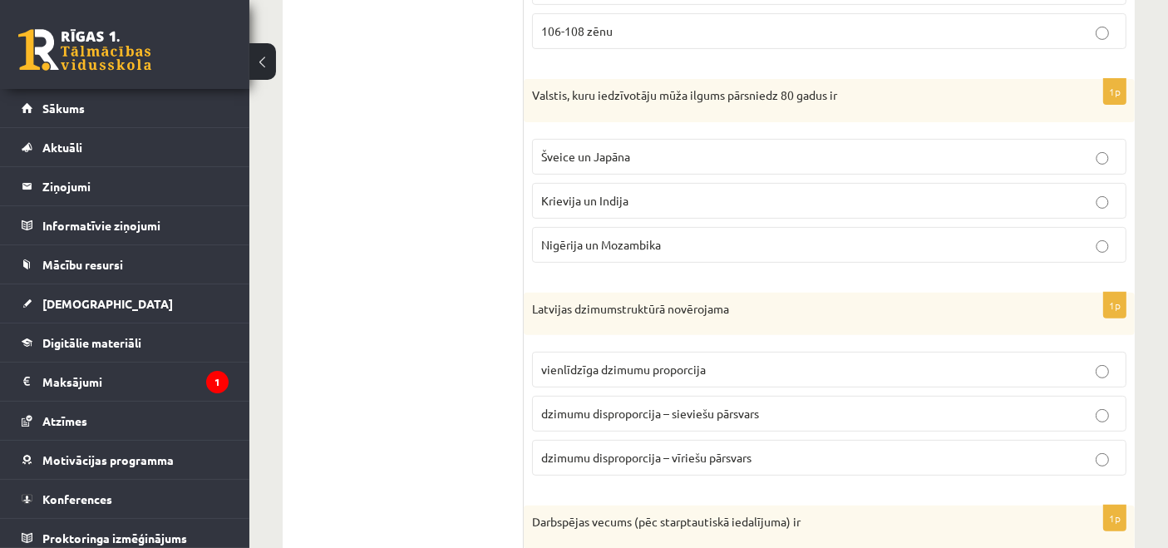
scroll to position [668, 0]
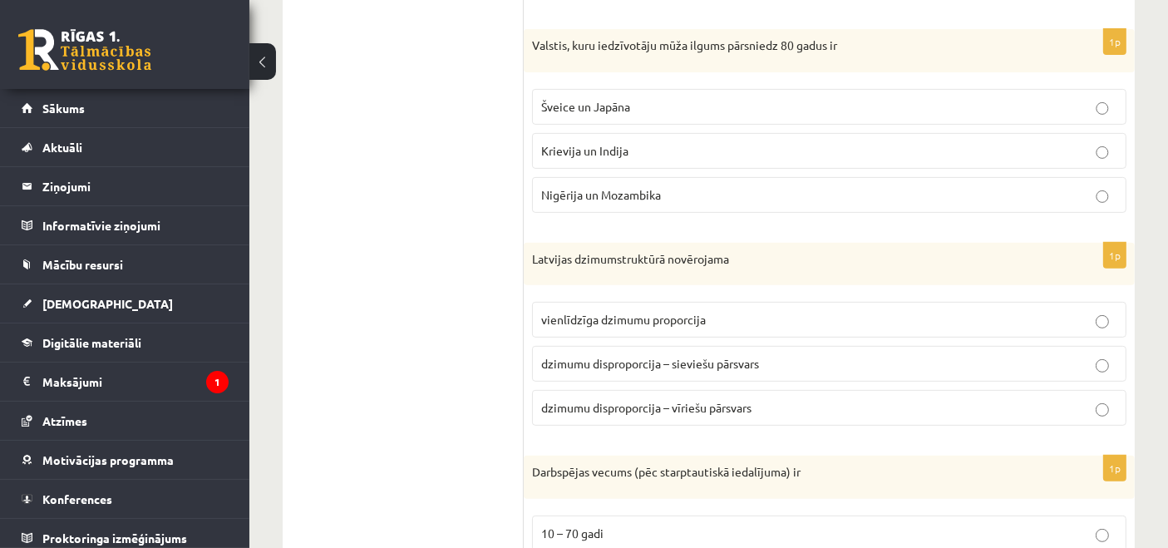
click at [706, 349] on label "dzimumu disproporcija – sieviešu pārsvars" at bounding box center [829, 364] width 594 height 36
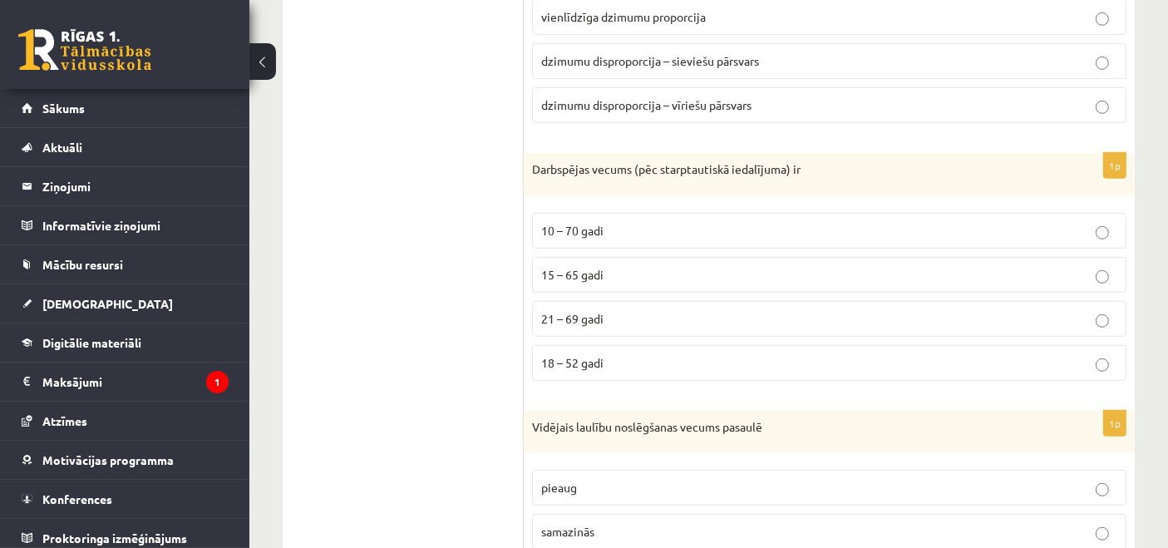
scroll to position [971, 0]
click at [634, 266] on p "15 – 65 gadi" at bounding box center [829, 274] width 576 height 17
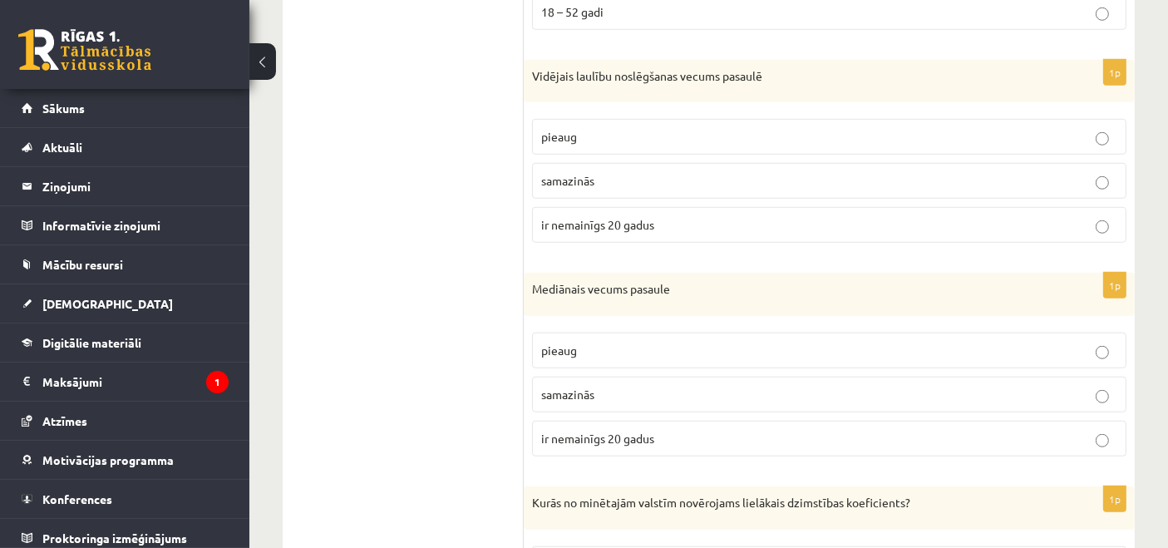
scroll to position [1323, 0]
click at [651, 127] on p "pieaug" at bounding box center [829, 135] width 576 height 17
click at [660, 346] on p "pieaug" at bounding box center [829, 349] width 576 height 17
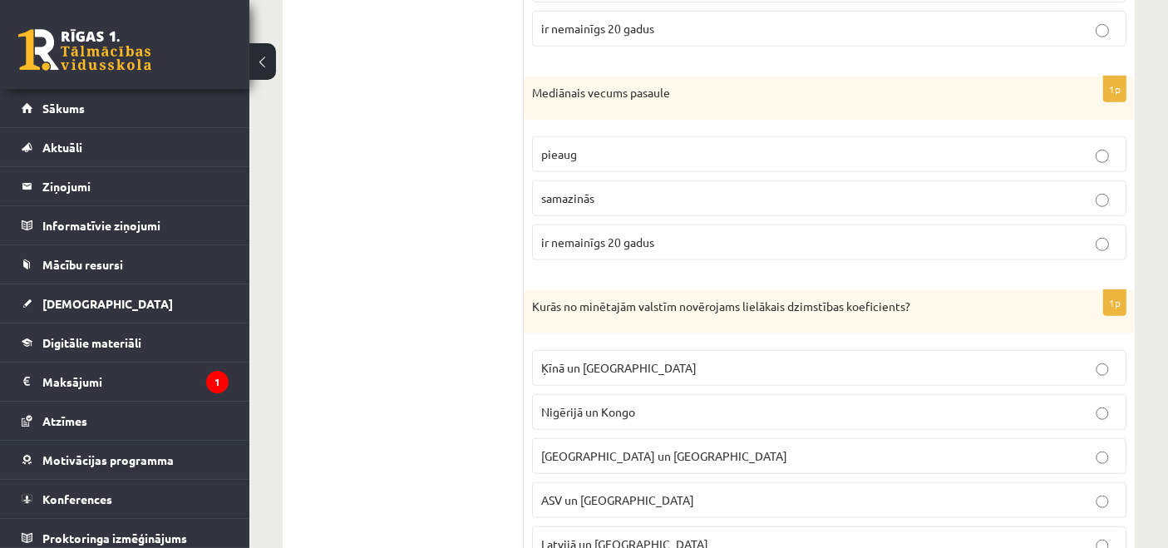
scroll to position [1583, 0]
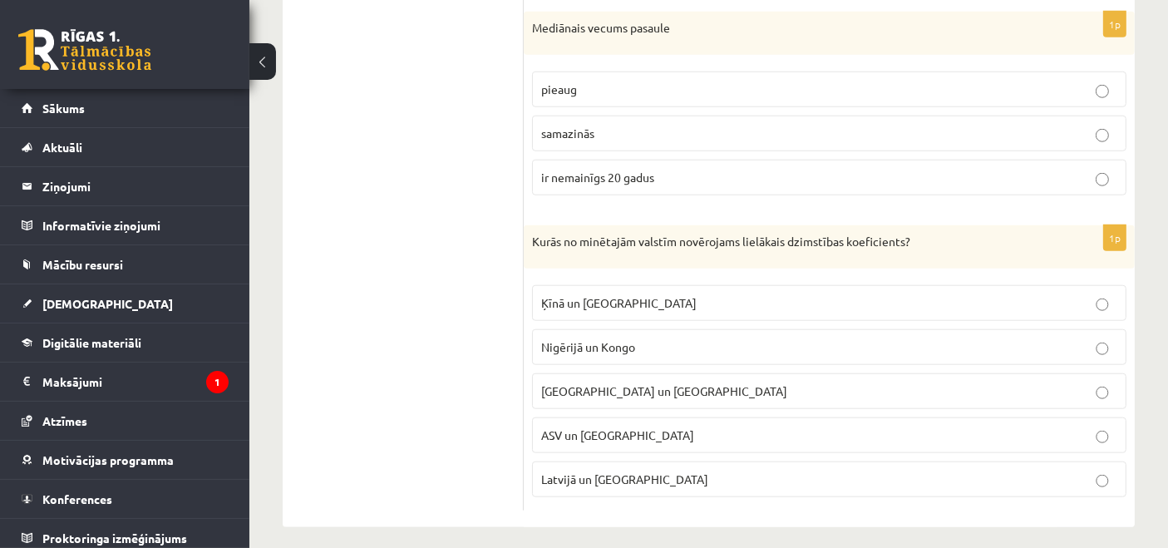
click at [653, 301] on label "Ķīnā un Taizemē" at bounding box center [829, 303] width 594 height 36
click at [673, 343] on p "Nigērijā un Kongo" at bounding box center [829, 346] width 576 height 17
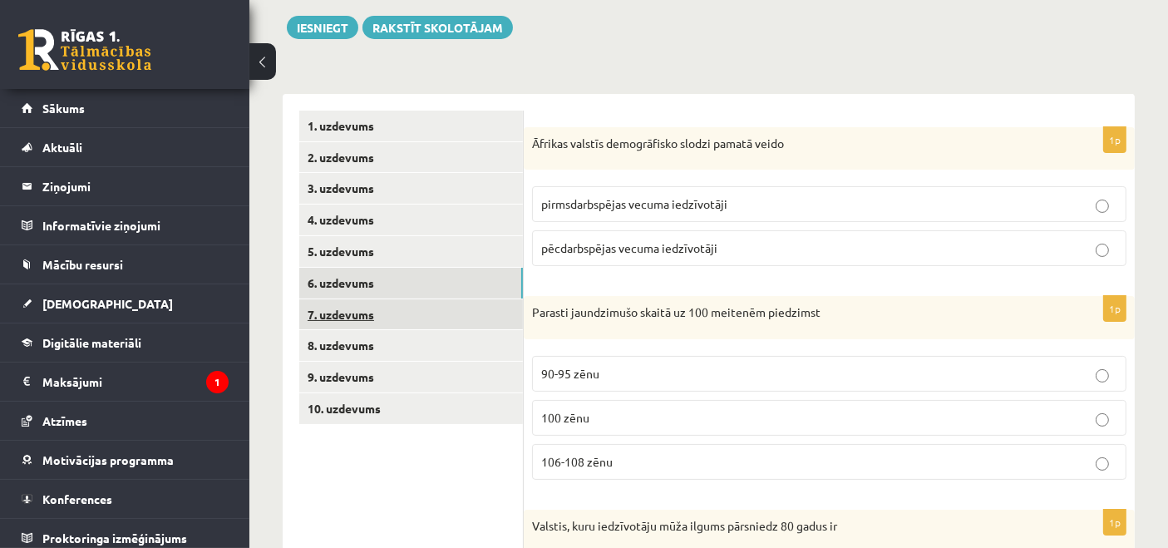
scroll to position [183, 0]
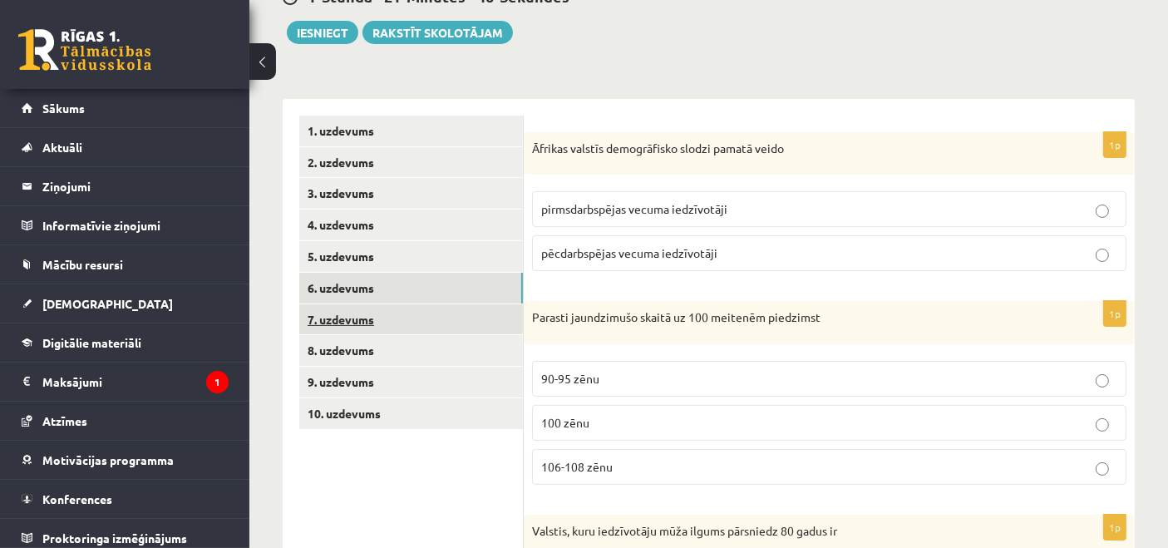
click at [381, 305] on link "7. uzdevums" at bounding box center [411, 319] width 224 height 31
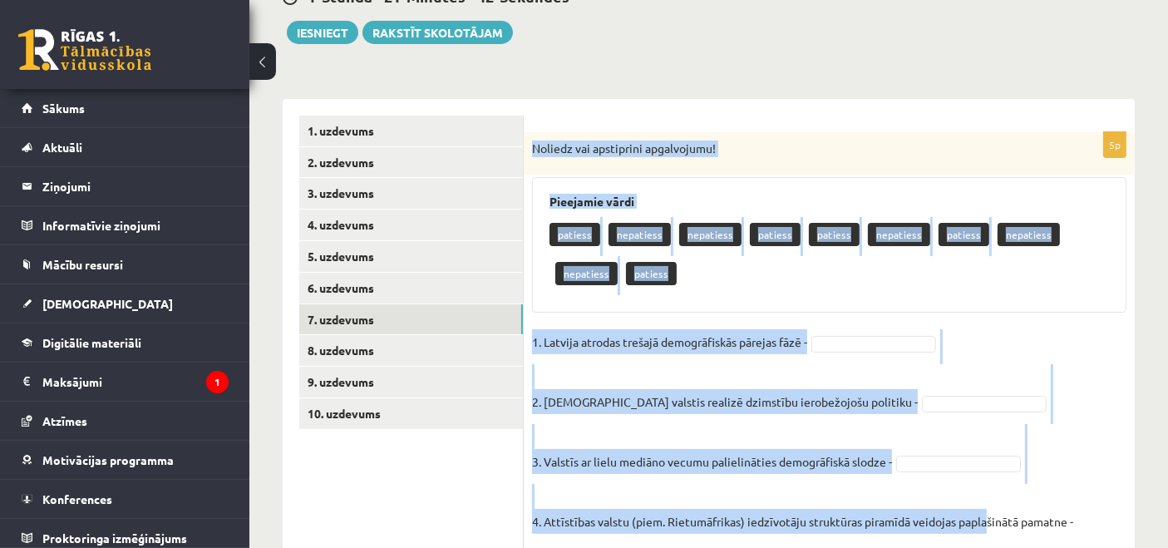
scroll to position [321, 0]
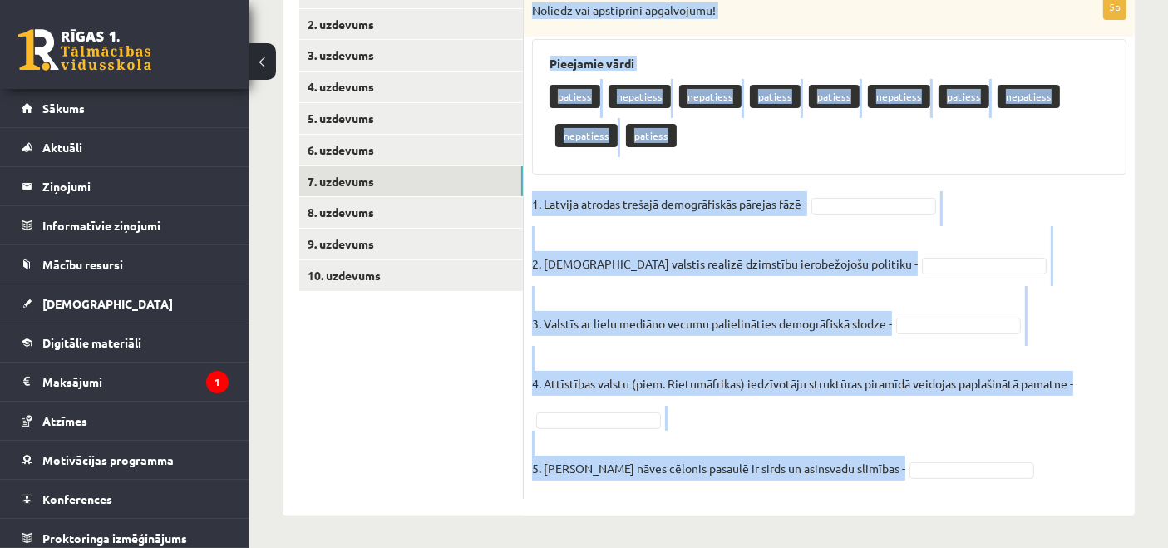
drag, startPoint x: 530, startPoint y: 145, endPoint x: 1001, endPoint y: 471, distance: 571.9
click at [1001, 471] on div "5p Noliedz vai apstiprini apgalvojumu! Pieejamie vārdi patiess nepatiess nepati…" at bounding box center [829, 246] width 611 height 505
copy div "Noliedz vai apstiprini apgalvojumu! Pieejamie vārdi patiess nepatiess nepatiess…"
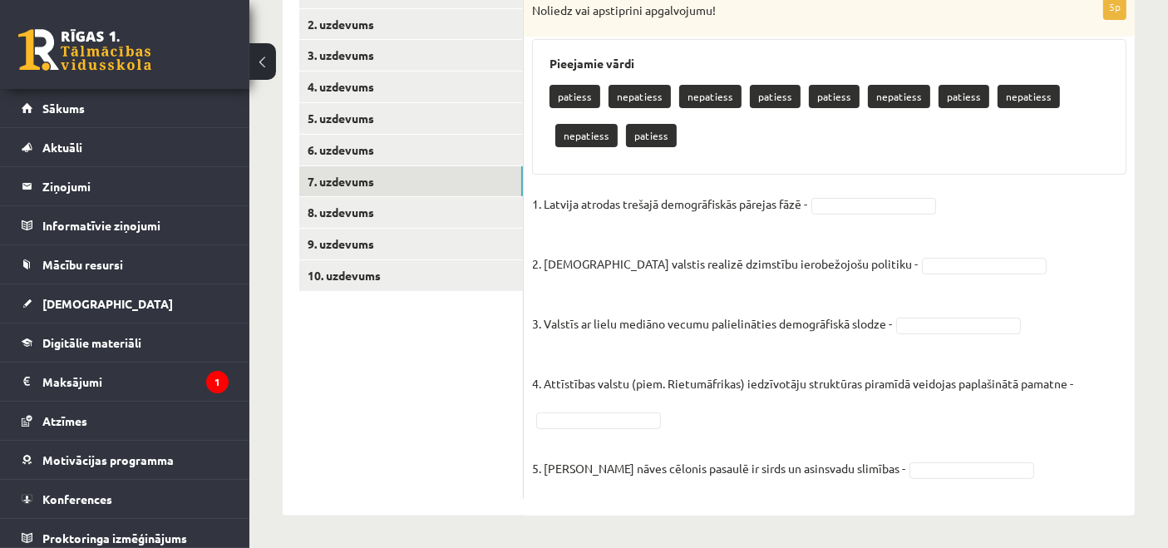
click at [351, 395] on ul "1. uzdevums 2. uzdevums 3. uzdevums 4. uzdevums 5. uzdevums 6. uzdevums 7. uzde…" at bounding box center [411, 238] width 224 height 521
click at [902, 193] on fieldset "1. Latvija atrodas trešajā demogrāfiskās pārejas fāzē - 2. Islāma valstis reali…" at bounding box center [829, 340] width 594 height 299
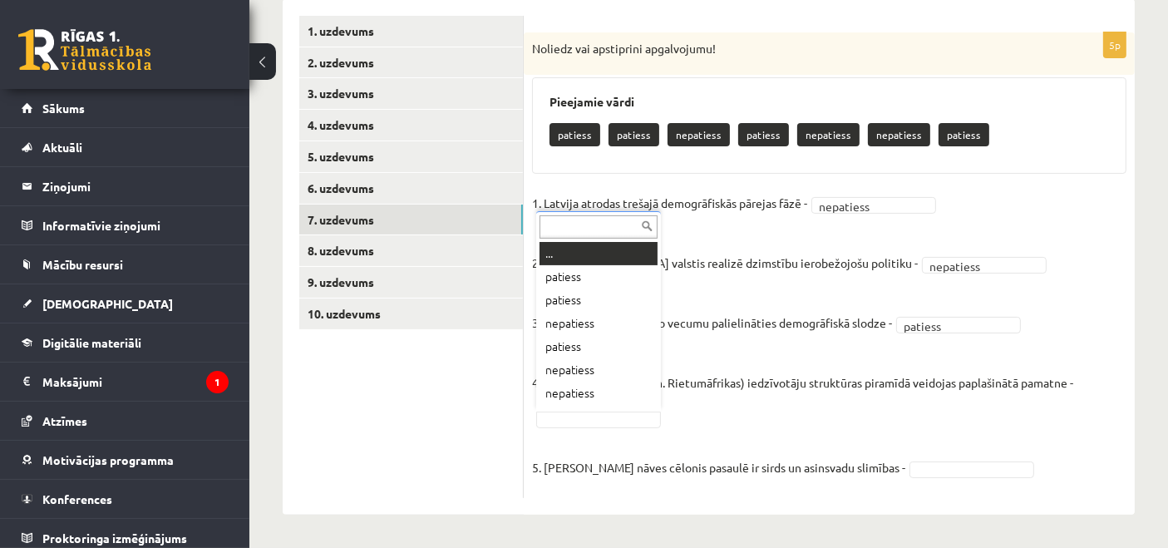
scroll to position [19, 0]
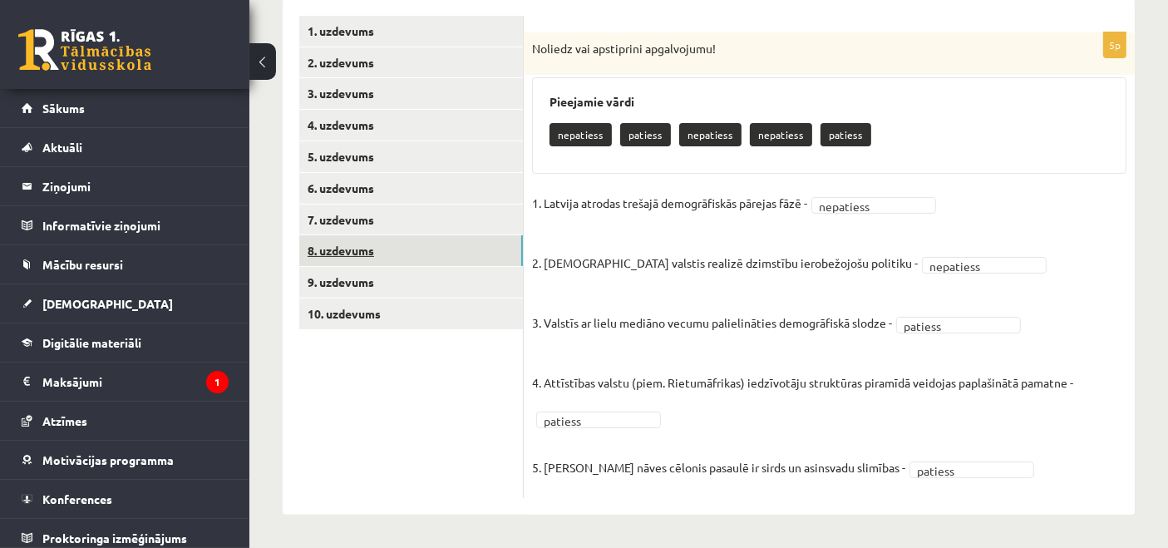
click at [411, 250] on link "8. uzdevums" at bounding box center [411, 250] width 224 height 31
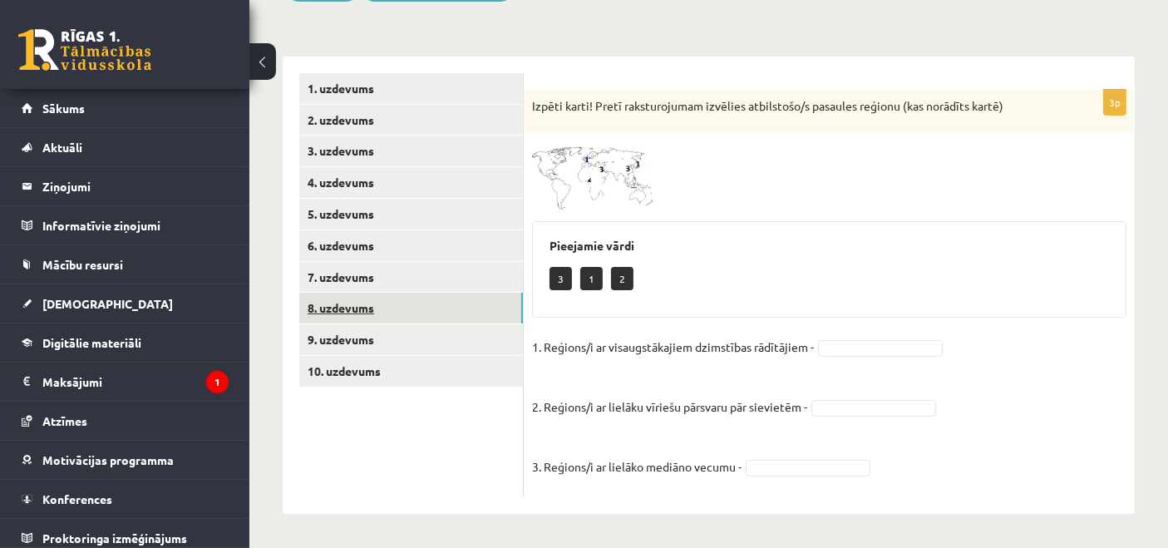
scroll to position [224, 0]
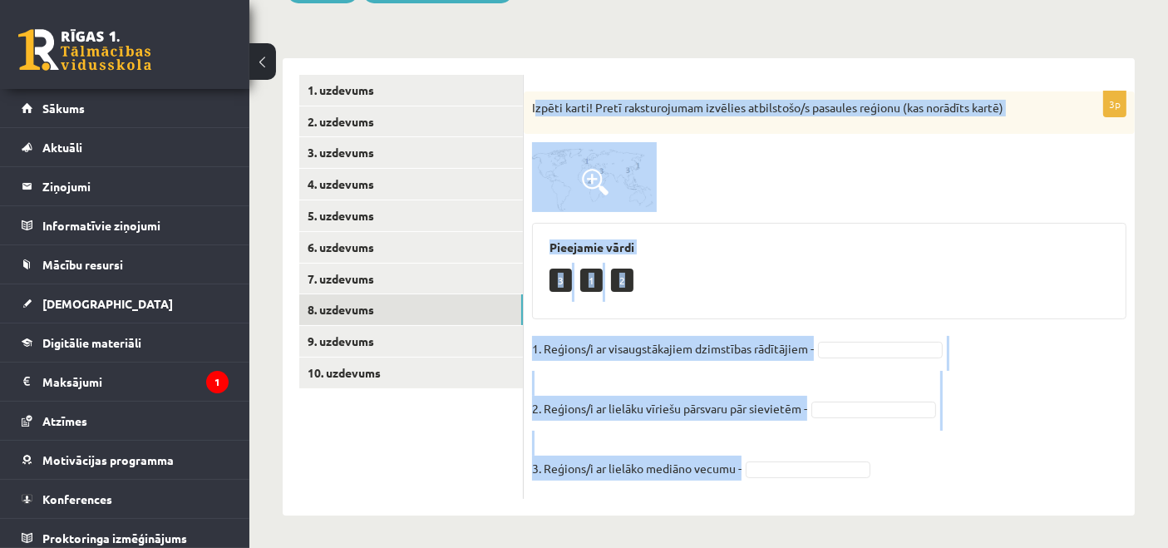
drag, startPoint x: 534, startPoint y: 98, endPoint x: 992, endPoint y: 505, distance: 612.5
click at [992, 505] on div "3p Izpēti karti! Pretī raksturojumam izvēlies atbilstošo/s pasaules reģionu (ka…" at bounding box center [829, 286] width 611 height 457
copy div "zpēti karti! Pretī raksturojumam izvēlies atbilstošo/s pasaules reģionu (kas no…"
click at [842, 338] on fieldset "1. Reģions/i ar visaugstākajiem dzimstības rādītājiem - 2. Reģions/i ar lielāku…" at bounding box center [829, 413] width 594 height 155
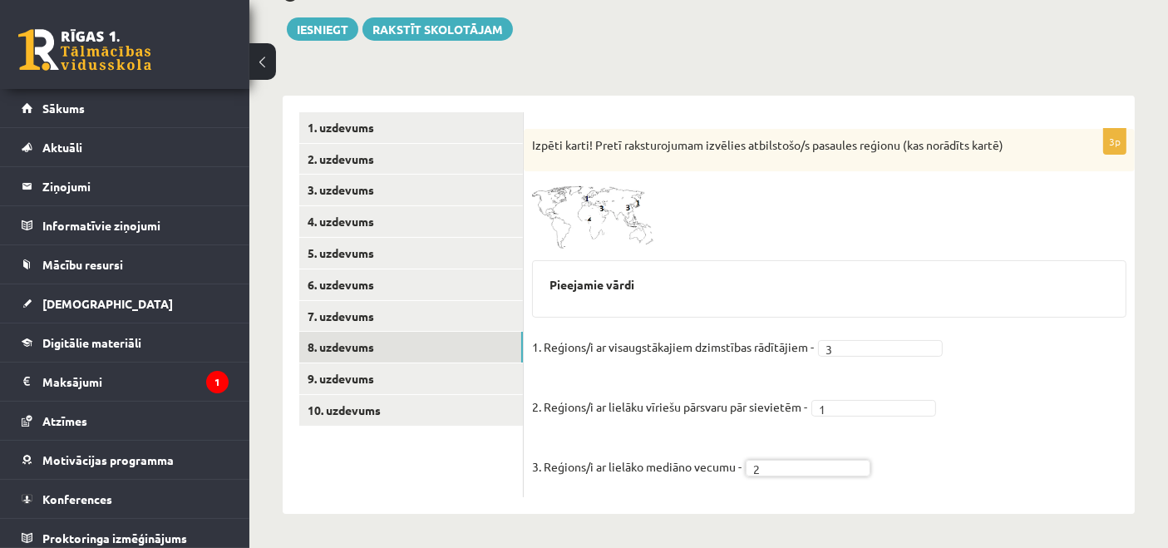
scroll to position [185, 0]
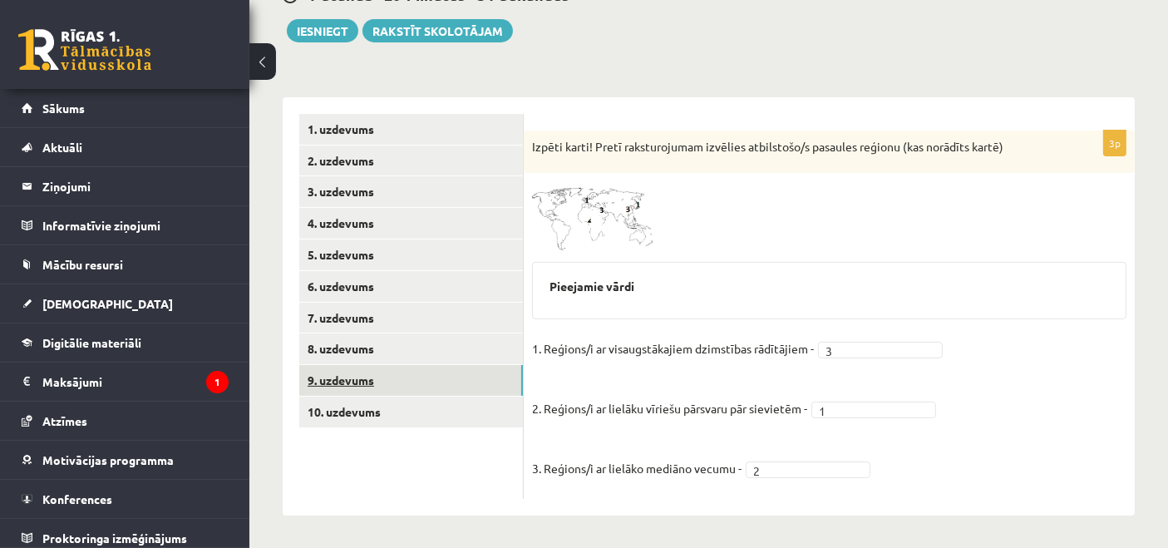
click at [435, 380] on link "9. uzdevums" at bounding box center [411, 380] width 224 height 31
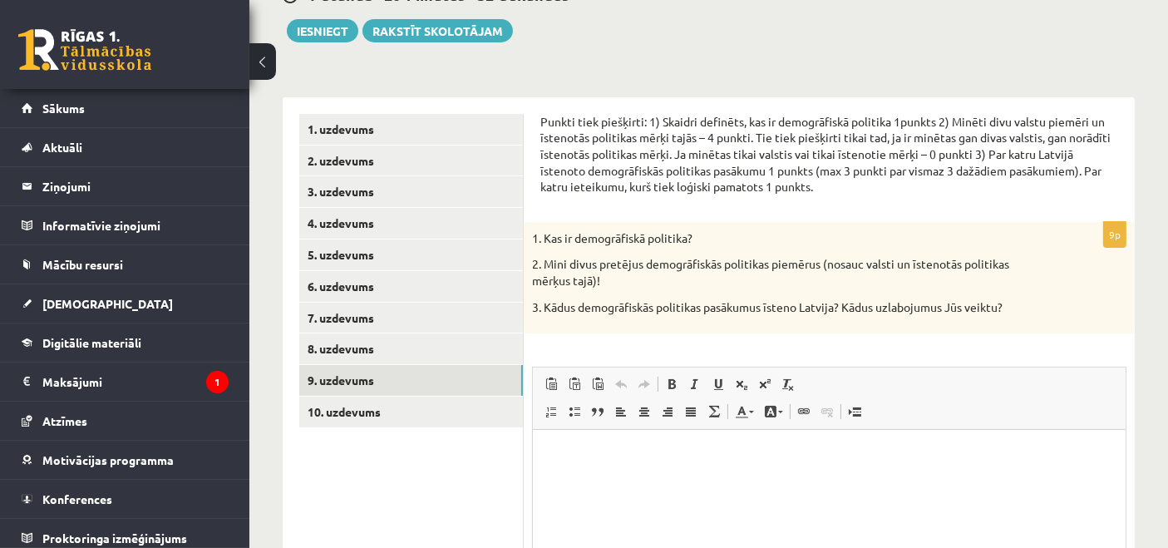
scroll to position [0, 0]
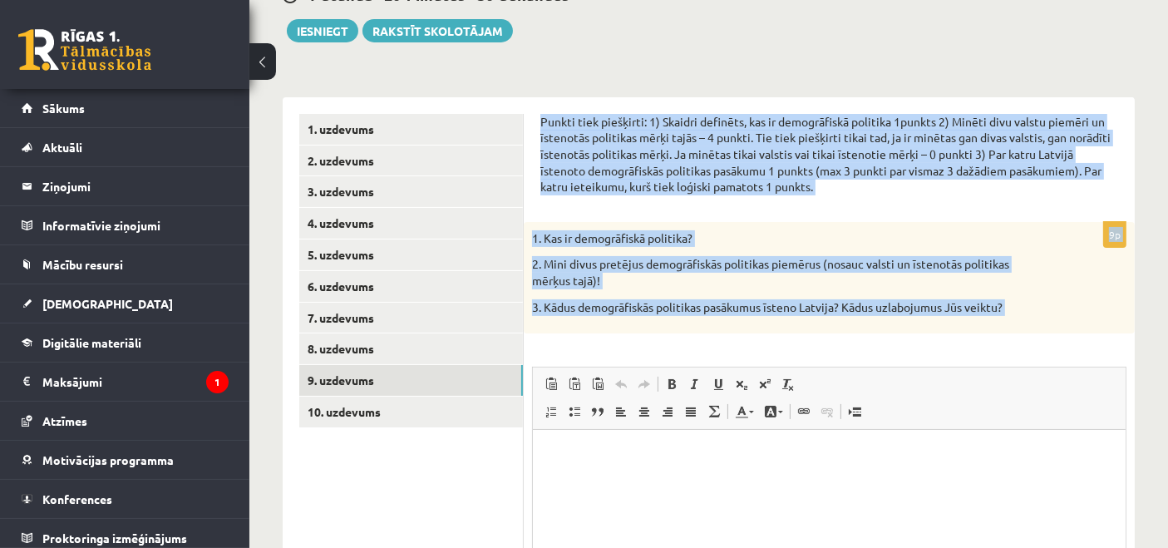
drag, startPoint x: 534, startPoint y: 114, endPoint x: 995, endPoint y: 349, distance: 517.9
click at [995, 349] on div "Punkti tiek piešķirti: 1) Skaidri definēts, kas ir demogrāfiskā politika 1punkt…" at bounding box center [829, 413] width 611 height 632
copy form "Punkti tiek piešķirti: 1) Skaidri definēts, kas ir demogrāfiskā politika 1punkt…"
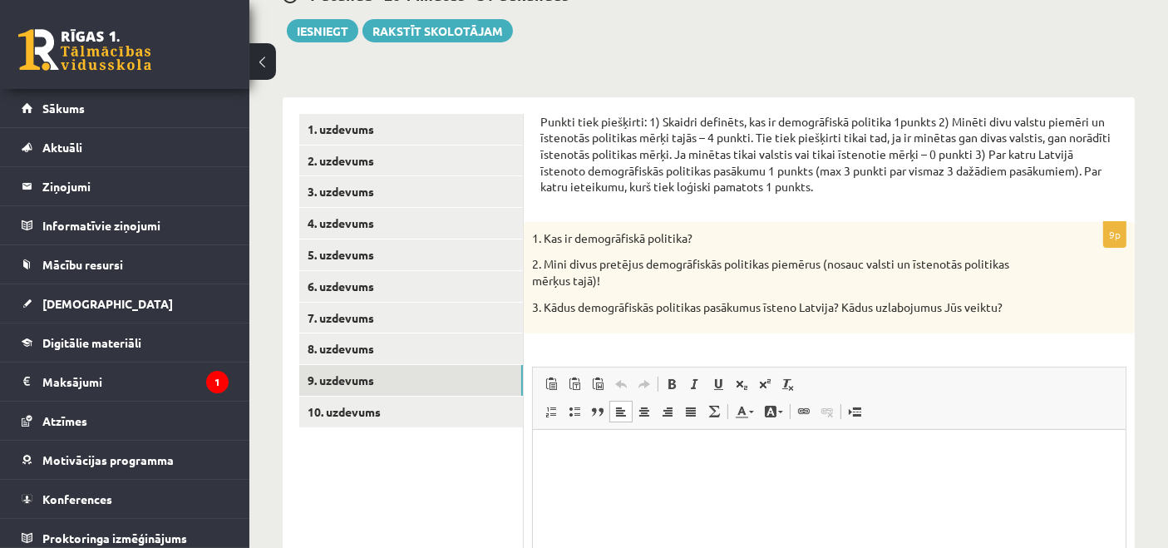
click at [604, 459] on p "Bagātinātā teksta redaktors, wiswyg-editor-user-answer-47434010207480" at bounding box center [829, 454] width 560 height 17
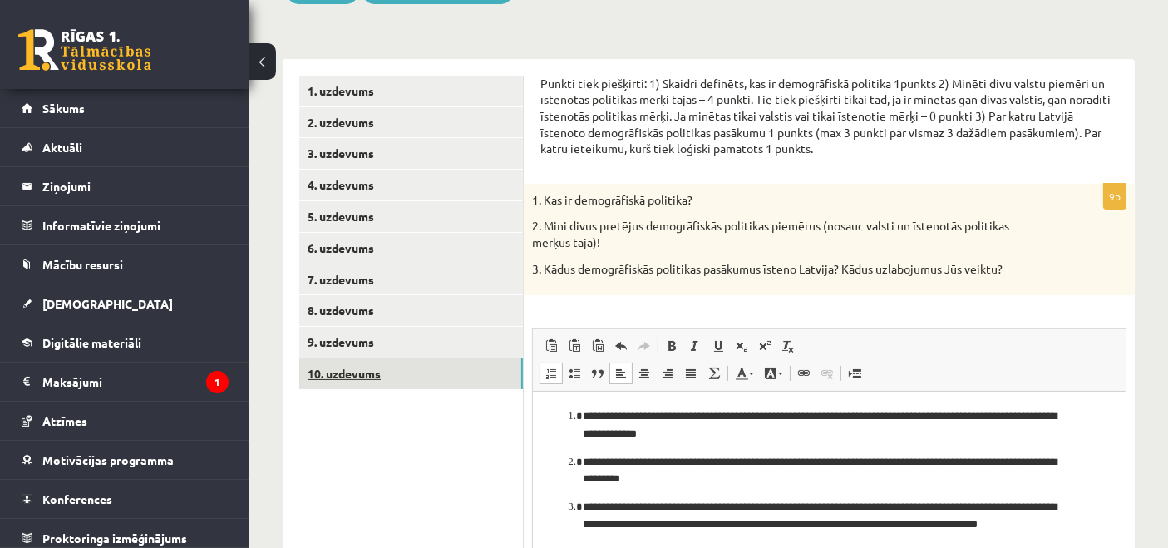
click at [326, 362] on link "10. uzdevums" at bounding box center [411, 373] width 224 height 31
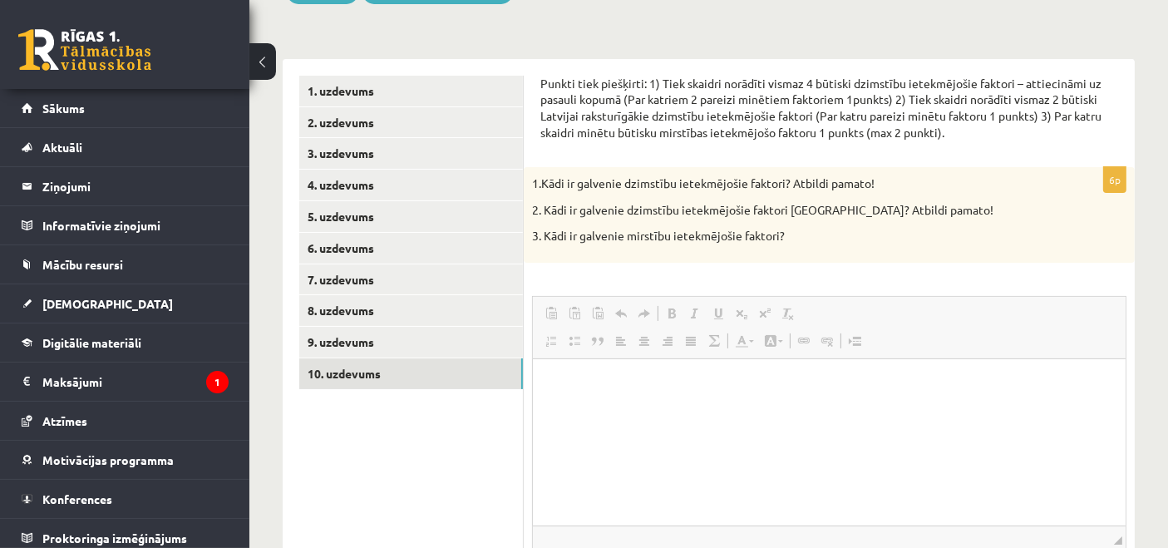
scroll to position [0, 0]
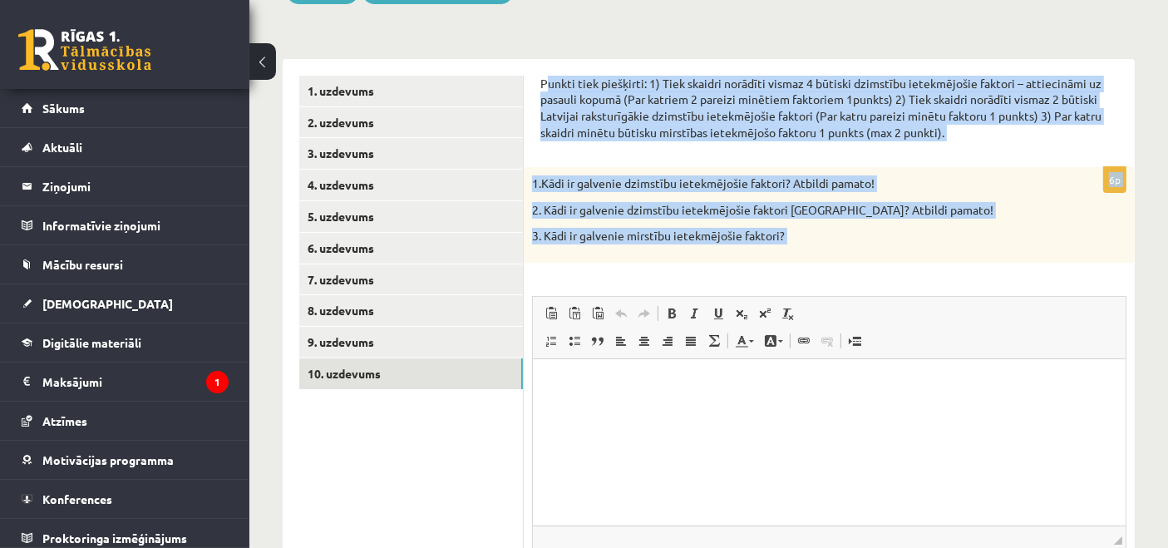
drag, startPoint x: 545, startPoint y: 79, endPoint x: 855, endPoint y: 295, distance: 378.0
click at [855, 295] on form "Punkti tiek piešķirti: 1) Tiek skaidri norādīti vismaz 4 būtiski dzimstību iete…" at bounding box center [829, 359] width 578 height 566
copy form "unkti tiek piešķirti: 1) Tiek skaidri norādīti vismaz 4 būtiski dzimstību ietek…"
click at [855, 296] on div "Rich Text Editor, wiswyg-editor-user-answer-47433923362700 Redaktora rīkjoslas …" at bounding box center [829, 422] width 594 height 253
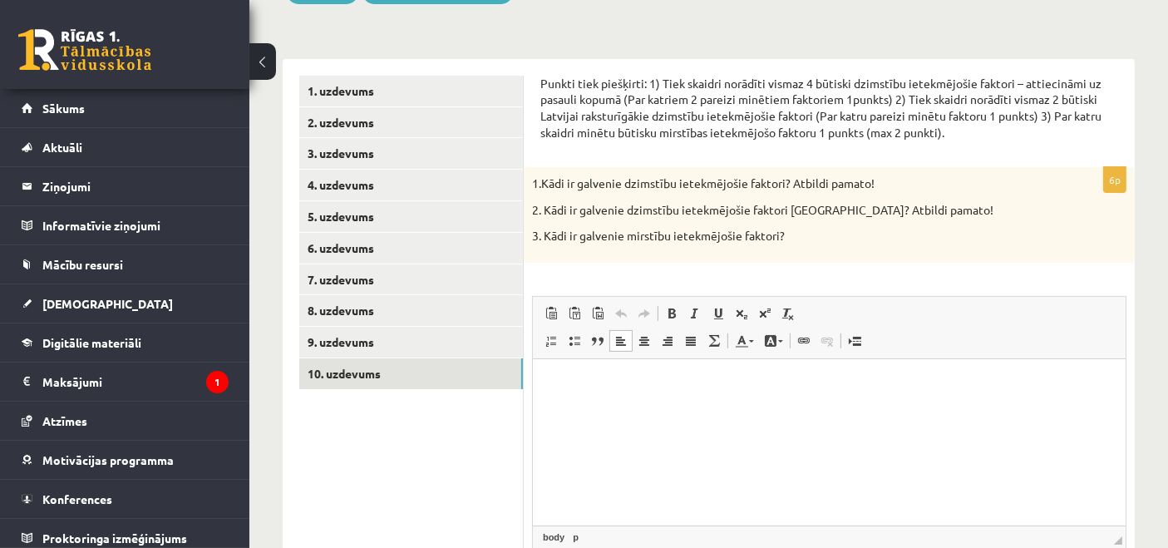
click at [575, 400] on html at bounding box center [828, 383] width 593 height 51
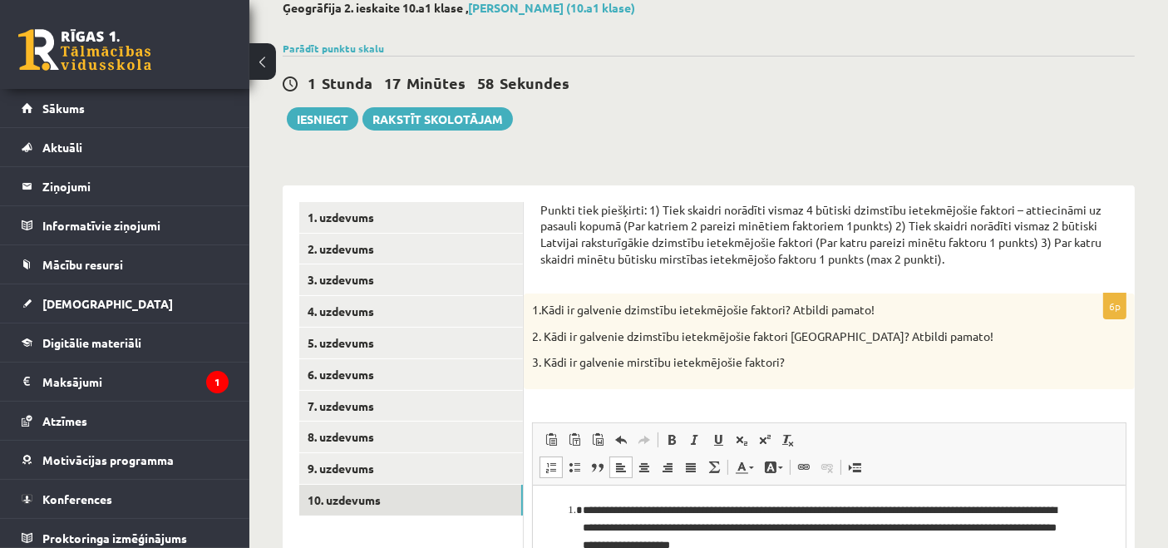
scroll to position [95, 0]
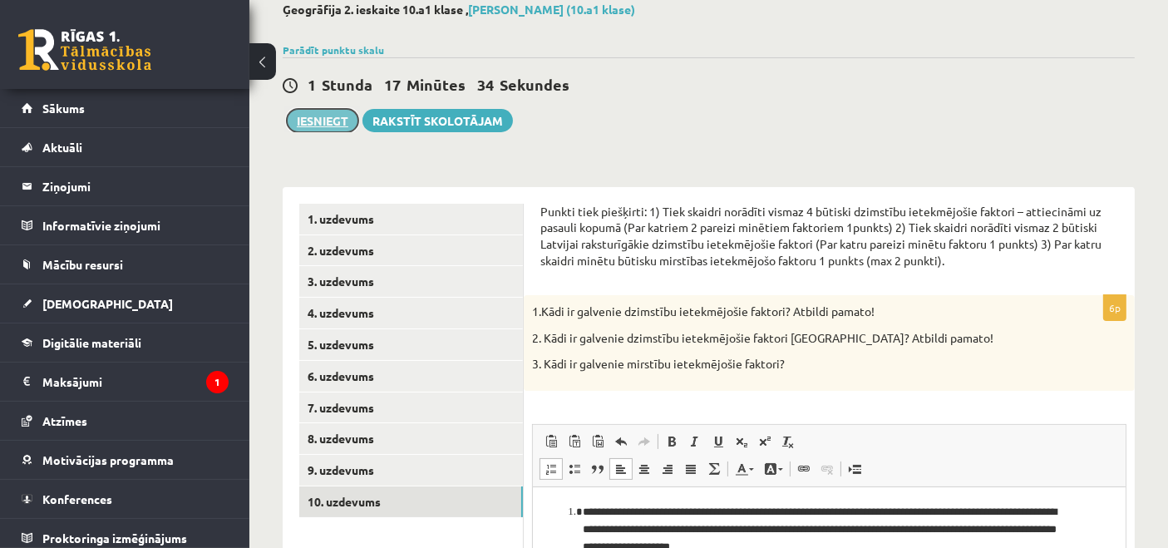
click at [299, 112] on button "Iesniegt" at bounding box center [322, 120] width 71 height 23
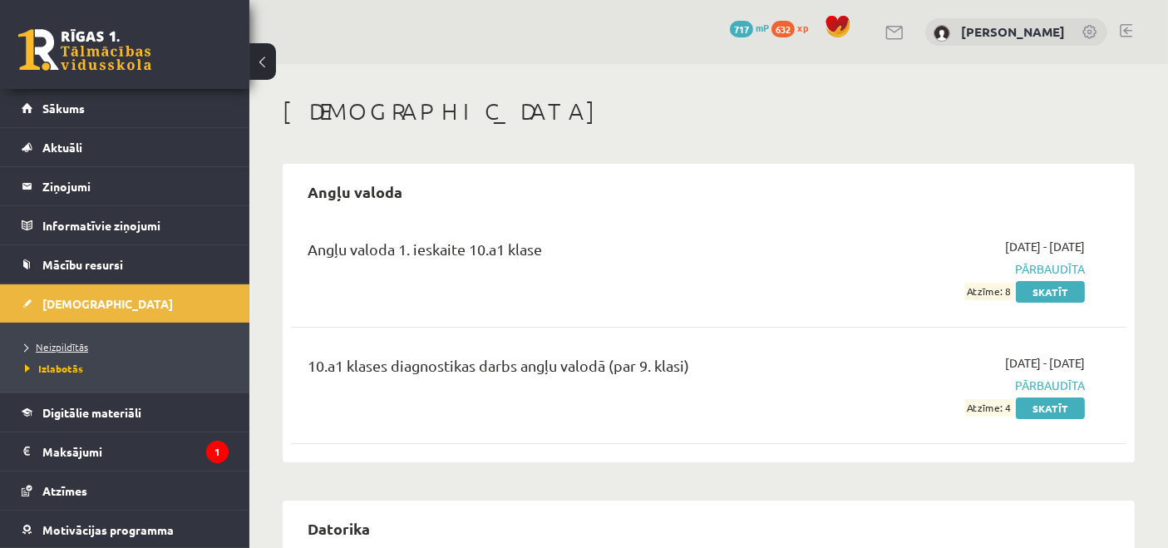
click at [66, 342] on span "Neizpildītās" at bounding box center [56, 346] width 63 height 13
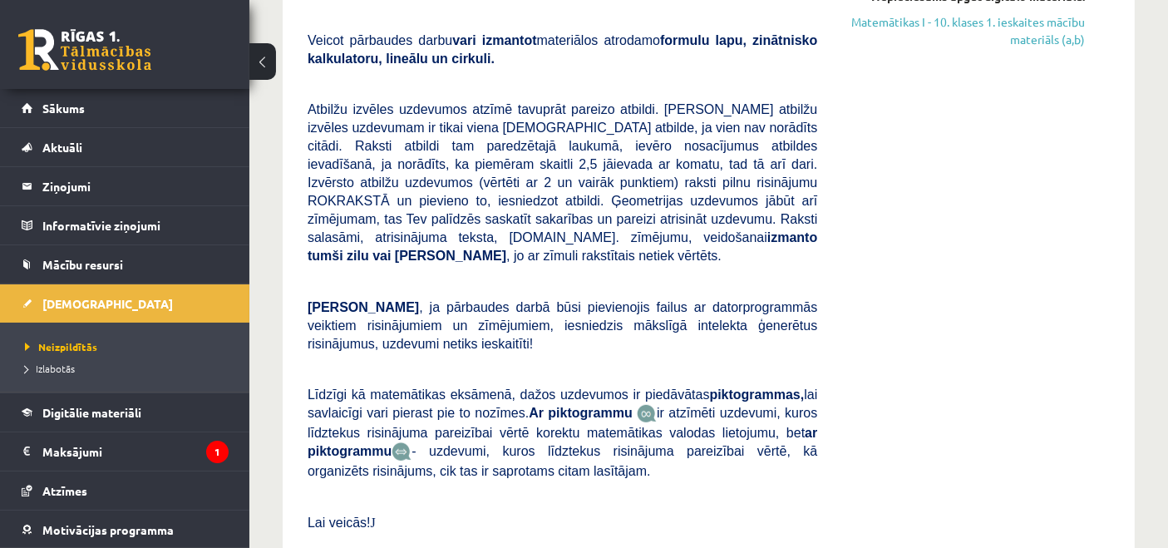
scroll to position [812, 0]
